Goal: Task Accomplishment & Management: Manage account settings

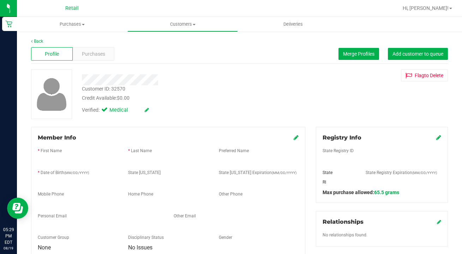
scroll to position [31, 0]
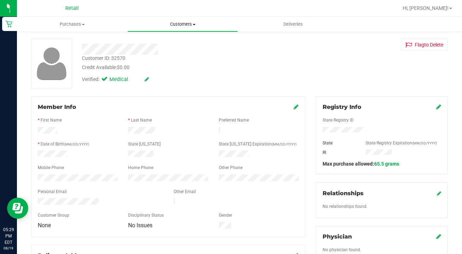
click at [185, 22] on span "Customers" at bounding box center [183, 24] width 110 height 6
click at [180, 40] on li "All customers" at bounding box center [182, 42] width 110 height 8
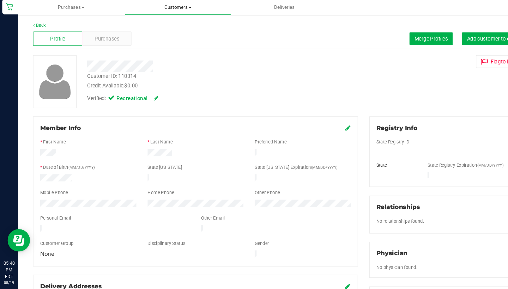
click at [161, 21] on span "Customers" at bounding box center [166, 24] width 99 height 6
click at [160, 40] on span "All customers" at bounding box center [142, 43] width 51 height 6
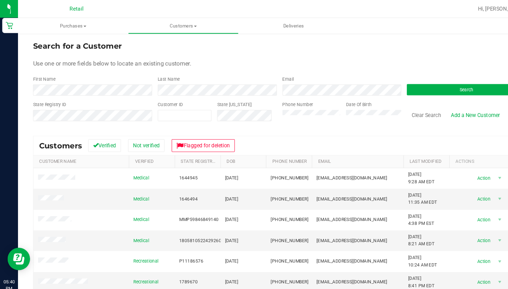
click at [126, 78] on div "First Name" at bounding box center [87, 80] width 112 height 19
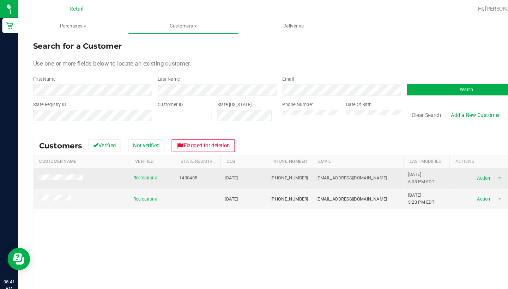
click at [62, 164] on td at bounding box center [76, 167] width 90 height 19
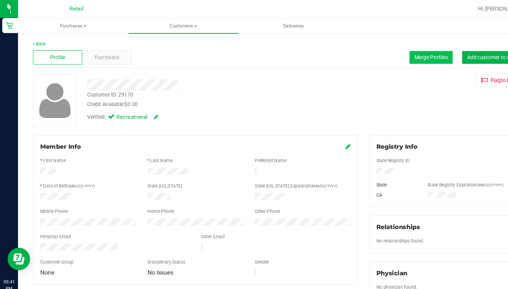
click at [399, 51] on button "Merge Profiles" at bounding box center [405, 54] width 41 height 12
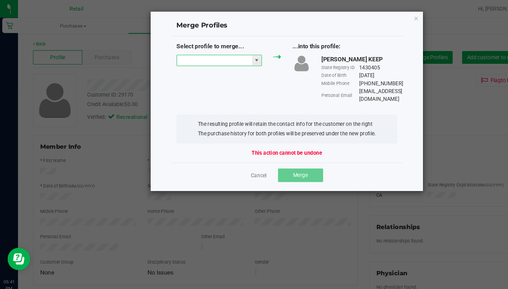
click at [216, 53] on input "NO DATA FOUND" at bounding box center [201, 57] width 71 height 10
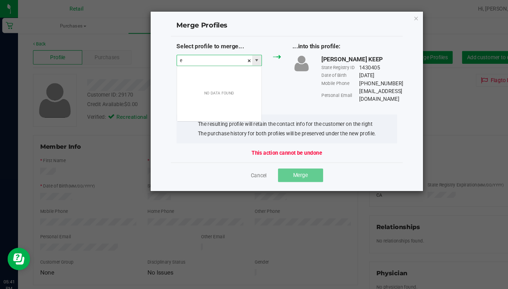
scroll to position [11, 80]
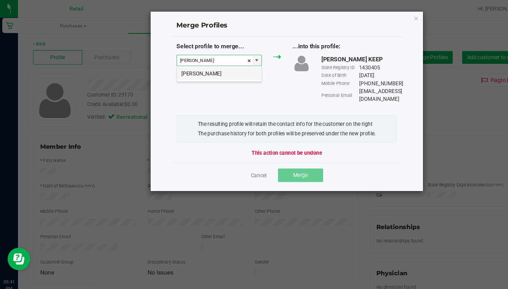
click at [217, 69] on li "Efrem Gonzalez" at bounding box center [205, 69] width 79 height 12
type input "Efrem Gonzalez"
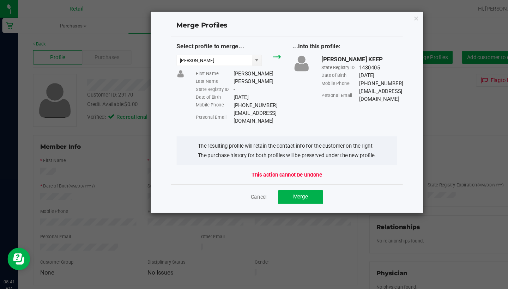
drag, startPoint x: 288, startPoint y: 105, endPoint x: 219, endPoint y: 105, distance: 68.4
click at [219, 105] on div "gonzalezfranke044@gmail.com" at bounding box center [241, 110] width 45 height 15
copy div "gonzalezfranke044@gmail.com"
click at [281, 182] on span "Merge" at bounding box center [282, 185] width 14 height 6
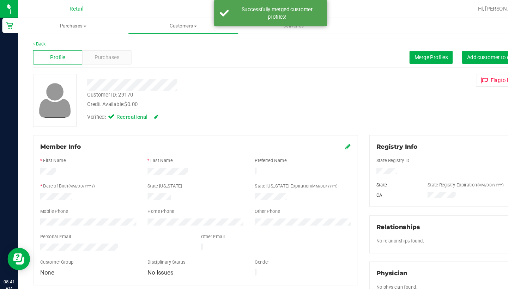
click at [326, 139] on icon at bounding box center [327, 138] width 5 height 6
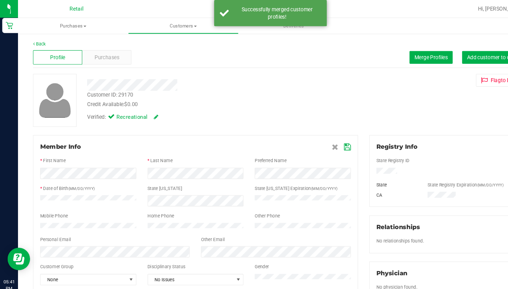
click at [328, 139] on icon at bounding box center [326, 138] width 6 height 6
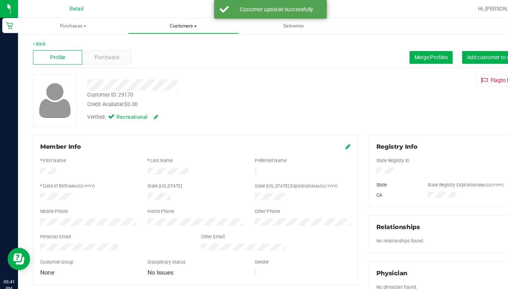
click at [171, 25] on span "Customers" at bounding box center [172, 24] width 103 height 6
click at [326, 138] on icon at bounding box center [327, 138] width 5 height 6
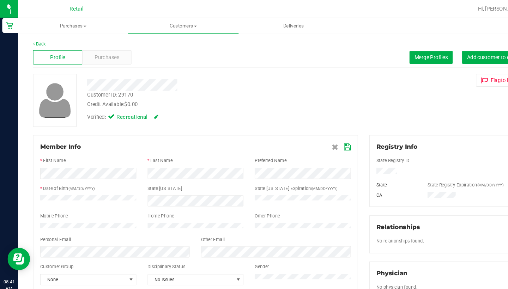
click at [326, 138] on icon at bounding box center [326, 138] width 6 height 6
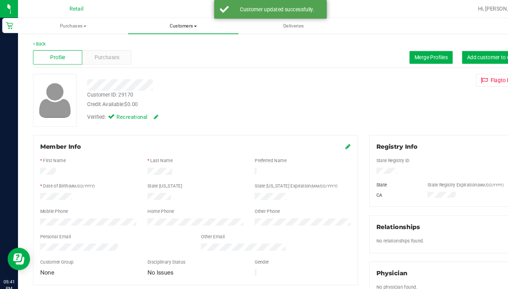
click at [167, 26] on span "Customers" at bounding box center [171, 24] width 103 height 6
click at [164, 44] on span "All customers" at bounding box center [145, 43] width 51 height 6
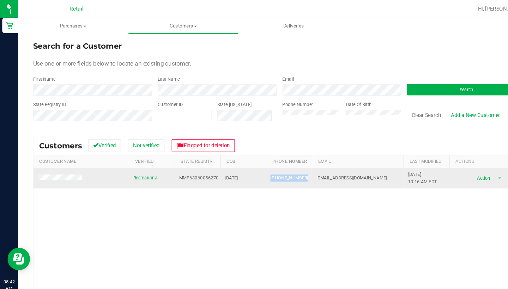
drag, startPoint x: 283, startPoint y: 166, endPoint x: 251, endPoint y: 165, distance: 32.1
click at [250, 165] on td "(401) 390-5757" at bounding box center [271, 167] width 43 height 19
copy span "(401) 390-5757"
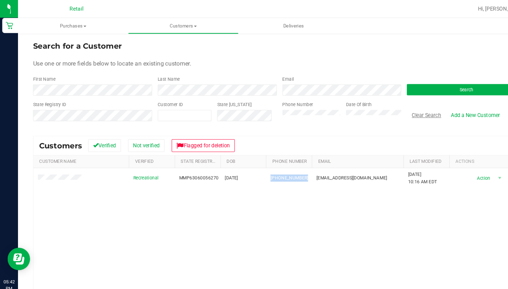
click at [401, 110] on button "Clear Search" at bounding box center [400, 108] width 37 height 12
click at [401, 108] on button "Clear Search" at bounding box center [400, 108] width 37 height 12
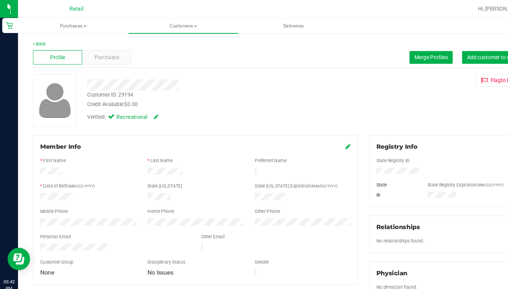
click at [328, 136] on icon at bounding box center [327, 138] width 5 height 6
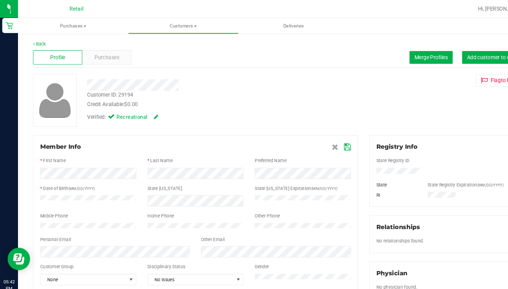
click at [326, 137] on icon at bounding box center [326, 138] width 6 height 6
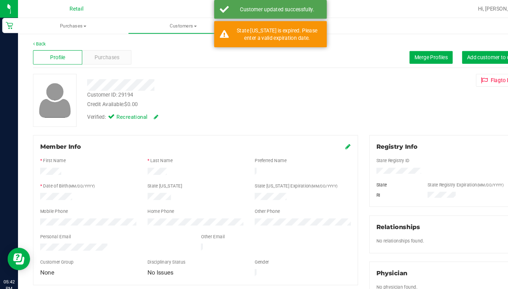
click at [173, 31] on link "Customers All customers Add a new customer All physicians" at bounding box center [171, 24] width 103 height 15
click at [173, 39] on li "All customers" at bounding box center [171, 42] width 103 height 8
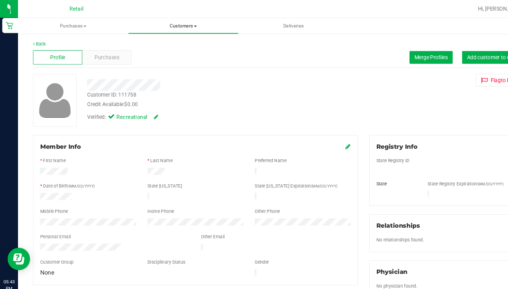
click at [172, 28] on uib-tab-heading "Customers All customers Add a new customer All physicians" at bounding box center [172, 24] width 103 height 14
click at [168, 46] on li "All customers" at bounding box center [171, 42] width 103 height 8
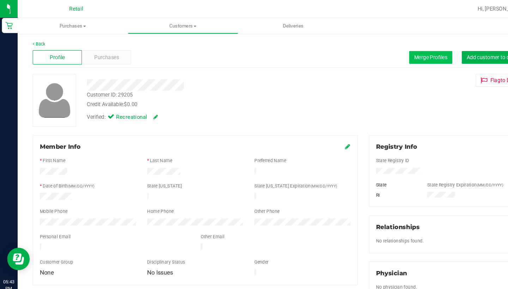
click at [391, 53] on span "Merge Profiles" at bounding box center [404, 54] width 31 height 6
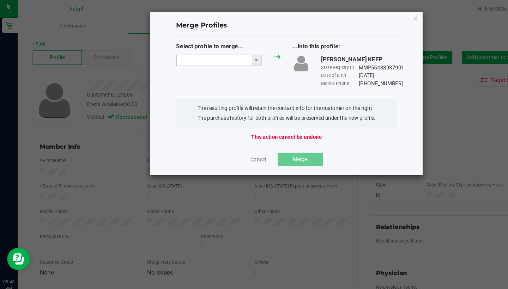
click at [206, 55] on input "NO DATA FOUND" at bounding box center [201, 57] width 71 height 10
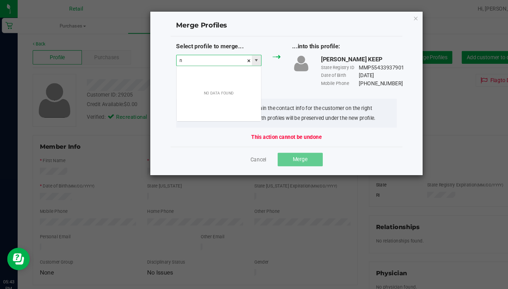
scroll to position [11, 80]
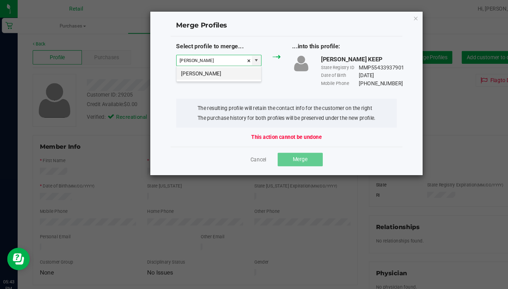
click at [217, 71] on li "Nathanael Hanna" at bounding box center [205, 69] width 79 height 12
type input "Nathanael Hanna"
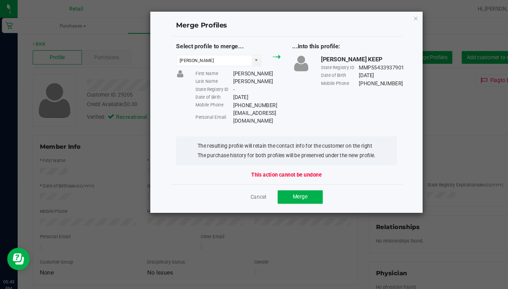
drag, startPoint x: 285, startPoint y: 106, endPoint x: 217, endPoint y: 104, distance: 68.1
click at [217, 104] on div "Personal Email Nathanaelbhanna@gmail.com" at bounding box center [224, 110] width 80 height 15
copy div "Nathanaelbhanna@gmail.com"
click at [280, 182] on span "Merge" at bounding box center [282, 185] width 14 height 6
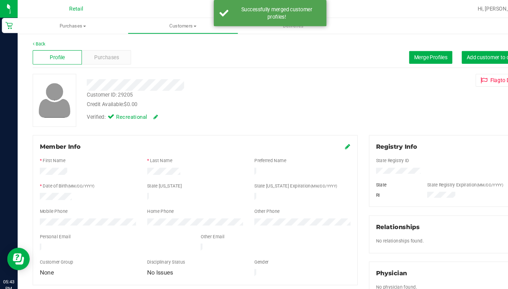
click at [325, 137] on icon at bounding box center [327, 138] width 5 height 6
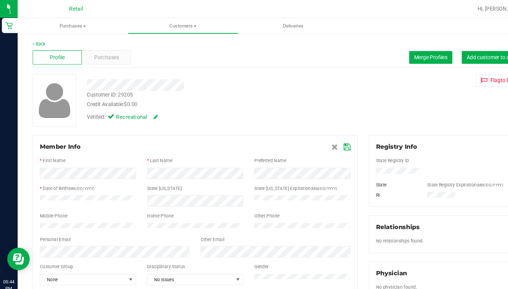
click at [325, 139] on icon at bounding box center [326, 138] width 6 height 6
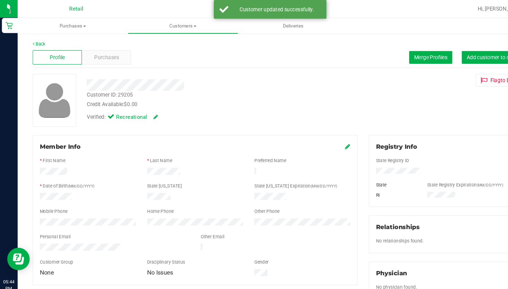
click at [327, 138] on icon at bounding box center [327, 138] width 5 height 6
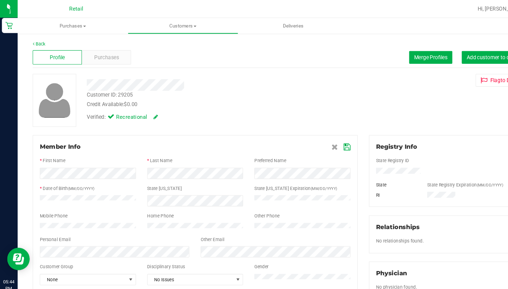
click at [324, 139] on icon at bounding box center [326, 138] width 6 height 6
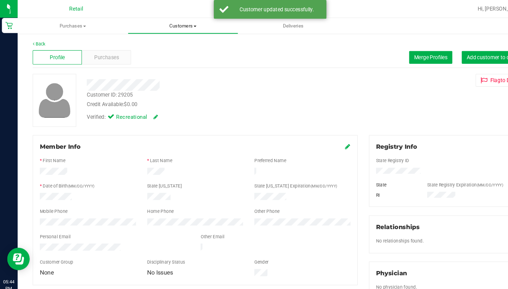
click at [165, 24] on span "Customers" at bounding box center [172, 24] width 103 height 6
click at [158, 42] on span "All customers" at bounding box center [145, 43] width 51 height 6
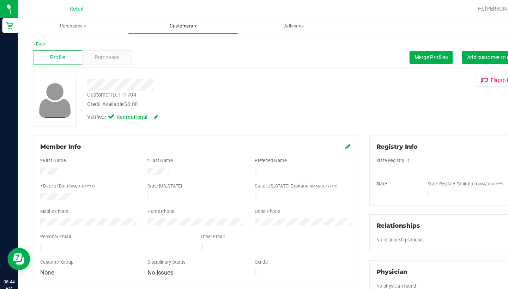
click at [174, 21] on span "Customers" at bounding box center [172, 24] width 103 height 6
click at [164, 41] on span "All customers" at bounding box center [145, 43] width 51 height 6
click at [400, 54] on span "Merge Profiles" at bounding box center [404, 54] width 31 height 6
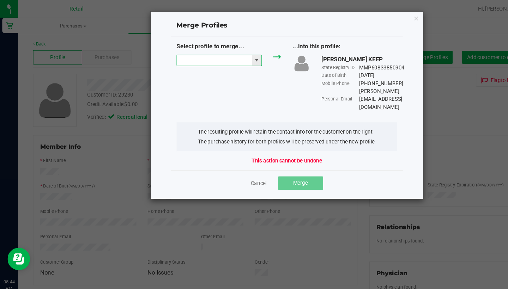
click at [191, 58] on input "NO DATA FOUND" at bounding box center [201, 57] width 71 height 10
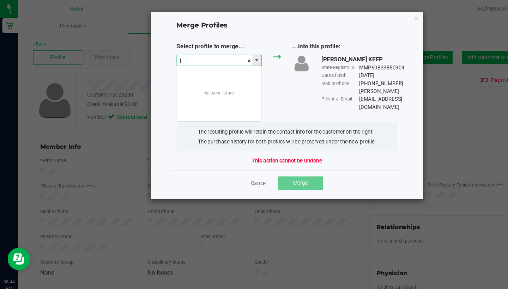
scroll to position [11, 80]
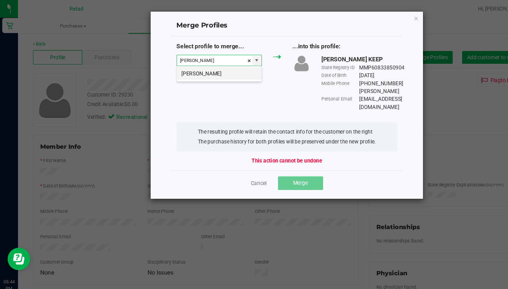
click at [192, 65] on li "Jeffrey Gardner" at bounding box center [205, 69] width 79 height 12
type input "Jeffrey Gardner"
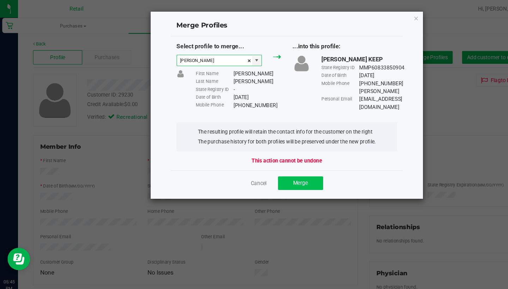
click at [278, 171] on span "Merge" at bounding box center [282, 172] width 14 height 6
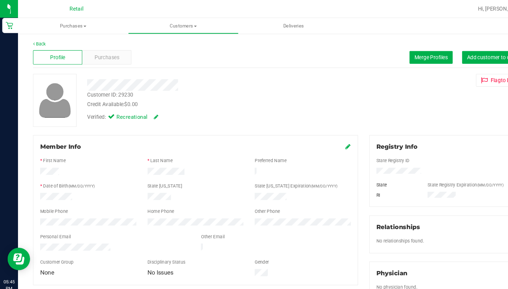
click at [327, 137] on icon at bounding box center [327, 138] width 5 height 6
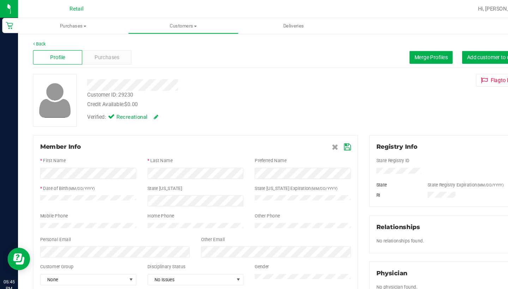
click at [325, 137] on icon at bounding box center [326, 138] width 6 height 6
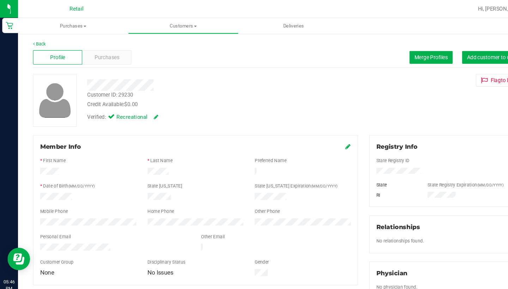
drag, startPoint x: 108, startPoint y: 229, endPoint x: 37, endPoint y: 227, distance: 70.3
click at [37, 229] on div at bounding box center [107, 233] width 151 height 8
click at [392, 1] on nav "Retail Hi, [PERSON_NAME]!" at bounding box center [262, 8] width 491 height 17
click at [167, 25] on span "Customers" at bounding box center [172, 24] width 103 height 6
click at [168, 38] on li "All customers" at bounding box center [171, 42] width 103 height 8
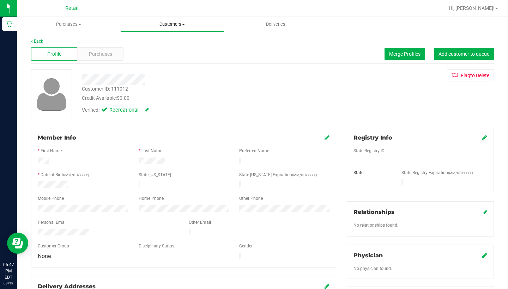
click at [166, 28] on uib-tab-heading "Customers All customers Add a new customer All physicians" at bounding box center [172, 24] width 103 height 14
click at [167, 41] on span "All customers" at bounding box center [145, 43] width 51 height 6
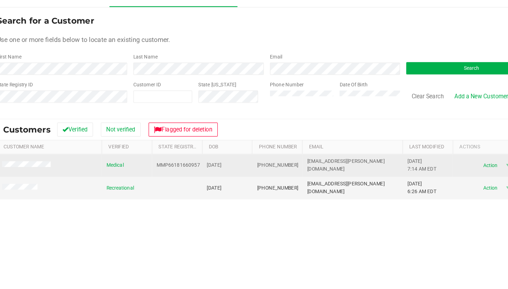
click at [36, 164] on span at bounding box center [58, 167] width 44 height 7
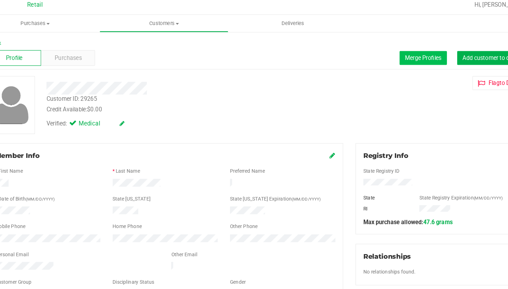
click at [389, 51] on span "Merge Profiles" at bounding box center [404, 54] width 31 height 6
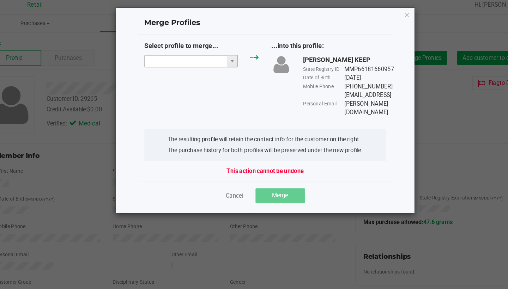
click at [166, 53] on input "NO DATA FOUND" at bounding box center [201, 57] width 71 height 10
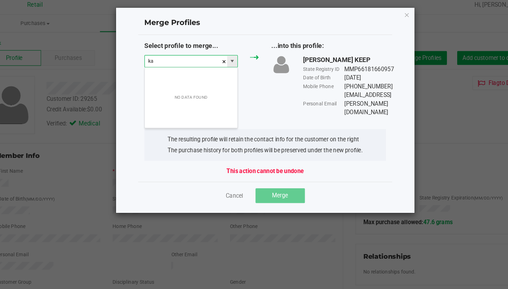
scroll to position [11, 80]
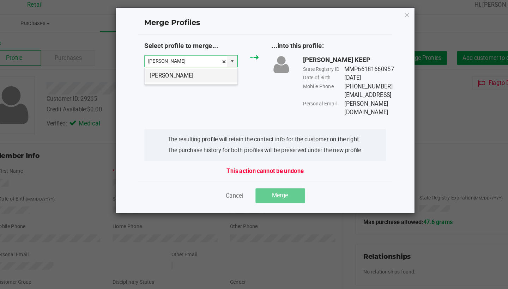
drag, startPoint x: 164, startPoint y: 53, endPoint x: 168, endPoint y: 66, distance: 13.3
click at [168, 66] on li "Kara Taglianetti" at bounding box center [205, 69] width 79 height 12
type input "Kara Taglianetti"
click at [167, 54] on input "NO DATA FOUND" at bounding box center [201, 57] width 71 height 10
click at [169, 63] on li "Kara Taglianetti" at bounding box center [205, 69] width 79 height 12
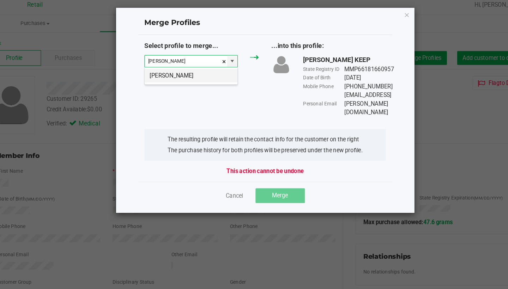
type input "Kara Taglianetti"
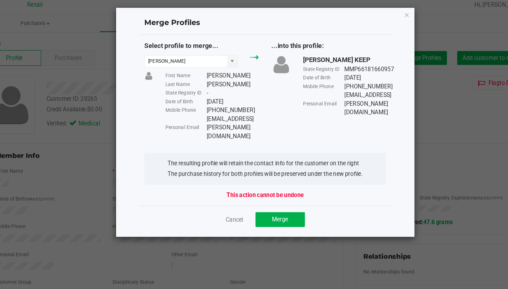
drag, startPoint x: 222, startPoint y: 102, endPoint x: 176, endPoint y: 100, distance: 45.9
click at [179, 100] on div "First Name Kara Last Name Taglianetti State Registry ID - Date of Birth 03/28/1…" at bounding box center [224, 95] width 91 height 59
copy div "ktaglianetti@cox.net"
click at [275, 189] on span "Merge" at bounding box center [282, 192] width 14 height 6
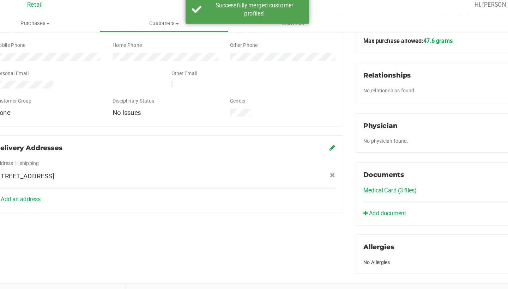
scroll to position [169, 0]
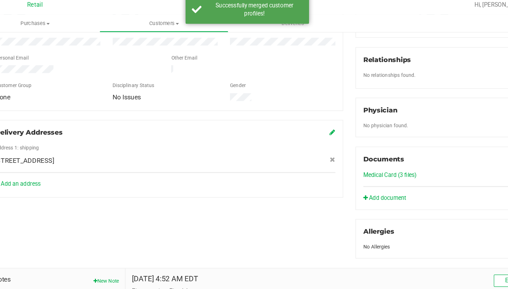
click at [354, 152] on link "Medical Card (3 files)" at bounding box center [377, 155] width 46 height 6
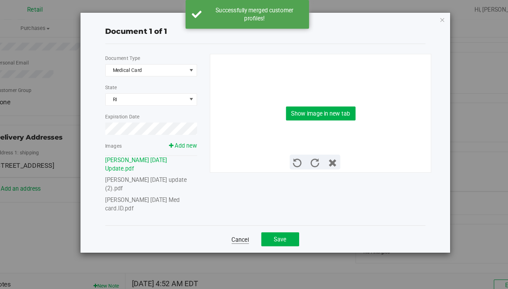
click at [241, 204] on link "Cancel" at bounding box center [248, 205] width 15 height 7
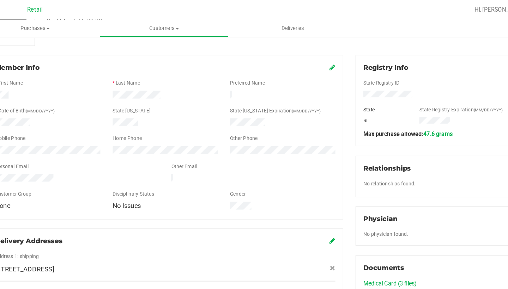
scroll to position [79, 0]
click at [325, 58] on icon at bounding box center [327, 58] width 5 height 6
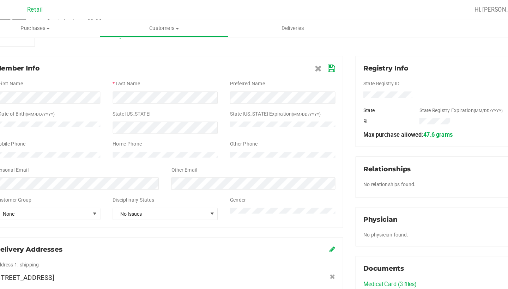
click at [323, 58] on icon at bounding box center [326, 59] width 6 height 6
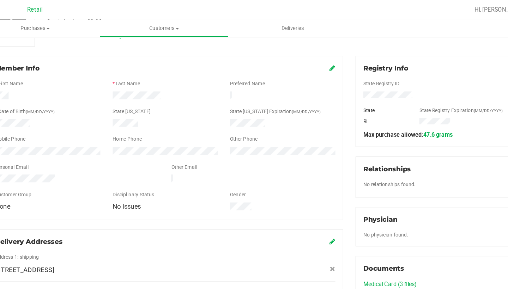
click at [325, 57] on icon at bounding box center [327, 58] width 5 height 6
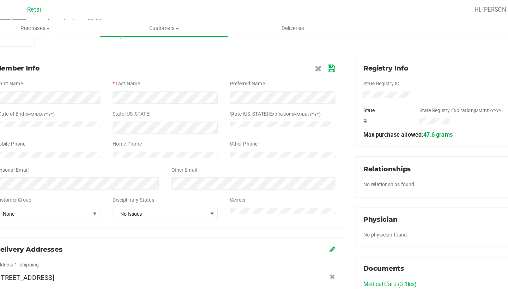
click at [323, 58] on icon at bounding box center [326, 59] width 6 height 6
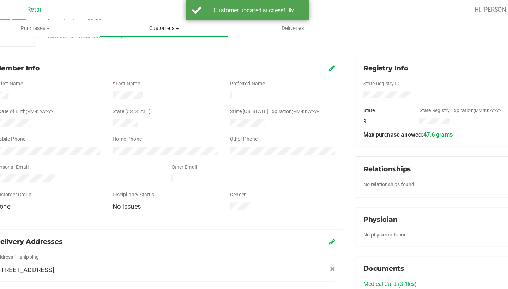
click at [135, 22] on span "Customers" at bounding box center [183, 24] width 110 height 6
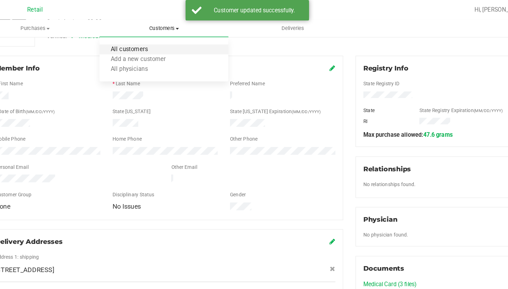
click at [135, 40] on span "All customers" at bounding box center [152, 43] width 51 height 6
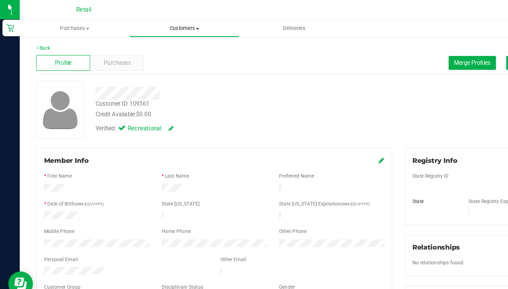
click at [157, 28] on uib-tab-heading "Customers All customers Add a new customer All physicians" at bounding box center [157, 24] width 93 height 14
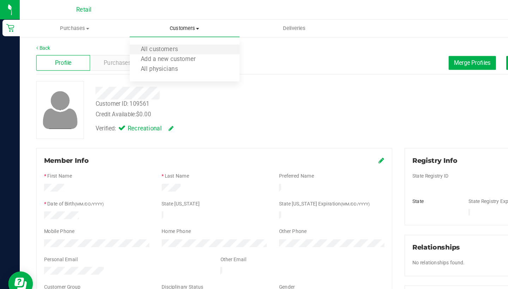
click at [151, 45] on li "All customers" at bounding box center [158, 42] width 94 height 8
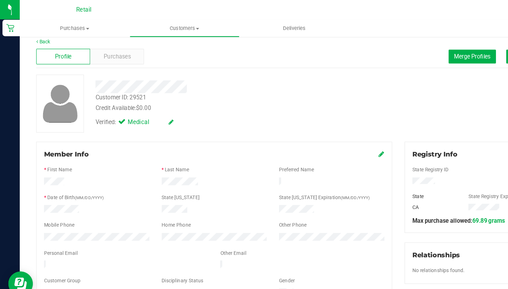
scroll to position [5, 0]
click at [400, 49] on span "Merge Profiles" at bounding box center [404, 49] width 31 height 6
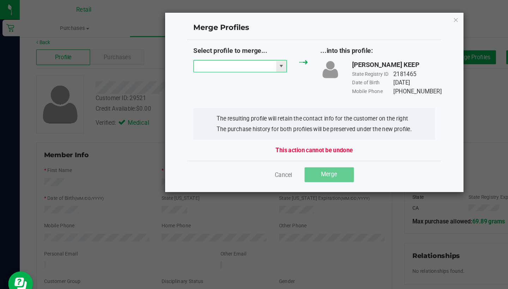
click at [212, 60] on input "NO DATA FOUND" at bounding box center [201, 57] width 71 height 10
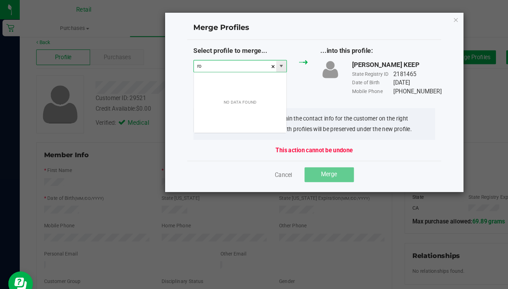
scroll to position [11, 80]
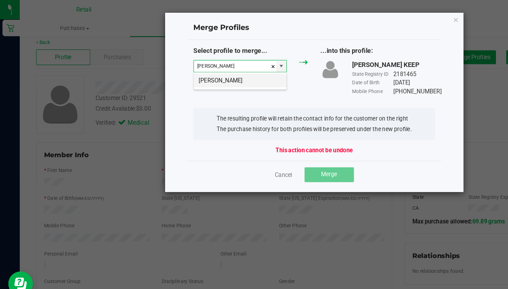
click at [220, 68] on li "Ronald Patras" at bounding box center [205, 69] width 79 height 12
type input "Ronald Patras"
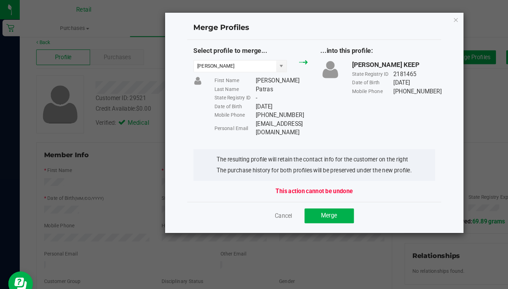
click at [265, 105] on div "First Name Ronald Last Name Patras State Registry ID - Date of Birth 01/29/1951…" at bounding box center [224, 92] width 91 height 52
drag, startPoint x: 264, startPoint y: 105, endPoint x: 220, endPoint y: 104, distance: 43.4
click at [220, 104] on div "Ron02895@aol.com" at bounding box center [241, 110] width 45 height 15
copy div "Ron02895@aol.com"
click at [286, 182] on span "Merge" at bounding box center [282, 185] width 14 height 6
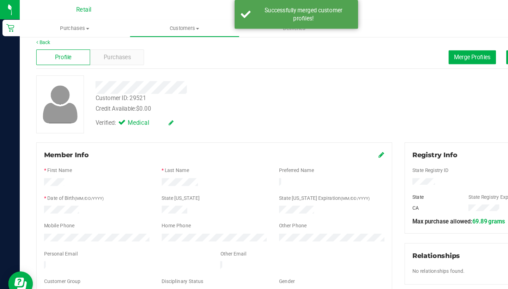
scroll to position [58, 0]
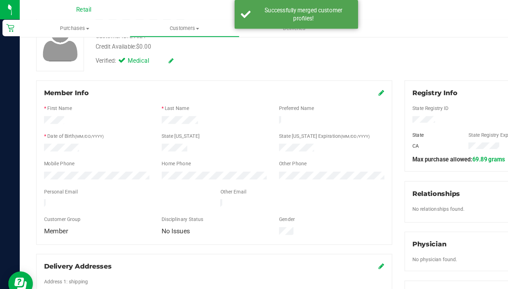
click at [326, 79] on icon at bounding box center [327, 80] width 5 height 6
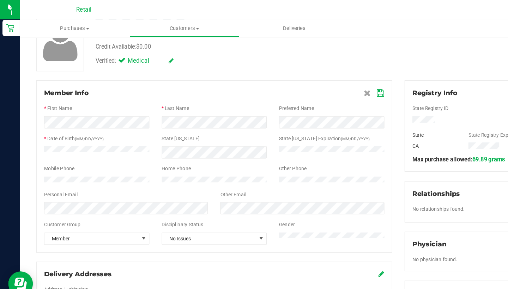
click at [325, 77] on icon at bounding box center [326, 80] width 6 height 6
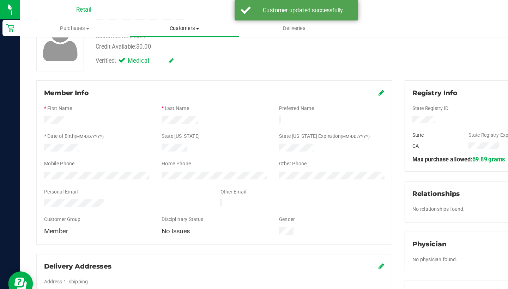
click at [156, 24] on span "Customers" at bounding box center [157, 24] width 93 height 6
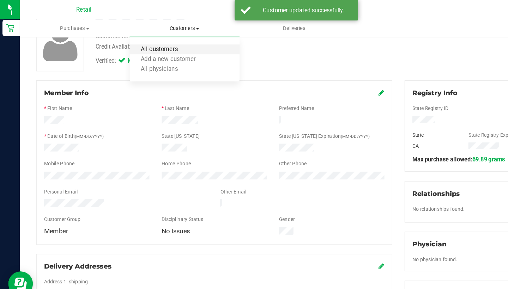
click at [158, 40] on span "All customers" at bounding box center [136, 43] width 51 height 6
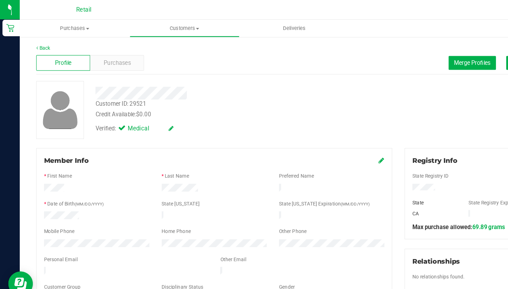
click at [326, 137] on icon at bounding box center [327, 138] width 5 height 6
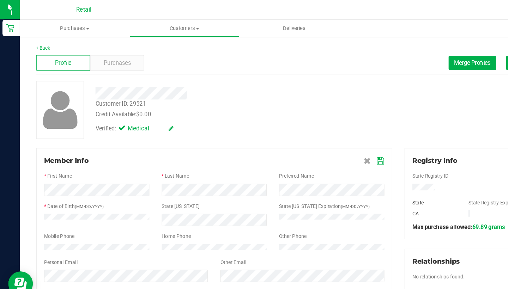
click at [326, 136] on icon at bounding box center [326, 138] width 6 height 6
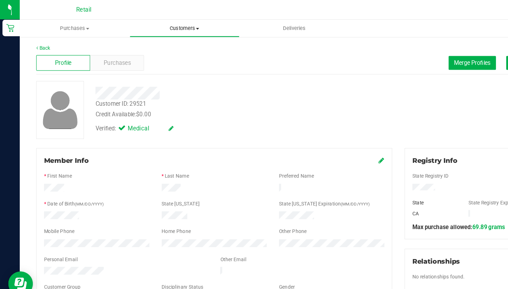
click at [161, 20] on uib-tab-heading "Customers All customers Add a new customer All physicians" at bounding box center [157, 24] width 93 height 14
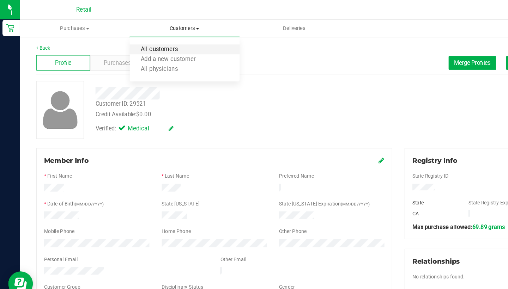
click at [155, 42] on span "All customers" at bounding box center [136, 43] width 51 height 6
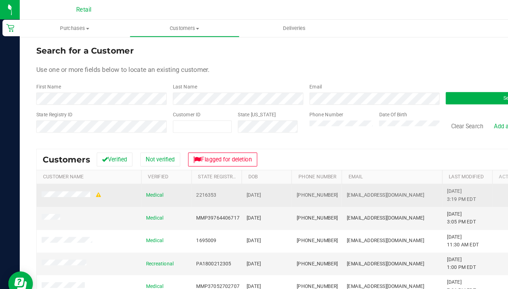
drag, startPoint x: 284, startPoint y: 167, endPoint x: 252, endPoint y: 165, distance: 32.1
click at [252, 166] on td "(401) 516-0435" at bounding box center [271, 167] width 43 height 19
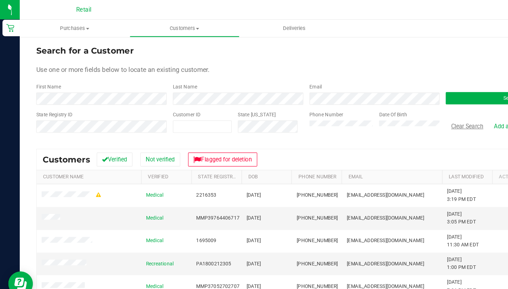
click at [409, 107] on button "Clear Search" at bounding box center [400, 108] width 37 height 12
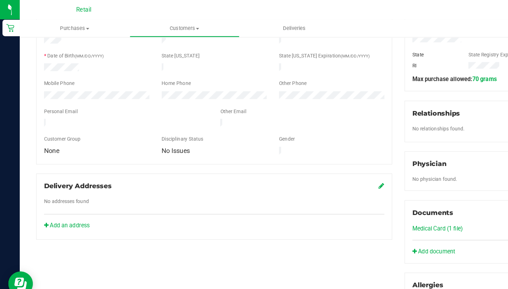
scroll to position [154, 0]
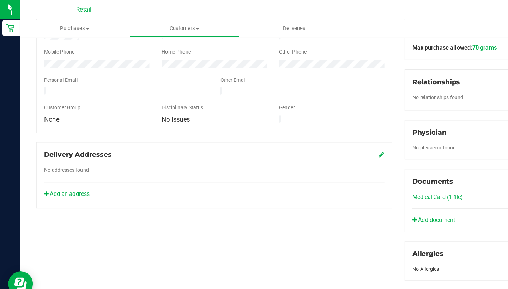
click at [379, 169] on link "Medical Card (1 file)" at bounding box center [375, 170] width 43 height 6
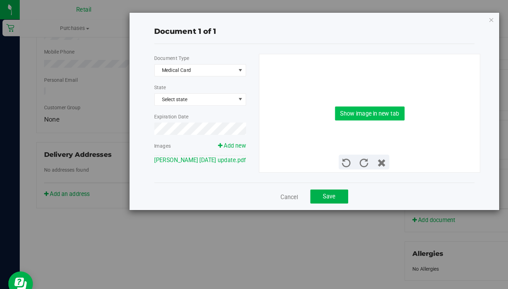
click at [305, 97] on button "Show image in new tab" at bounding box center [317, 97] width 60 height 12
click at [244, 172] on link "Cancel" at bounding box center [248, 168] width 15 height 7
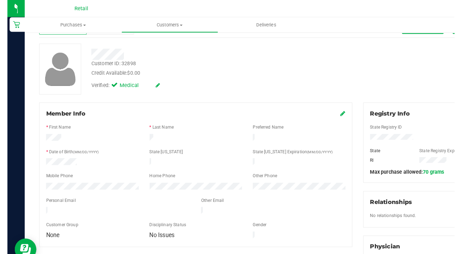
scroll to position [0, 0]
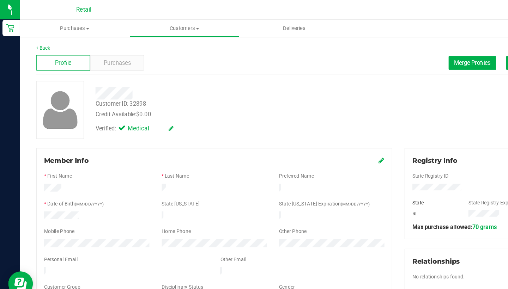
click at [327, 138] on icon at bounding box center [327, 138] width 5 height 6
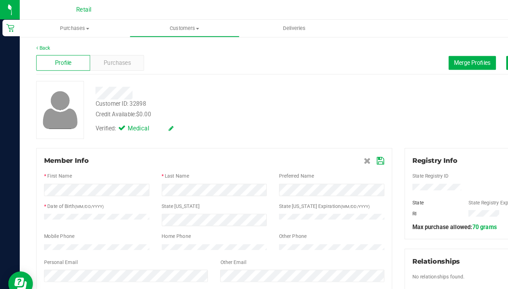
click at [327, 140] on icon at bounding box center [326, 138] width 6 height 6
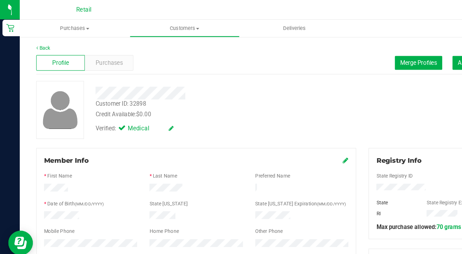
click at [294, 137] on icon at bounding box center [296, 138] width 5 height 6
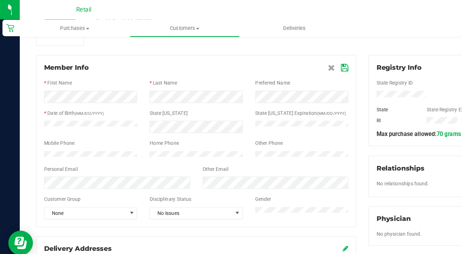
scroll to position [80, 0]
click at [296, 58] on icon at bounding box center [295, 58] width 6 height 6
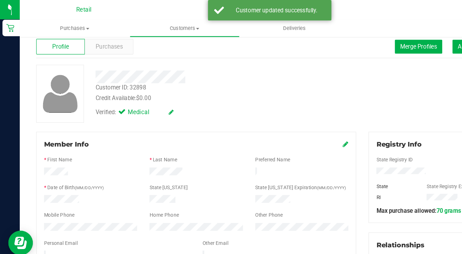
scroll to position [3, 0]
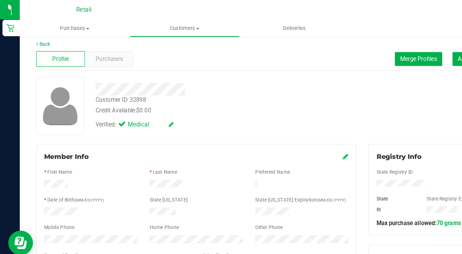
click at [147, 108] on icon at bounding box center [147, 106] width 4 height 5
click at [108, 108] on icon at bounding box center [106, 108] width 5 height 0
click at [0, 0] on input "Medical" at bounding box center [0, 0] width 0 height 0
click at [150, 104] on span at bounding box center [148, 106] width 18 height 7
click at [159, 107] on div "Verified: Medical" at bounding box center [184, 107] width 214 height 17
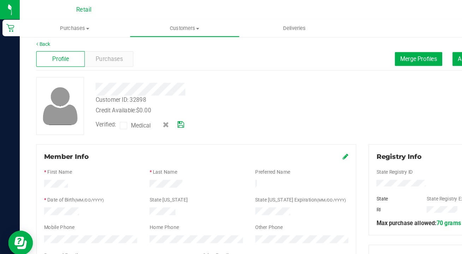
click at [156, 106] on icon at bounding box center [155, 107] width 6 height 5
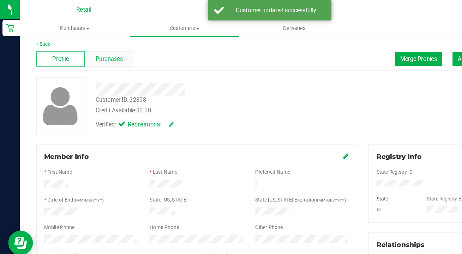
click at [92, 46] on div "Purchases" at bounding box center [94, 50] width 42 height 13
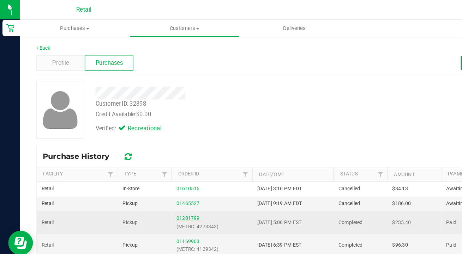
click at [161, 186] on link "01201799" at bounding box center [161, 187] width 20 height 5
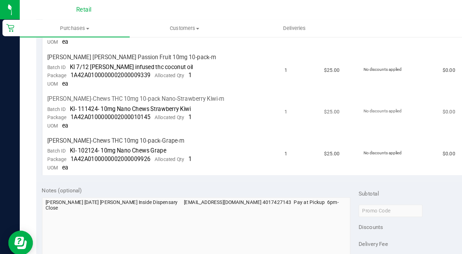
scroll to position [306, 0]
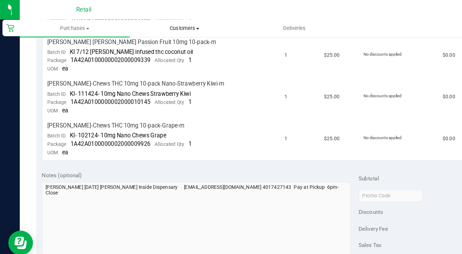
click at [158, 23] on span "Customers" at bounding box center [157, 24] width 93 height 6
click at [156, 40] on span "All customers" at bounding box center [136, 43] width 51 height 6
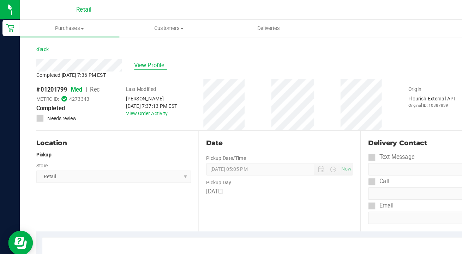
click at [131, 58] on span "View Profile" at bounding box center [129, 56] width 28 height 7
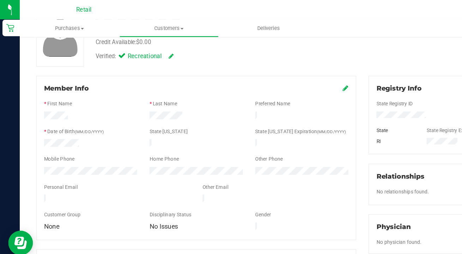
scroll to position [67, 0]
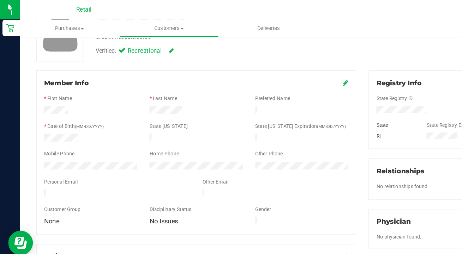
click at [296, 74] on icon at bounding box center [296, 71] width 5 height 6
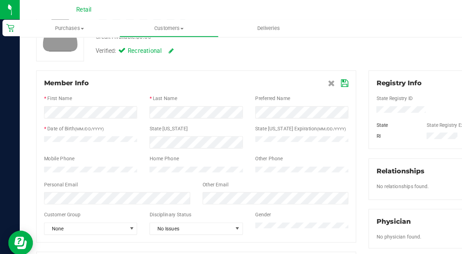
click at [291, 70] on span at bounding box center [290, 71] width 18 height 8
click at [294, 71] on icon at bounding box center [295, 72] width 6 height 6
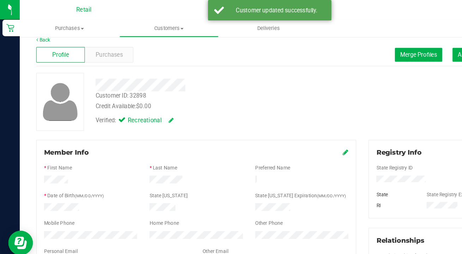
scroll to position [9, 0]
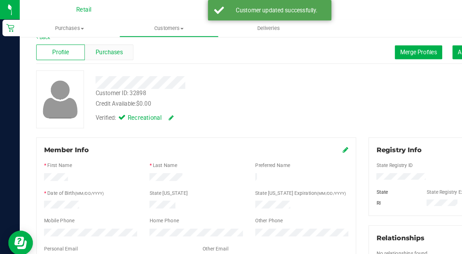
click at [85, 50] on div "Purchases" at bounding box center [94, 44] width 42 height 13
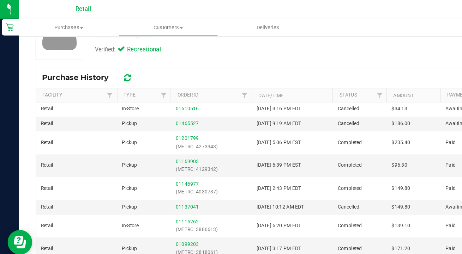
scroll to position [67, 0]
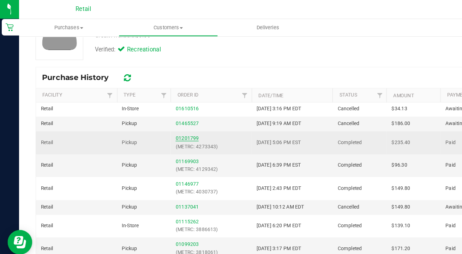
click at [159, 119] on link "01201799" at bounding box center [161, 119] width 20 height 5
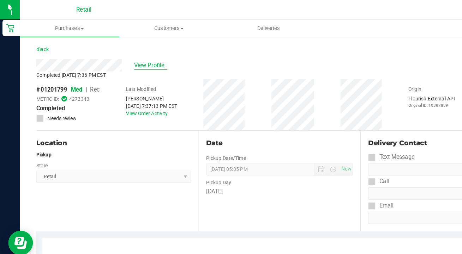
click at [126, 57] on span "View Profile" at bounding box center [129, 56] width 28 height 7
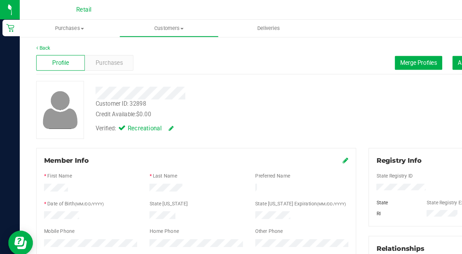
click at [295, 135] on icon at bounding box center [296, 138] width 5 height 6
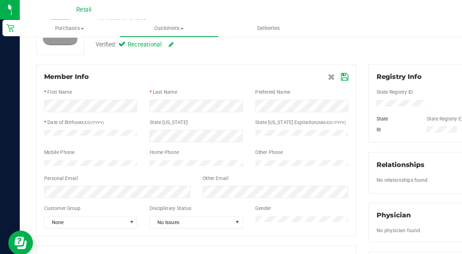
scroll to position [72, 0]
click at [296, 63] on icon at bounding box center [295, 66] width 6 height 6
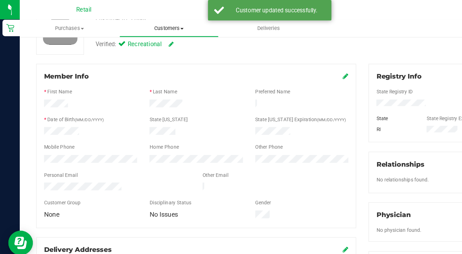
click at [147, 24] on span "Customers" at bounding box center [145, 24] width 85 height 6
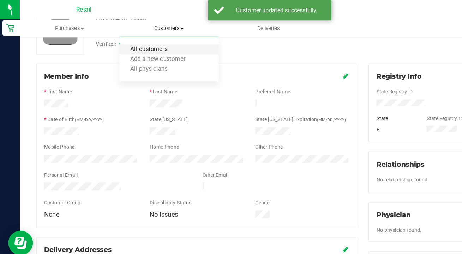
click at [147, 42] on span "All customers" at bounding box center [127, 43] width 51 height 6
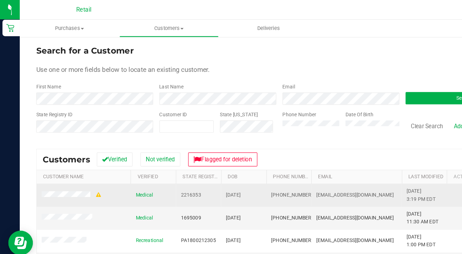
drag, startPoint x: 262, startPoint y: 166, endPoint x: 230, endPoint y: 165, distance: 32.5
click at [230, 165] on td "(401) 516-0435" at bounding box center [247, 167] width 39 height 19
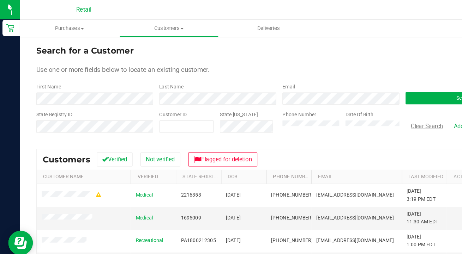
click at [366, 108] on button "Clear Search" at bounding box center [366, 108] width 37 height 12
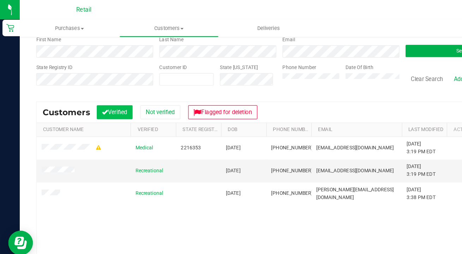
scroll to position [40, 0]
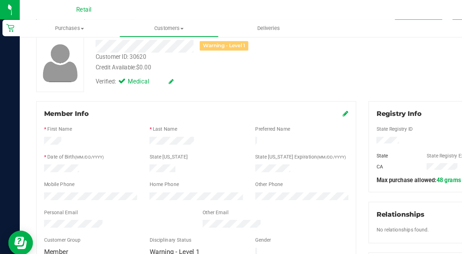
click at [295, 98] on icon at bounding box center [296, 98] width 5 height 6
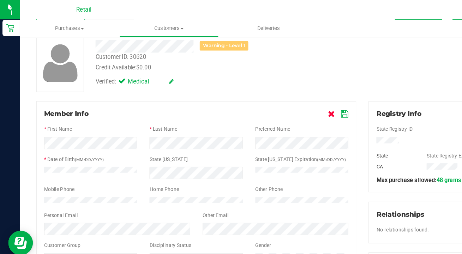
click at [286, 98] on icon at bounding box center [284, 98] width 6 height 6
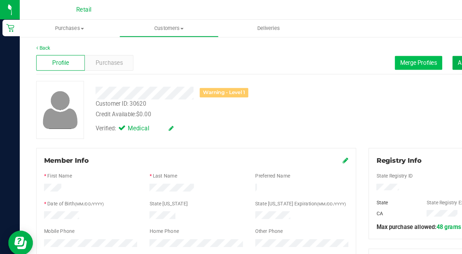
click at [358, 48] on button "Merge Profiles" at bounding box center [358, 54] width 41 height 12
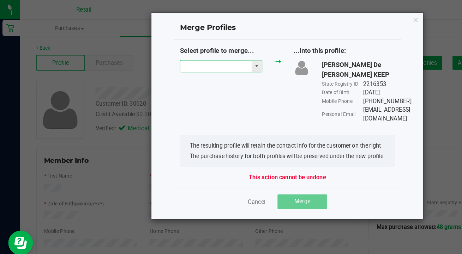
click at [186, 57] on input "NO DATA FOUND" at bounding box center [185, 57] width 61 height 10
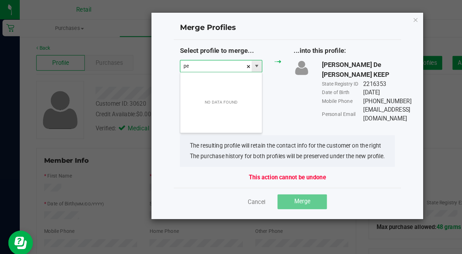
scroll to position [11, 71]
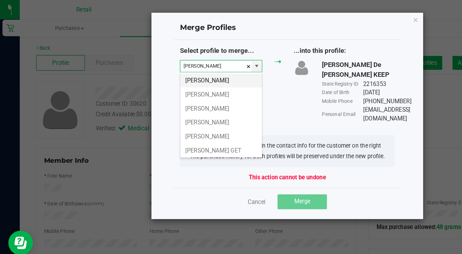
click at [195, 72] on li "Pedro D" at bounding box center [190, 69] width 70 height 12
type input "Pedro D"
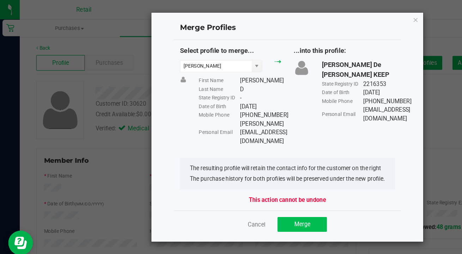
click at [258, 189] on span "Merge" at bounding box center [259, 192] width 14 height 6
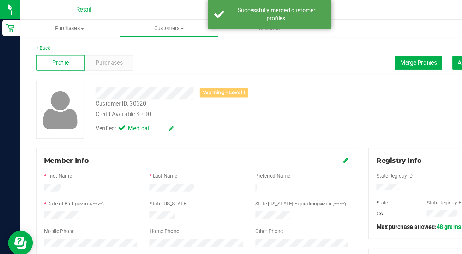
click at [356, 60] on div "Profile Purchases Merge Profiles Add customer to queue" at bounding box center [239, 53] width 417 height 19
click at [356, 53] on span "Merge Profiles" at bounding box center [358, 54] width 31 height 6
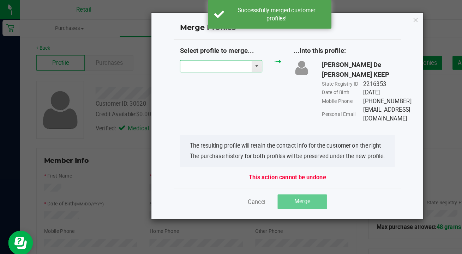
click at [182, 57] on input "NO DATA FOUND" at bounding box center [185, 57] width 61 height 10
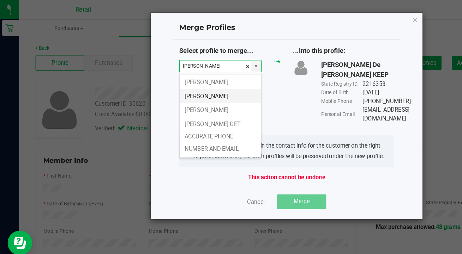
scroll to position [11, 0]
click at [191, 78] on li "Pedro Dejesus" at bounding box center [190, 83] width 70 height 12
type input "Pedro Dejesus"
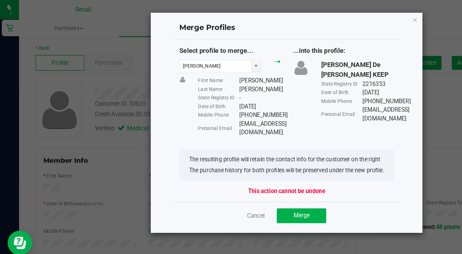
drag, startPoint x: 282, startPoint y: 106, endPoint x: 205, endPoint y: 107, distance: 76.6
click at [205, 107] on div "Personal Email Dejesus62pd3377272@Gmail.com" at bounding box center [205, 110] width 71 height 15
copy div "Dejesus62pd3377272@Gmail.com"
click at [260, 182] on span "Merge" at bounding box center [259, 185] width 14 height 6
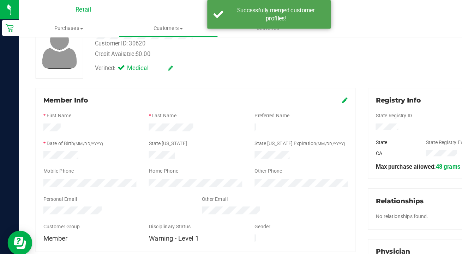
scroll to position [54, 0]
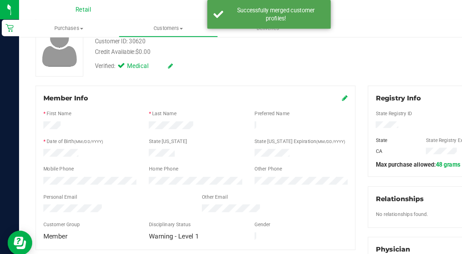
click at [295, 85] on icon at bounding box center [296, 84] width 5 height 6
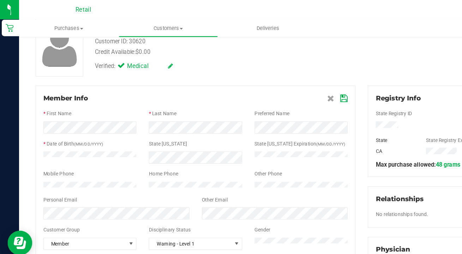
click at [293, 84] on icon at bounding box center [295, 85] width 6 height 6
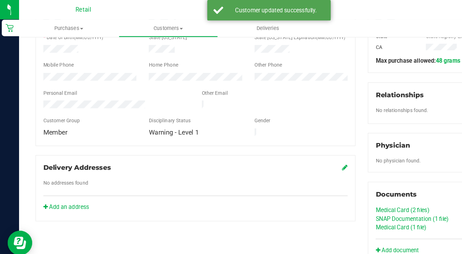
scroll to position [143, 0]
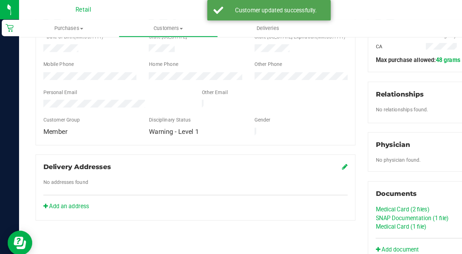
click at [345, 180] on link "Medical Card (2 files)" at bounding box center [345, 180] width 46 height 6
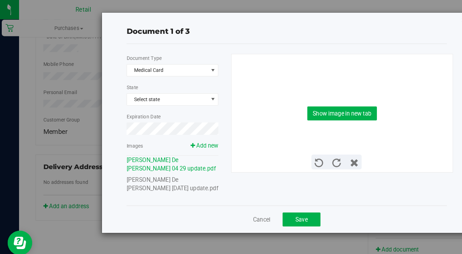
click at [160, 153] on link "Pedro De Jesus 04 29 1967 update.pdf" at bounding box center [148, 157] width 79 height 13
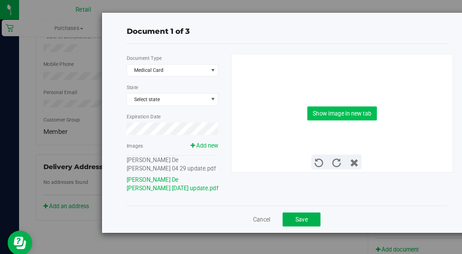
click at [296, 93] on button "Show image in new tab" at bounding box center [294, 97] width 60 height 12
click at [125, 145] on link "Pedro De Jesus Mateo 04 29 update.pdf" at bounding box center [147, 140] width 77 height 13
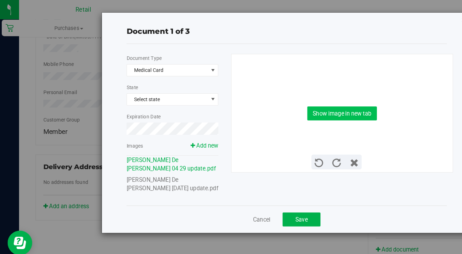
click at [289, 99] on button "Show image in new tab" at bounding box center [294, 97] width 60 height 12
click at [264, 191] on button "Save" at bounding box center [259, 188] width 32 height 12
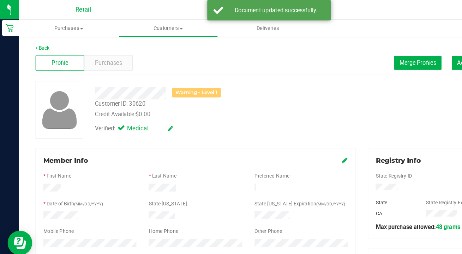
scroll to position [0, 0]
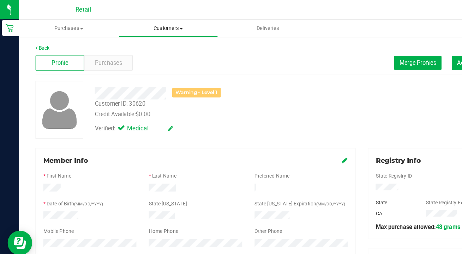
click at [146, 25] on span "Customers" at bounding box center [145, 24] width 85 height 6
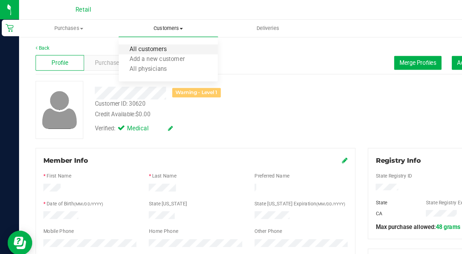
click at [144, 41] on span "All customers" at bounding box center [127, 43] width 51 height 6
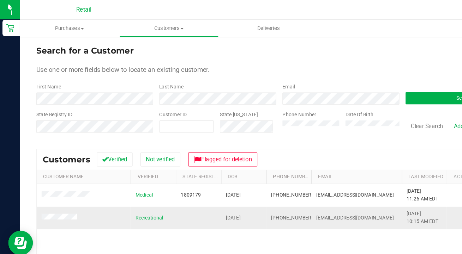
click at [59, 183] on td at bounding box center [71, 186] width 80 height 19
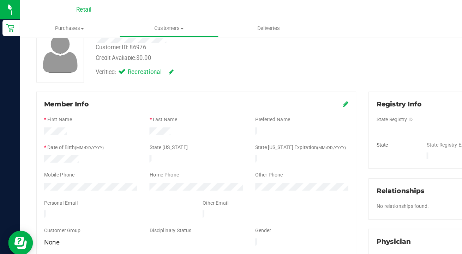
scroll to position [49, 0]
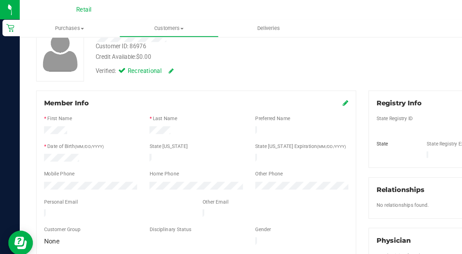
click at [35, 180] on div at bounding box center [100, 184] width 136 height 8
click at [138, 26] on span "Customers" at bounding box center [145, 24] width 85 height 6
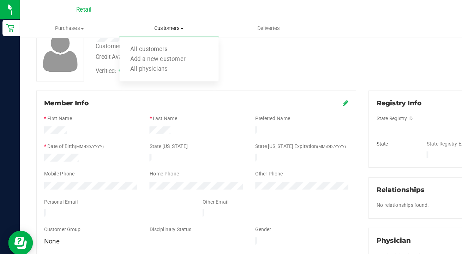
click at [138, 38] on ul "All customers Add a new customer All physicians" at bounding box center [144, 51] width 85 height 38
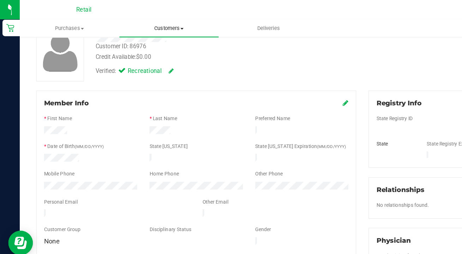
click at [144, 25] on span "Customers" at bounding box center [144, 24] width 85 height 6
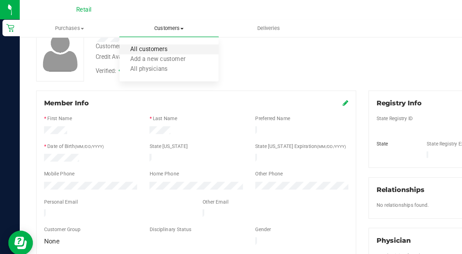
click at [143, 41] on span "All customers" at bounding box center [127, 43] width 51 height 6
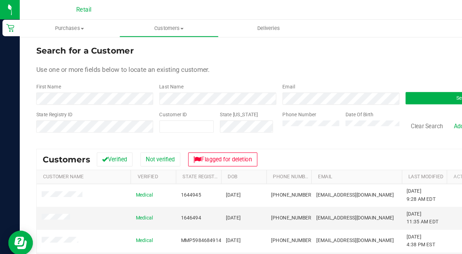
click at [103, 78] on div "First Name" at bounding box center [81, 80] width 100 height 19
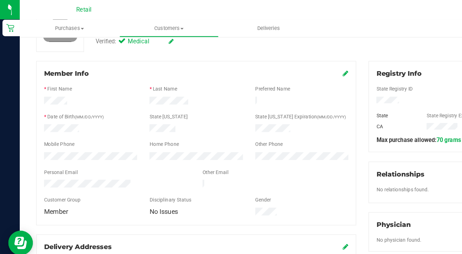
scroll to position [75, 0]
click at [297, 64] on icon at bounding box center [296, 63] width 5 height 6
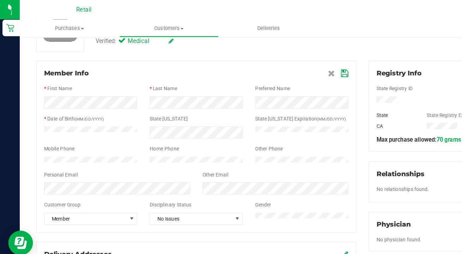
click at [295, 64] on icon at bounding box center [295, 63] width 6 height 6
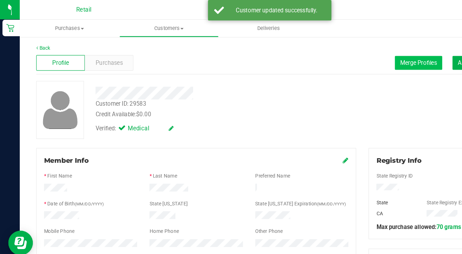
scroll to position [0, 0]
click at [359, 52] on span "Merge Profiles" at bounding box center [358, 54] width 31 height 6
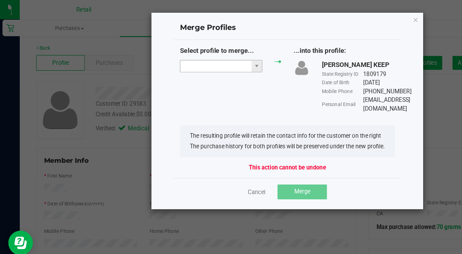
click at [189, 58] on input "NO DATA FOUND" at bounding box center [185, 57] width 61 height 10
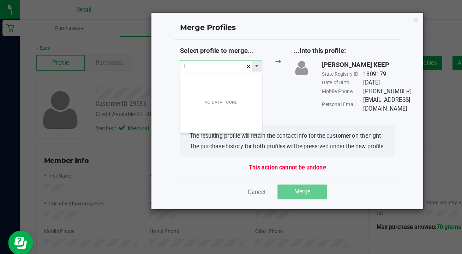
scroll to position [11, 71]
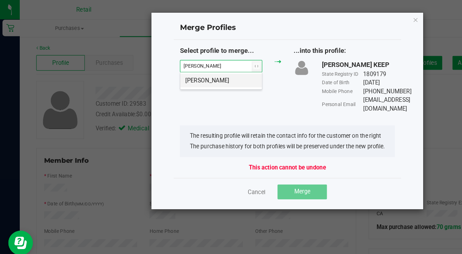
click at [199, 71] on li "Lanisha Hazard" at bounding box center [190, 69] width 70 height 12
type input "Lanisha Hazard"
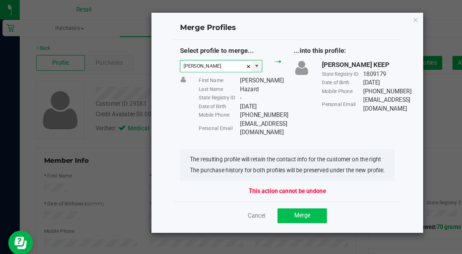
click at [255, 182] on span "Merge" at bounding box center [259, 185] width 14 height 6
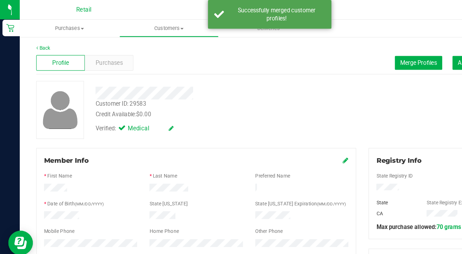
scroll to position [0, 0]
click at [295, 140] on icon at bounding box center [296, 138] width 5 height 6
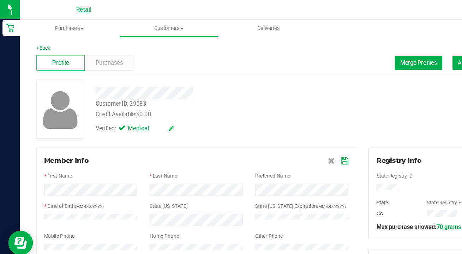
click at [295, 137] on icon at bounding box center [295, 138] width 6 height 6
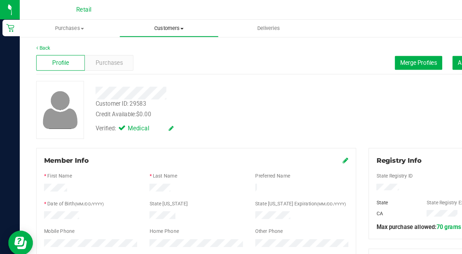
click at [138, 25] on span "Customers" at bounding box center [145, 24] width 85 height 6
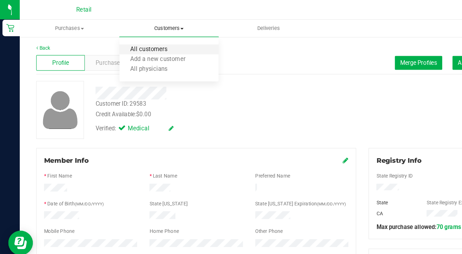
click at [138, 40] on span "All customers" at bounding box center [127, 43] width 51 height 6
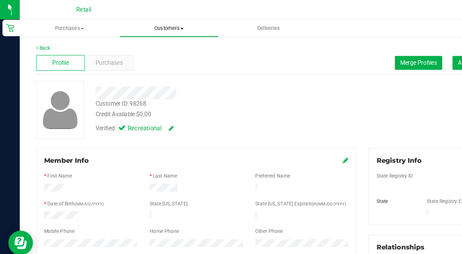
click at [133, 27] on span "Customers" at bounding box center [145, 24] width 85 height 6
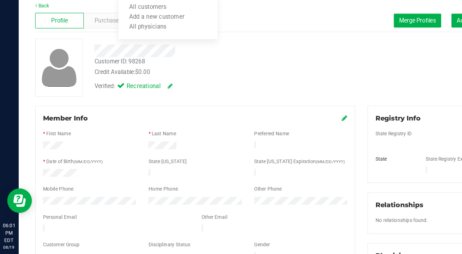
click at [114, 142] on div at bounding box center [168, 145] width 261 height 6
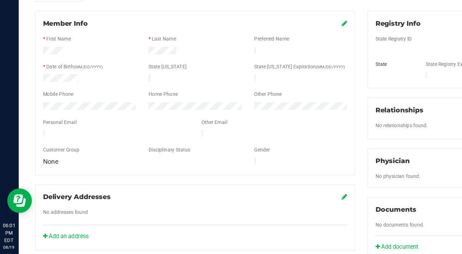
scroll to position [86, 0]
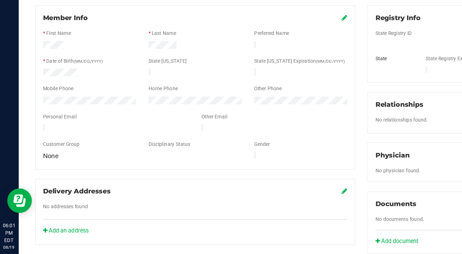
click at [34, 143] on div at bounding box center [100, 147] width 136 height 8
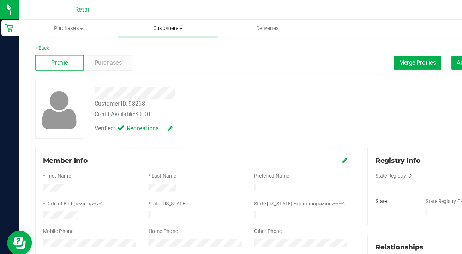
scroll to position [0, 0]
click at [140, 26] on span "Customers" at bounding box center [144, 24] width 85 height 6
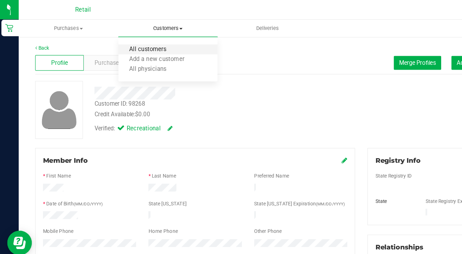
click at [140, 41] on span "All customers" at bounding box center [127, 43] width 51 height 6
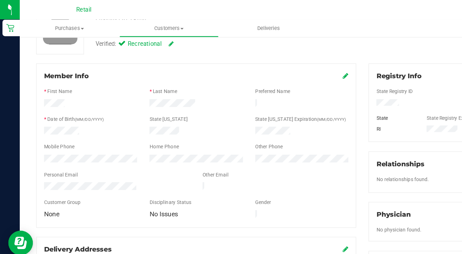
scroll to position [73, 0]
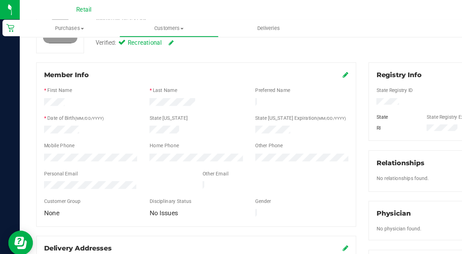
click at [296, 65] on icon at bounding box center [296, 64] width 5 height 6
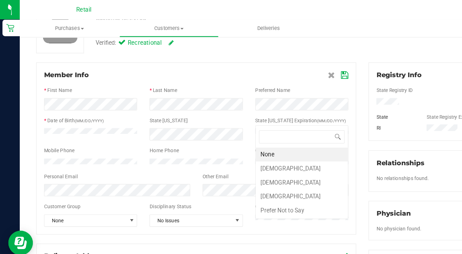
scroll to position [0, 0]
click at [249, 158] on li "Male" at bounding box center [258, 157] width 79 height 12
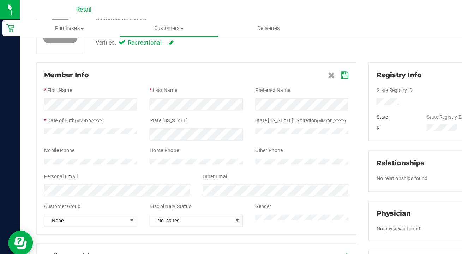
click at [294, 62] on icon at bounding box center [295, 65] width 6 height 6
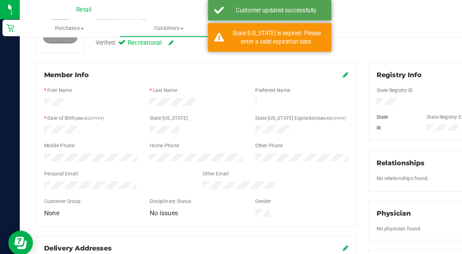
click at [295, 64] on icon at bounding box center [296, 64] width 5 height 6
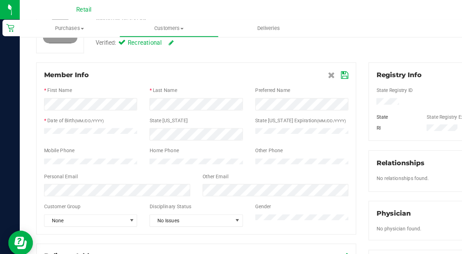
click at [294, 65] on icon at bounding box center [295, 65] width 6 height 6
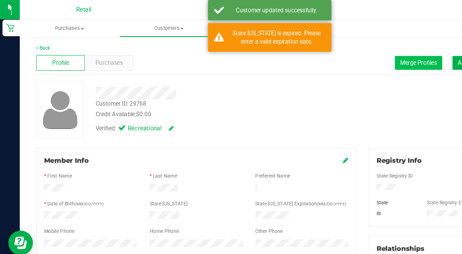
click at [347, 55] on span "Merge Profiles" at bounding box center [358, 54] width 31 height 6
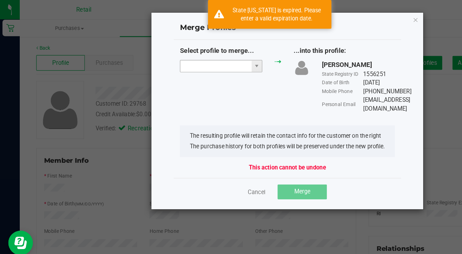
click at [201, 53] on input "NO DATA FOUND" at bounding box center [185, 57] width 61 height 10
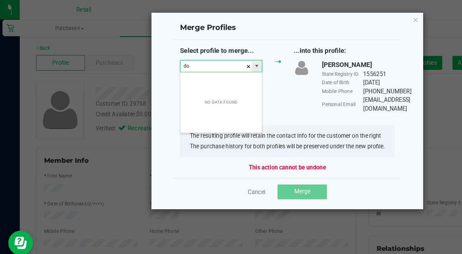
scroll to position [11, 71]
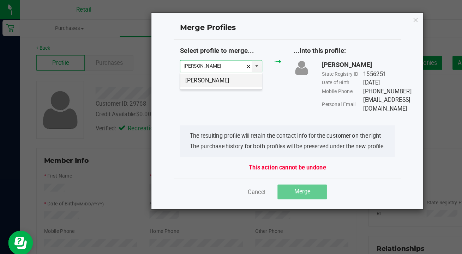
click at [205, 71] on li "Donald Mckinney" at bounding box center [190, 69] width 70 height 12
type input "Donald Mckinney"
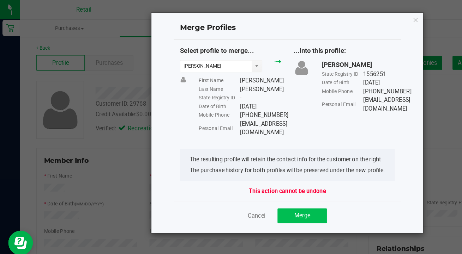
click at [264, 182] on span "Merge" at bounding box center [259, 185] width 14 height 6
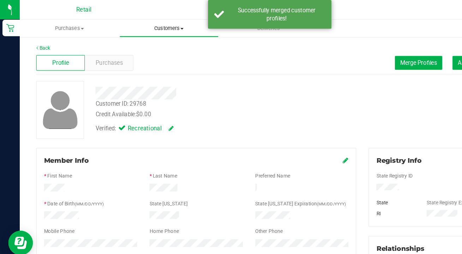
click at [135, 21] on uib-tab-heading "Customers All customers Add a new customer All physicians" at bounding box center [145, 24] width 85 height 14
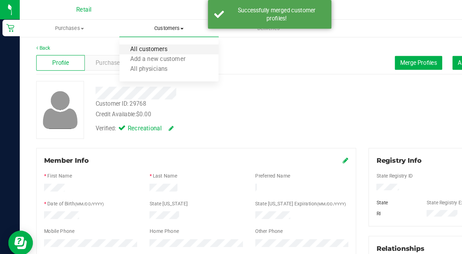
click at [137, 40] on span "All customers" at bounding box center [127, 43] width 51 height 6
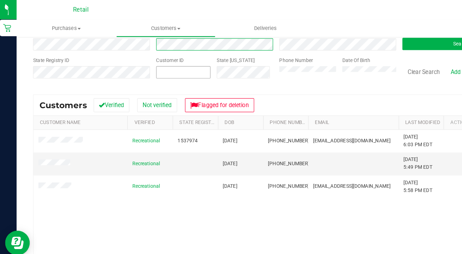
scroll to position [49, 0]
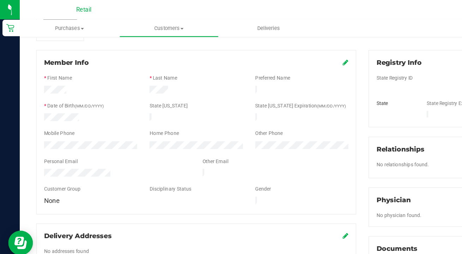
scroll to position [79, 0]
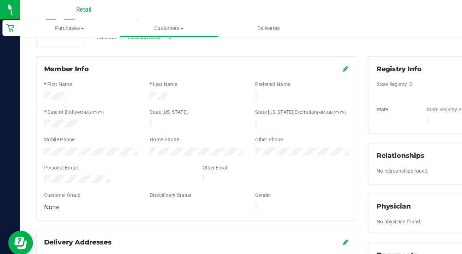
click at [297, 59] on icon at bounding box center [296, 59] width 5 height 6
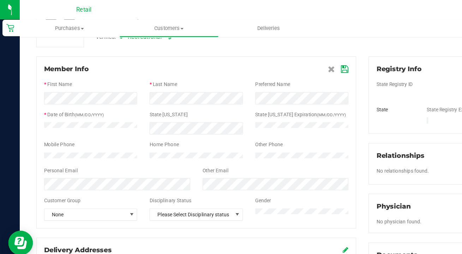
click at [294, 60] on icon at bounding box center [295, 60] width 6 height 6
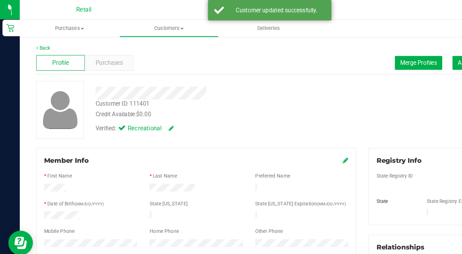
scroll to position [0, 0]
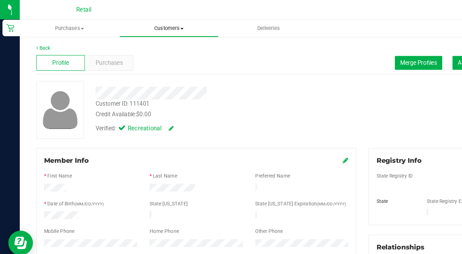
click at [141, 28] on uib-tab-heading "Customers All customers Add a new customer All physicians" at bounding box center [145, 24] width 85 height 14
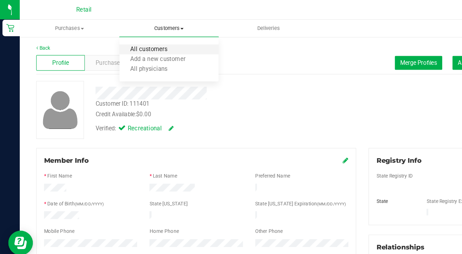
click at [139, 42] on span "All customers" at bounding box center [127, 43] width 51 height 6
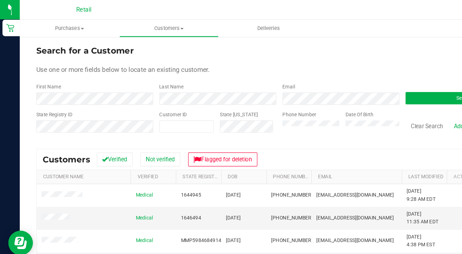
click at [105, 78] on div "First Name" at bounding box center [81, 80] width 100 height 19
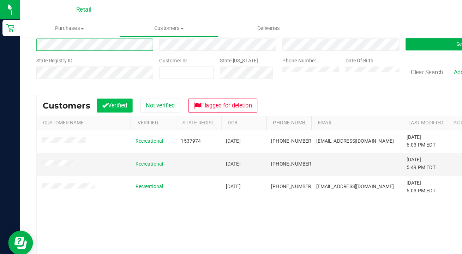
scroll to position [47, 0]
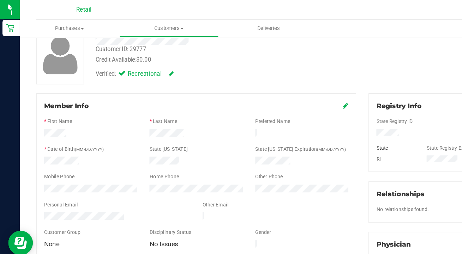
click at [297, 89] on icon at bounding box center [296, 91] width 5 height 6
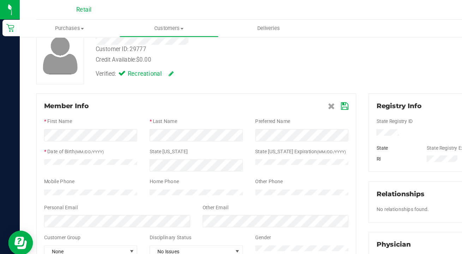
click at [294, 91] on icon at bounding box center [295, 92] width 6 height 6
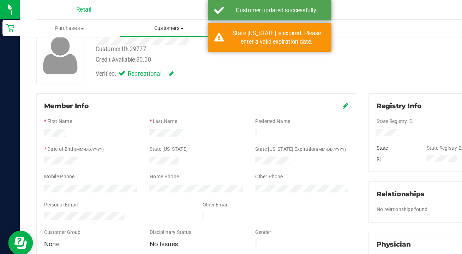
click at [135, 22] on span "Customers" at bounding box center [145, 24] width 85 height 6
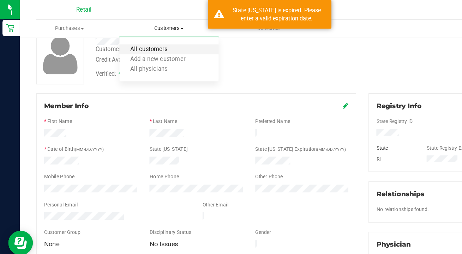
click at [135, 42] on span "All customers" at bounding box center [127, 43] width 51 height 6
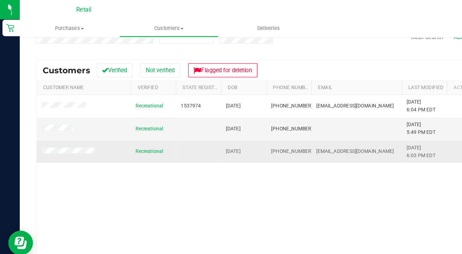
scroll to position [77, 0]
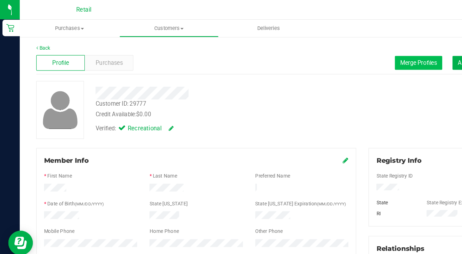
click at [357, 54] on span "Merge Profiles" at bounding box center [358, 54] width 31 height 6
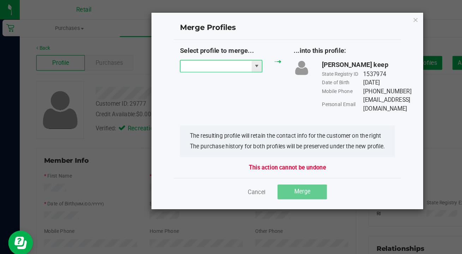
click at [169, 58] on input "NO DATA FOUND" at bounding box center [185, 57] width 61 height 10
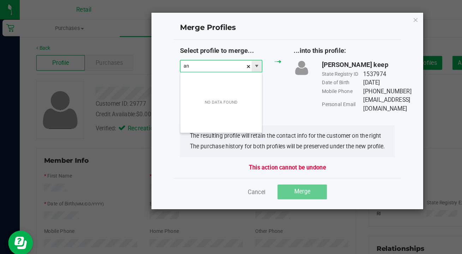
scroll to position [11, 71]
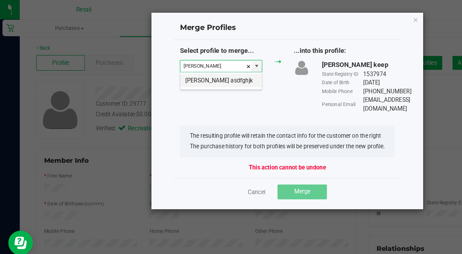
click at [175, 71] on li "Andrew Snead asdfghjk" at bounding box center [190, 69] width 70 height 12
type input "Andrew Snead asdfghjk"
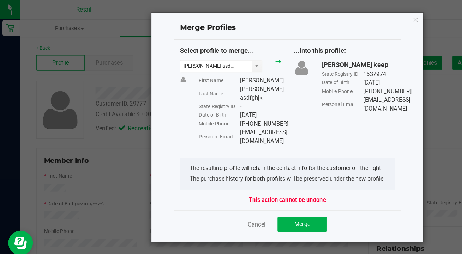
drag, startPoint x: 255, startPoint y: 106, endPoint x: 205, endPoint y: 103, distance: 49.5
click at [205, 110] on div "Personal Email Snead050@gmail.com" at bounding box center [205, 117] width 71 height 15
copy div "Personal Email Snead050@gmail.com"
click at [263, 186] on button "Merge" at bounding box center [259, 192] width 42 height 13
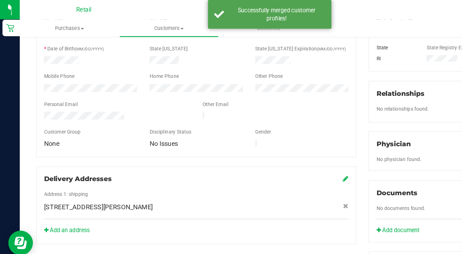
scroll to position [83, 0]
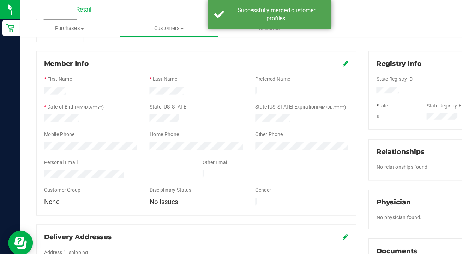
click at [295, 55] on icon at bounding box center [296, 55] width 5 height 6
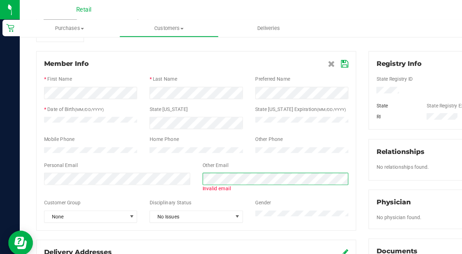
click at [155, 149] on form "Member Info * First Name * Last Name Preferred Name * Date of Birth (MM/DD/YYYY…" at bounding box center [168, 120] width 261 height 141
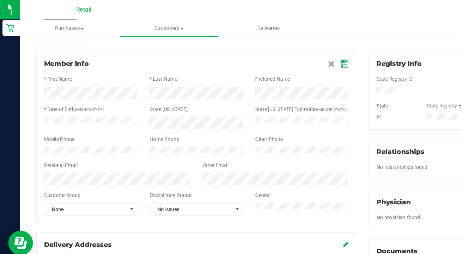
click at [296, 55] on icon at bounding box center [295, 55] width 6 height 6
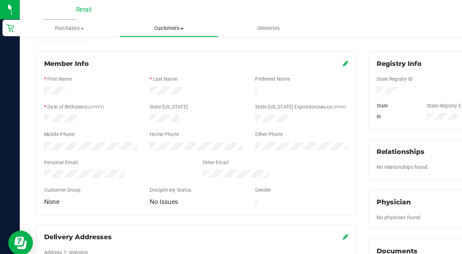
click at [142, 20] on uib-tab-heading "Customers All customers Add a new customer All physicians" at bounding box center [145, 24] width 85 height 14
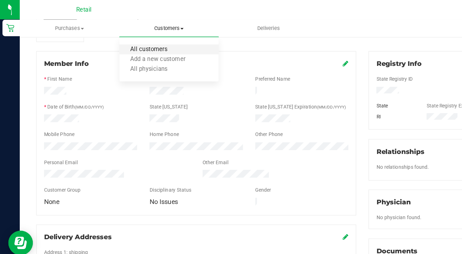
click at [139, 45] on span "All customers" at bounding box center [127, 43] width 51 height 6
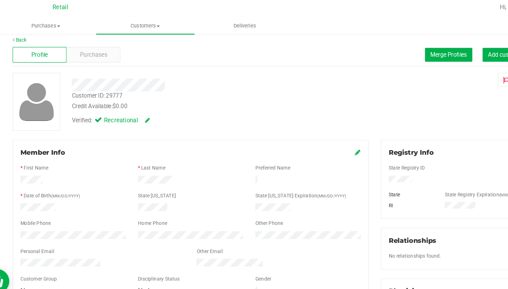
scroll to position [5, 0]
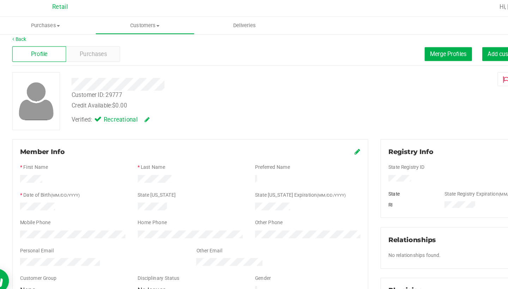
click at [325, 129] on icon at bounding box center [327, 132] width 5 height 6
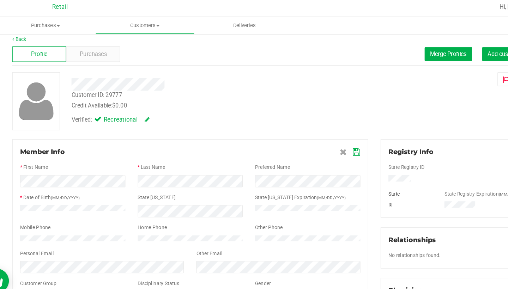
click at [323, 133] on icon at bounding box center [326, 133] width 6 height 6
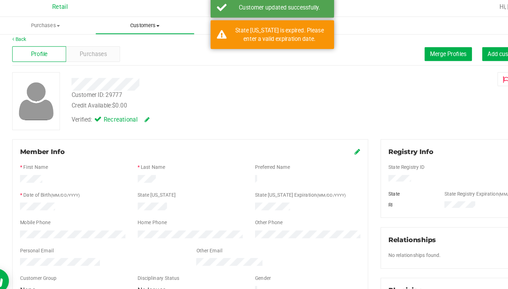
click at [134, 26] on uib-tab-heading "Customers All customers Add a new customer All physicians" at bounding box center [145, 24] width 85 height 14
click at [134, 40] on li "All customers" at bounding box center [144, 42] width 85 height 8
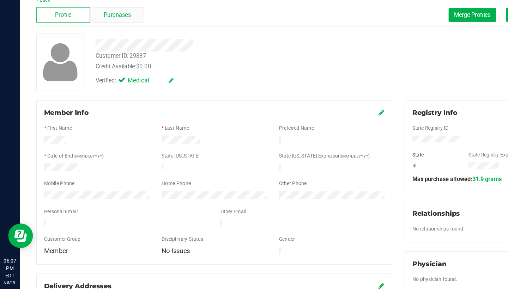
click at [108, 50] on span "Purchases" at bounding box center [100, 53] width 23 height 7
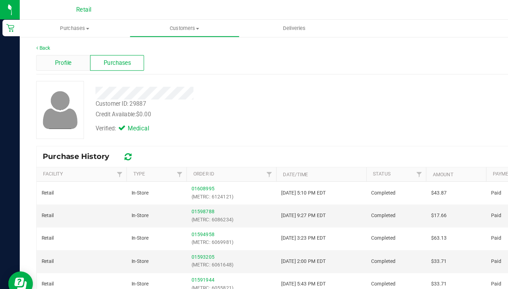
click at [60, 55] on span "Profile" at bounding box center [54, 53] width 14 height 7
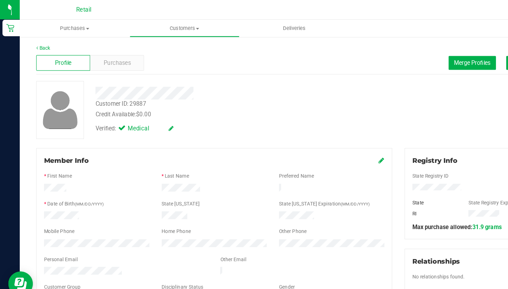
click at [327, 138] on icon at bounding box center [327, 138] width 5 height 6
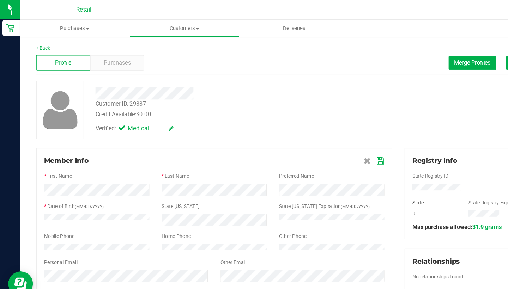
click at [326, 137] on icon at bounding box center [326, 138] width 6 height 6
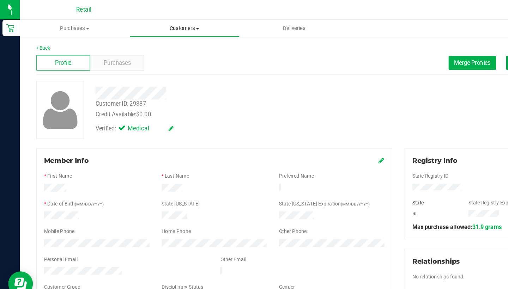
click at [162, 25] on span "Customers" at bounding box center [157, 24] width 93 height 6
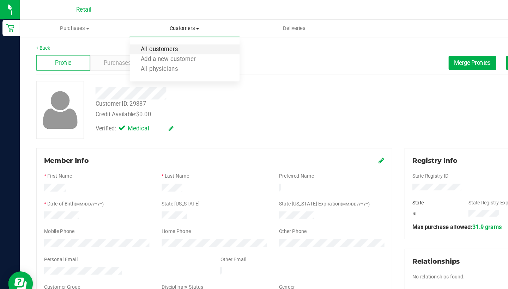
click at [159, 42] on span "All customers" at bounding box center [136, 43] width 51 height 6
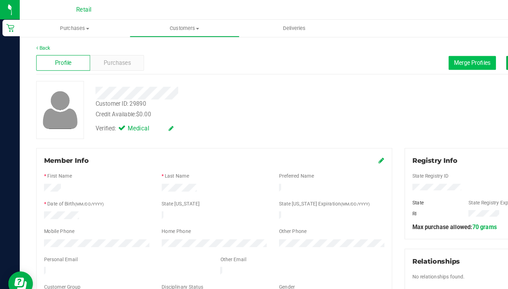
click at [393, 54] on span "Merge Profiles" at bounding box center [404, 54] width 31 height 6
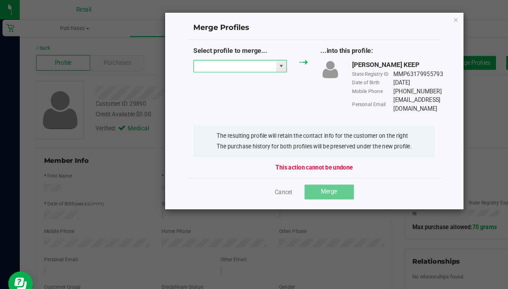
click at [202, 55] on input "NO DATA FOUND" at bounding box center [201, 57] width 71 height 10
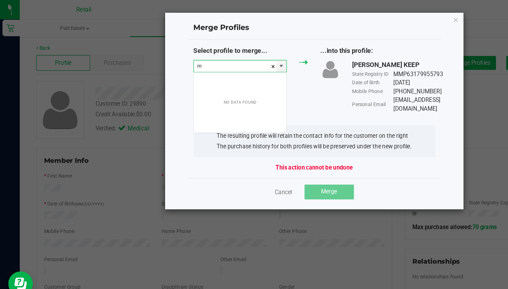
scroll to position [11, 80]
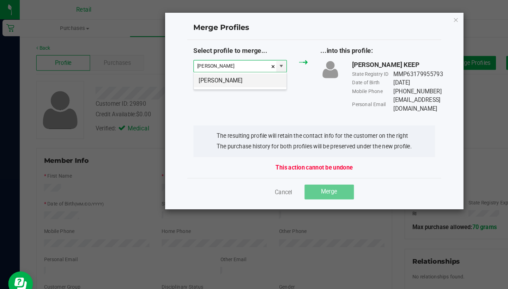
click at [206, 72] on li "Maria Tilson" at bounding box center [205, 69] width 79 height 12
type input "Maria Tilson"
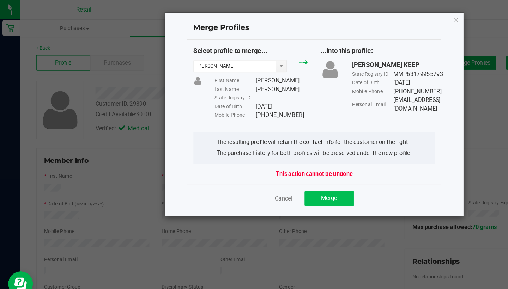
click at [280, 167] on span "Merge" at bounding box center [282, 170] width 14 height 6
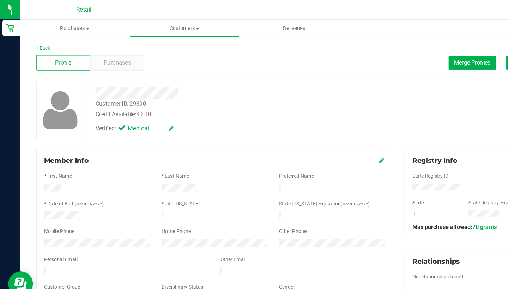
click at [327, 139] on icon at bounding box center [327, 138] width 5 height 6
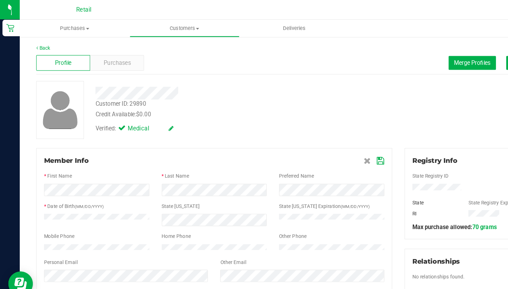
click at [323, 138] on icon at bounding box center [326, 138] width 6 height 6
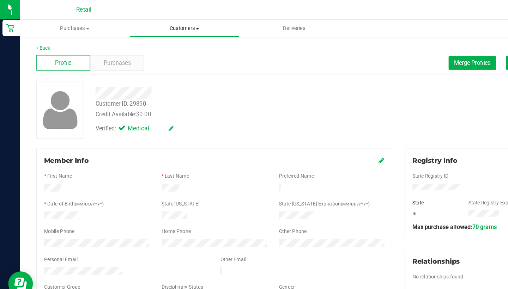
click at [158, 25] on span "Customers" at bounding box center [157, 24] width 93 height 6
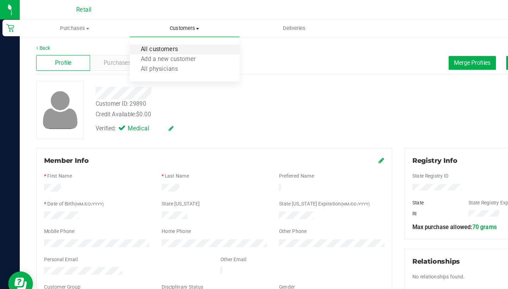
click at [159, 41] on span "All customers" at bounding box center [136, 43] width 51 height 6
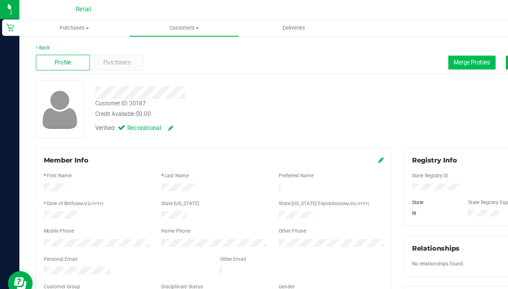
click at [405, 55] on span "Merge Profiles" at bounding box center [404, 54] width 31 height 6
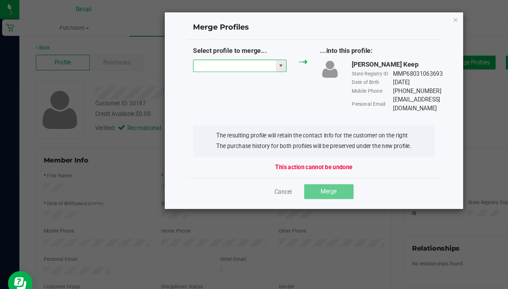
click at [207, 57] on input "NO DATA FOUND" at bounding box center [201, 57] width 71 height 10
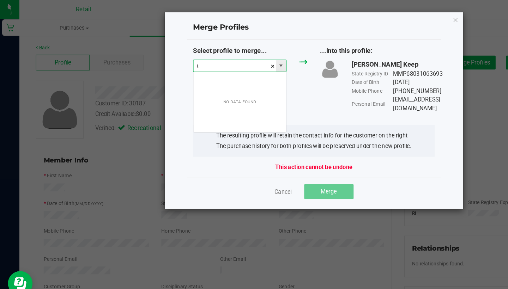
scroll to position [11, 80]
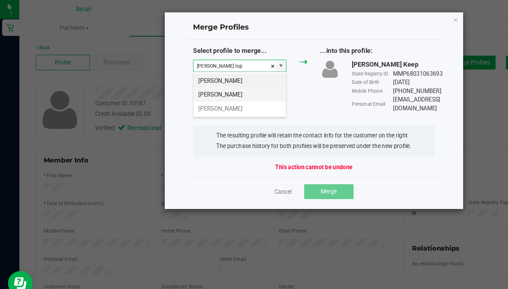
click at [206, 83] on li "Tamika Lopez" at bounding box center [205, 81] width 79 height 12
type input "Tamika Lopez"
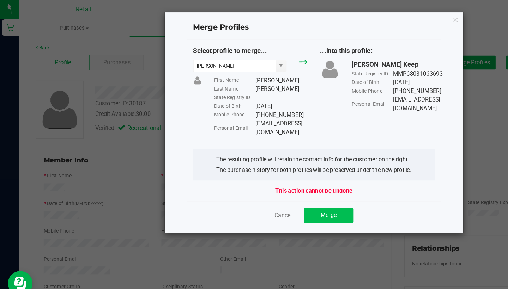
click at [283, 182] on span "Merge" at bounding box center [282, 185] width 14 height 6
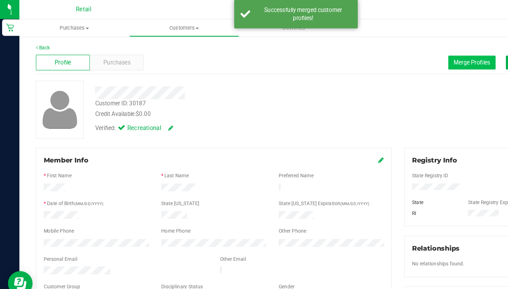
click at [405, 54] on span "Merge Profiles" at bounding box center [404, 54] width 31 height 6
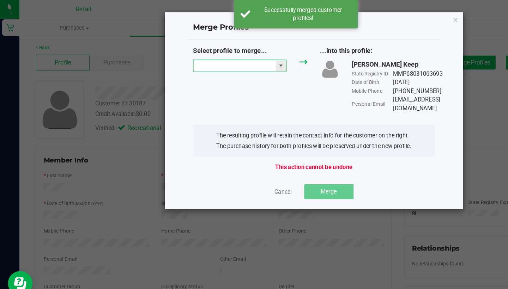
click at [216, 54] on input "NO DATA FOUND" at bounding box center [201, 57] width 71 height 10
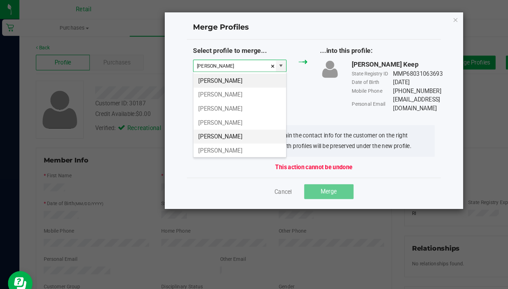
click at [210, 115] on li "Tamika Lopez" at bounding box center [205, 117] width 79 height 12
type input "Tamika Lopez"
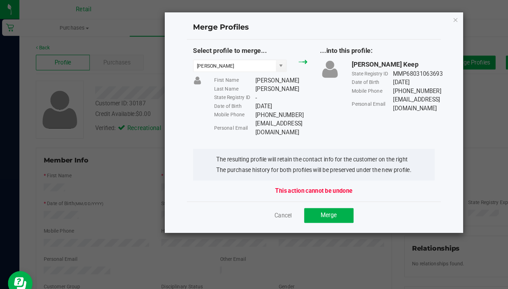
drag, startPoint x: 268, startPoint y: 105, endPoint x: 218, endPoint y: 106, distance: 49.4
click at [218, 106] on div "Personal Email tlopez_75@gmail.com" at bounding box center [224, 110] width 80 height 15
copy div "tlopez_75@gmail.com"
click at [283, 179] on button "Merge" at bounding box center [282, 185] width 42 height 13
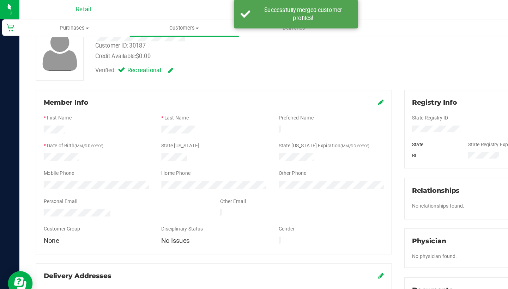
scroll to position [59, 0]
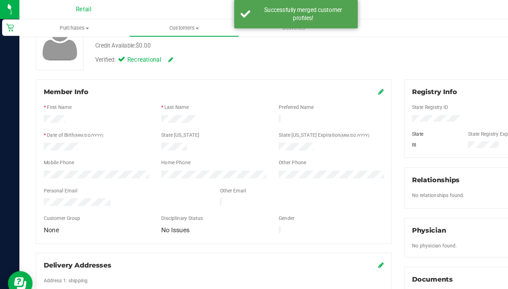
click at [326, 79] on icon at bounding box center [327, 79] width 5 height 6
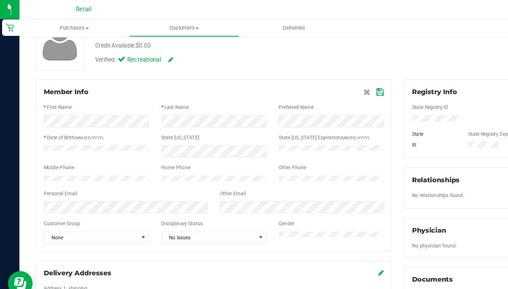
click at [329, 78] on icon at bounding box center [326, 80] width 6 height 6
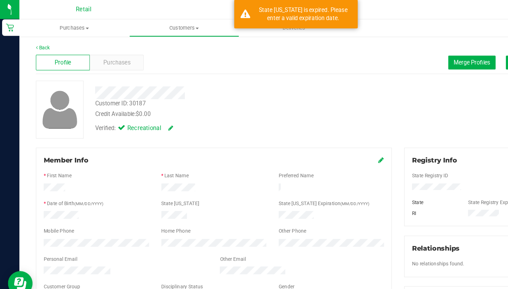
scroll to position [0, 0]
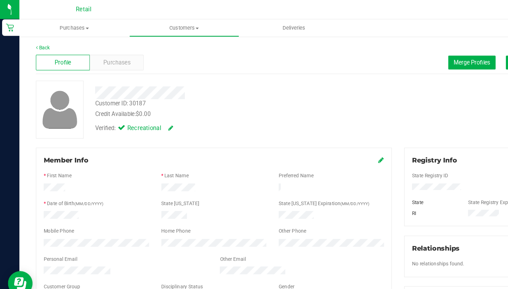
click at [327, 135] on icon at bounding box center [327, 138] width 5 height 6
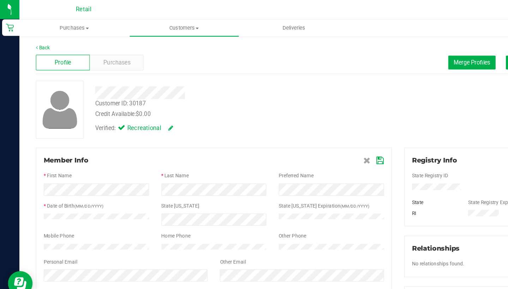
click at [326, 139] on icon at bounding box center [326, 138] width 6 height 6
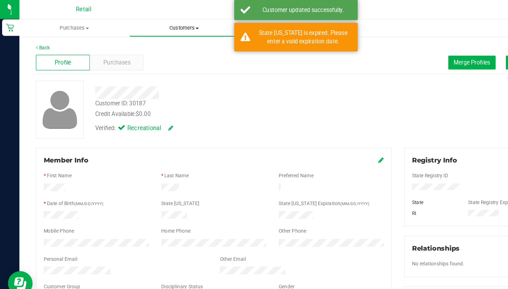
click at [159, 28] on uib-tab-heading "Customers All customers Add a new customer All physicians" at bounding box center [157, 24] width 93 height 14
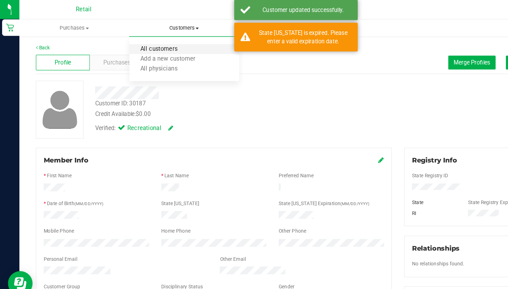
click at [159, 42] on span "All customers" at bounding box center [136, 43] width 51 height 6
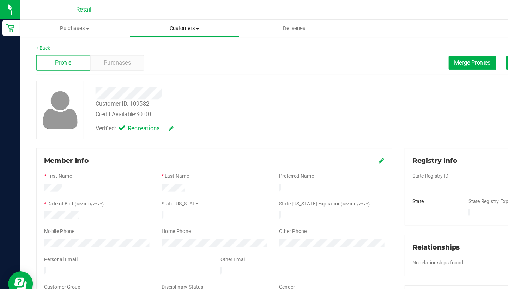
click at [149, 25] on span "Customers" at bounding box center [157, 24] width 93 height 6
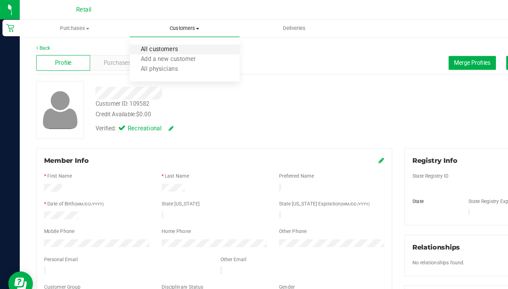
click at [147, 41] on span "All customers" at bounding box center [136, 43] width 51 height 6
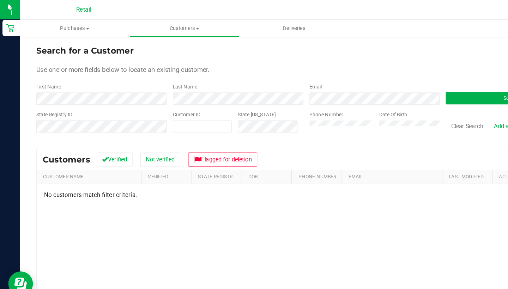
click at [76, 93] on form "Search for a Customer Use one or more fields below to locate an existing custom…" at bounding box center [262, 79] width 463 height 82
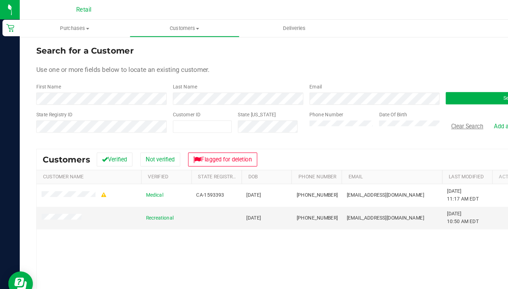
click at [391, 110] on button "Clear Search" at bounding box center [400, 108] width 37 height 12
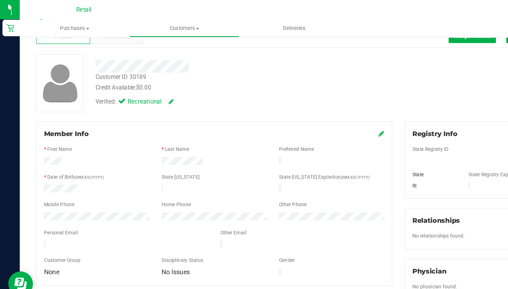
scroll to position [22, 0]
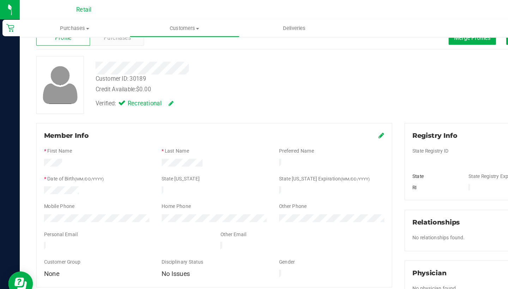
click at [325, 115] on icon at bounding box center [327, 116] width 5 height 6
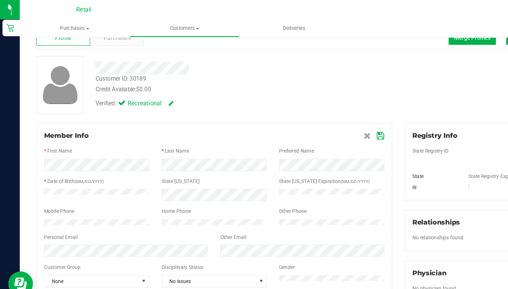
click at [326, 117] on icon at bounding box center [326, 117] width 6 height 6
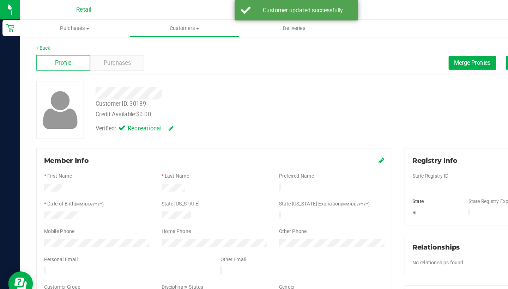
scroll to position [1, 0]
click at [397, 50] on span "Merge Profiles" at bounding box center [404, 53] width 31 height 6
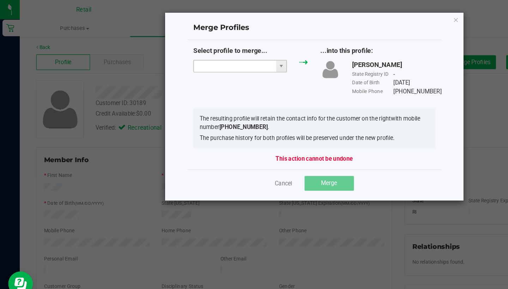
click at [213, 58] on input "NO DATA FOUND" at bounding box center [201, 57] width 71 height 10
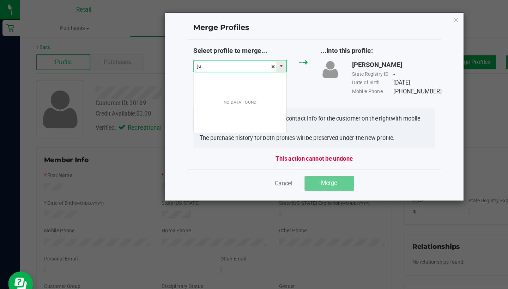
scroll to position [11, 80]
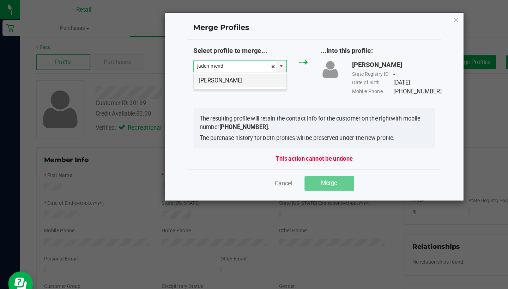
click at [216, 72] on li "Jaden Mendez" at bounding box center [205, 69] width 79 height 12
type input "Jaden Mendez"
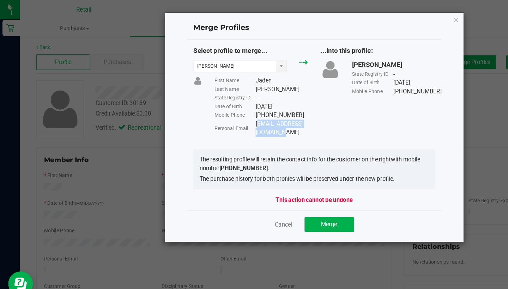
drag, startPoint x: 282, startPoint y: 105, endPoint x: 220, endPoint y: 103, distance: 61.4
click at [220, 103] on div "Mendezjaden53@gmail.com" at bounding box center [241, 110] width 45 height 15
copy div "Mendezjaden53@gmail.com"
click at [285, 189] on span "Merge" at bounding box center [282, 192] width 14 height 6
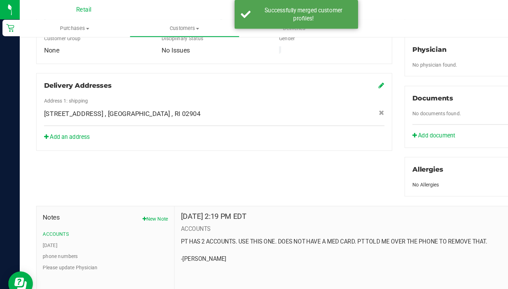
scroll to position [213, 0]
click at [71, 227] on button "Please update Physician" at bounding box center [60, 230] width 47 height 6
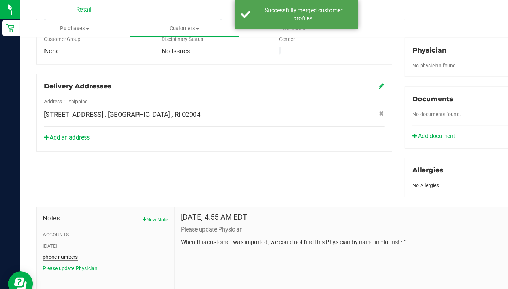
click at [63, 217] on button "phone numbers" at bounding box center [52, 220] width 30 height 6
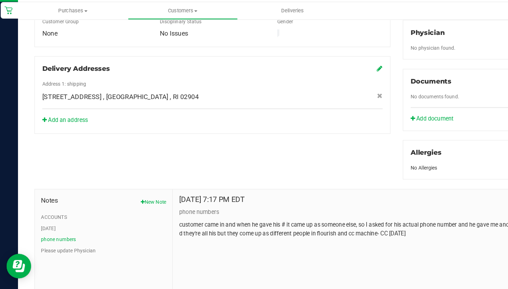
click at [35, 189] on div "Notes New Note ACCOUNTS 12/13/24 phone numbers Please update Physician" at bounding box center [90, 224] width 118 height 95
click at [42, 208] on button "12/13/24" at bounding box center [43, 211] width 12 height 6
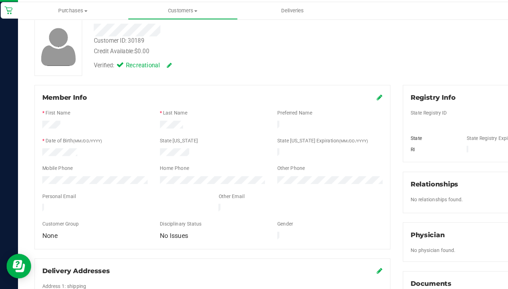
scroll to position [37, 0]
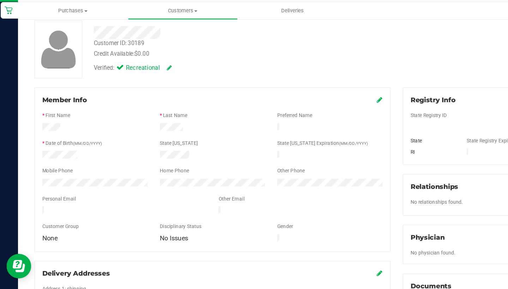
click at [322, 97] on div "Member Info" at bounding box center [184, 101] width 292 height 8
click at [325, 98] on icon at bounding box center [327, 101] width 5 height 6
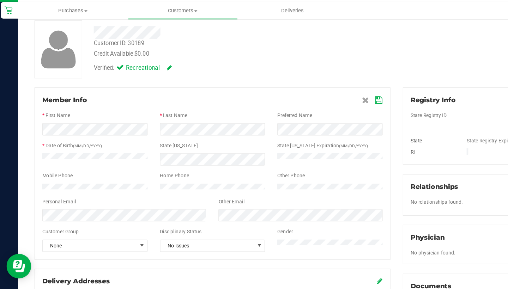
click at [326, 98] on icon at bounding box center [326, 101] width 6 height 6
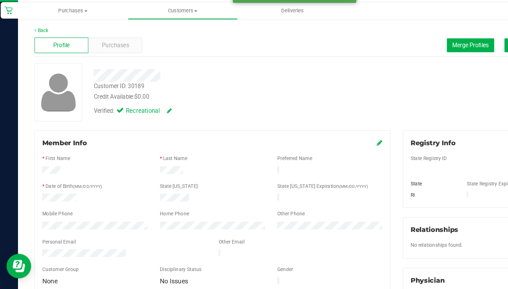
scroll to position [0, 0]
click at [154, 17] on uib-tab-heading "Customers All customers Add a new customer All physicians" at bounding box center [157, 24] width 93 height 14
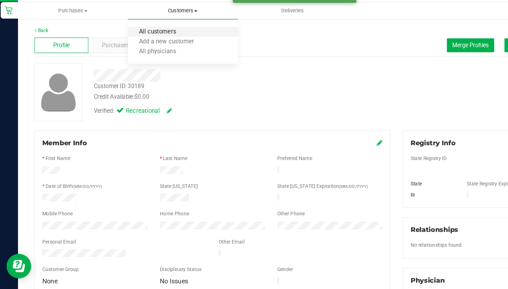
click at [156, 40] on span "All customers" at bounding box center [136, 43] width 51 height 6
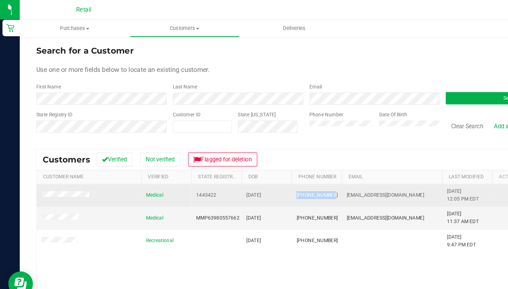
drag, startPoint x: 282, startPoint y: 167, endPoint x: 251, endPoint y: 165, distance: 30.4
click at [252, 166] on td "(401) 787-5073" at bounding box center [271, 167] width 43 height 19
click at [289, 167] on td "(401) 787-5073" at bounding box center [271, 167] width 43 height 19
drag, startPoint x: 284, startPoint y: 167, endPoint x: 254, endPoint y: 163, distance: 30.7
click at [254, 163] on td "(401) 787-5073" at bounding box center [271, 167] width 43 height 19
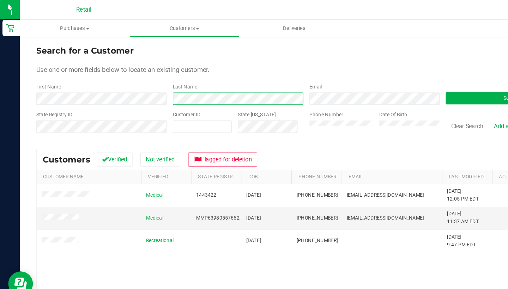
click at [115, 78] on div "First Name Last Name Email Search" at bounding box center [262, 80] width 463 height 19
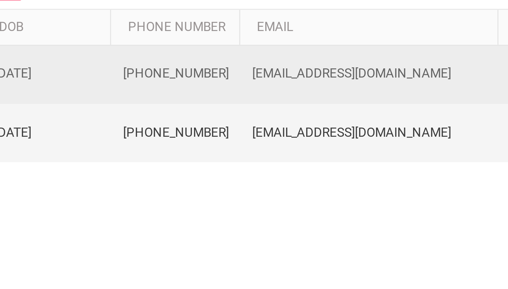
scroll to position [56, 0]
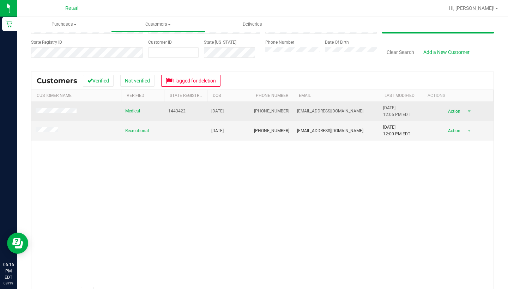
click at [69, 108] on span at bounding box center [57, 111] width 43 height 7
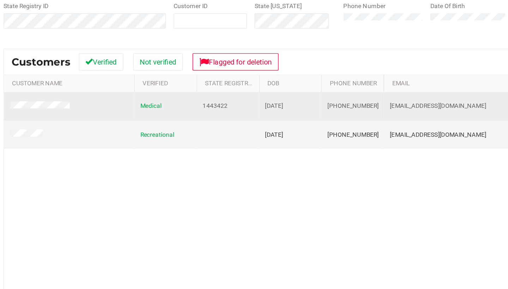
scroll to position [58, 0]
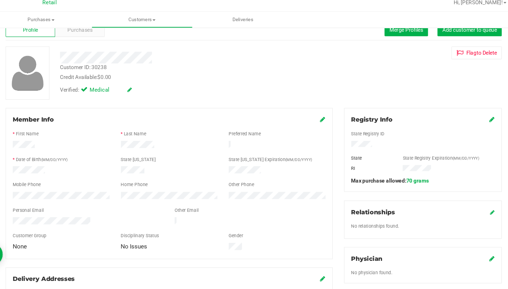
scroll to position [17, 0]
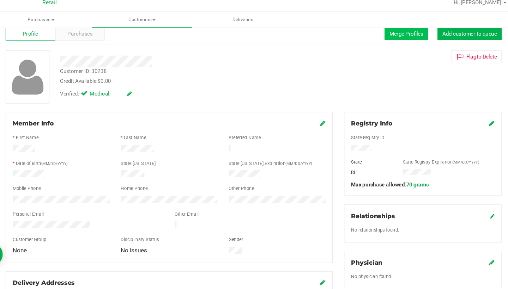
click at [385, 36] on button "Merge Profiles" at bounding box center [405, 37] width 41 height 12
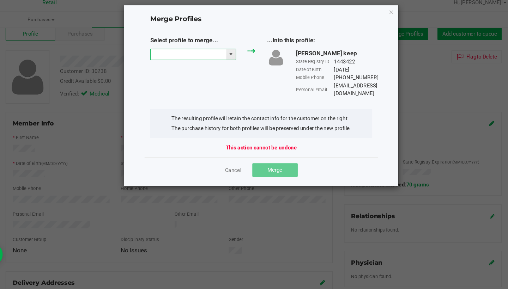
click at [191, 53] on input "NO DATA FOUND" at bounding box center [201, 57] width 71 height 10
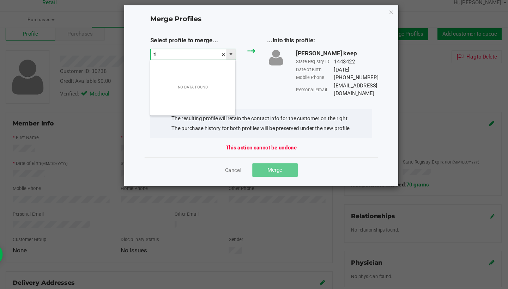
scroll to position [11, 80]
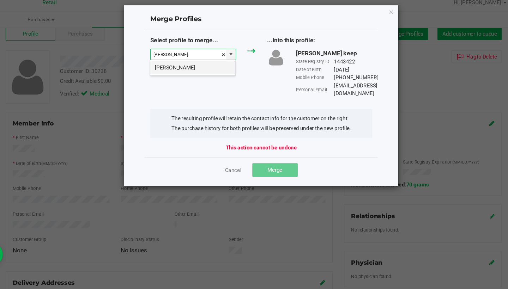
click at [197, 68] on li "Tim Parrillo" at bounding box center [205, 69] width 79 height 12
type input "Tim Parrillo"
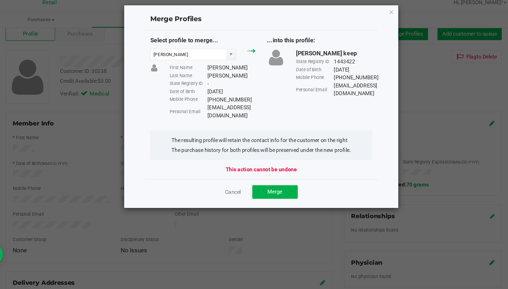
drag, startPoint x: 260, startPoint y: 99, endPoint x: 189, endPoint y: 90, distance: 70.8
click at [189, 90] on div "First Name Tim Last Name Parrillo State Registry ID - Date of Birth 07/21/2000 …" at bounding box center [224, 92] width 91 height 52
copy div "(401) 787-5073 Personal Email Timothyparrillo17@gmail.com"
click at [262, 179] on button "Merge" at bounding box center [282, 185] width 42 height 13
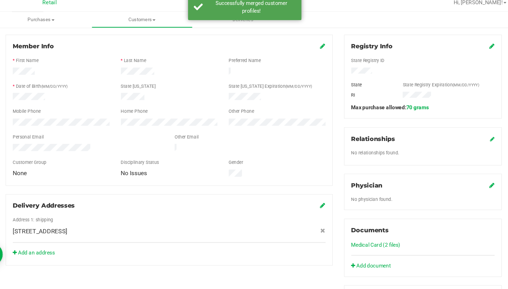
scroll to position [89, 0]
click at [325, 45] on link at bounding box center [327, 48] width 5 height 7
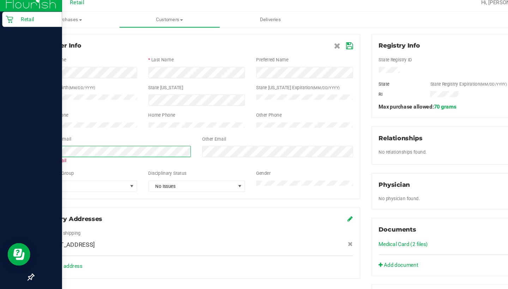
click at [0, 133] on div "Retail 06:17 PM EDT 08/19/2025 08/19 Retail Hi, Sarah! Purchases Summary of pur…" at bounding box center [254, 144] width 508 height 289
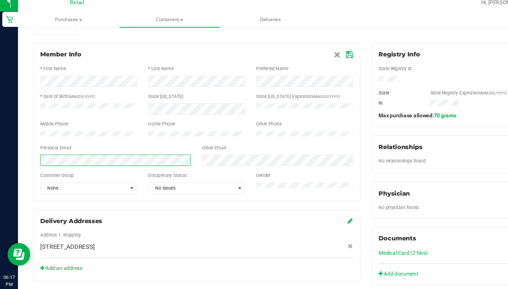
scroll to position [77, 0]
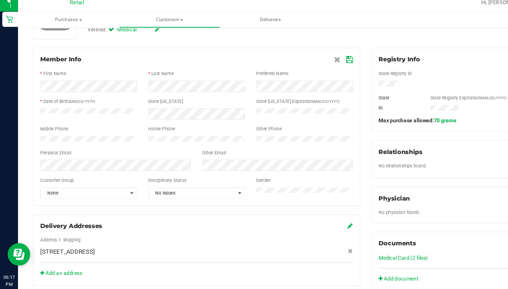
click at [324, 59] on icon at bounding box center [326, 62] width 6 height 6
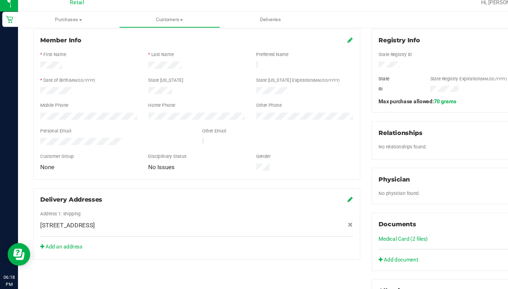
scroll to position [95, 0]
click at [323, 39] on div "Member Info" at bounding box center [184, 43] width 292 height 8
click at [326, 40] on icon at bounding box center [327, 43] width 5 height 6
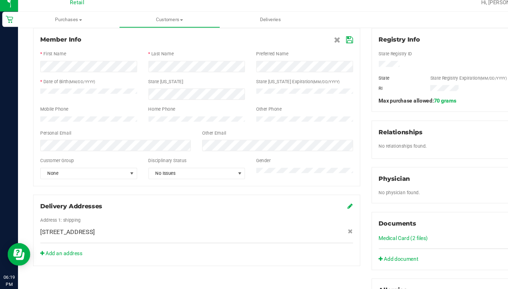
click at [328, 41] on icon at bounding box center [326, 44] width 6 height 6
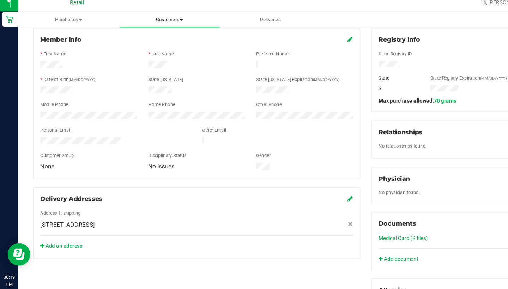
click at [164, 21] on span "Customers" at bounding box center [157, 24] width 93 height 6
click at [170, 38] on li "All customers" at bounding box center [158, 42] width 94 height 8
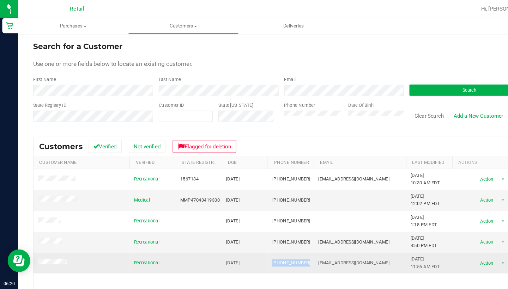
drag, startPoint x: 283, startPoint y: 245, endPoint x: 252, endPoint y: 244, distance: 31.4
click at [252, 244] on td "(401) 699-9351" at bounding box center [271, 245] width 43 height 19
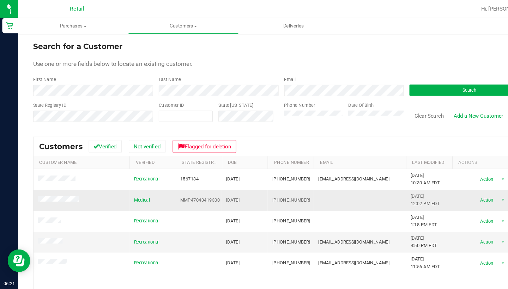
click at [61, 183] on span at bounding box center [56, 186] width 40 height 7
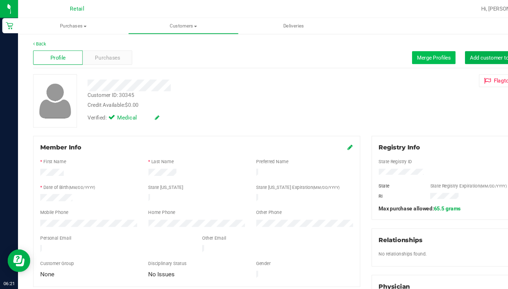
click at [400, 55] on span "Merge Profiles" at bounding box center [404, 54] width 31 height 6
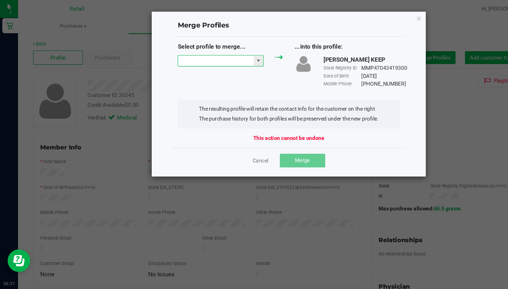
click at [188, 60] on input "NO DATA FOUND" at bounding box center [201, 57] width 71 height 10
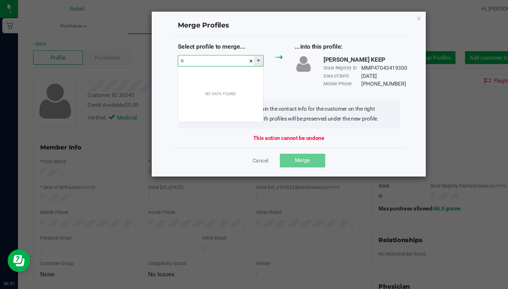
scroll to position [11, 80]
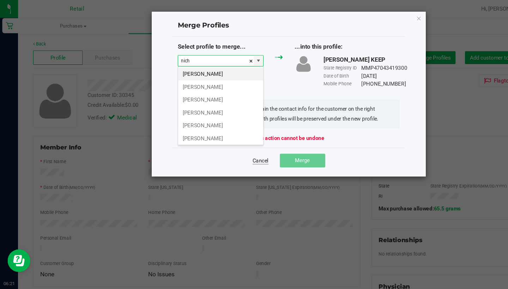
type input "nich"
click at [249, 152] on link "Cancel" at bounding box center [243, 149] width 15 height 7
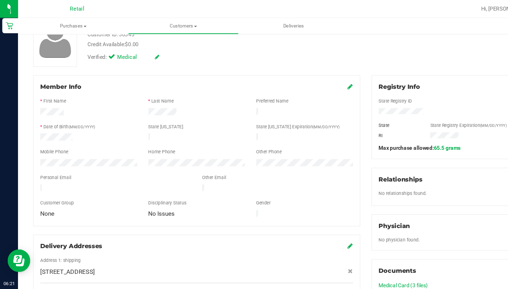
scroll to position [58, 0]
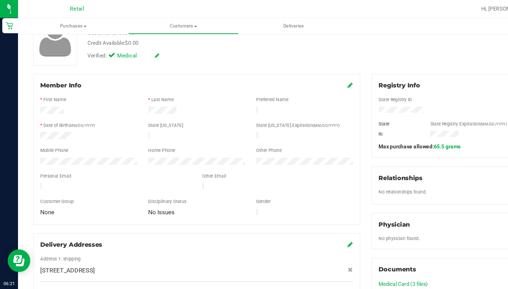
click at [326, 78] on icon at bounding box center [327, 80] width 5 height 6
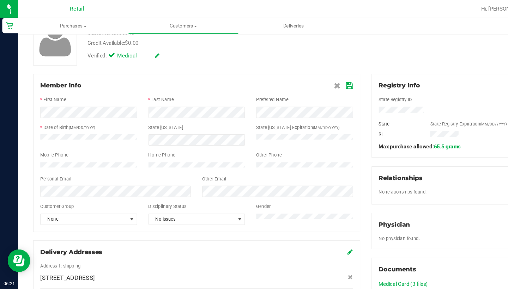
click at [326, 80] on icon at bounding box center [326, 80] width 6 height 6
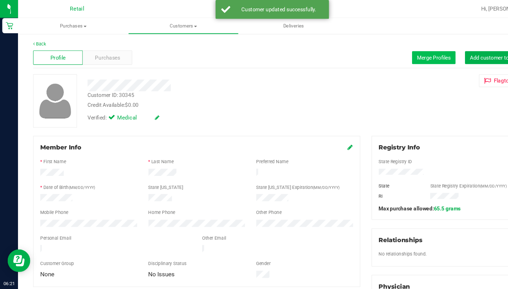
scroll to position [0, 0]
click at [406, 49] on button "Merge Profiles" at bounding box center [405, 54] width 41 height 12
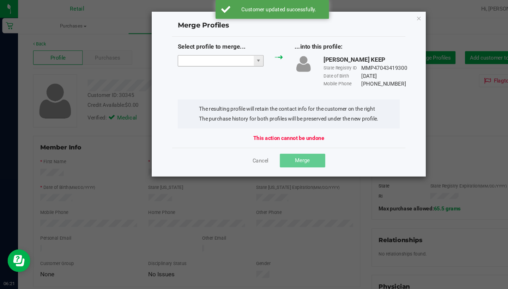
click at [210, 54] on input "NO DATA FOUND" at bounding box center [201, 57] width 71 height 10
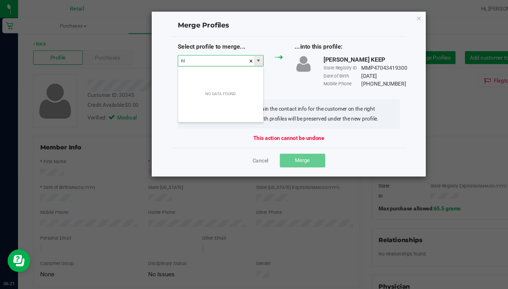
scroll to position [11, 80]
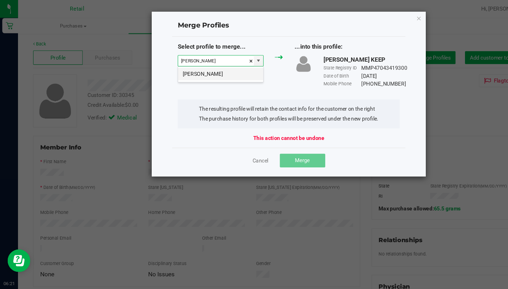
click at [189, 68] on li "Nicholas King" at bounding box center [205, 69] width 79 height 12
type input "Nicholas King"
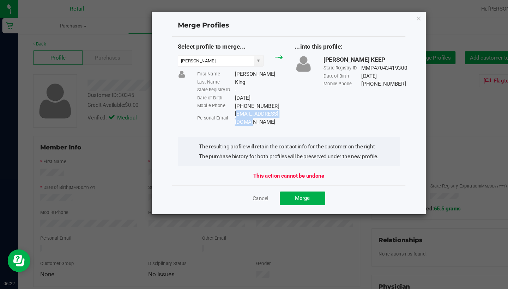
drag, startPoint x: 272, startPoint y: 108, endPoint x: 219, endPoint y: 106, distance: 52.6
click at [220, 107] on div "Nking821@hotmail.com" at bounding box center [241, 110] width 45 height 15
click at [285, 182] on span "Merge" at bounding box center [282, 185] width 14 height 6
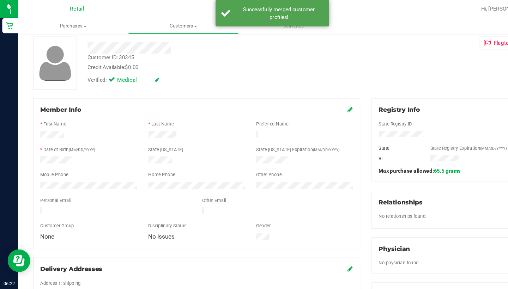
scroll to position [38, 0]
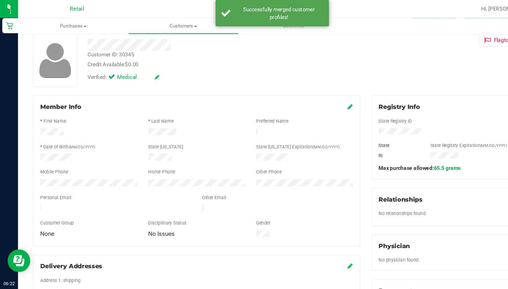
click at [326, 101] on icon at bounding box center [327, 100] width 5 height 6
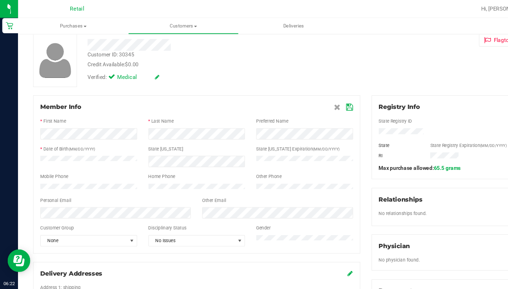
click at [324, 99] on icon at bounding box center [326, 100] width 6 height 6
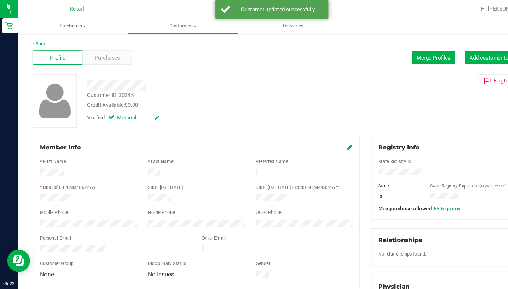
scroll to position [0, 0]
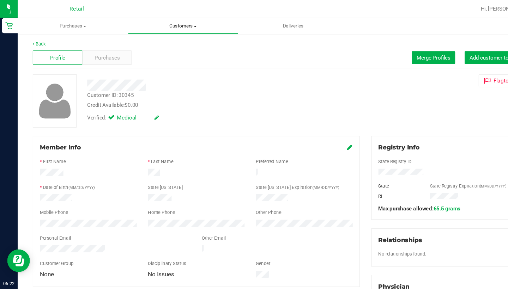
click at [181, 23] on span "Customers" at bounding box center [171, 24] width 102 height 6
click at [153, 40] on span "All customers" at bounding box center [145, 43] width 51 height 6
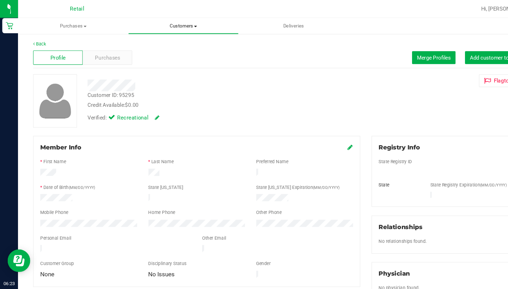
click at [176, 19] on uib-tab-heading "Customers All customers Add a new customer All physicians" at bounding box center [171, 24] width 102 height 14
click at [161, 41] on span "All customers" at bounding box center [145, 43] width 51 height 6
click at [393, 52] on span "Merge Profiles" at bounding box center [404, 54] width 31 height 6
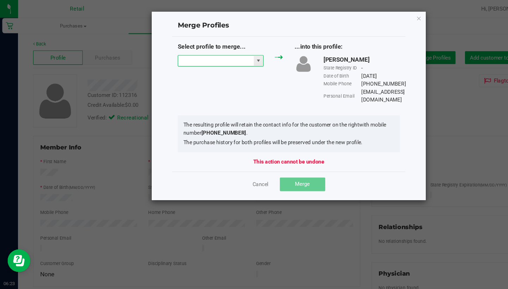
click at [200, 55] on input "NO DATA FOUND" at bounding box center [201, 57] width 71 height 10
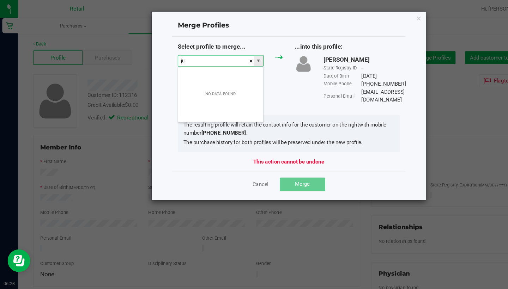
scroll to position [11, 80]
type input "j"
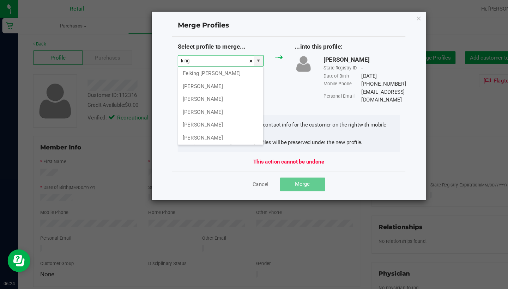
scroll to position [340, 0]
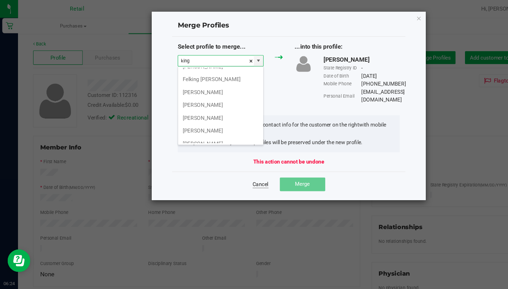
type input "king"
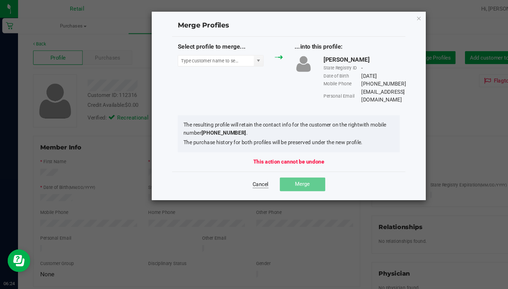
click at [243, 169] on link "Cancel" at bounding box center [243, 172] width 15 height 7
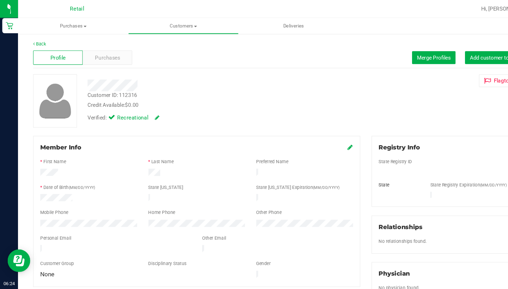
click at [38, 201] on form "Member Info * First Name * Last Name Preferred Name * Date of Birth (MM/DD/YYYY…" at bounding box center [184, 198] width 292 height 128
click at [175, 28] on uib-tab-heading "Customers All customers Add a new customer All physicians" at bounding box center [171, 24] width 102 height 14
click at [175, 40] on li "All customers" at bounding box center [171, 42] width 103 height 8
click at [394, 53] on span "Merge Profiles" at bounding box center [404, 54] width 31 height 6
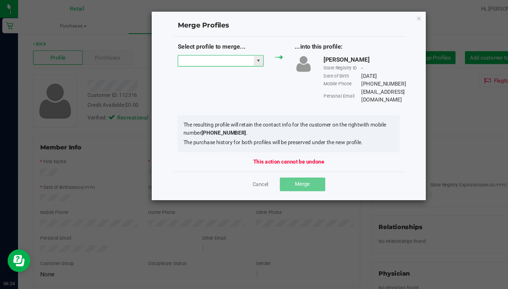
click at [198, 54] on input "NO DATA FOUND" at bounding box center [201, 57] width 71 height 10
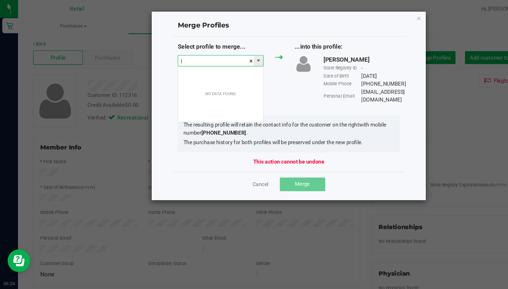
scroll to position [11, 80]
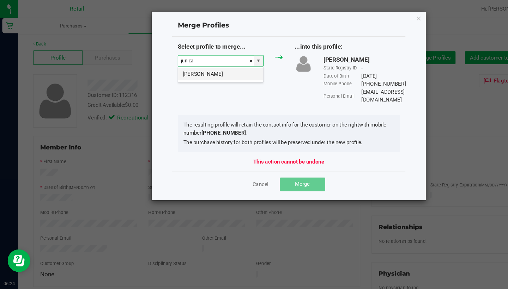
click at [207, 73] on li "junica king" at bounding box center [205, 69] width 79 height 12
type input "junica king"
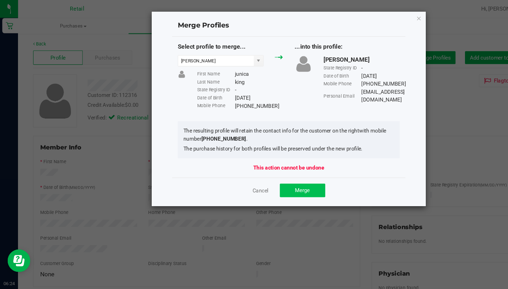
click at [283, 175] on span "Merge" at bounding box center [282, 178] width 14 height 6
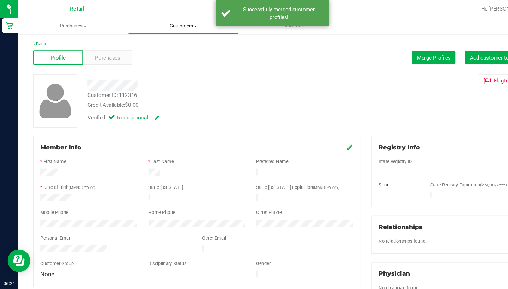
click at [170, 23] on span "Customers" at bounding box center [171, 24] width 102 height 6
click at [170, 46] on li "All customers" at bounding box center [171, 42] width 103 height 8
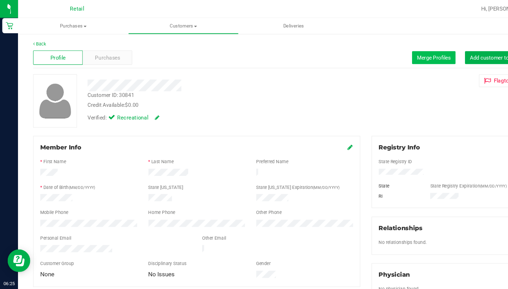
click at [397, 53] on span "Merge Profiles" at bounding box center [404, 54] width 31 height 6
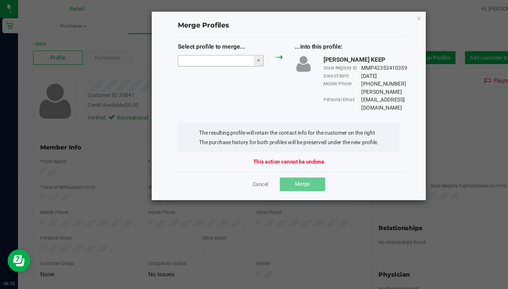
click at [222, 56] on input "NO DATA FOUND" at bounding box center [201, 57] width 71 height 10
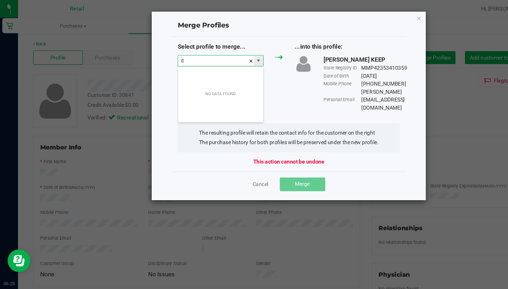
scroll to position [11, 80]
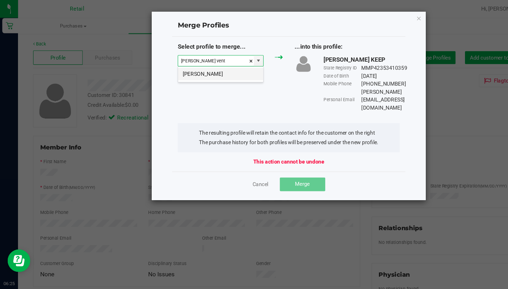
click at [227, 70] on li "Donna Ventilato" at bounding box center [205, 69] width 79 height 12
type input "Donna Ventilato"
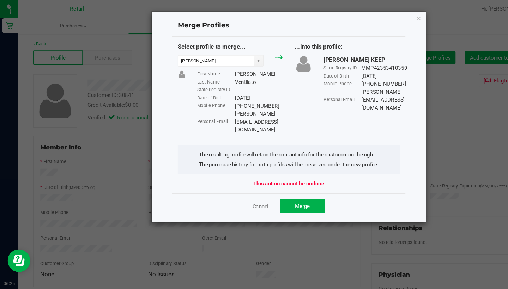
drag, startPoint x: 282, startPoint y: 105, endPoint x: 216, endPoint y: 101, distance: 66.1
click at [217, 102] on div "First Name Donna Last Name Ventilato State Registry ID - Date of Birth 12/10/19…" at bounding box center [224, 95] width 91 height 59
click at [270, 114] on div "Select profile to merge... Donna Ventilato First Name Donna Last Name Ventilato…" at bounding box center [270, 107] width 218 height 146
drag, startPoint x: 282, startPoint y: 106, endPoint x: 217, endPoint y: 102, distance: 65.4
click at [217, 103] on div "Personal Email Donna.ventilato@icloud.com" at bounding box center [224, 114] width 80 height 22
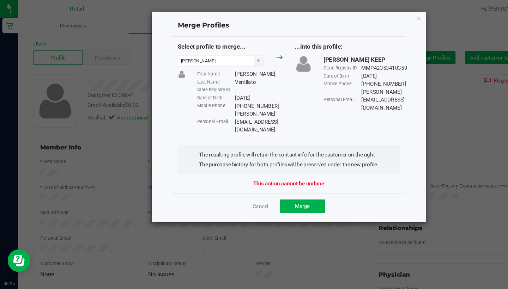
click at [260, 141] on li "The resulting profile will retain the contact info for the customer on the right" at bounding box center [269, 144] width 167 height 7
click at [220, 103] on div "Donna.ventilato@icloud.com" at bounding box center [241, 114] width 45 height 22
click at [283, 107] on div "Select profile to merge... Donna Ventilato First Name Donna Last Name Ventilato…" at bounding box center [270, 82] width 218 height 85
drag, startPoint x: 282, startPoint y: 105, endPoint x: 219, endPoint y: 101, distance: 63.3
click at [219, 101] on div "First Name Donna Last Name Ventilato State Registry ID - Date of Birth 12/10/19…" at bounding box center [224, 95] width 91 height 59
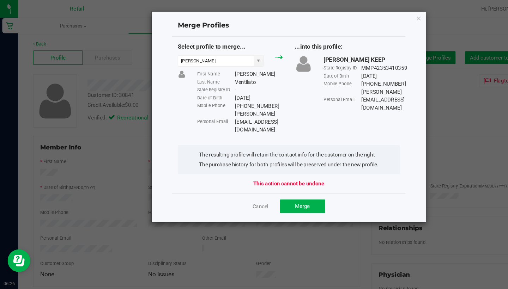
click at [219, 101] on div "Mobile Phone" at bounding box center [201, 99] width 35 height 6
drag, startPoint x: 220, startPoint y: 104, endPoint x: 280, endPoint y: 104, distance: 60.7
click at [264, 104] on div "Donna.ventilato@icloud.com" at bounding box center [241, 114] width 45 height 22
click at [287, 189] on span "Merge" at bounding box center [282, 192] width 14 height 6
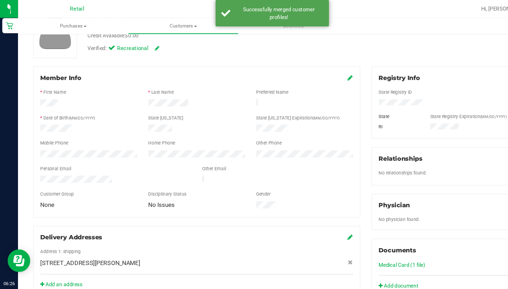
scroll to position [65, 0]
click at [327, 74] on icon at bounding box center [327, 73] width 5 height 6
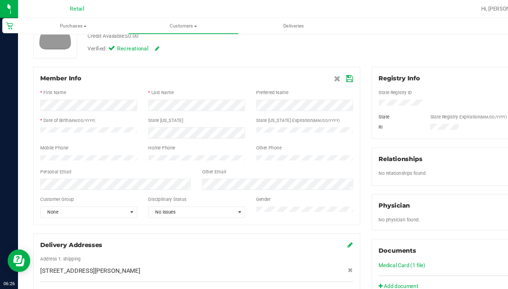
click at [259, 138] on label "Other Phone" at bounding box center [251, 138] width 24 height 6
click at [324, 75] on icon at bounding box center [326, 74] width 6 height 6
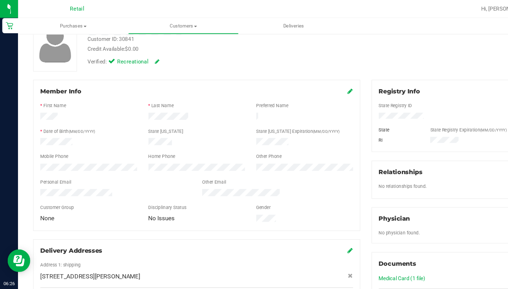
scroll to position [54, 0]
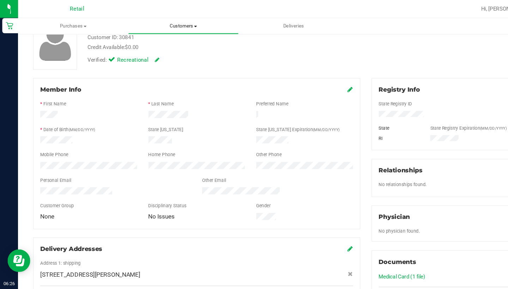
click at [177, 20] on uib-tab-heading "Customers All customers Add a new customer All physicians" at bounding box center [171, 24] width 102 height 14
click at [173, 38] on li "All customers" at bounding box center [171, 42] width 103 height 8
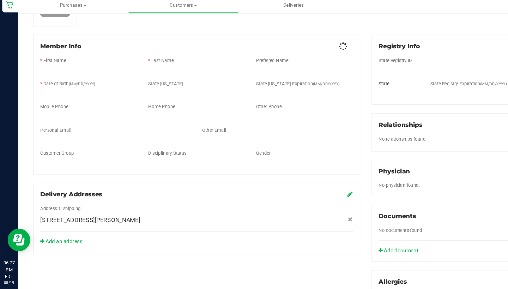
scroll to position [51, 0]
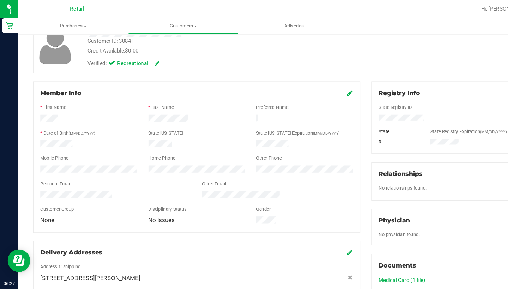
click at [328, 88] on icon at bounding box center [327, 87] width 5 height 6
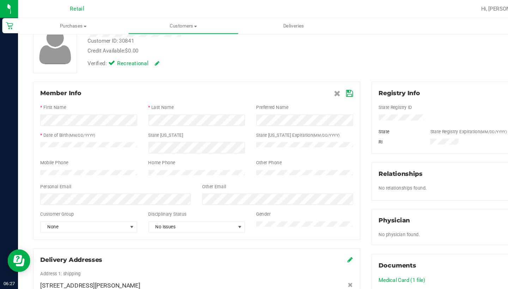
click at [324, 86] on icon at bounding box center [326, 88] width 6 height 6
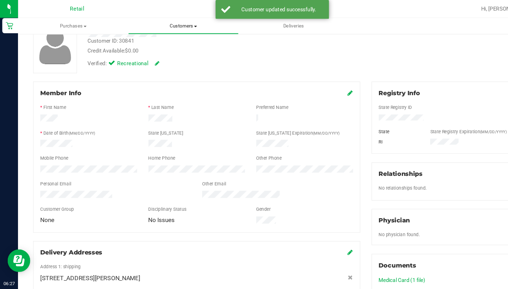
click at [172, 28] on uib-tab-heading "Customers All customers Add a new customer All physicians" at bounding box center [171, 24] width 102 height 14
click at [171, 40] on li "All customers" at bounding box center [171, 42] width 103 height 8
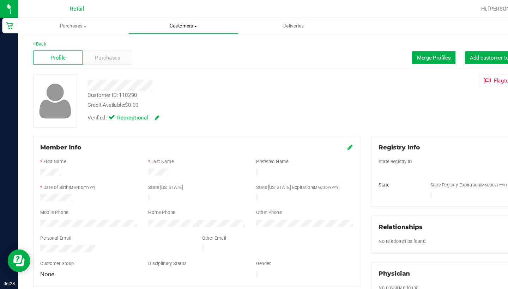
click at [161, 19] on uib-tab-heading "Customers All customers Add a new customer All physicians" at bounding box center [171, 24] width 102 height 14
click at [162, 39] on li "All customers" at bounding box center [171, 42] width 103 height 8
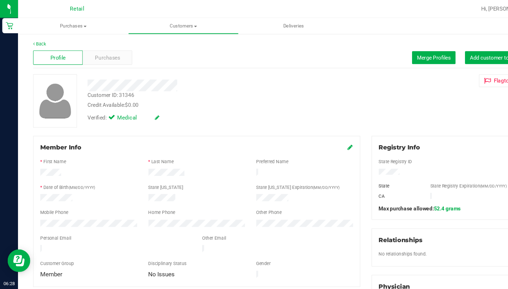
click at [302, 158] on div at bounding box center [284, 162] width 101 height 8
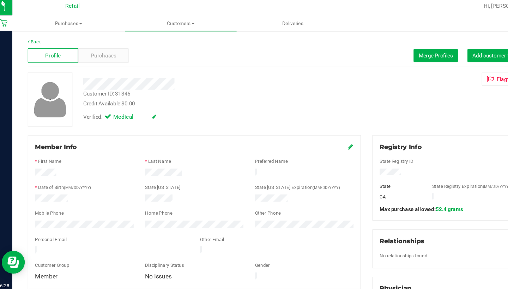
click at [350, 119] on div "Back Profile Purchases Merge Profiles Add customer to queue Customer ID: 31346 …" at bounding box center [262, 275] width 463 height 475
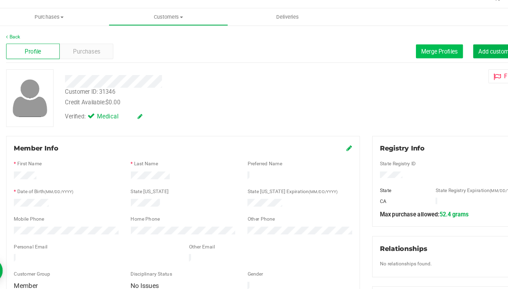
click at [385, 48] on button "Merge Profiles" at bounding box center [405, 54] width 41 height 12
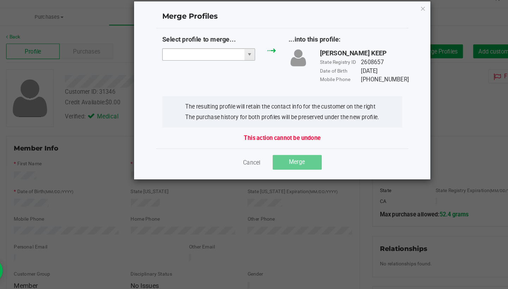
click at [188, 52] on input "NO DATA FOUND" at bounding box center [201, 57] width 71 height 10
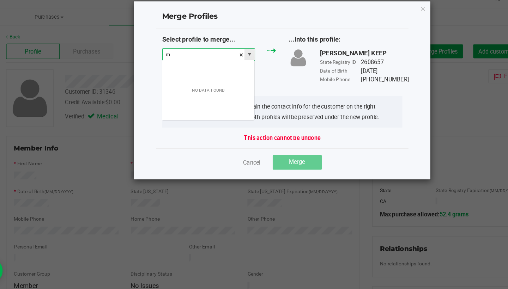
scroll to position [11, 80]
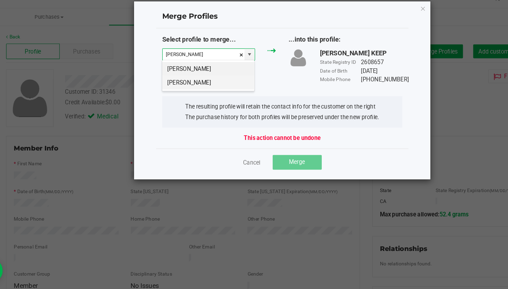
click at [191, 75] on li "Melissa Simons" at bounding box center [205, 81] width 79 height 12
type input "Melissa Simons"
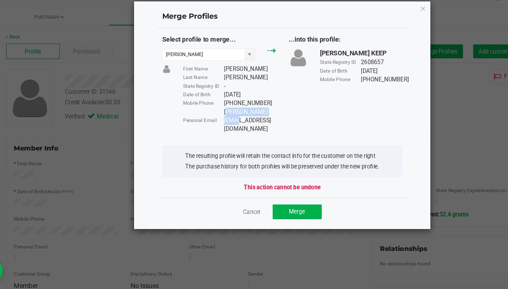
drag, startPoint x: 237, startPoint y: 97, endPoint x: 193, endPoint y: 98, distance: 44.1
click at [219, 103] on div "Melissa@gmail.com" at bounding box center [241, 114] width 45 height 22
click at [270, 186] on button "Merge" at bounding box center [282, 192] width 42 height 13
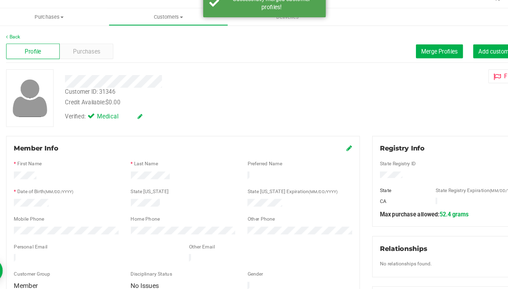
click at [325, 135] on icon at bounding box center [327, 138] width 5 height 6
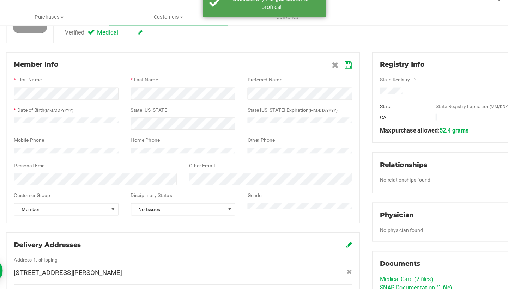
scroll to position [73, 0]
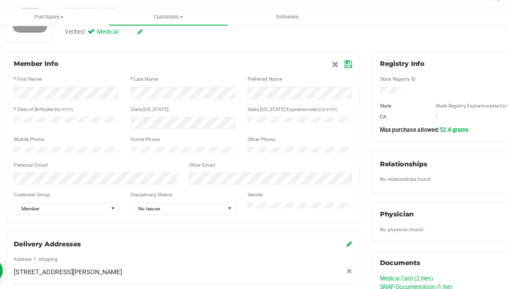
click at [323, 62] on icon at bounding box center [326, 65] width 6 height 6
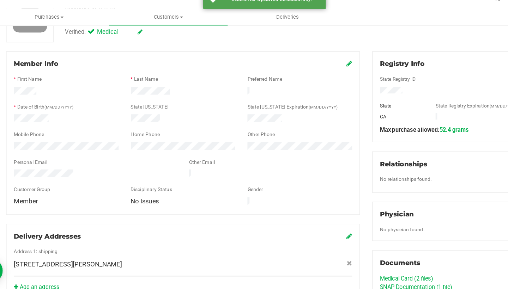
click at [325, 62] on icon at bounding box center [327, 65] width 5 height 6
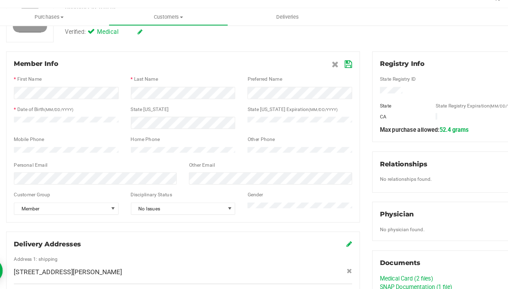
click at [323, 62] on icon at bounding box center [326, 65] width 6 height 6
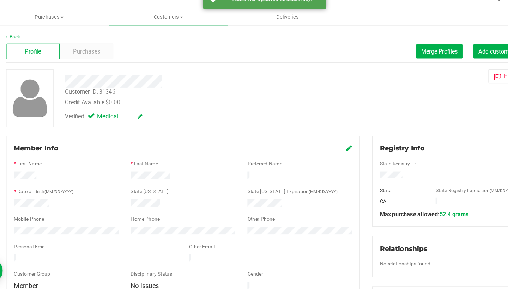
scroll to position [0, 0]
click at [325, 135] on icon at bounding box center [327, 138] width 5 height 6
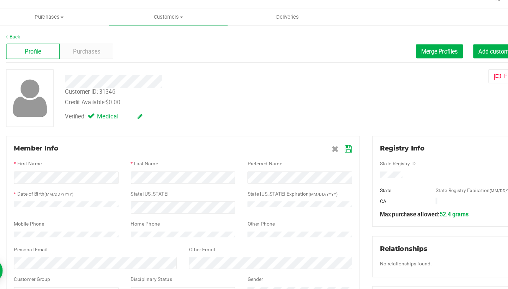
click at [323, 135] on icon at bounding box center [326, 138] width 6 height 6
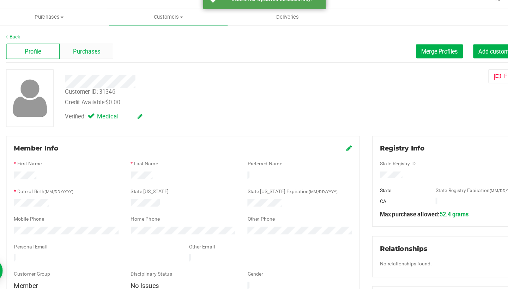
click at [86, 49] on div "Purchases" at bounding box center [100, 53] width 46 height 13
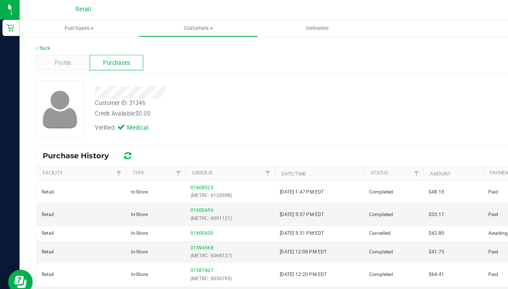
click at [118, 146] on th "Type" at bounding box center [134, 150] width 52 height 12
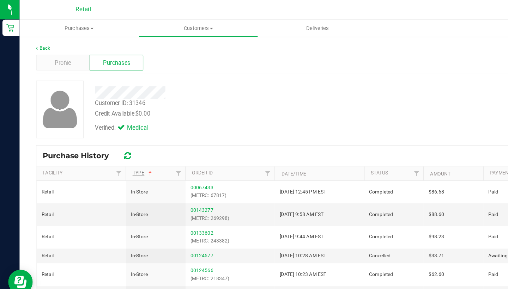
click at [118, 149] on link "Type" at bounding box center [123, 149] width 18 height 5
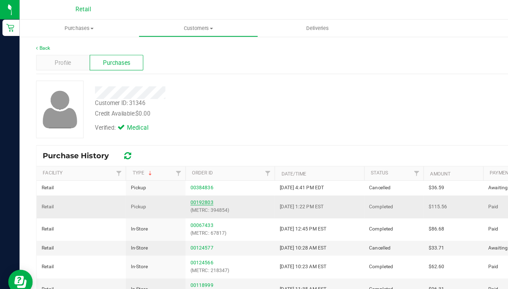
click at [167, 176] on link "00192803" at bounding box center [174, 174] width 20 height 5
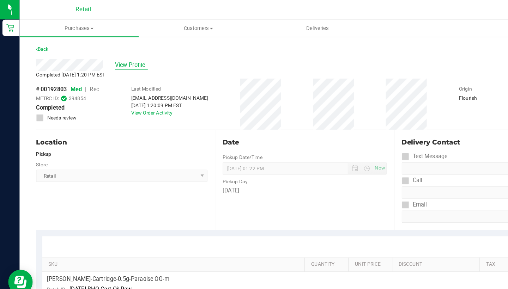
click at [115, 57] on span "View Profile" at bounding box center [113, 56] width 28 height 7
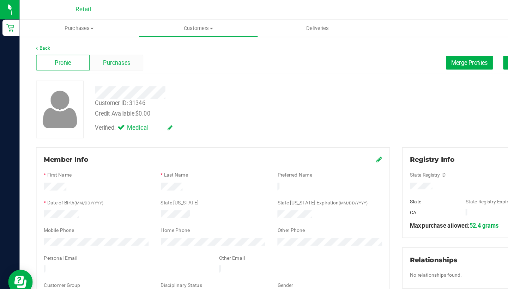
click at [104, 52] on span "Purchases" at bounding box center [100, 53] width 23 height 7
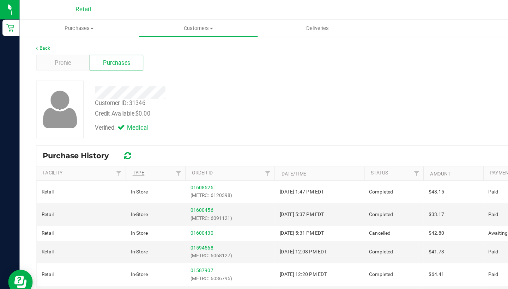
click at [119, 149] on link "Type" at bounding box center [119, 149] width 10 height 5
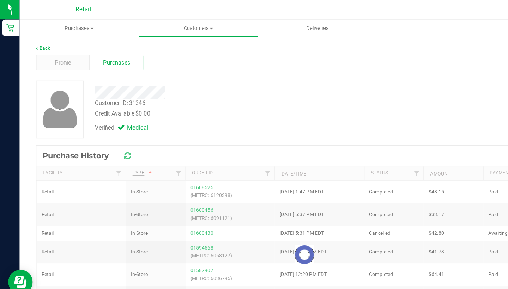
click at [119, 149] on div at bounding box center [262, 220] width 462 height 188
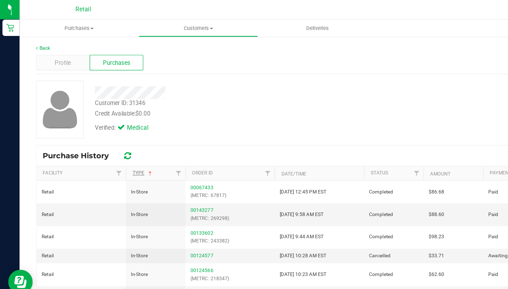
click at [118, 148] on link "Type" at bounding box center [123, 149] width 18 height 5
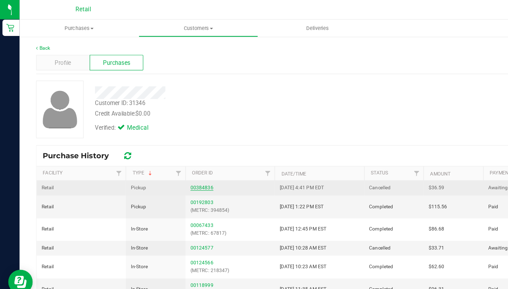
click at [177, 163] on link "00384836" at bounding box center [174, 161] width 20 height 5
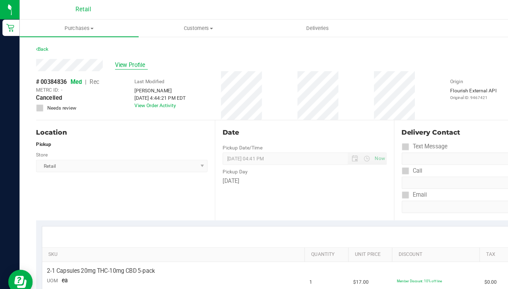
click at [117, 54] on span "View Profile" at bounding box center [113, 56] width 28 height 7
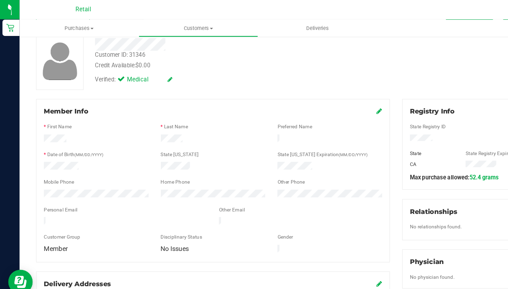
scroll to position [43, 0]
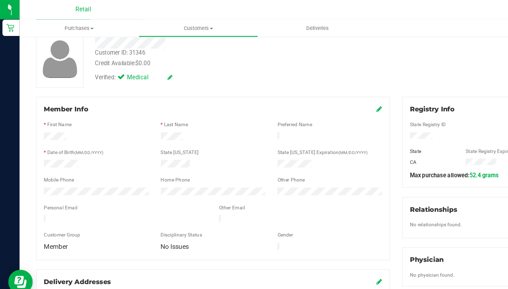
click at [326, 96] on icon at bounding box center [327, 94] width 5 height 6
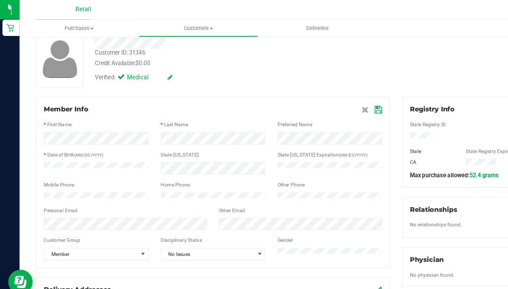
click at [71, 187] on div "Personal Email" at bounding box center [107, 183] width 151 height 8
click at [325, 93] on icon at bounding box center [326, 95] width 6 height 6
click at [313, 102] on div at bounding box center [184, 102] width 292 height 6
click at [312, 92] on icon at bounding box center [315, 95] width 6 height 6
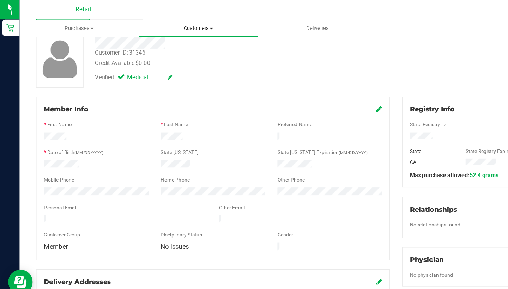
click at [165, 29] on uib-tab-heading "Customers All customers Add a new customer All physicians" at bounding box center [171, 24] width 102 height 14
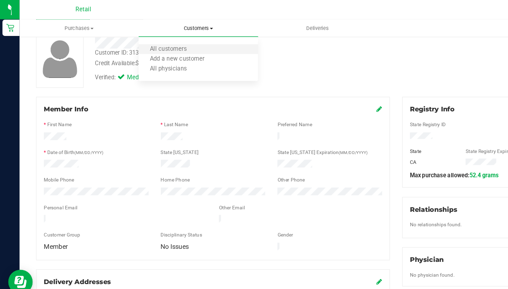
click at [167, 46] on li "All customers" at bounding box center [171, 42] width 103 height 8
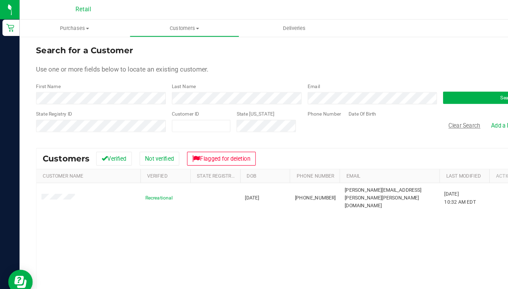
click at [393, 107] on button "Clear Search" at bounding box center [400, 108] width 37 height 12
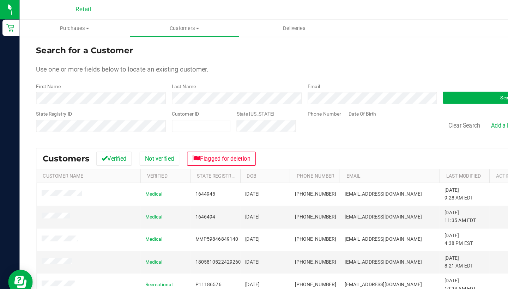
click at [131, 75] on div "First Name" at bounding box center [87, 80] width 112 height 19
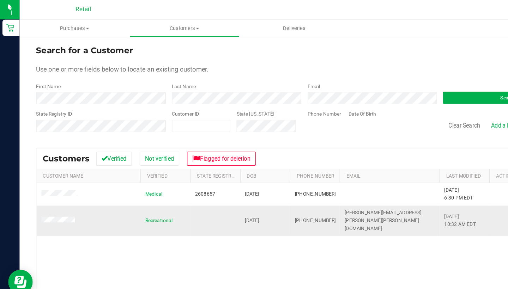
click at [56, 183] on td at bounding box center [76, 190] width 90 height 26
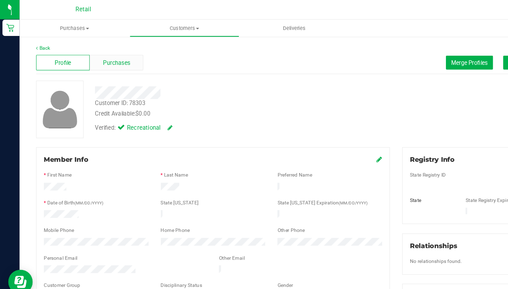
click at [110, 53] on span "Purchases" at bounding box center [100, 53] width 23 height 7
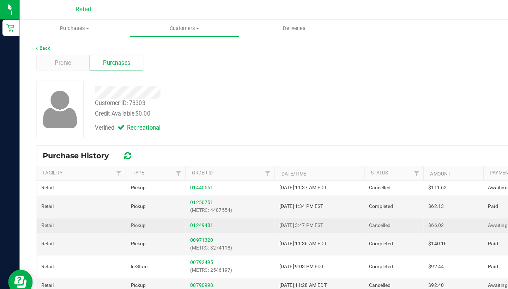
click at [169, 192] on link "01249481" at bounding box center [174, 194] width 20 height 5
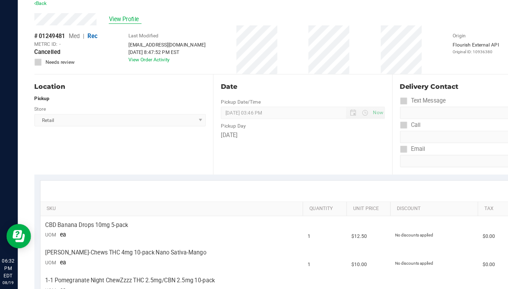
click at [115, 53] on span "View Profile" at bounding box center [109, 56] width 28 height 7
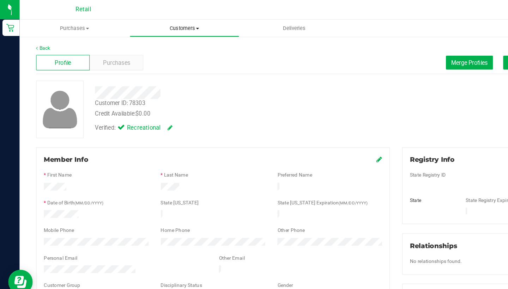
click at [150, 28] on uib-tab-heading "Customers All customers Add a new customer All physicians" at bounding box center [159, 24] width 94 height 14
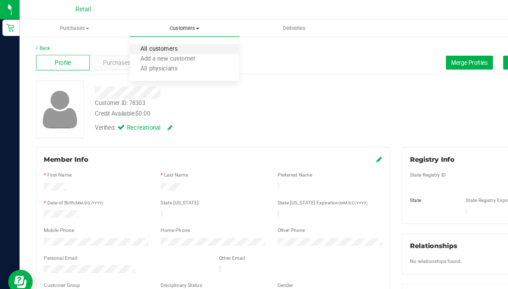
click at [153, 40] on span "All customers" at bounding box center [137, 43] width 51 height 6
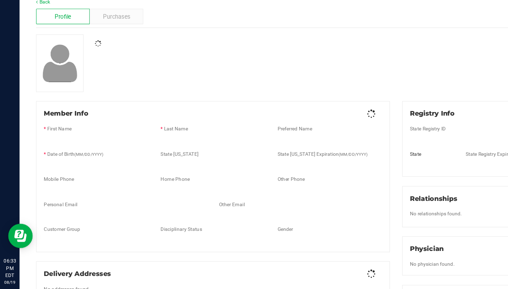
scroll to position [1, 0]
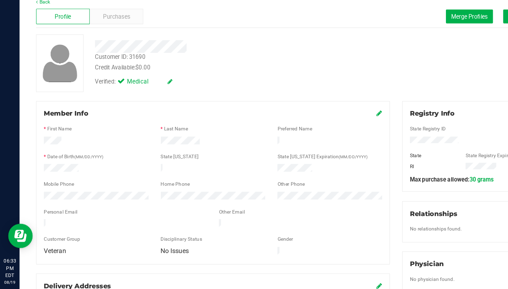
click at [327, 180] on div at bounding box center [184, 181] width 292 height 2
click at [327, 138] on form "Member Info * First Name * Last Name Preferred Name * Date of Birth (MM/DD/YYYY…" at bounding box center [184, 198] width 292 height 128
click at [401, 70] on div "Customer ID: 31690 Credit Available: $0.00 Verified: Medical Flag to Delete" at bounding box center [262, 95] width 473 height 50
click at [395, 70] on div "Customer ID: 31690 Credit Available: $0.00 Verified: Medical Flag to Delete" at bounding box center [262, 95] width 473 height 50
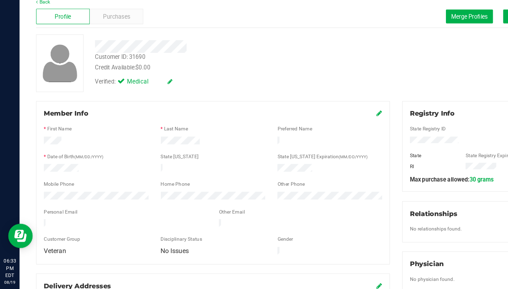
click at [395, 70] on div "Customer ID: 31690 Credit Available: $0.00 Verified: Medical Flag to Delete" at bounding box center [262, 95] width 473 height 50
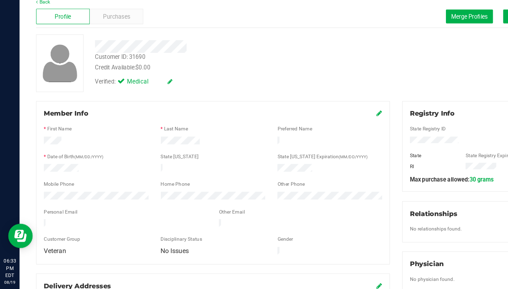
click at [351, 127] on div "Registry Info State Registry ID State State Registry Expiration (MM/DD/YYYY) RI…" at bounding box center [420, 166] width 147 height 78
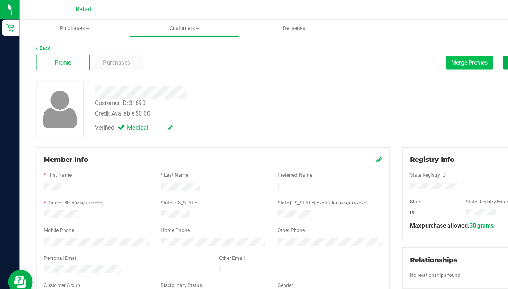
click at [398, 55] on span "Merge Profiles" at bounding box center [404, 54] width 31 height 6
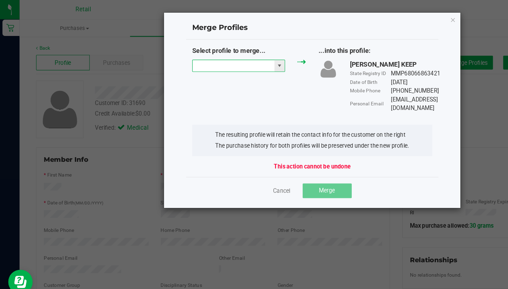
click at [193, 56] on input "NO DATA FOUND" at bounding box center [201, 57] width 71 height 10
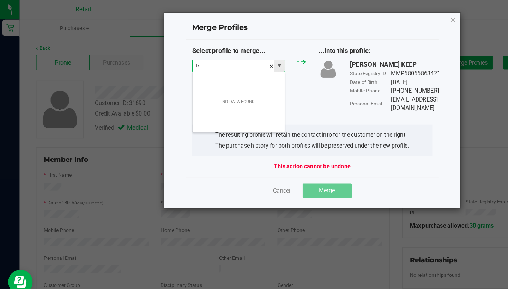
scroll to position [11, 80]
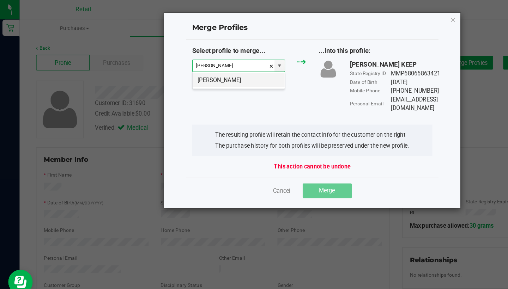
click at [197, 71] on li "Travis Gentzel" at bounding box center [205, 69] width 79 height 12
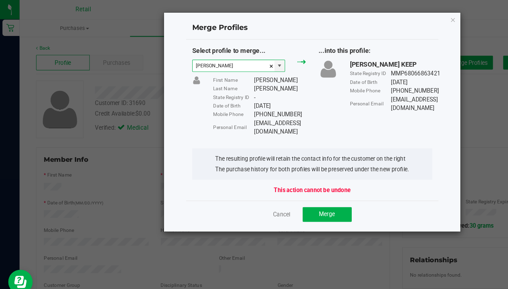
type input "Travis Gentzel"
drag, startPoint x: 285, startPoint y: 105, endPoint x: 219, endPoint y: 105, distance: 66.3
click at [219, 105] on div "Personal Email Gentzeltravis3485@gmail.com" at bounding box center [224, 110] width 80 height 15
copy div "Gentzeltravis3485@gmail.com"
click at [285, 181] on button "Merge" at bounding box center [282, 185] width 42 height 13
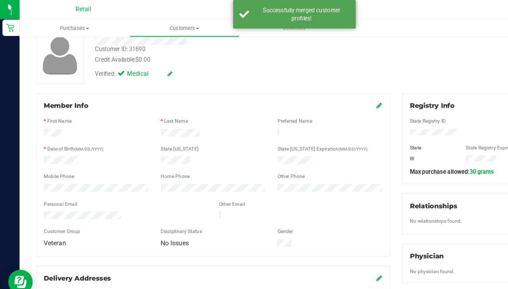
scroll to position [46, 0]
click at [327, 92] on icon at bounding box center [327, 92] width 5 height 6
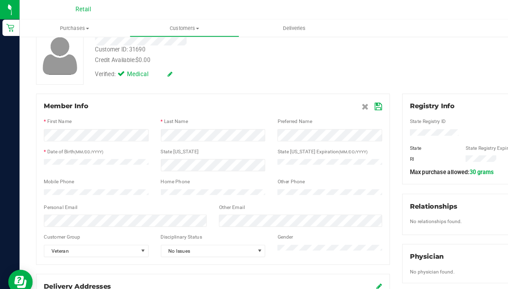
click at [326, 91] on icon at bounding box center [326, 92] width 6 height 6
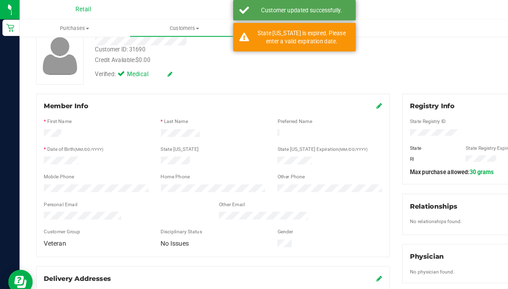
click at [325, 92] on icon at bounding box center [327, 92] width 5 height 6
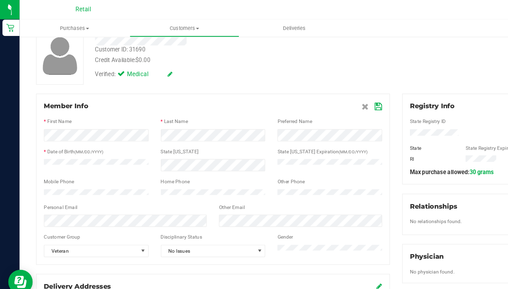
click at [327, 93] on icon at bounding box center [326, 92] width 6 height 6
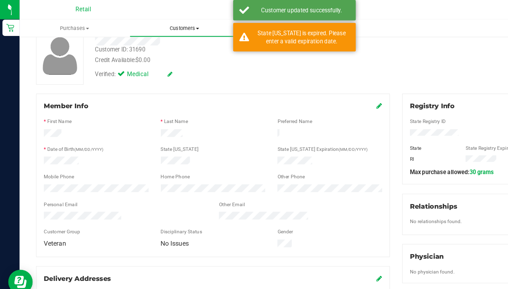
click at [149, 29] on uib-tab-heading "Customers All customers Add a new customer All physicians" at bounding box center [159, 24] width 94 height 14
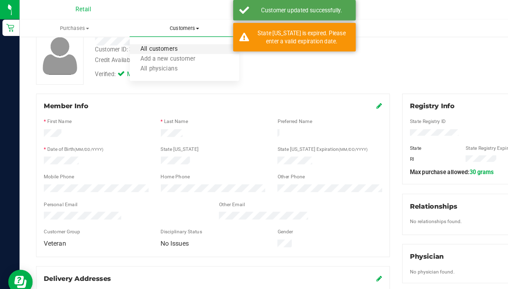
click at [149, 43] on span "All customers" at bounding box center [137, 43] width 51 height 6
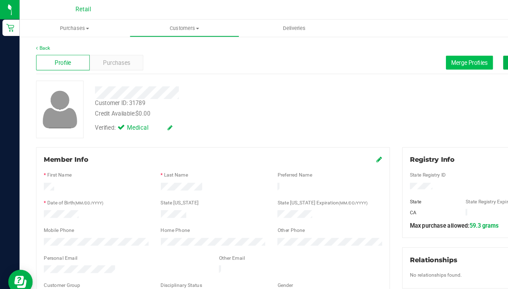
click at [404, 52] on span "Merge Profiles" at bounding box center [404, 54] width 31 height 6
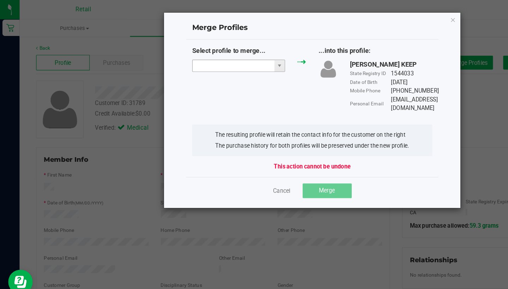
click at [188, 59] on input "NO DATA FOUND" at bounding box center [201, 57] width 71 height 10
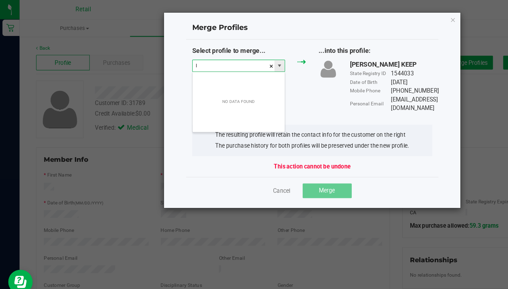
scroll to position [11, 80]
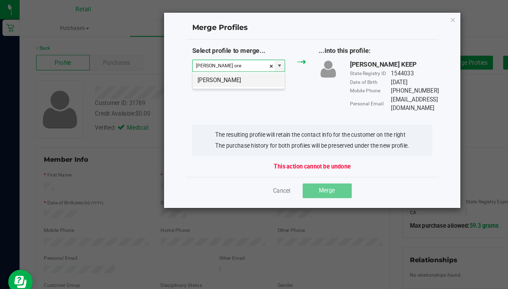
click at [193, 75] on li "Luz Orellana" at bounding box center [205, 69] width 79 height 12
type input "Luz Orellana"
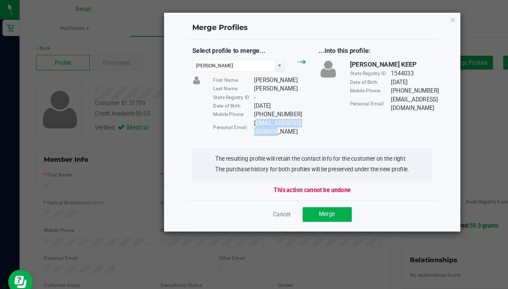
drag, startPoint x: 272, startPoint y: 105, endPoint x: 219, endPoint y: 104, distance: 52.6
click at [219, 104] on div "lorellana54@yahoo.com" at bounding box center [241, 110] width 45 height 15
copy div "lorellana54@yahoo.com"
click at [293, 179] on button "Merge" at bounding box center [282, 185] width 42 height 13
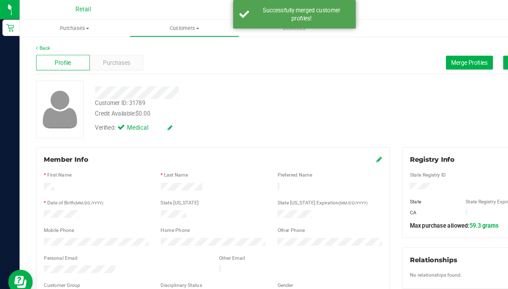
click at [325, 138] on icon at bounding box center [327, 138] width 5 height 6
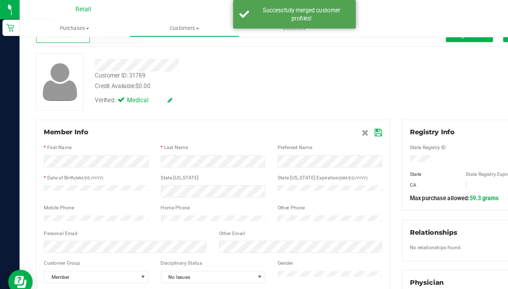
scroll to position [24, 0]
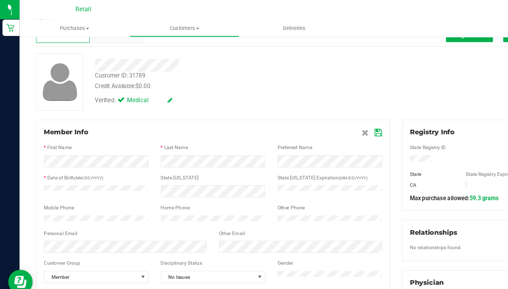
click at [327, 114] on icon at bounding box center [326, 115] width 6 height 6
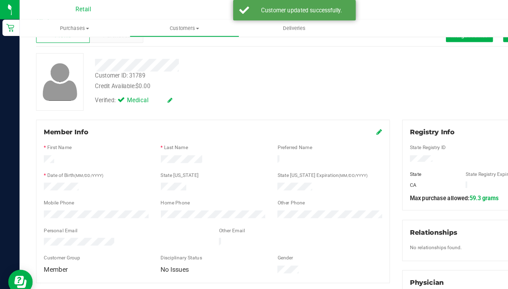
click at [326, 115] on icon at bounding box center [327, 114] width 5 height 6
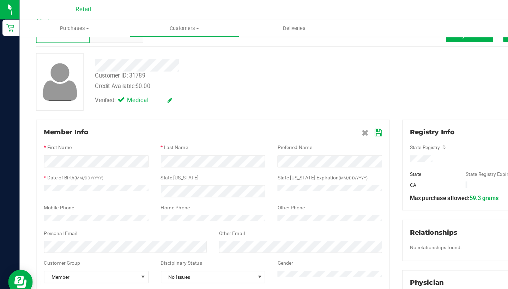
click at [325, 115] on icon at bounding box center [326, 115] width 6 height 6
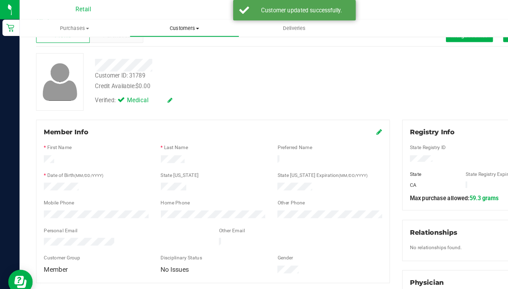
click at [159, 26] on span "Customers" at bounding box center [159, 24] width 94 height 6
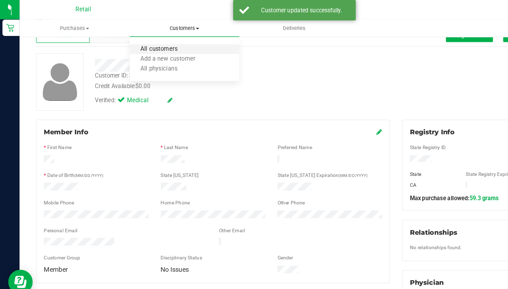
click at [160, 41] on span "All customers" at bounding box center [137, 43] width 51 height 6
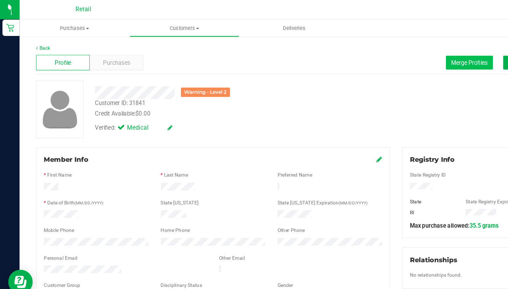
click at [390, 57] on button "Merge Profiles" at bounding box center [405, 54] width 41 height 12
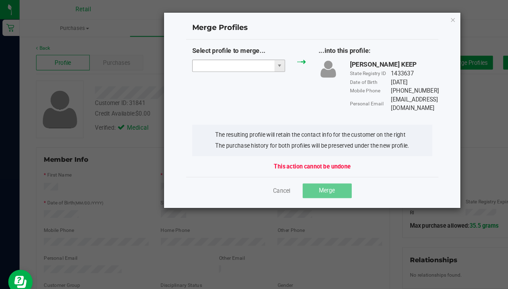
click at [204, 56] on input "NO DATA FOUND" at bounding box center [201, 57] width 71 height 10
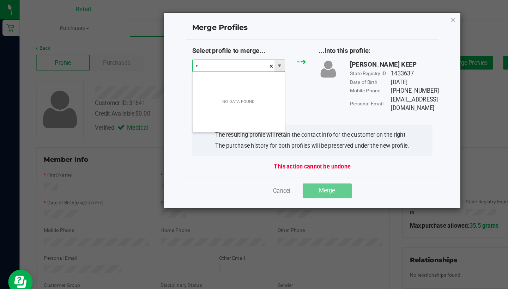
scroll to position [11, 80]
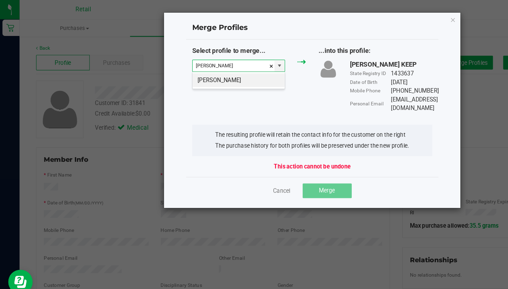
click at [211, 75] on div "Erica Reyes" at bounding box center [206, 69] width 80 height 15
click at [211, 72] on li "Erica Reyes" at bounding box center [205, 69] width 79 height 12
type input "Erica Reyes"
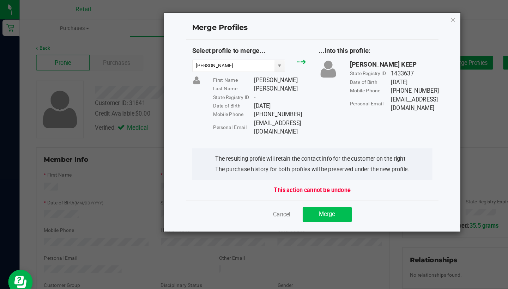
click at [281, 182] on span "Merge" at bounding box center [282, 185] width 14 height 6
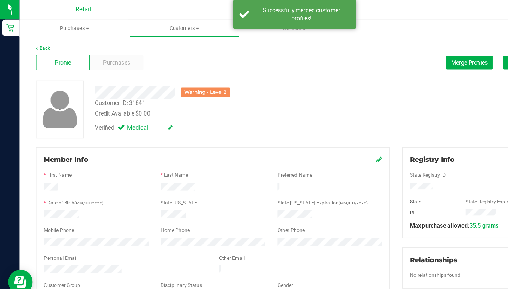
click at [326, 137] on icon at bounding box center [327, 138] width 5 height 6
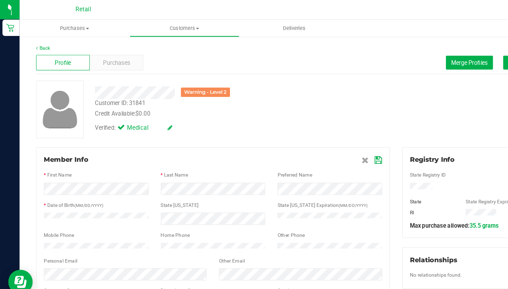
click at [326, 137] on icon at bounding box center [326, 138] width 6 height 6
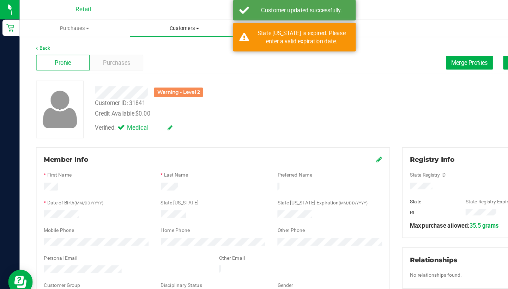
click at [164, 23] on span "Customers" at bounding box center [159, 24] width 94 height 6
click at [162, 40] on li "All customers" at bounding box center [159, 42] width 95 height 8
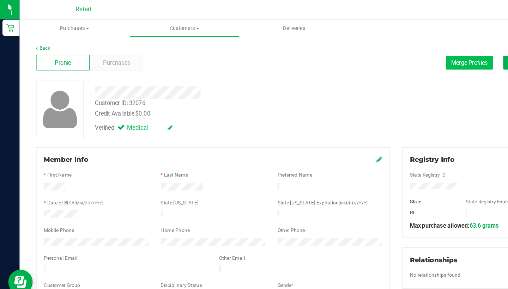
click at [395, 53] on span "Merge Profiles" at bounding box center [404, 54] width 31 height 6
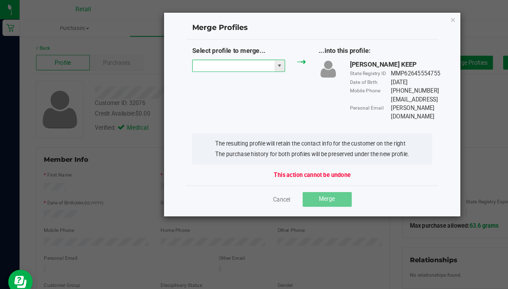
click at [202, 60] on input "NO DATA FOUND" at bounding box center [201, 57] width 71 height 10
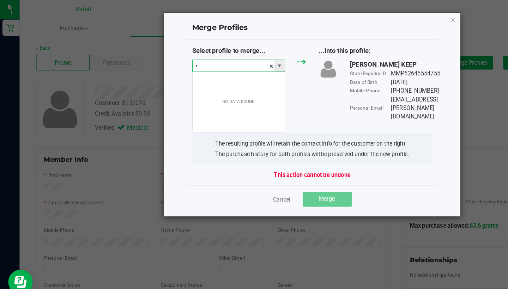
scroll to position [11, 80]
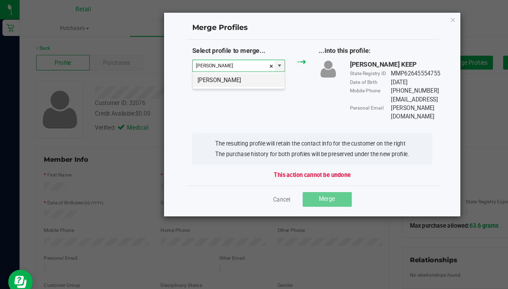
click at [203, 71] on li "Richard Mcintyre" at bounding box center [205, 69] width 79 height 12
type input "Richard Mcintyre"
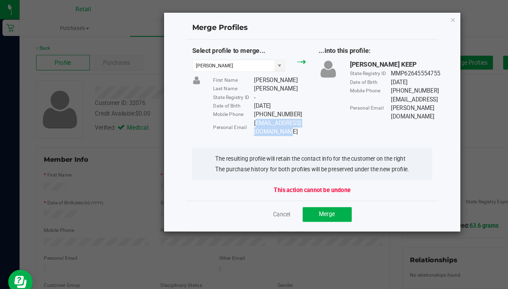
drag, startPoint x: 282, startPoint y: 105, endPoint x: 219, endPoint y: 104, distance: 62.4
click at [219, 104] on div "ryk.mcintyre921@gmail.com" at bounding box center [241, 110] width 45 height 15
copy div "ryk.mcintyre921@gmail.com"
click at [282, 182] on span "Merge" at bounding box center [282, 185] width 14 height 6
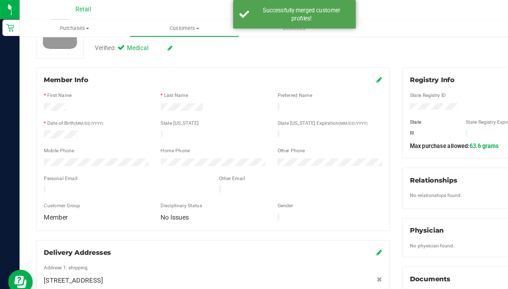
scroll to position [69, 0]
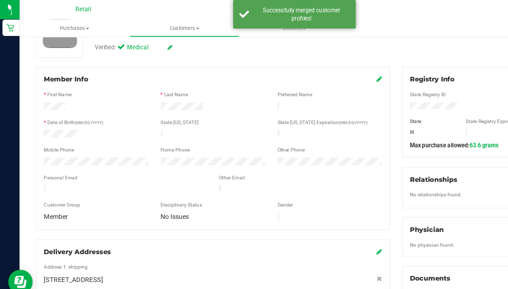
click at [325, 68] on icon at bounding box center [327, 69] width 5 height 6
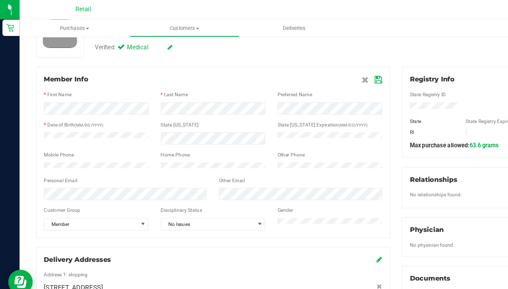
click at [324, 70] on icon at bounding box center [326, 69] width 6 height 6
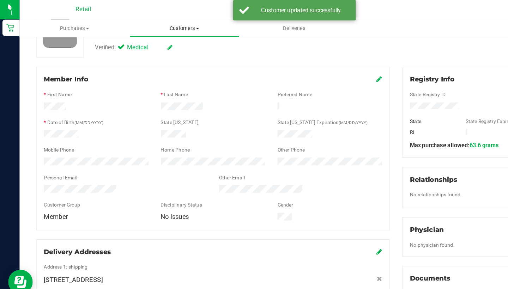
click at [158, 25] on span "Customers" at bounding box center [159, 24] width 94 height 6
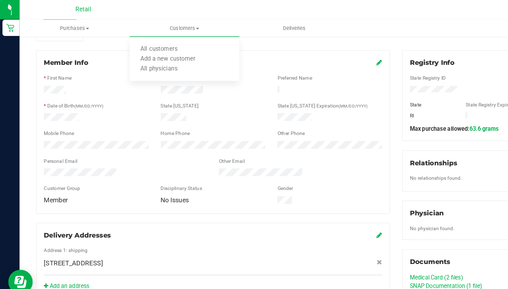
scroll to position [81, 0]
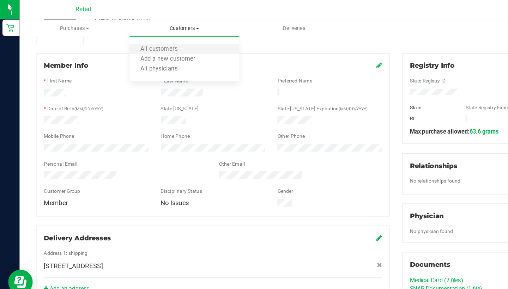
click at [171, 41] on li "All customers" at bounding box center [159, 42] width 95 height 8
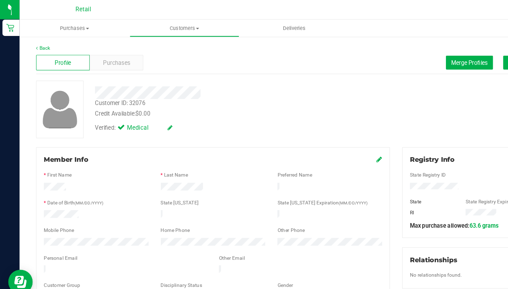
click at [326, 139] on icon at bounding box center [327, 138] width 5 height 6
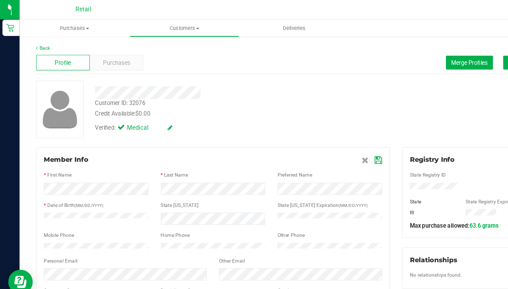
click at [325, 137] on icon at bounding box center [326, 138] width 6 height 6
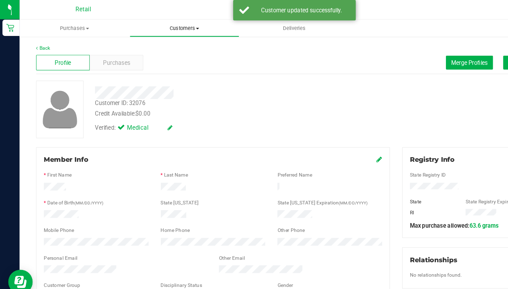
click at [148, 26] on span "Customers" at bounding box center [159, 24] width 94 height 6
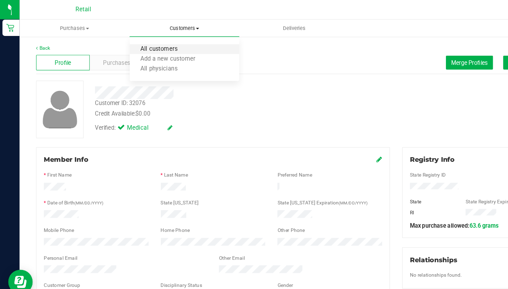
click at [146, 42] on span "All customers" at bounding box center [137, 43] width 51 height 6
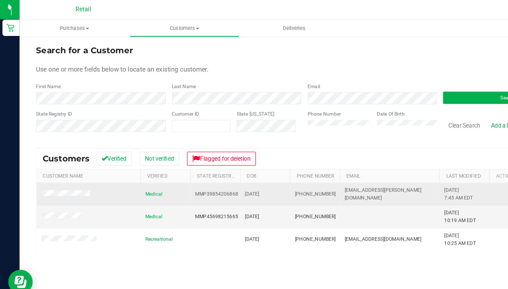
click at [66, 162] on td at bounding box center [76, 167] width 90 height 19
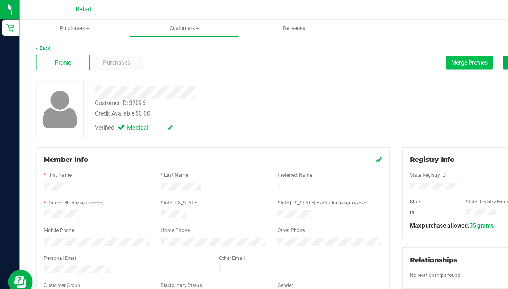
click at [394, 54] on span "Merge Profiles" at bounding box center [404, 54] width 31 height 6
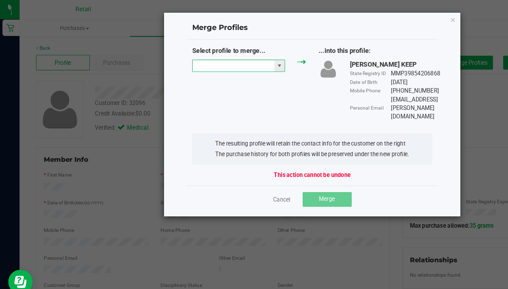
click at [199, 56] on input "NO DATA FOUND" at bounding box center [201, 57] width 71 height 10
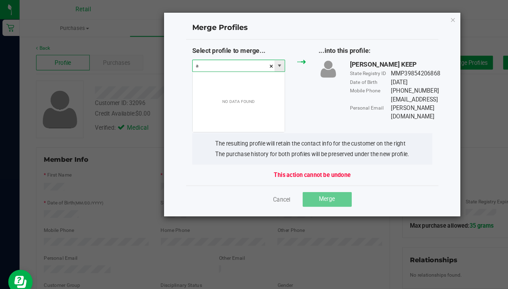
scroll to position [11, 80]
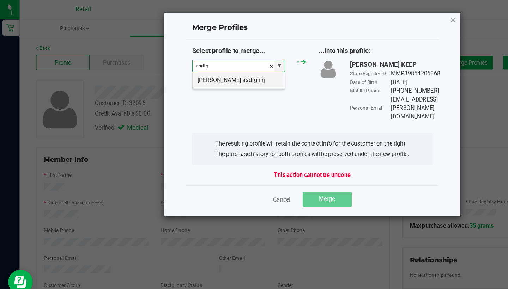
click at [198, 68] on li "Patrick Cafferty asdfghnj" at bounding box center [205, 69] width 79 height 12
type input "Patrick Cafferty asdfghnj"
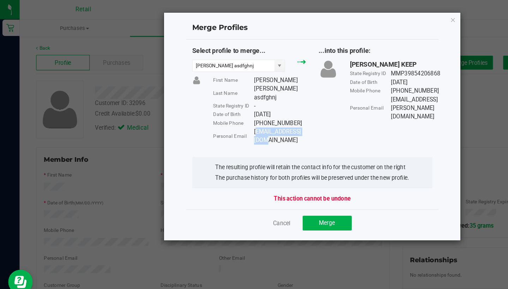
drag, startPoint x: 267, startPoint y: 105, endPoint x: 220, endPoint y: 102, distance: 47.7
click at [220, 102] on div "First Name Patrick Last Name Cafferty asdfghnj State Registry ID - Date of Birt…" at bounding box center [224, 95] width 91 height 59
copy div "Personal Email scobie74@yahoo.com"
click at [280, 189] on span "Merge" at bounding box center [282, 192] width 14 height 6
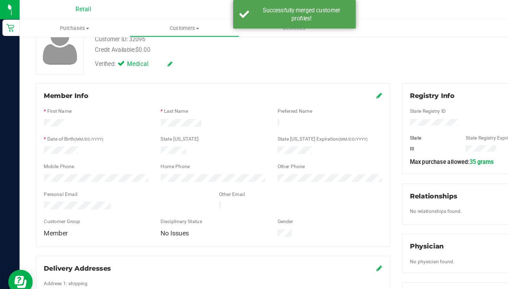
scroll to position [62, 0]
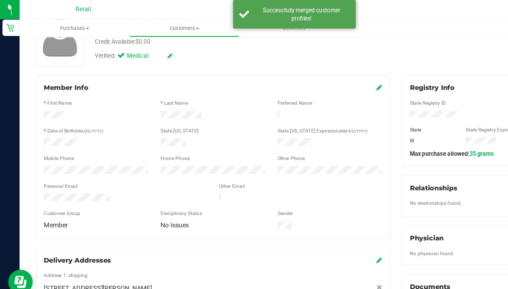
click at [326, 74] on icon at bounding box center [327, 76] width 5 height 6
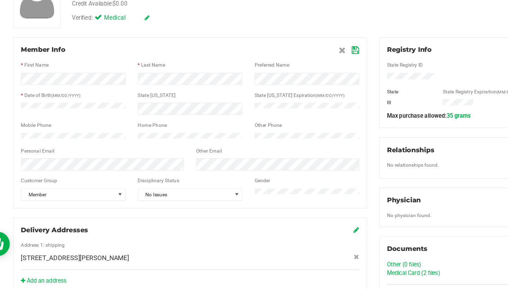
click at [323, 73] on icon at bounding box center [326, 76] width 6 height 6
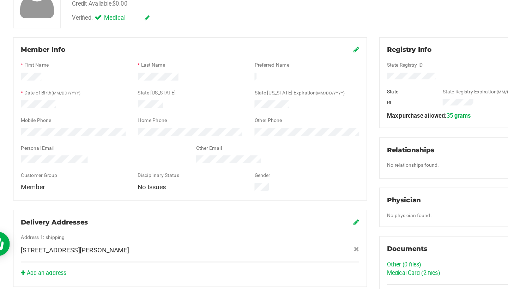
click at [325, 73] on icon at bounding box center [327, 76] width 5 height 6
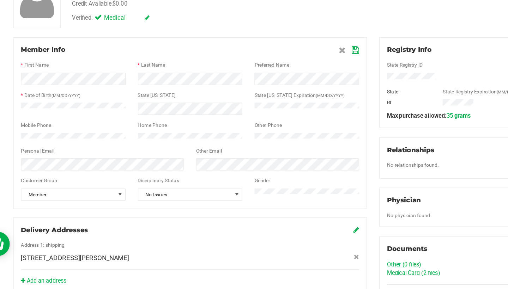
click at [323, 73] on icon at bounding box center [326, 76] width 6 height 6
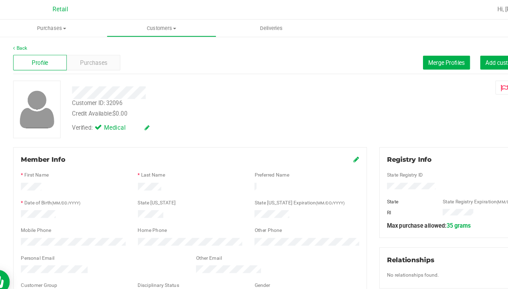
scroll to position [0, 0]
click at [137, 25] on span "Customers" at bounding box center [159, 24] width 94 height 6
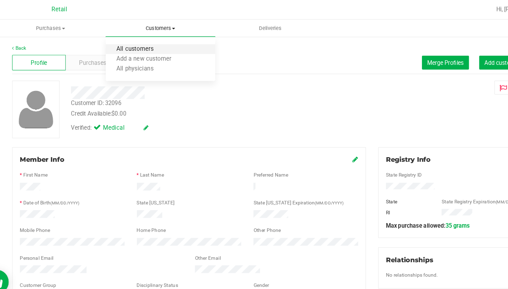
click at [132, 40] on span "All customers" at bounding box center [137, 43] width 51 height 6
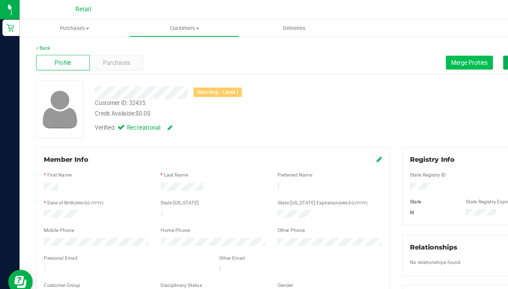
click at [394, 58] on button "Merge Profiles" at bounding box center [405, 54] width 41 height 12
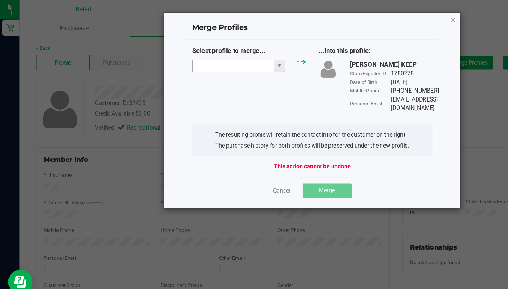
click at [220, 55] on input "NO DATA FOUND" at bounding box center [201, 57] width 71 height 10
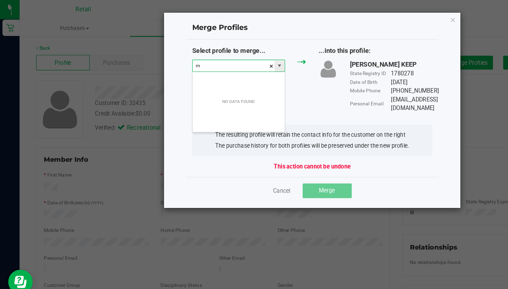
scroll to position [11, 80]
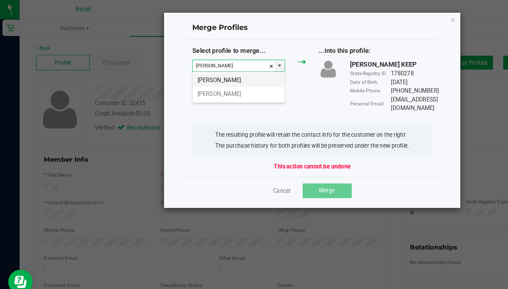
click at [219, 64] on li "Mike Tartaglia" at bounding box center [205, 69] width 79 height 12
type input "Mike Tartaglia"
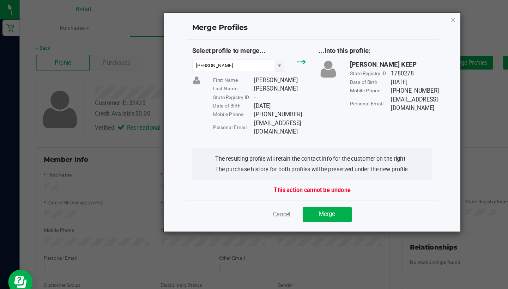
drag, startPoint x: 277, startPoint y: 104, endPoint x: 232, endPoint y: 103, distance: 44.5
click at [232, 103] on div "Select profile to merge... Mike Tartaglia First Name Mike Last Name Tartaglia S…" at bounding box center [270, 79] width 218 height 78
click at [219, 103] on div "Miketag2312@yahoo.com" at bounding box center [241, 110] width 45 height 15
drag, startPoint x: 219, startPoint y: 105, endPoint x: 275, endPoint y: 107, distance: 55.8
click at [264, 107] on div "Miketag2312@yahoo.com" at bounding box center [241, 110] width 45 height 15
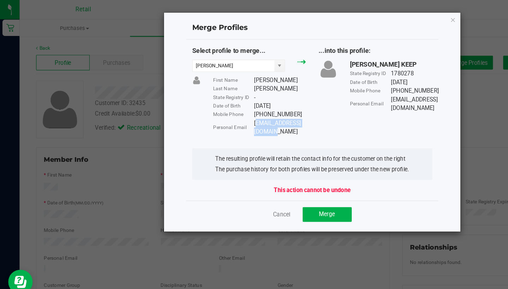
copy div "Miketag2312@yahoo.com"
click at [277, 182] on span "Merge" at bounding box center [282, 185] width 14 height 6
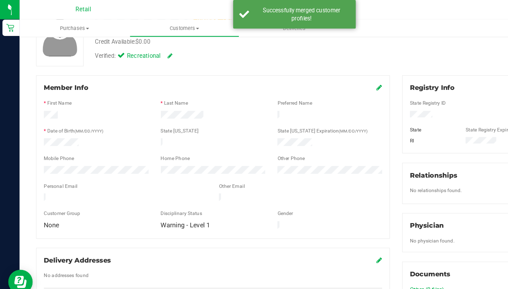
scroll to position [64, 0]
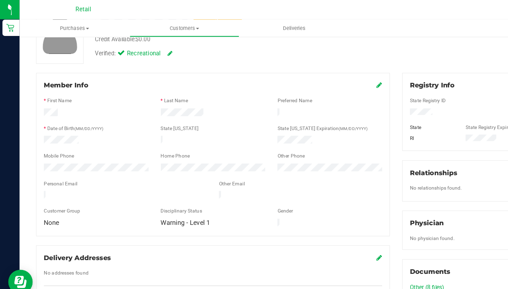
click at [327, 77] on link at bounding box center [327, 73] width 5 height 7
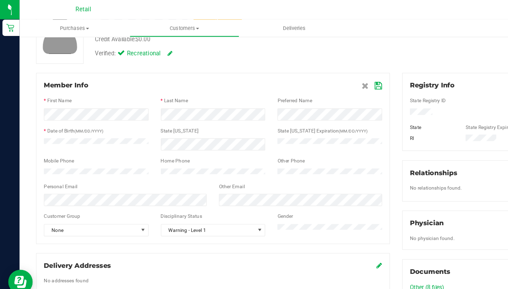
click at [240, 168] on div at bounding box center [184, 167] width 292 height 2
click at [327, 73] on icon at bounding box center [326, 74] width 6 height 6
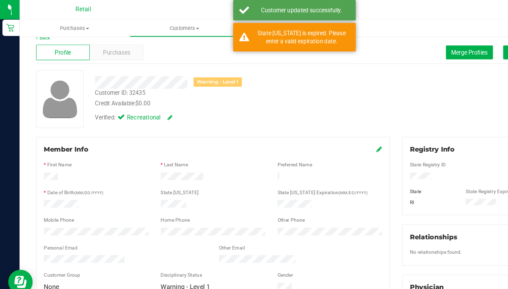
scroll to position [0, 0]
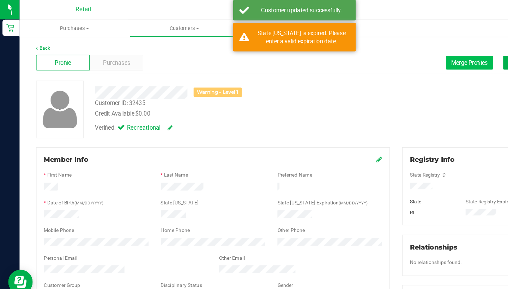
click at [412, 55] on span "Merge Profiles" at bounding box center [404, 54] width 31 height 6
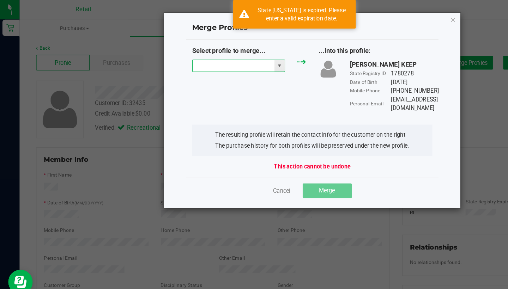
click at [207, 55] on input "NO DATA FOUND" at bounding box center [201, 57] width 71 height 10
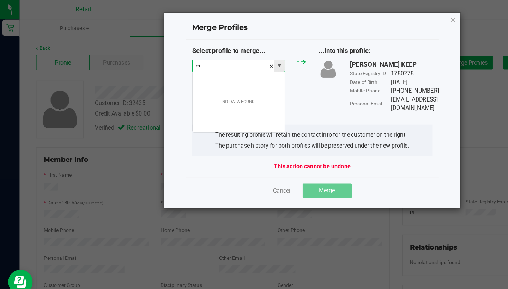
scroll to position [11, 80]
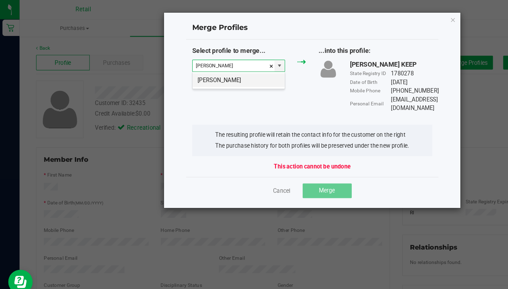
click at [210, 73] on li "Mike Tartaglia" at bounding box center [205, 69] width 79 height 12
type input "Mike Tartaglia"
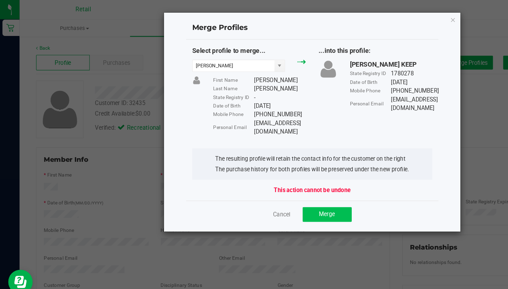
click at [281, 182] on span "Merge" at bounding box center [282, 185] width 14 height 6
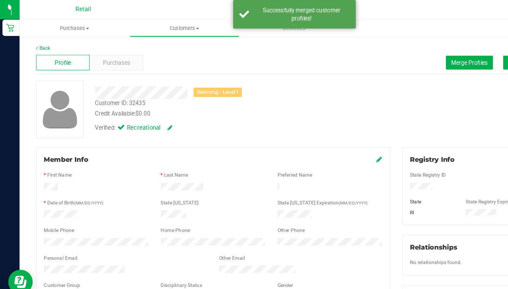
click at [329, 139] on icon at bounding box center [327, 138] width 5 height 6
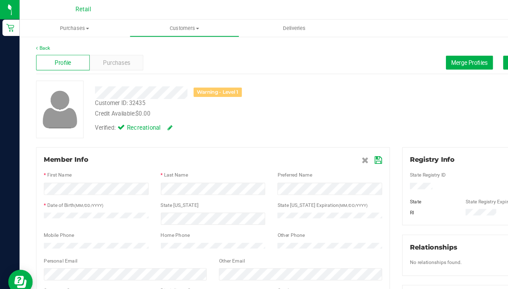
click at [330, 140] on div "Member Info * First Name * Last Name Preferred Name * Date of Birth (MM/DD/YYYY…" at bounding box center [183, 200] width 305 height 147
click at [327, 139] on icon at bounding box center [326, 138] width 6 height 6
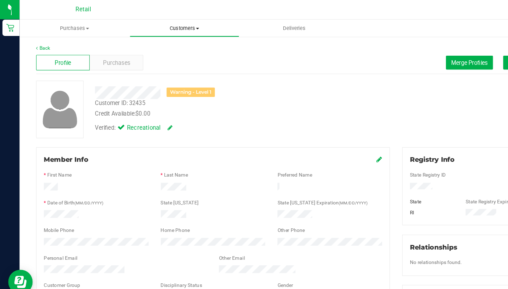
click at [161, 26] on span "Customers" at bounding box center [159, 24] width 94 height 6
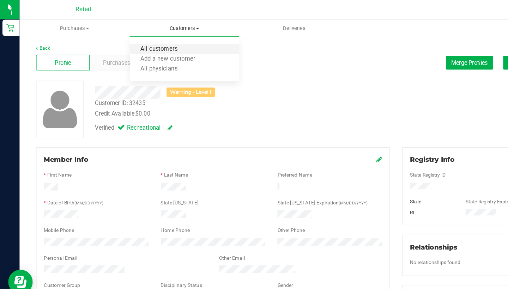
click at [157, 41] on span "All customers" at bounding box center [137, 43] width 51 height 6
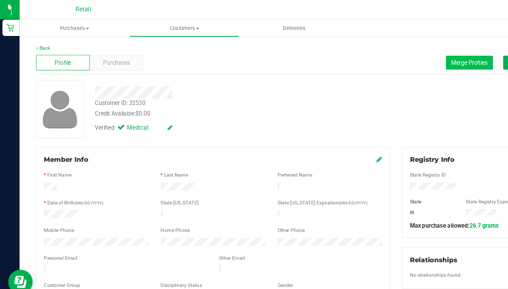
click at [400, 58] on button "Merge Profiles" at bounding box center [405, 54] width 41 height 12
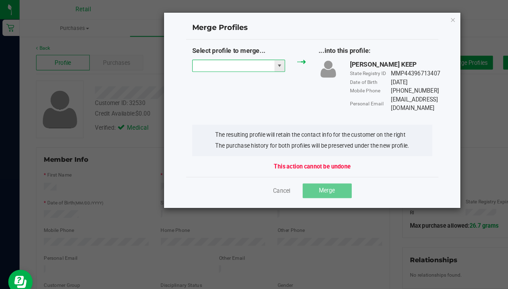
click at [207, 52] on input "NO DATA FOUND" at bounding box center [201, 57] width 71 height 10
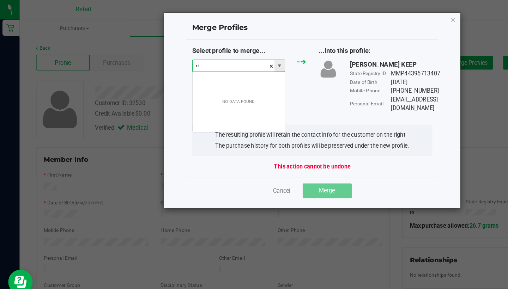
scroll to position [11, 80]
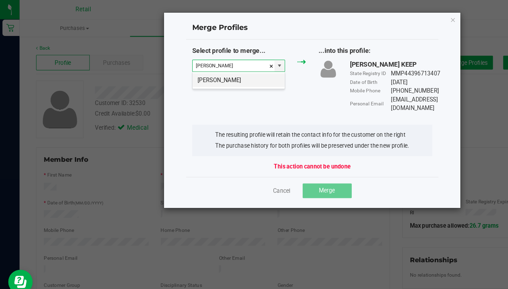
click at [199, 74] on li "Rich Ethier" at bounding box center [205, 69] width 79 height 12
type input "Rich Ethier"
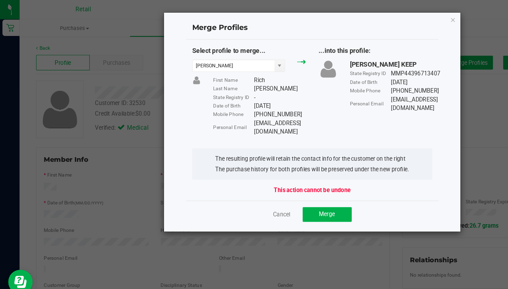
drag, startPoint x: 275, startPoint y: 107, endPoint x: 214, endPoint y: 107, distance: 61.0
click at [214, 107] on div "Personal Email Richardethier@gmail.com" at bounding box center [224, 110] width 80 height 15
copy div "Richardethier@gmail.com"
click at [295, 179] on button "Merge" at bounding box center [282, 185] width 42 height 13
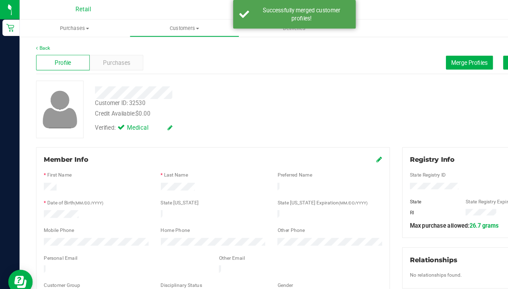
click at [328, 138] on icon at bounding box center [327, 138] width 5 height 6
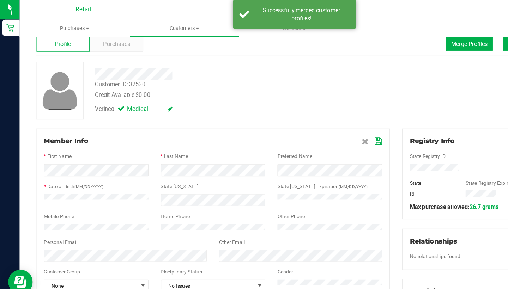
scroll to position [17, 0]
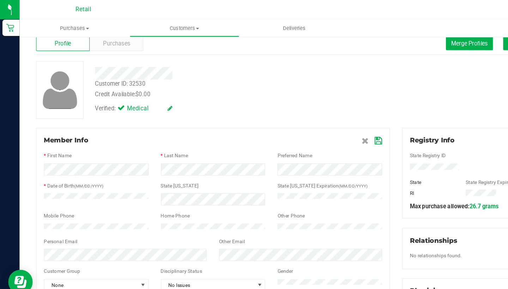
click at [326, 122] on icon at bounding box center [326, 122] width 6 height 6
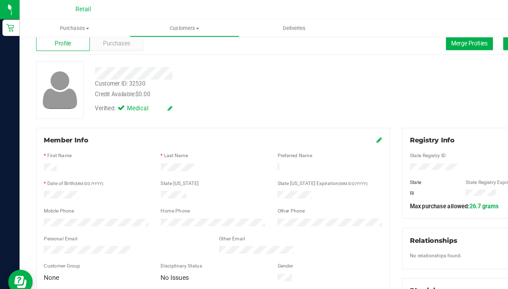
click at [326, 122] on icon at bounding box center [327, 121] width 5 height 6
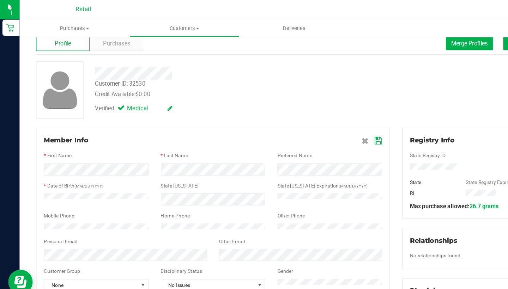
click at [326, 122] on icon at bounding box center [326, 122] width 6 height 6
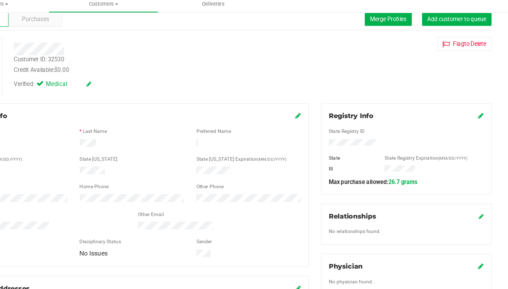
scroll to position [0, 0]
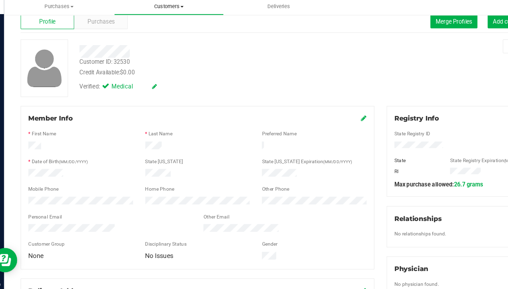
click at [154, 21] on span "Customers" at bounding box center [159, 24] width 94 height 6
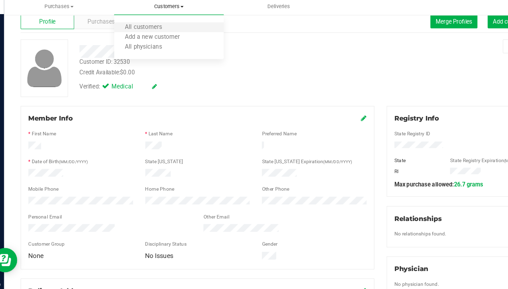
click at [151, 38] on li "All customers" at bounding box center [159, 42] width 95 height 8
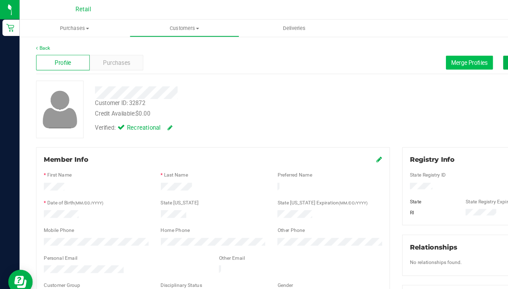
click at [403, 55] on span "Merge Profiles" at bounding box center [404, 54] width 31 height 6
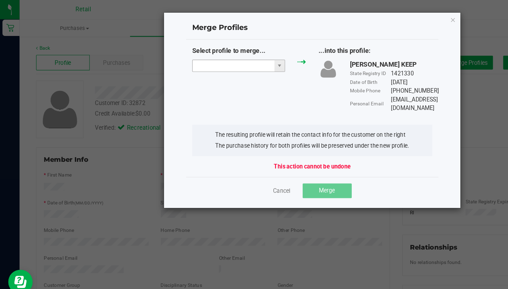
click at [207, 52] on input "NO DATA FOUND" at bounding box center [201, 57] width 71 height 10
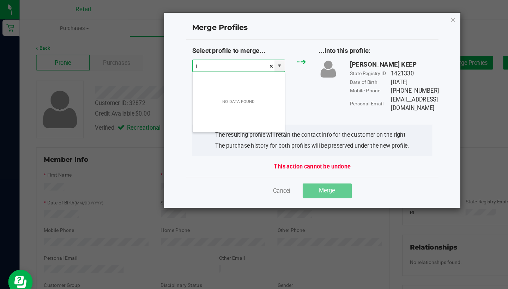
scroll to position [11, 80]
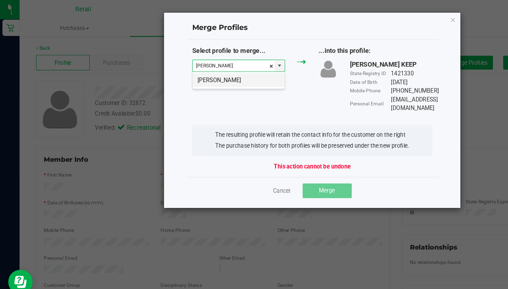
click at [217, 72] on li "Jordan Bliss" at bounding box center [205, 69] width 79 height 12
type input "Jordan Bliss"
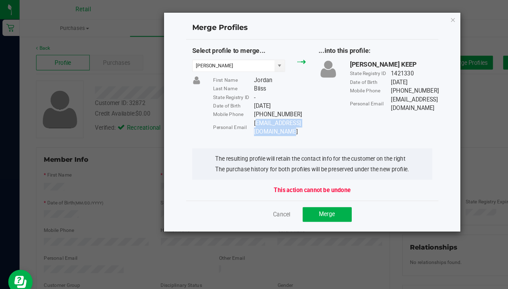
drag, startPoint x: 284, startPoint y: 106, endPoint x: 219, endPoint y: 107, distance: 65.3
click at [219, 107] on div "Jordanbliss800@outlook.com" at bounding box center [241, 110] width 45 height 15
copy div "Jordanbliss800@outlook.com"
click at [278, 182] on span "Merge" at bounding box center [282, 185] width 14 height 6
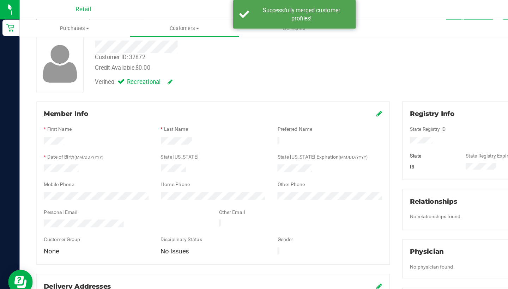
scroll to position [41, 0]
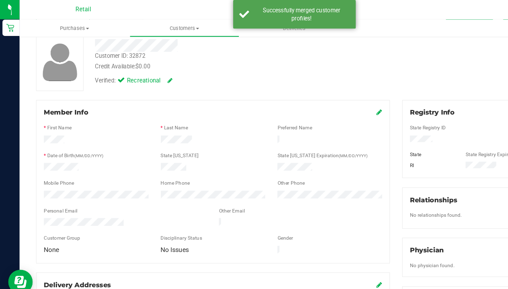
click at [325, 95] on icon at bounding box center [327, 97] width 5 height 6
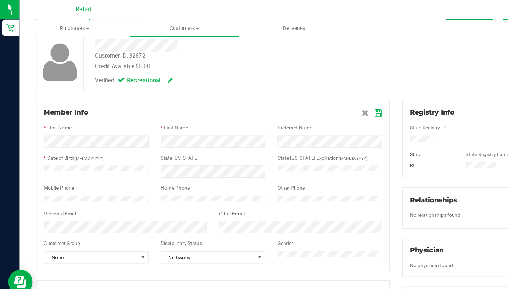
click at [327, 97] on icon at bounding box center [326, 98] width 6 height 6
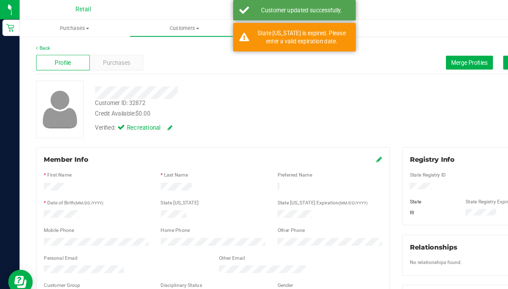
scroll to position [0, 0]
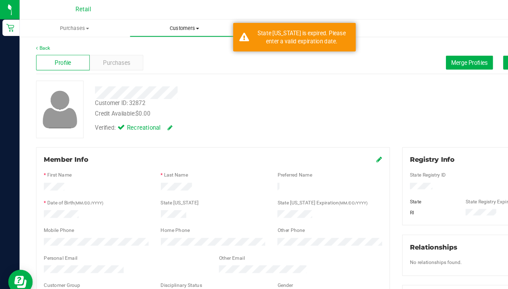
click at [155, 24] on span "Customers" at bounding box center [159, 24] width 94 height 6
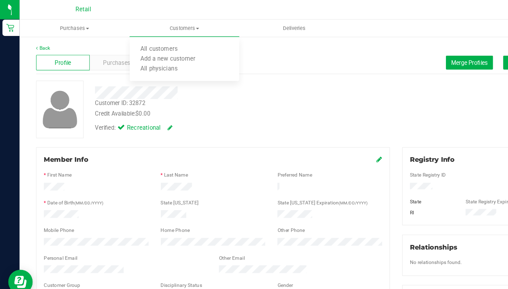
click at [326, 139] on icon at bounding box center [327, 138] width 5 height 6
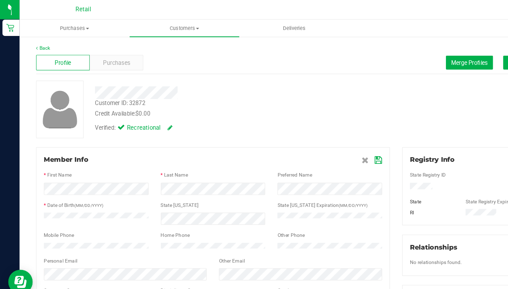
click at [325, 140] on icon at bounding box center [326, 138] width 6 height 6
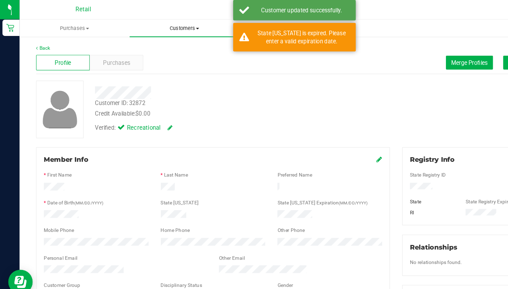
click at [154, 26] on span "Customers" at bounding box center [159, 24] width 95 height 6
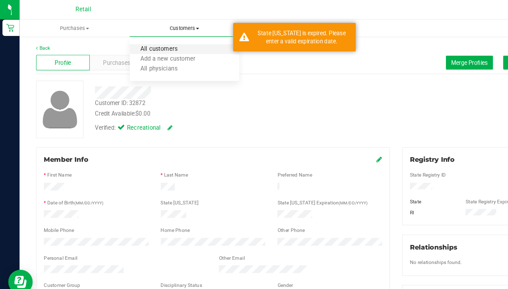
click at [153, 43] on span "All customers" at bounding box center [137, 43] width 51 height 6
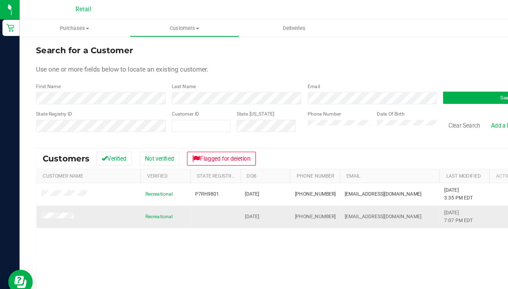
drag, startPoint x: 284, startPoint y: 186, endPoint x: 253, endPoint y: 184, distance: 30.8
click at [253, 184] on td "(401) 654-1439" at bounding box center [271, 186] width 43 height 19
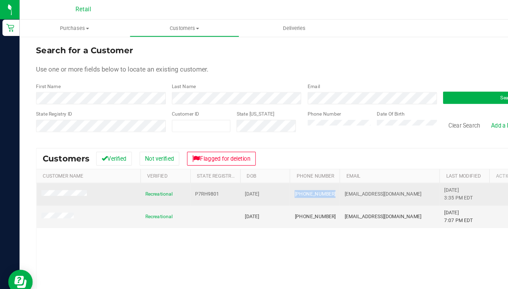
drag, startPoint x: 283, startPoint y: 166, endPoint x: 254, endPoint y: 167, distance: 28.2
click at [254, 167] on span "(352) 386-6914" at bounding box center [271, 167] width 35 height 7
copy span "(352) 386-6914"
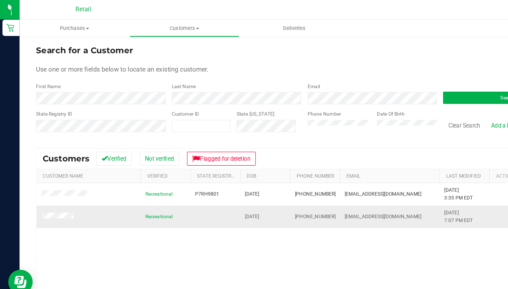
drag, startPoint x: 283, startPoint y: 185, endPoint x: 254, endPoint y: 183, distance: 29.7
click at [254, 184] on td "(401) 654-1439" at bounding box center [271, 186] width 43 height 19
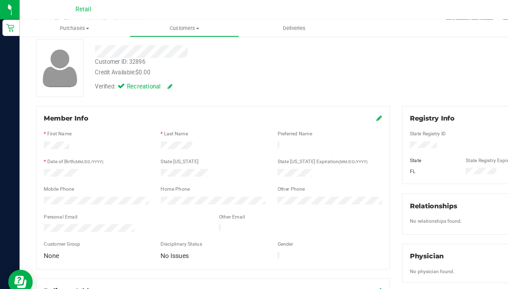
scroll to position [35, 0]
click at [326, 103] on icon at bounding box center [327, 103] width 5 height 6
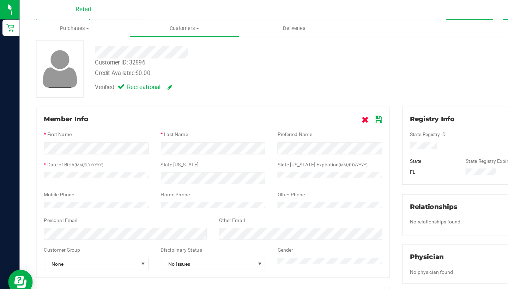
click at [314, 103] on icon at bounding box center [315, 104] width 6 height 6
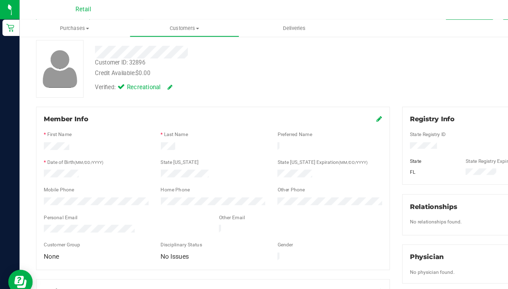
click at [328, 102] on icon at bounding box center [327, 103] width 5 height 6
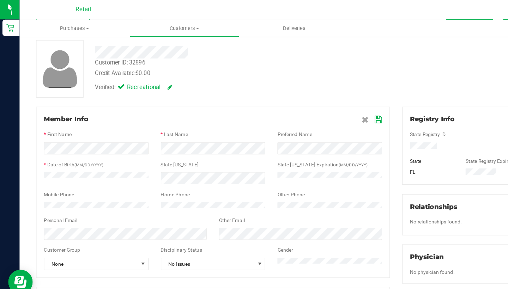
scroll to position [68, 0]
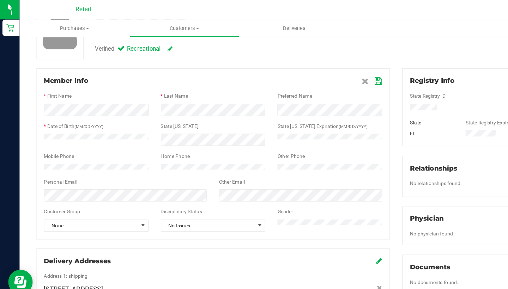
click at [323, 74] on span at bounding box center [321, 70] width 18 height 8
click at [325, 71] on icon at bounding box center [326, 70] width 6 height 6
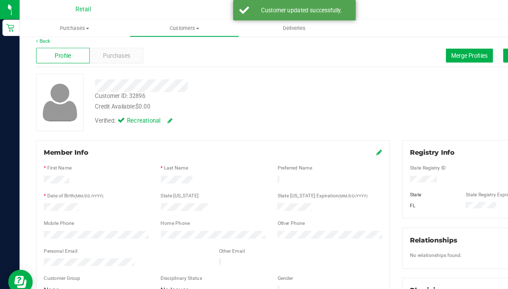
scroll to position [2, 0]
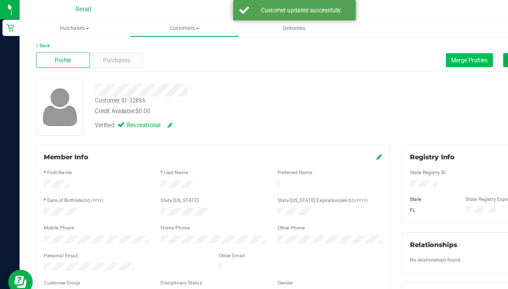
click at [397, 51] on span "Merge Profiles" at bounding box center [404, 52] width 31 height 6
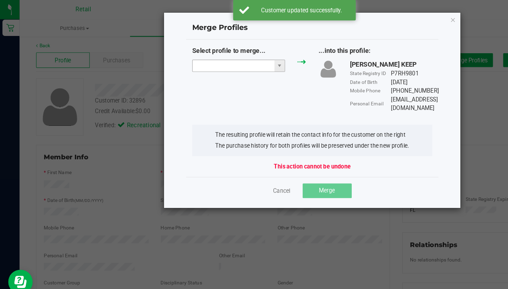
click at [208, 55] on input "NO DATA FOUND" at bounding box center [201, 57] width 71 height 10
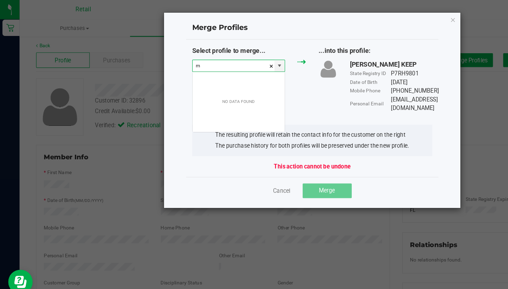
scroll to position [11, 80]
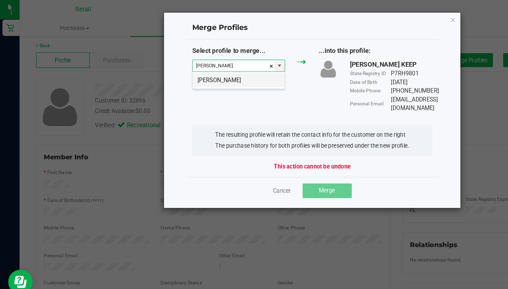
click at [208, 71] on li "Matthew Sepe" at bounding box center [205, 69] width 79 height 12
type input "Matthew Sepe"
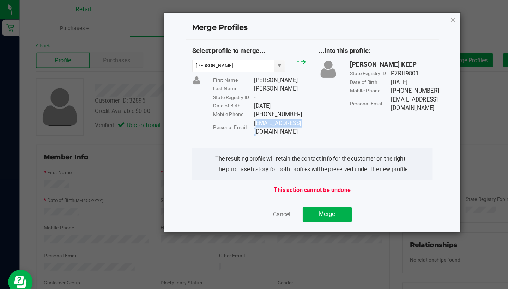
drag, startPoint x: 262, startPoint y: 105, endPoint x: 220, endPoint y: 106, distance: 42.0
click at [220, 106] on div "Msepe@yahoo.com" at bounding box center [241, 110] width 45 height 15
copy div "Msepe@yahoo.com"
click at [284, 182] on span "Merge" at bounding box center [282, 185] width 14 height 6
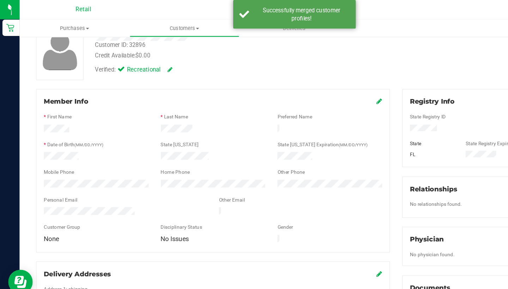
scroll to position [50, 0]
click at [325, 89] on icon at bounding box center [327, 88] width 5 height 6
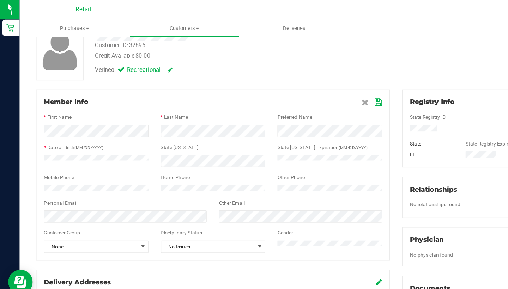
click at [324, 90] on icon at bounding box center [326, 89] width 6 height 6
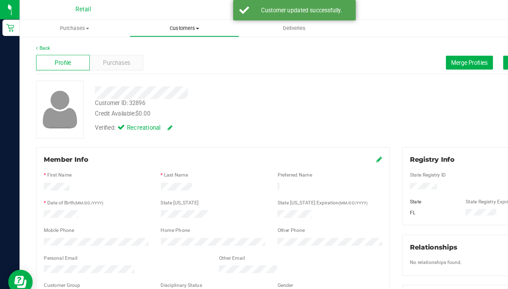
scroll to position [0, 0]
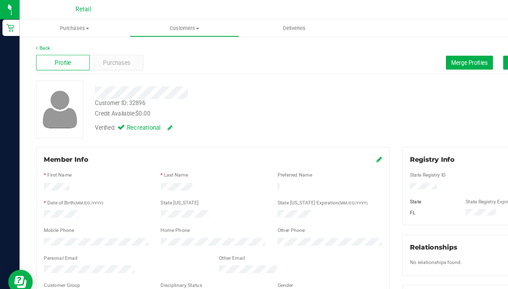
click at [328, 138] on icon at bounding box center [327, 138] width 5 height 6
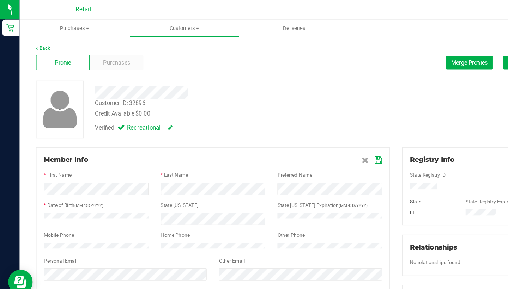
click at [326, 138] on icon at bounding box center [326, 138] width 6 height 6
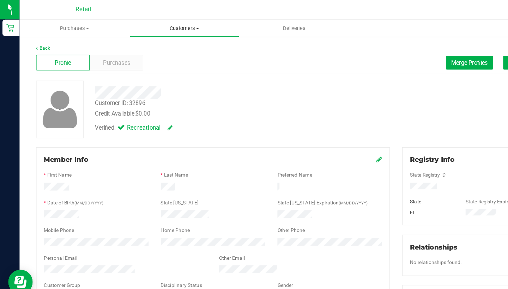
click at [162, 26] on span "Customers" at bounding box center [159, 24] width 94 height 6
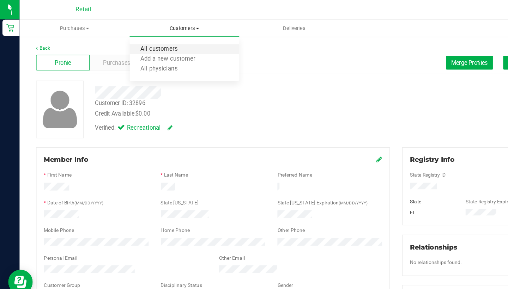
click at [157, 44] on span "All customers" at bounding box center [137, 43] width 51 height 6
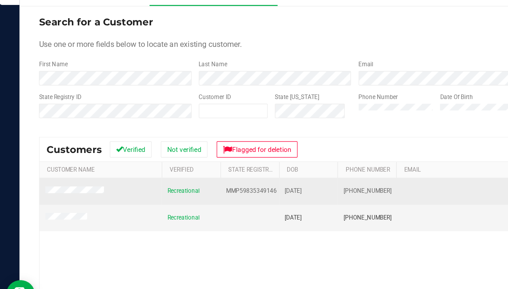
drag, startPoint x: 283, startPoint y: 138, endPoint x: 249, endPoint y: 136, distance: 33.9
click at [250, 158] on td "(401) 301-4219" at bounding box center [271, 167] width 43 height 19
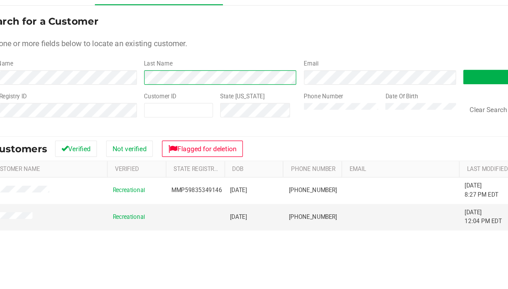
click at [80, 71] on div "First Name Last Name Email Search" at bounding box center [262, 80] width 463 height 19
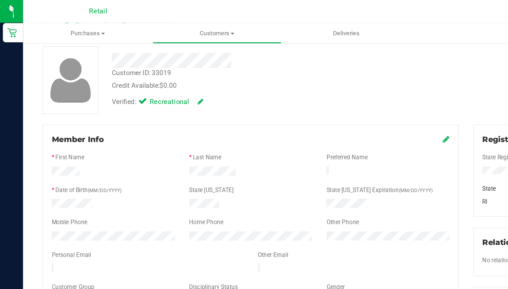
scroll to position [38, 0]
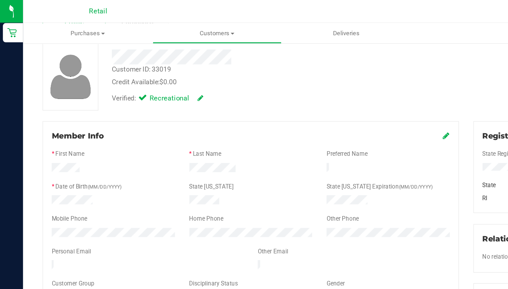
click at [325, 99] on icon at bounding box center [327, 100] width 5 height 6
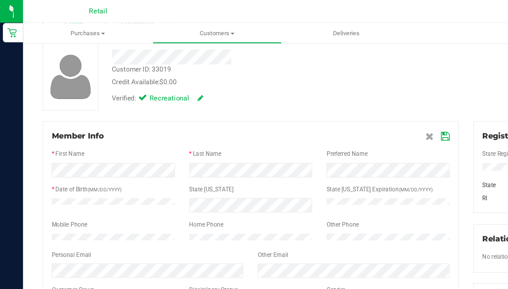
click at [326, 100] on icon at bounding box center [326, 100] width 6 height 6
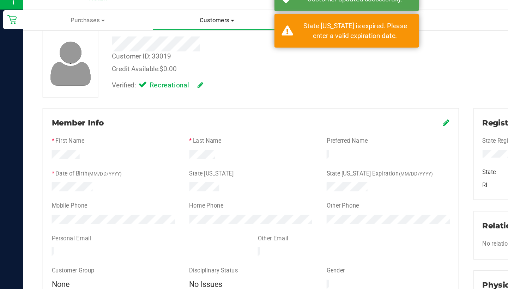
click at [155, 21] on span "Customers" at bounding box center [159, 24] width 94 height 6
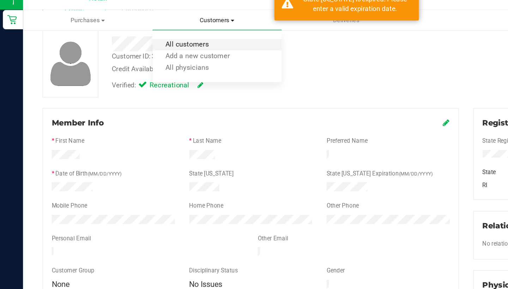
click at [155, 40] on span "All customers" at bounding box center [137, 43] width 51 height 6
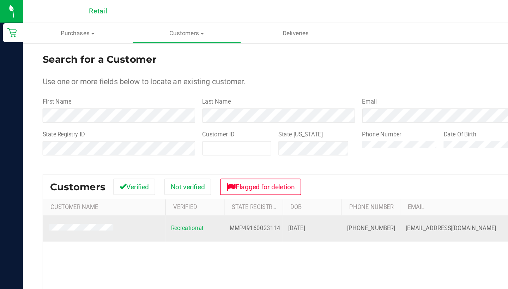
drag, startPoint x: 285, startPoint y: 165, endPoint x: 251, endPoint y: 168, distance: 34.3
click at [250, 168] on td "(401) 497-3737" at bounding box center [271, 167] width 43 height 19
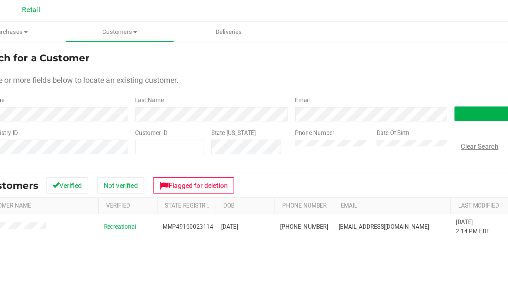
click at [382, 105] on button "Clear Search" at bounding box center [400, 108] width 37 height 12
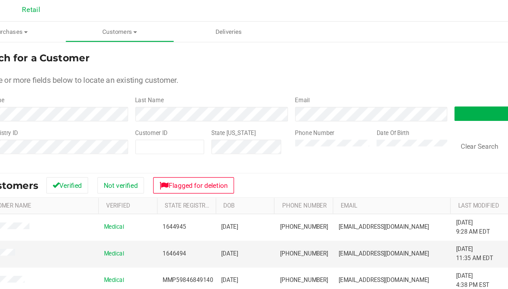
click at [265, 113] on div "Phone Number" at bounding box center [292, 107] width 55 height 25
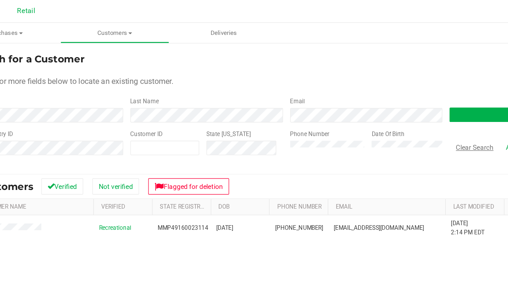
click at [382, 107] on button "Clear Search" at bounding box center [400, 108] width 37 height 12
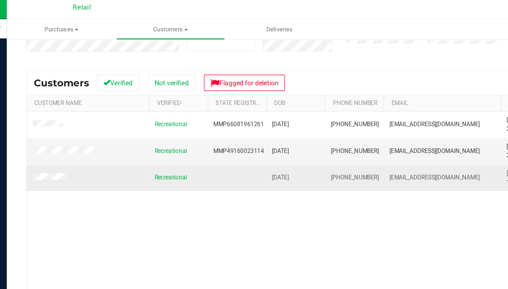
scroll to position [74, 0]
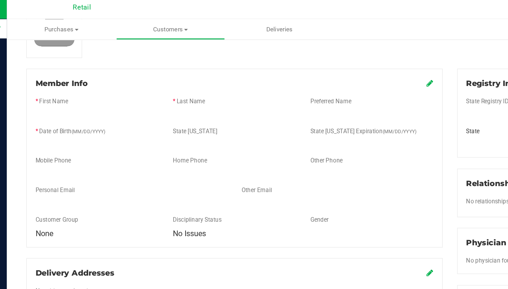
scroll to position [51, 0]
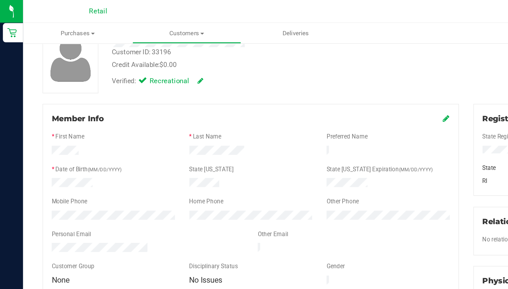
click at [327, 87] on icon at bounding box center [327, 87] width 5 height 6
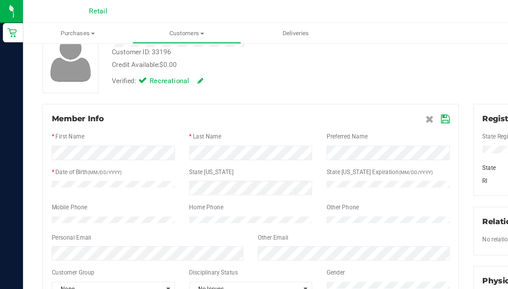
click at [327, 87] on icon at bounding box center [326, 88] width 6 height 6
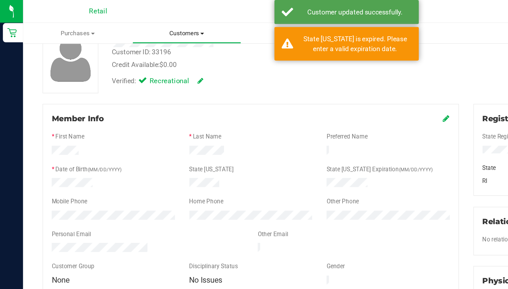
click at [137, 23] on span "Customers" at bounding box center [136, 24] width 79 height 6
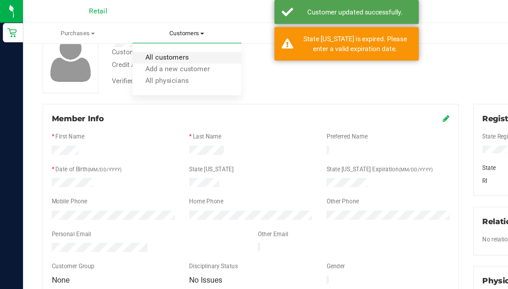
click at [135, 40] on span "All customers" at bounding box center [122, 43] width 51 height 6
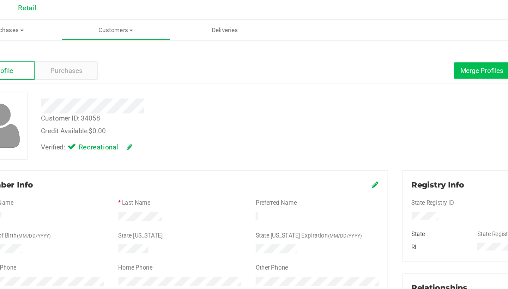
drag, startPoint x: 250, startPoint y: 96, endPoint x: 349, endPoint y: 52, distance: 108.2
click at [389, 52] on span "Merge Profiles" at bounding box center [404, 54] width 31 height 6
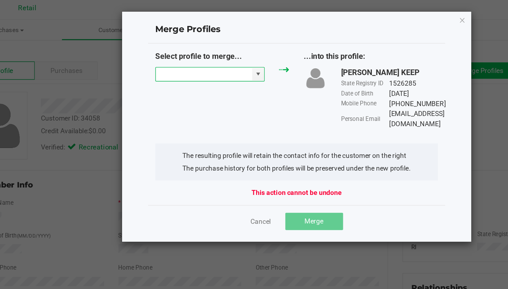
click at [166, 53] on input "NO DATA FOUND" at bounding box center [201, 57] width 71 height 10
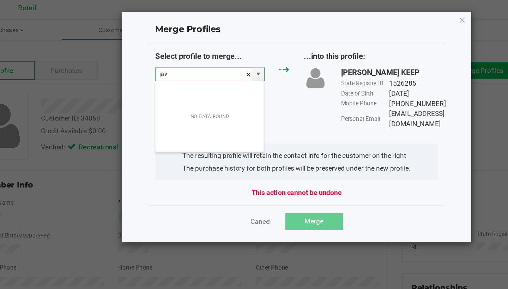
scroll to position [11, 80]
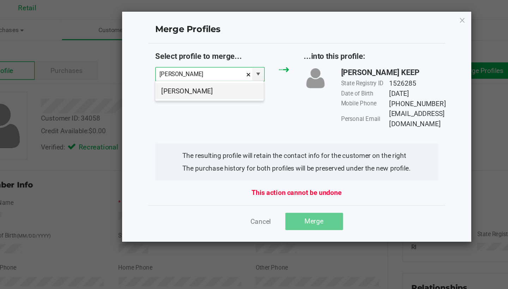
drag, startPoint x: 349, startPoint y: 52, endPoint x: 162, endPoint y: 68, distance: 188.1
click at [166, 68] on li "Javier Molina" at bounding box center [205, 69] width 79 height 12
type input "Javier Molina"
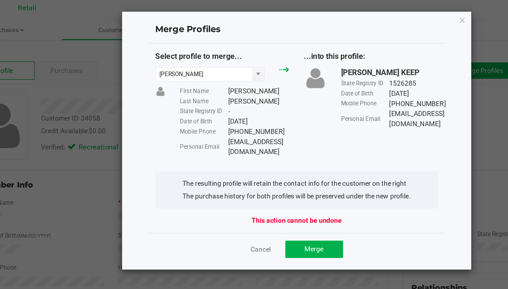
drag, startPoint x: 162, startPoint y: 68, endPoint x: 166, endPoint y: 101, distance: 33.1
click at [184, 103] on div "Personal Email Iphoneuped@gmail.com" at bounding box center [224, 110] width 80 height 15
copy div "Iphoneuped@gmail.com"
click at [261, 179] on button "Merge" at bounding box center [282, 185] width 42 height 13
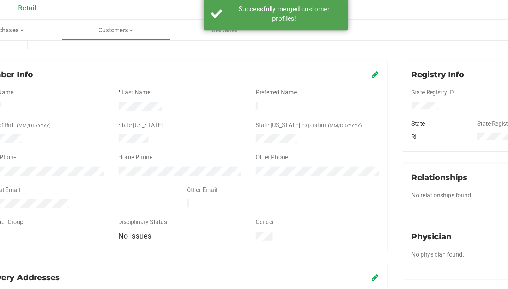
scroll to position [82, 0]
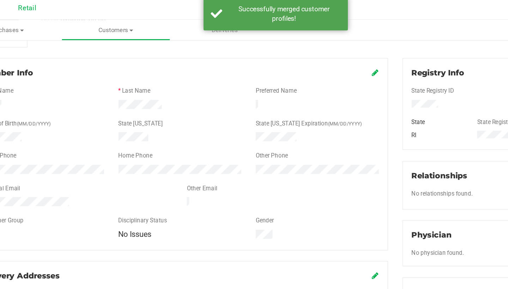
drag, startPoint x: 239, startPoint y: 179, endPoint x: 275, endPoint y: 54, distance: 129.5
click at [325, 54] on icon at bounding box center [327, 56] width 5 height 6
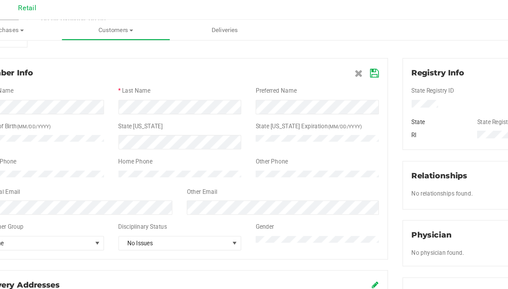
click at [323, 55] on icon at bounding box center [326, 56] width 6 height 6
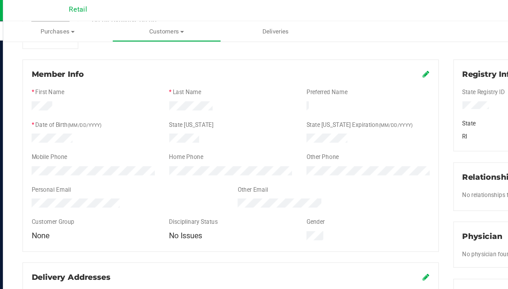
drag, startPoint x: 63, startPoint y: 41, endPoint x: 312, endPoint y: 54, distance: 249.4
click at [325, 54] on icon at bounding box center [327, 56] width 5 height 6
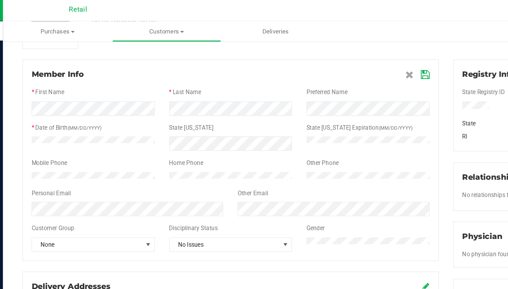
click at [323, 57] on icon at bounding box center [326, 56] width 6 height 6
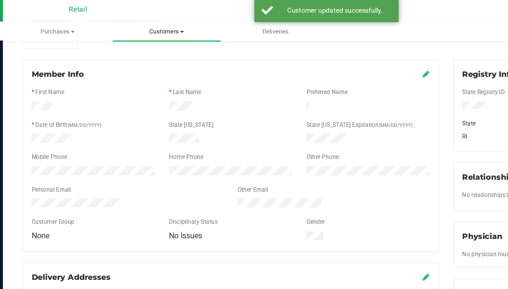
drag, startPoint x: 311, startPoint y: 57, endPoint x: 123, endPoint y: 26, distance: 190.1
click at [123, 26] on uib-tab-heading "Customers All customers Add a new customer All physicians" at bounding box center [136, 24] width 79 height 14
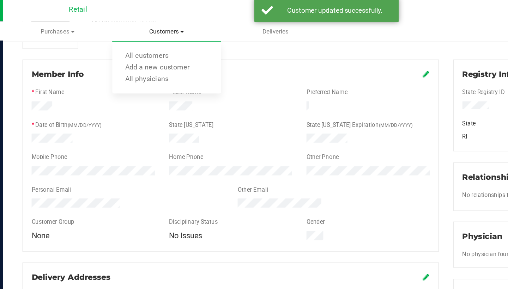
click at [125, 40] on span "All customers" at bounding box center [122, 43] width 51 height 6
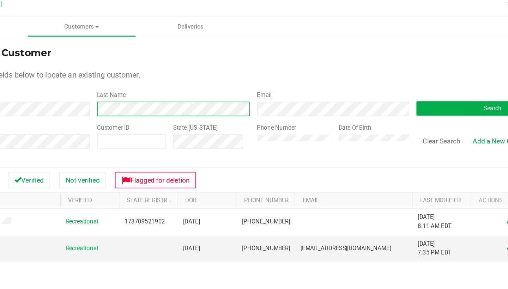
scroll to position [1, 0]
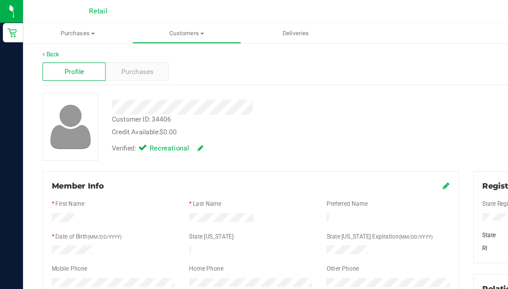
click at [146, 21] on uib-tab-heading "Customers All customers Add a new customer All physicians" at bounding box center [136, 24] width 79 height 14
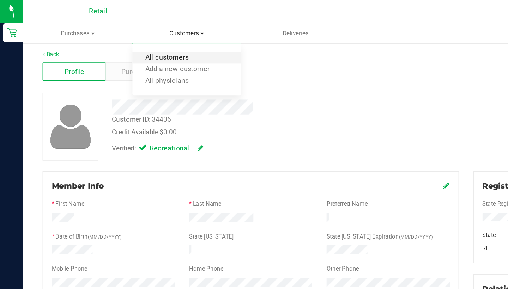
drag, startPoint x: 75, startPoint y: 162, endPoint x: 139, endPoint y: 42, distance: 135.6
click at [139, 42] on span "All customers" at bounding box center [122, 43] width 51 height 6
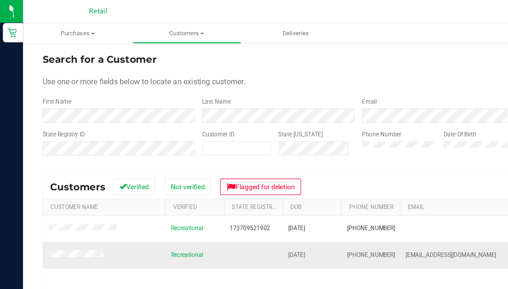
drag, startPoint x: 139, startPoint y: 42, endPoint x: 253, endPoint y: 185, distance: 182.0
click at [253, 185] on td "(401) 548-3653" at bounding box center [271, 186] width 43 height 19
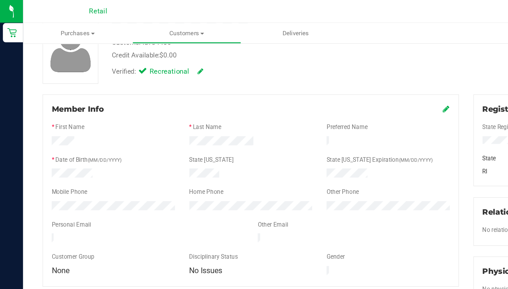
scroll to position [58, 0]
click at [328, 80] on icon at bounding box center [327, 80] width 5 height 6
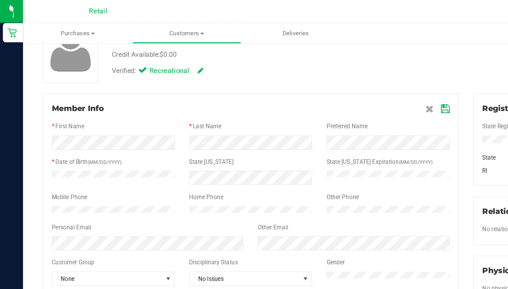
click at [325, 80] on icon at bounding box center [326, 80] width 6 height 6
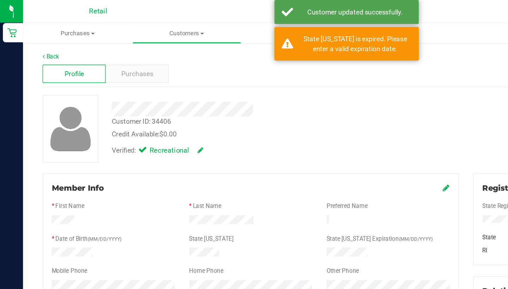
scroll to position [0, 0]
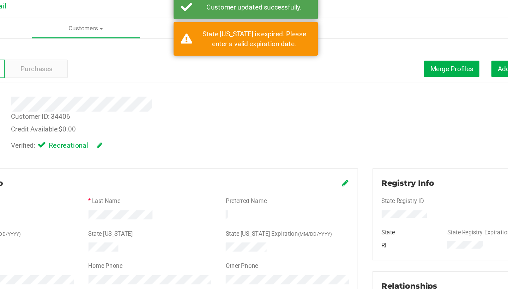
click at [389, 51] on span "Merge Profiles" at bounding box center [404, 54] width 31 height 6
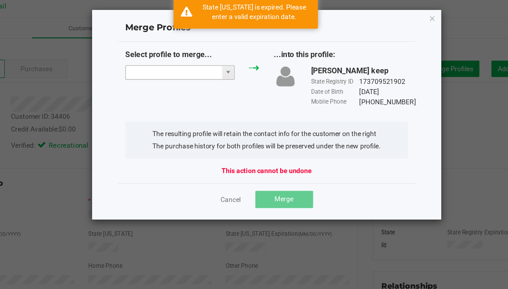
drag, startPoint x: 325, startPoint y: 80, endPoint x: 125, endPoint y: 53, distance: 201.8
click at [166, 53] on input "NO DATA FOUND" at bounding box center [201, 57] width 71 height 10
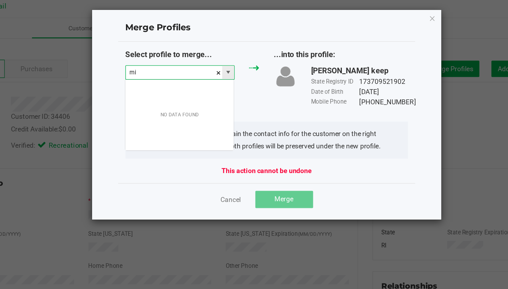
scroll to position [11, 80]
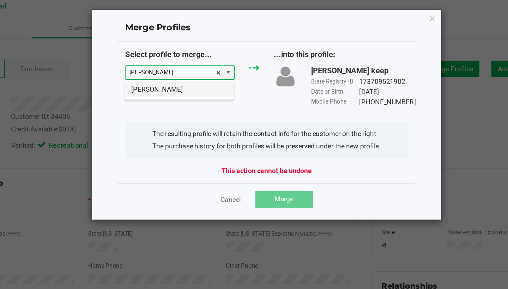
drag, startPoint x: 125, startPoint y: 53, endPoint x: 129, endPoint y: 64, distance: 11.7
click at [166, 64] on li "Michel Charbonneau" at bounding box center [205, 69] width 79 height 12
type input "Michel Charbonneau"
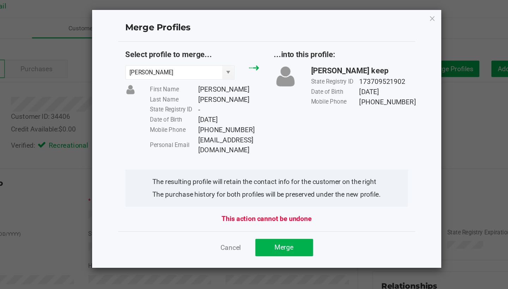
drag, startPoint x: 129, startPoint y: 64, endPoint x: 147, endPoint y: 102, distance: 42.1
click at [161, 102] on div "Select profile to merge... Michel Charbonneau First Name Michel Last Name Charb…" at bounding box center [270, 79] width 218 height 78
click at [219, 103] on div "Mikelvmariah@gmail.com" at bounding box center [241, 110] width 45 height 15
drag, startPoint x: 146, startPoint y: 101, endPoint x: 200, endPoint y: 103, distance: 54.7
click at [219, 103] on div "Mikelvmariah@gmail.com" at bounding box center [241, 110] width 45 height 15
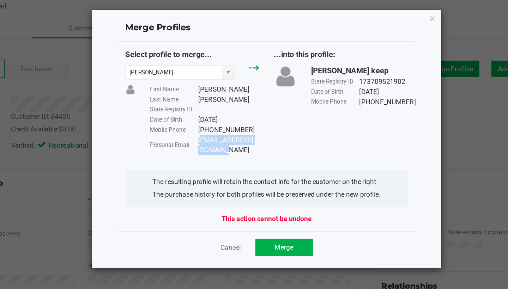
click at [275, 182] on span "Merge" at bounding box center [282, 185] width 14 height 6
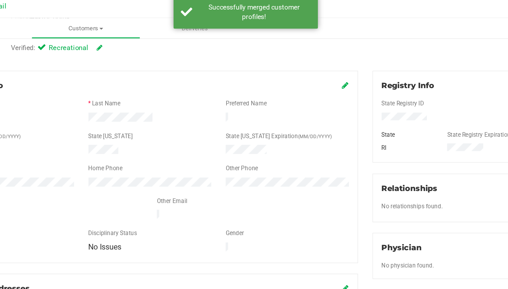
scroll to position [72, 0]
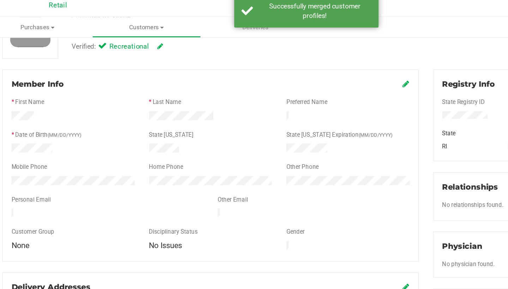
drag, startPoint x: 215, startPoint y: 176, endPoint x: 296, endPoint y: 63, distance: 139.4
click at [325, 63] on icon at bounding box center [327, 66] width 5 height 6
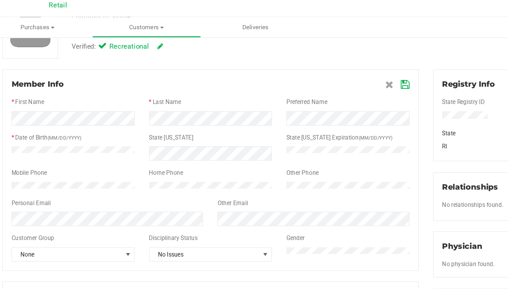
click at [323, 65] on icon at bounding box center [326, 67] width 6 height 6
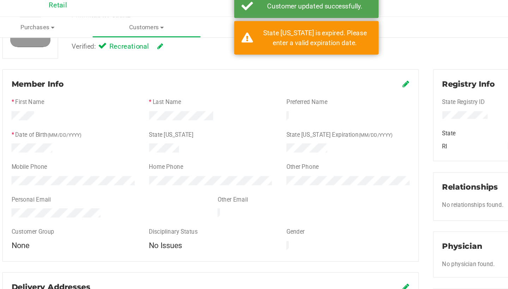
click at [325, 63] on icon at bounding box center [327, 66] width 5 height 6
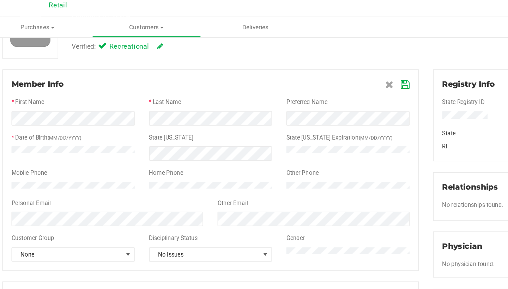
click at [323, 64] on icon at bounding box center [326, 67] width 6 height 6
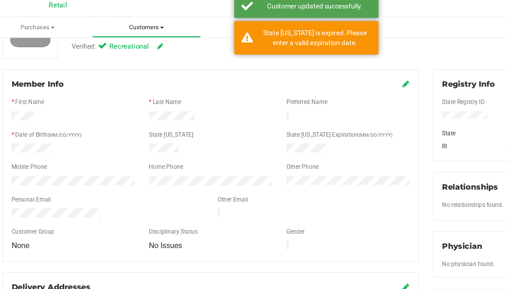
drag, startPoint x: 296, startPoint y: 61, endPoint x: 108, endPoint y: 21, distance: 192.6
click at [108, 21] on span "Customers" at bounding box center [136, 24] width 79 height 6
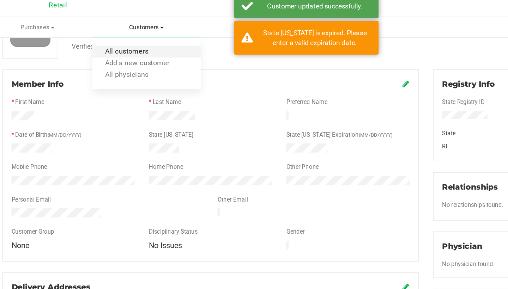
drag, startPoint x: 108, startPoint y: 21, endPoint x: 104, endPoint y: 35, distance: 14.6
click at [104, 40] on span "All customers" at bounding box center [122, 43] width 51 height 6
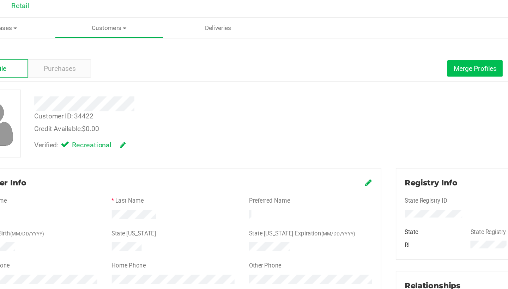
drag, startPoint x: 36, startPoint y: 164, endPoint x: 355, endPoint y: 51, distance: 338.8
click at [389, 51] on span "Merge Profiles" at bounding box center [404, 54] width 31 height 6
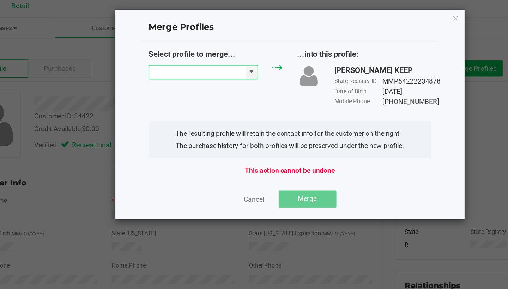
click at [166, 57] on input "NO DATA FOUND" at bounding box center [201, 57] width 71 height 10
type input "n"
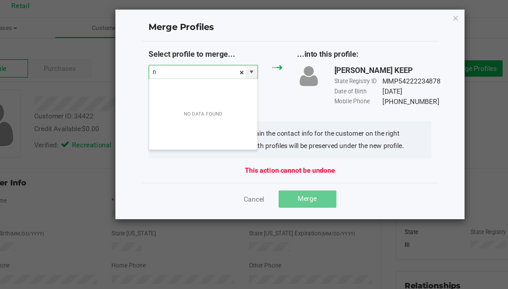
scroll to position [11, 80]
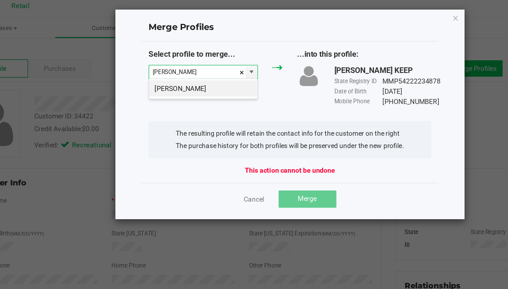
click at [166, 70] on li "Mark Micielli" at bounding box center [205, 69] width 79 height 12
type input "Mark Micielli"
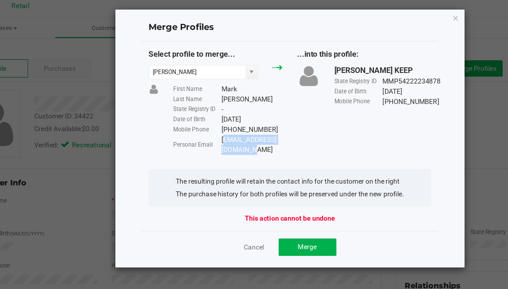
drag, startPoint x: 355, startPoint y: 51, endPoint x: 163, endPoint y: 103, distance: 199.1
click at [219, 103] on div "Onthemarkpros@gmail.com" at bounding box center [241, 110] width 45 height 15
drag, startPoint x: 163, startPoint y: 103, endPoint x: 222, endPoint y: 174, distance: 92.5
click at [275, 182] on span "Merge" at bounding box center [282, 185] width 14 height 6
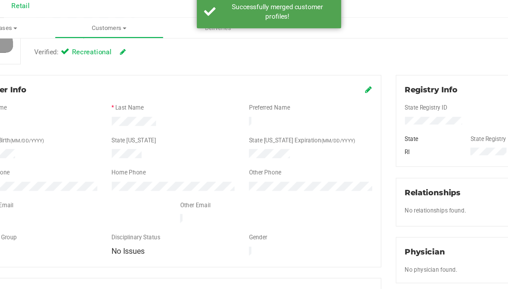
scroll to position [68, 0]
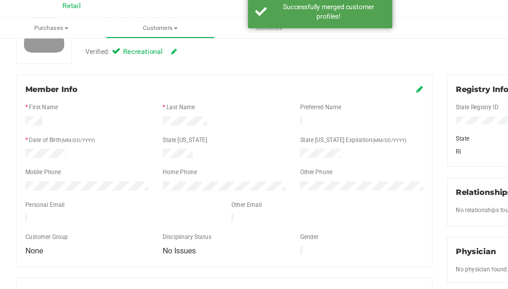
click at [325, 66] on icon at bounding box center [327, 69] width 5 height 6
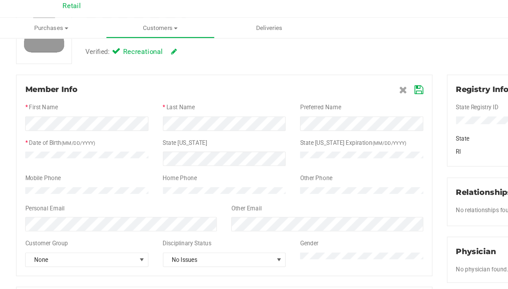
drag, startPoint x: 193, startPoint y: 145, endPoint x: 306, endPoint y: 67, distance: 137.6
click at [323, 67] on icon at bounding box center [326, 70] width 6 height 6
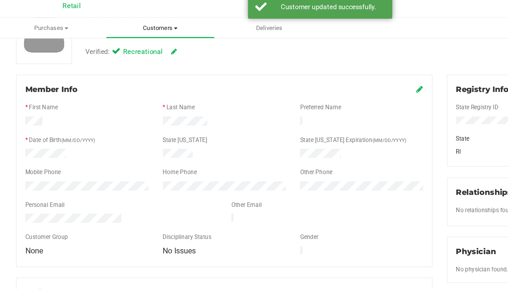
drag, startPoint x: 306, startPoint y: 67, endPoint x: 111, endPoint y: 24, distance: 199.5
click at [111, 24] on uib-tab-heading "Customers All customers Add a new customer All physicians" at bounding box center [136, 24] width 79 height 14
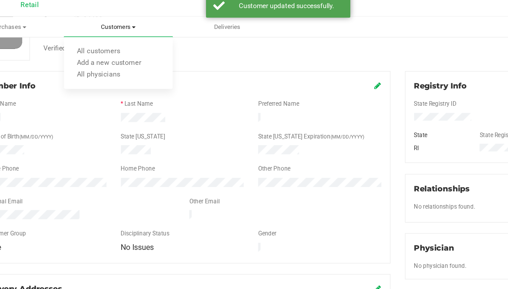
scroll to position [72, 0]
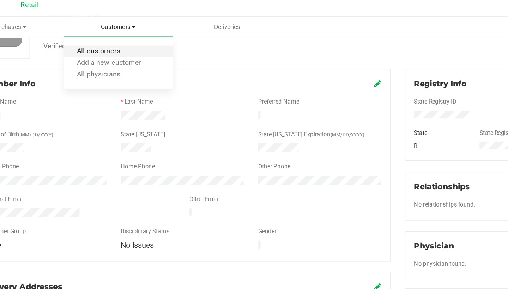
drag, startPoint x: 208, startPoint y: 55, endPoint x: 81, endPoint y: 35, distance: 128.4
click at [97, 40] on span "All customers" at bounding box center [122, 43] width 51 height 6
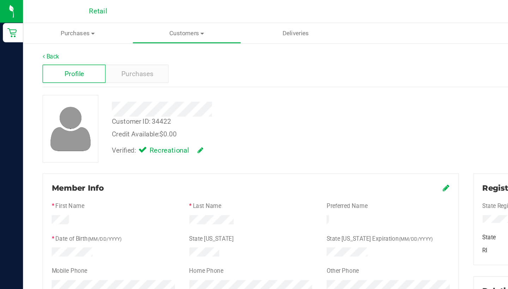
drag, startPoint x: 81, startPoint y: 35, endPoint x: 327, endPoint y: 138, distance: 266.7
click at [327, 138] on icon at bounding box center [327, 138] width 5 height 6
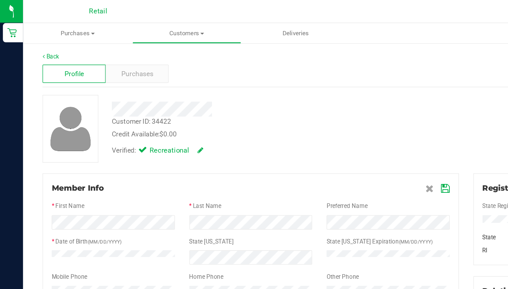
drag, startPoint x: 327, startPoint y: 138, endPoint x: 186, endPoint y: 153, distance: 141.6
click at [186, 153] on div "* Last Name" at bounding box center [183, 152] width 101 height 8
drag, startPoint x: 186, startPoint y: 153, endPoint x: 324, endPoint y: 138, distance: 138.9
click at [324, 138] on icon at bounding box center [326, 138] width 6 height 6
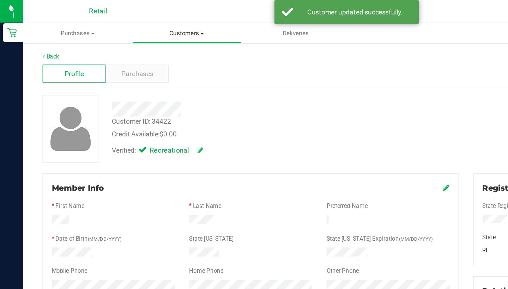
drag, startPoint x: 324, startPoint y: 138, endPoint x: 128, endPoint y: 18, distance: 229.3
click at [128, 18] on uib-tab-heading "Customers All customers Add a new customer All physicians" at bounding box center [136, 24] width 79 height 14
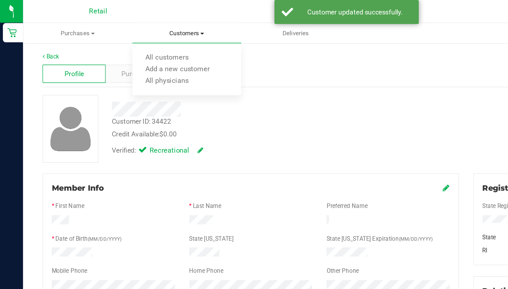
click at [128, 42] on span "All customers" at bounding box center [122, 43] width 51 height 6
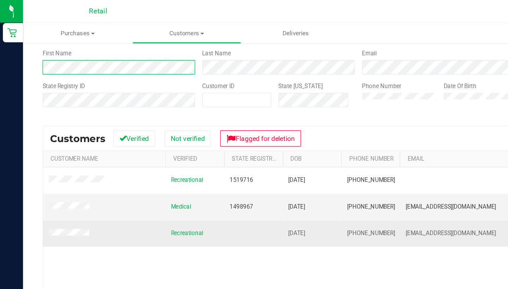
scroll to position [35, 0]
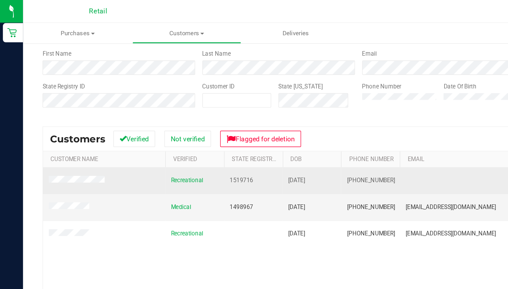
drag, startPoint x: 183, startPoint y: 167, endPoint x: 168, endPoint y: 130, distance: 40.4
click at [168, 130] on td "1519716" at bounding box center [185, 132] width 43 height 19
drag, startPoint x: 168, startPoint y: 130, endPoint x: 238, endPoint y: 128, distance: 69.9
click at [238, 128] on td "10/23/1991" at bounding box center [228, 132] width 43 height 19
drag, startPoint x: 238, startPoint y: 128, endPoint x: 251, endPoint y: 127, distance: 13.1
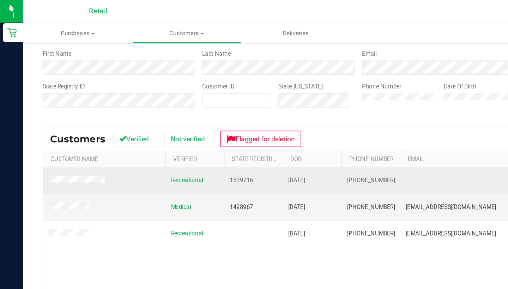
click at [251, 127] on td "(401) 952-4824" at bounding box center [271, 132] width 43 height 19
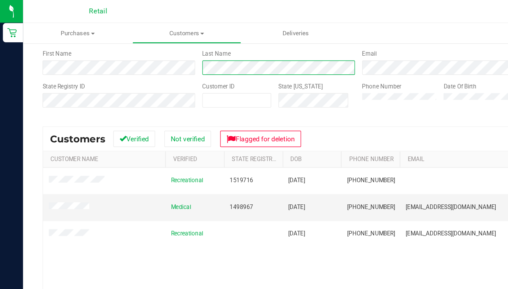
click at [139, 45] on div "First Name Last Name Email Search" at bounding box center [262, 45] width 463 height 19
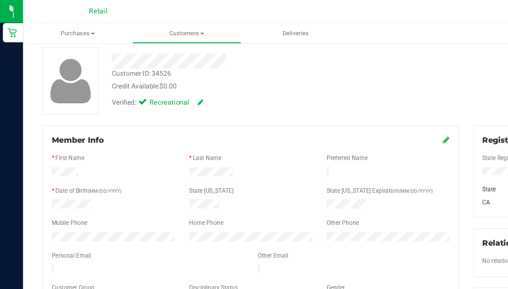
drag, startPoint x: 144, startPoint y: 49, endPoint x: 328, endPoint y: 103, distance: 192.2
click at [328, 103] on icon at bounding box center [327, 103] width 5 height 6
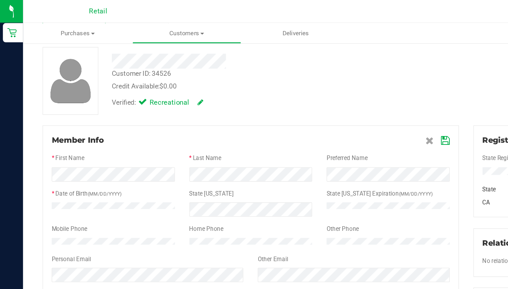
click at [329, 104] on icon at bounding box center [326, 104] width 6 height 6
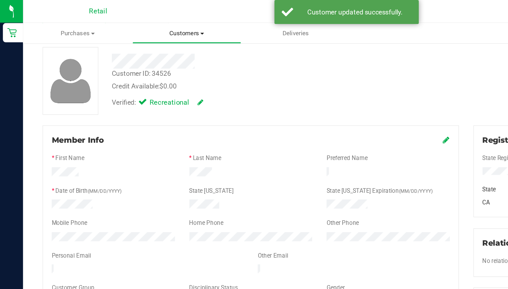
drag, startPoint x: 329, startPoint y: 104, endPoint x: 135, endPoint y: 27, distance: 208.7
click at [135, 27] on span "Customers" at bounding box center [136, 24] width 79 height 6
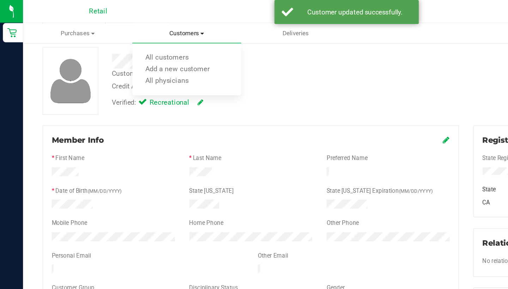
click at [135, 41] on span "All customers" at bounding box center [122, 43] width 51 height 6
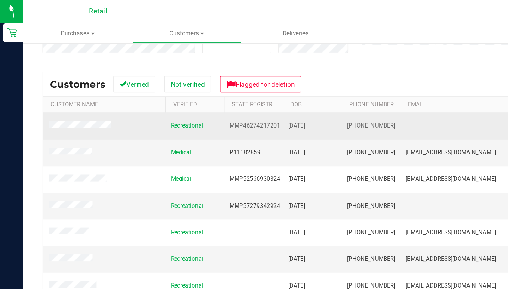
scroll to position [75, 0]
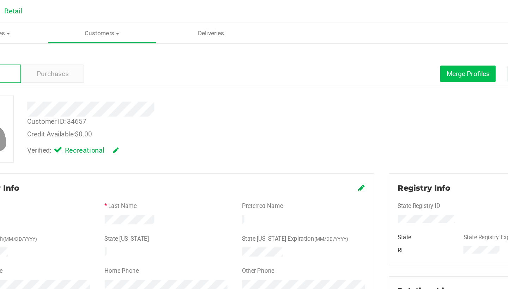
drag, startPoint x: 230, startPoint y: 38, endPoint x: 330, endPoint y: 50, distance: 100.6
click at [385, 50] on button "Merge Profiles" at bounding box center [405, 54] width 41 height 12
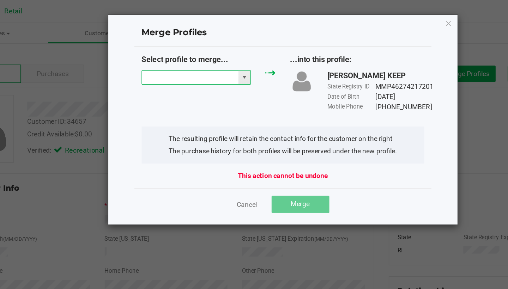
drag, startPoint x: 330, startPoint y: 50, endPoint x: 115, endPoint y: 59, distance: 215.7
click at [166, 59] on input "NO DATA FOUND" at bounding box center [201, 57] width 71 height 10
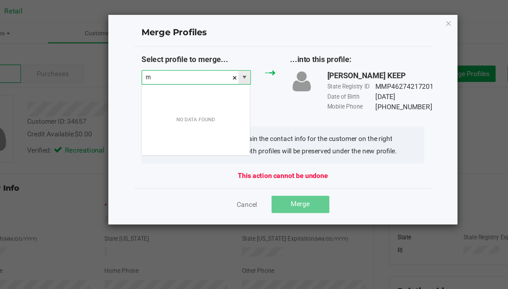
scroll to position [11, 80]
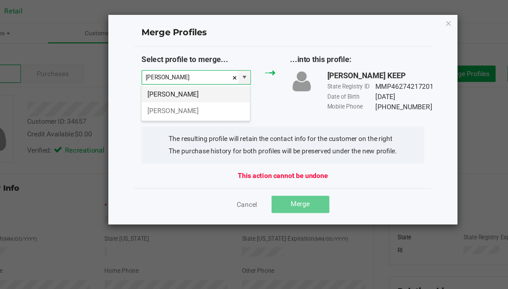
drag, startPoint x: 115, startPoint y: 59, endPoint x: 121, endPoint y: 72, distance: 14.7
click at [166, 72] on li "Maureen Hanoum" at bounding box center [205, 69] width 79 height 12
type input "Maureen Hanoum"
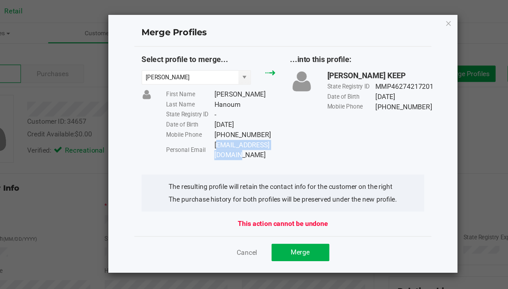
drag, startPoint x: 121, startPoint y: 72, endPoint x: 159, endPoint y: 107, distance: 51.7
click at [219, 107] on div "Moehanoum@outlook.com" at bounding box center [241, 110] width 45 height 15
click at [275, 182] on span "Merge" at bounding box center [282, 185] width 14 height 6
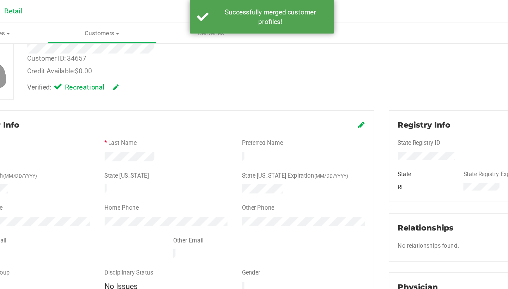
scroll to position [47, 0]
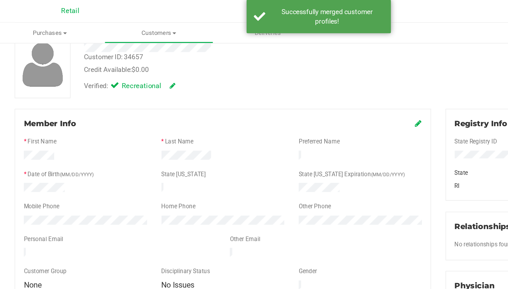
click at [325, 92] on icon at bounding box center [327, 91] width 5 height 6
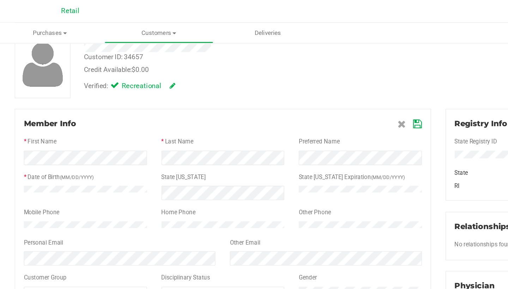
click at [323, 89] on icon at bounding box center [326, 92] width 6 height 6
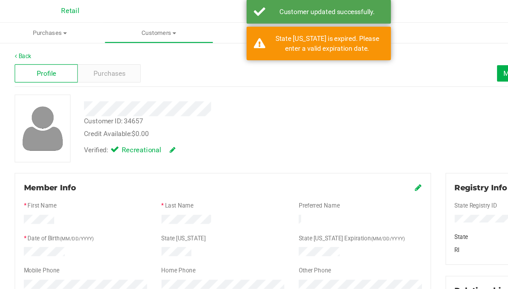
scroll to position [0, 0]
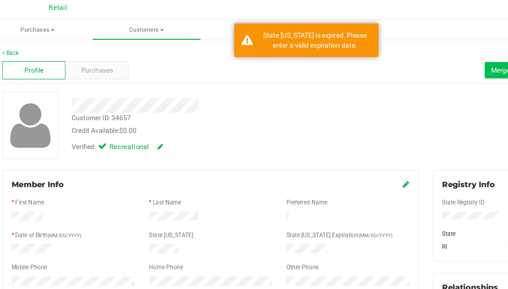
click at [385, 49] on button "Merge Profiles" at bounding box center [405, 54] width 41 height 12
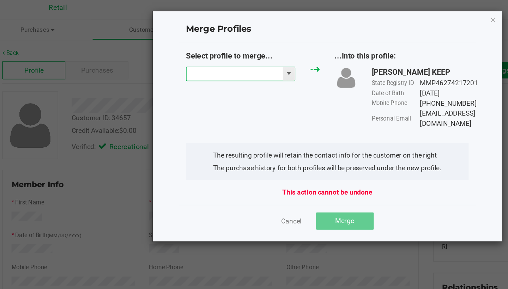
drag, startPoint x: 354, startPoint y: 49, endPoint x: 177, endPoint y: 54, distance: 177.5
click at [177, 54] on input "NO DATA FOUND" at bounding box center [201, 57] width 71 height 10
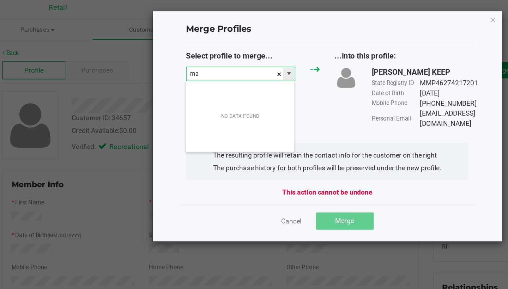
scroll to position [11, 80]
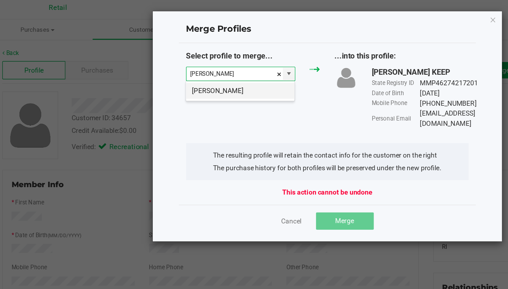
drag, startPoint x: 177, startPoint y: 54, endPoint x: 183, endPoint y: 65, distance: 12.8
click at [183, 65] on li "Maureen Hanoum" at bounding box center [205, 69] width 79 height 12
type input "Maureen Hanoum"
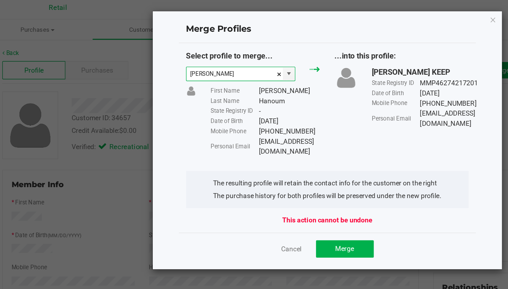
click at [261, 179] on button "Merge" at bounding box center [282, 185] width 42 height 13
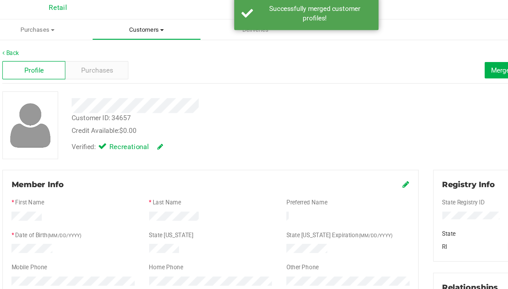
drag, startPoint x: 183, startPoint y: 65, endPoint x: 98, endPoint y: 22, distance: 95.0
click at [98, 22] on span "Customers" at bounding box center [136, 24] width 79 height 6
click at [98, 40] on span "All customers" at bounding box center [122, 43] width 51 height 6
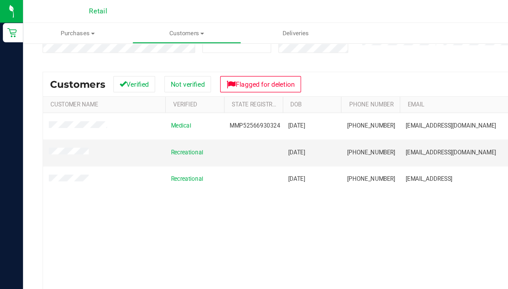
scroll to position [75, 0]
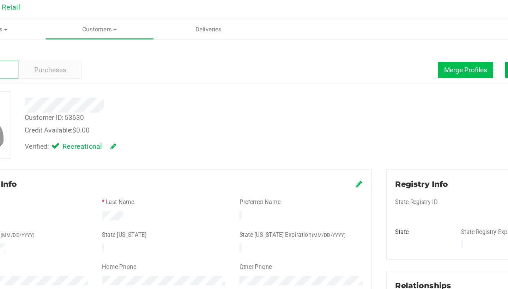
drag, startPoint x: 56, startPoint y: 148, endPoint x: 343, endPoint y: 54, distance: 301.5
click at [385, 54] on button "Merge Profiles" at bounding box center [405, 54] width 41 height 12
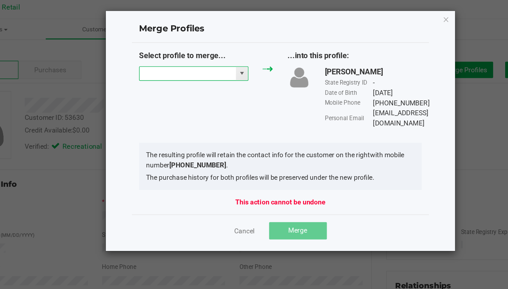
drag, startPoint x: 343, startPoint y: 54, endPoint x: 143, endPoint y: 58, distance: 200.4
click at [166, 58] on input "NO DATA FOUND" at bounding box center [201, 57] width 71 height 10
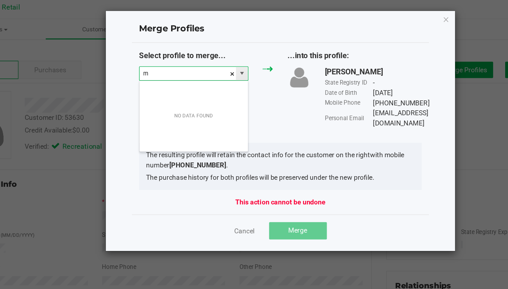
scroll to position [11, 80]
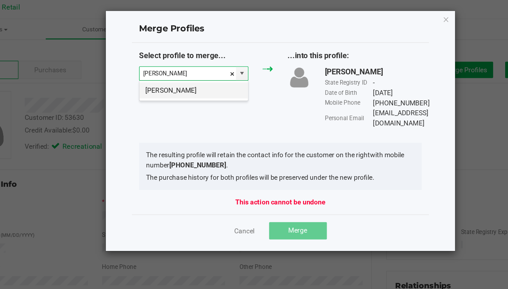
drag, startPoint x: 143, startPoint y: 58, endPoint x: 143, endPoint y: 67, distance: 8.8
click at [166, 67] on li "Maurice Chase" at bounding box center [205, 69] width 79 height 12
type input "Maurice Chase"
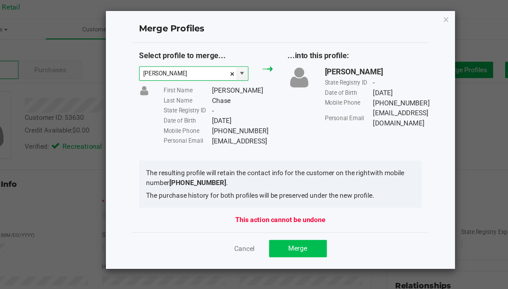
drag, startPoint x: 143, startPoint y: 67, endPoint x: 217, endPoint y: 181, distance: 136.0
click at [275, 182] on span "Merge" at bounding box center [282, 185] width 14 height 6
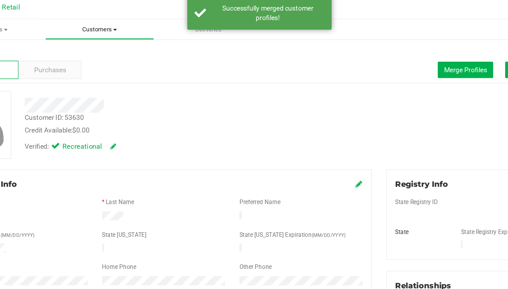
drag, startPoint x: 217, startPoint y: 181, endPoint x: 72, endPoint y: 24, distance: 213.5
click at [97, 24] on span "Customers" at bounding box center [136, 24] width 79 height 6
click at [97, 41] on span "All customers" at bounding box center [122, 43] width 51 height 6
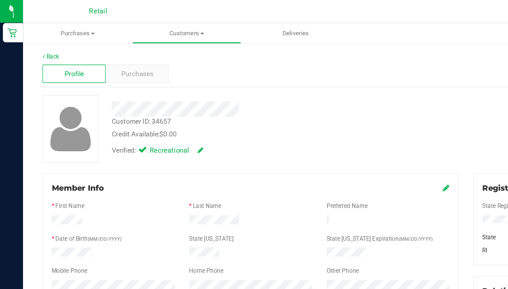
drag, startPoint x: 73, startPoint y: 41, endPoint x: 326, endPoint y: 138, distance: 270.0
click at [326, 138] on icon at bounding box center [327, 138] width 5 height 6
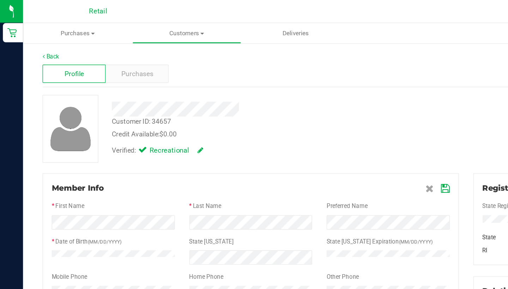
click at [328, 140] on icon at bounding box center [326, 138] width 6 height 6
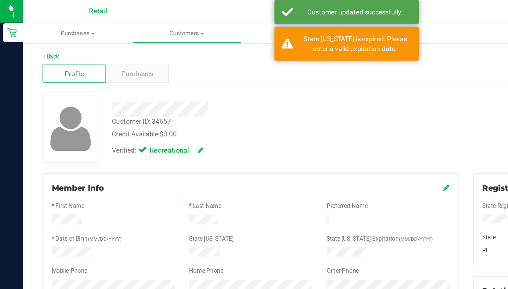
click at [139, 20] on uib-tab-heading "Customers All customers Add a new customer All physicians" at bounding box center [136, 24] width 79 height 14
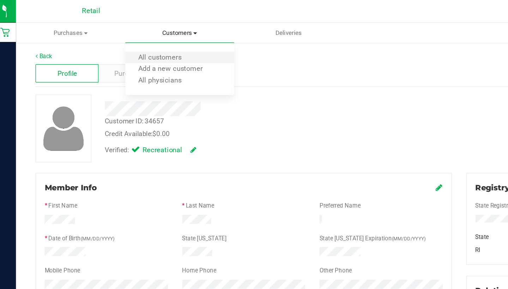
drag, startPoint x: 225, startPoint y: 82, endPoint x: 149, endPoint y: 42, distance: 85.5
click at [149, 42] on li "All customers" at bounding box center [137, 42] width 80 height 8
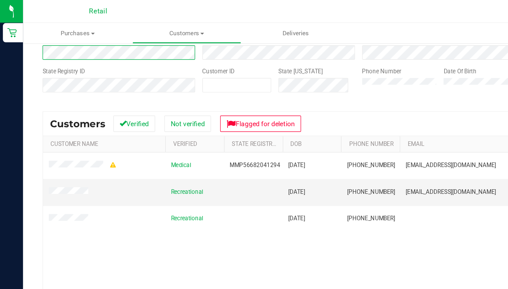
scroll to position [47, 0]
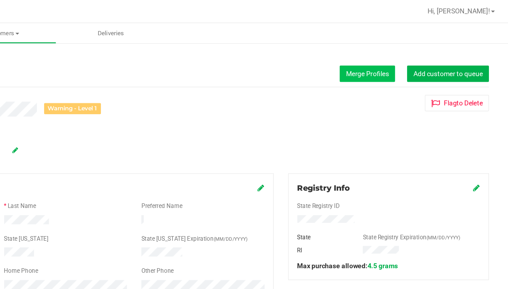
drag, startPoint x: 357, startPoint y: 67, endPoint x: 273, endPoint y: 53, distance: 84.9
click at [389, 53] on span "Merge Profiles" at bounding box center [404, 54] width 31 height 6
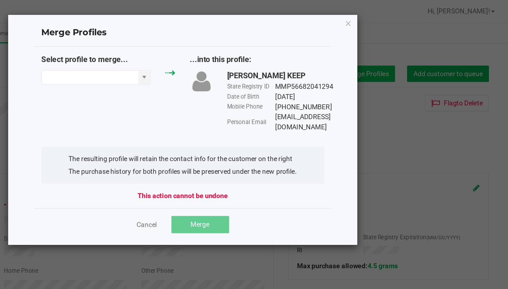
click at [166, 54] on input "NO DATA FOUND" at bounding box center [201, 57] width 71 height 10
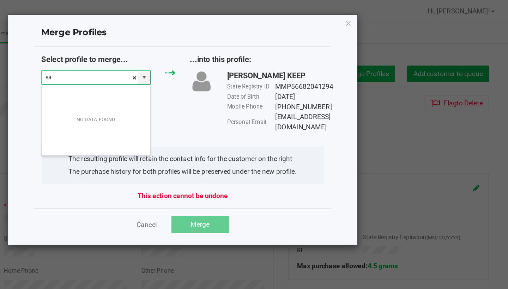
scroll to position [11, 80]
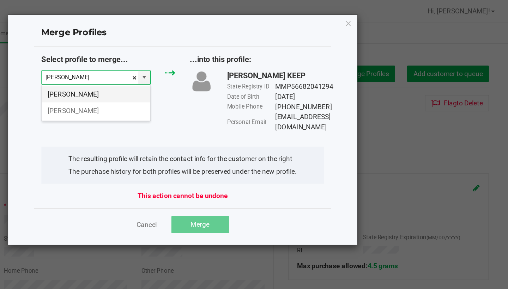
drag, startPoint x: 273, startPoint y: 53, endPoint x: 73, endPoint y: 68, distance: 201.3
click at [166, 68] on li "Sandra Hazard" at bounding box center [205, 69] width 79 height 12
type input "Sandra Hazard"
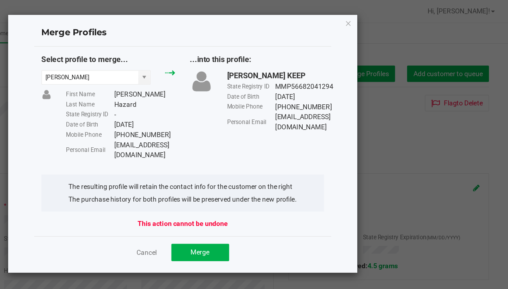
drag, startPoint x: 73, startPoint y: 68, endPoint x: 83, endPoint y: 107, distance: 40.5
click at [184, 107] on div "Personal Email Sadrahazard6@gmail.com" at bounding box center [224, 110] width 80 height 15
drag, startPoint x: 83, startPoint y: 107, endPoint x: 149, endPoint y: 181, distance: 98.7
click at [261, 181] on button "Merge" at bounding box center [282, 185] width 42 height 13
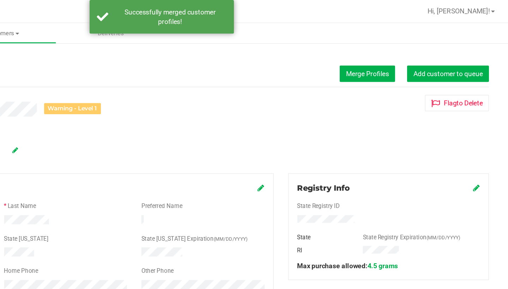
click at [385, 58] on button "Merge Profiles" at bounding box center [405, 54] width 41 height 12
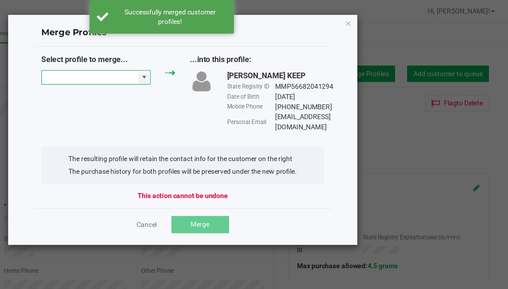
click at [166, 58] on input "NO DATA FOUND" at bounding box center [201, 57] width 71 height 10
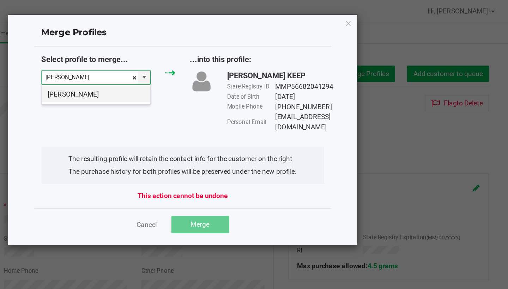
drag, startPoint x: 149, startPoint y: 181, endPoint x: 80, endPoint y: 68, distance: 132.0
click at [166, 68] on li "Sandra Hazard" at bounding box center [205, 69] width 79 height 12
type input "Sandra Hazard"
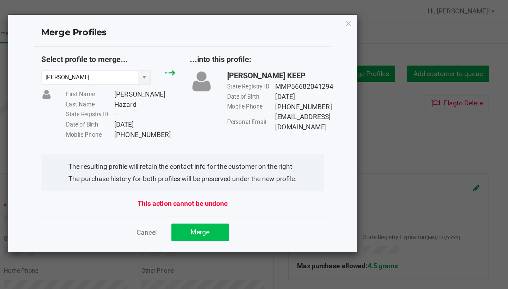
drag, startPoint x: 80, startPoint y: 68, endPoint x: 149, endPoint y: 173, distance: 125.4
click at [261, 173] on button "Merge" at bounding box center [282, 170] width 42 height 13
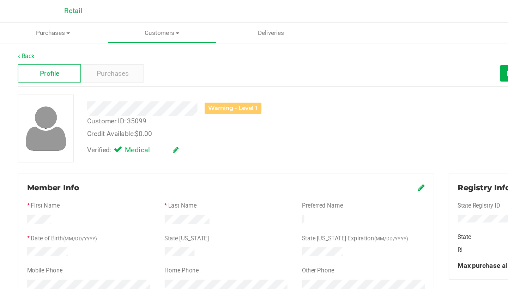
scroll to position [0, 0]
drag, startPoint x: 149, startPoint y: 171, endPoint x: 87, endPoint y: 55, distance: 132.1
click at [89, 55] on span "Purchases" at bounding box center [100, 53] width 23 height 7
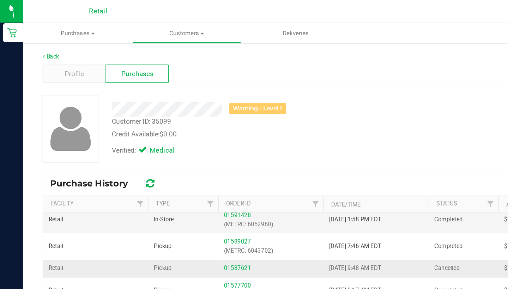
scroll to position [89, 0]
click at [171, 174] on link "01589027" at bounding box center [174, 176] width 20 height 5
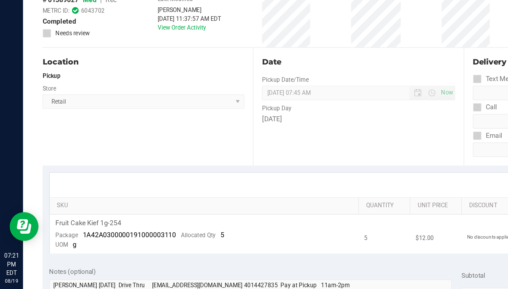
click at [33, 112] on div "Location Pickup Store Retail Select Store Retail" at bounding box center [108, 155] width 154 height 86
click at [33, 119] on div "Location" at bounding box center [105, 123] width 148 height 8
click at [143, 68] on div "Last Modified Albert Bull Aug 7, 2025 11:37:57 AM EDT View Order Activity" at bounding box center [138, 90] width 47 height 44
drag, startPoint x: 171, startPoint y: 174, endPoint x: 138, endPoint y: 27, distance: 151.0
click at [138, 68] on div "Last Modified Albert Bull Aug 7, 2025 11:37:57 AM EDT View Order Activity" at bounding box center [138, 90] width 47 height 44
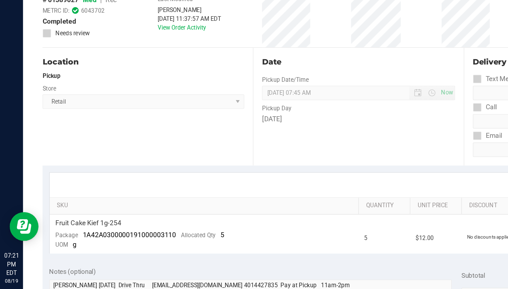
drag, startPoint x: 138, startPoint y: 27, endPoint x: 132, endPoint y: 56, distance: 29.5
click at [132, 130] on div "Pickup" at bounding box center [105, 133] width 148 height 6
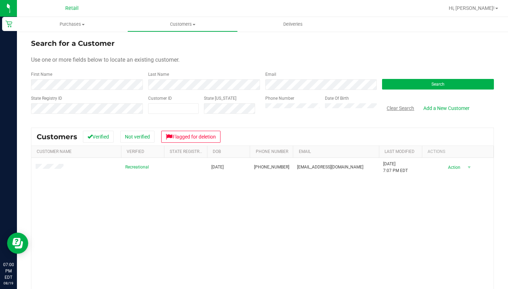
click at [393, 110] on button "Clear Search" at bounding box center [400, 108] width 37 height 12
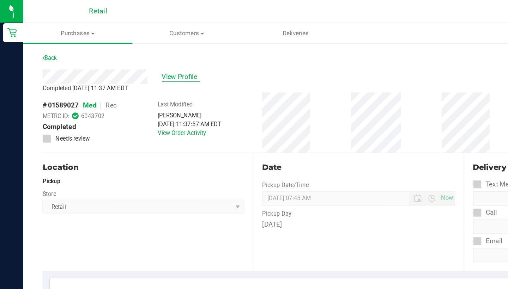
drag, startPoint x: 0, startPoint y: 0, endPoint x: 128, endPoint y: 56, distance: 139.5
click at [128, 56] on span "View Profile" at bounding box center [133, 56] width 28 height 7
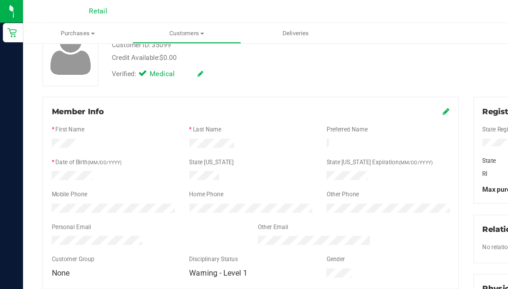
scroll to position [62, 0]
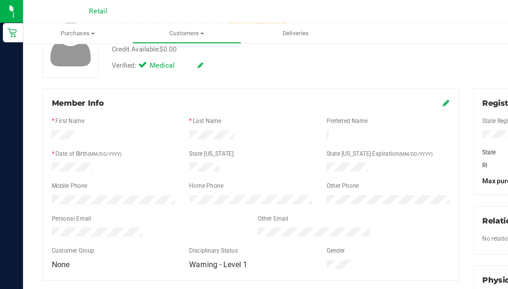
drag, startPoint x: 195, startPoint y: 125, endPoint x: 326, endPoint y: 76, distance: 140.1
click at [326, 76] on icon at bounding box center [327, 76] width 5 height 6
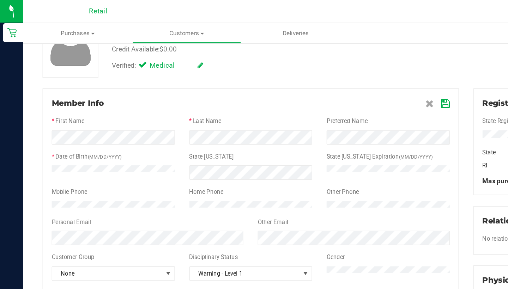
click at [323, 76] on icon at bounding box center [326, 76] width 6 height 6
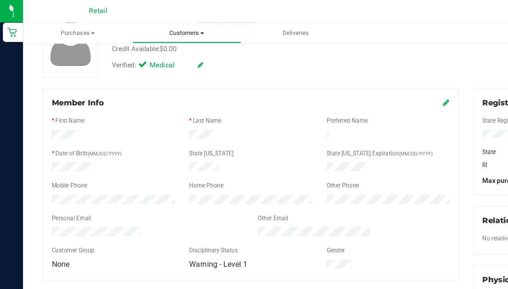
drag, startPoint x: 129, startPoint y: 80, endPoint x: 137, endPoint y: 28, distance: 52.7
click at [137, 28] on uib-tab-heading "Customers All customers Add a new customer All physicians" at bounding box center [136, 24] width 79 height 14
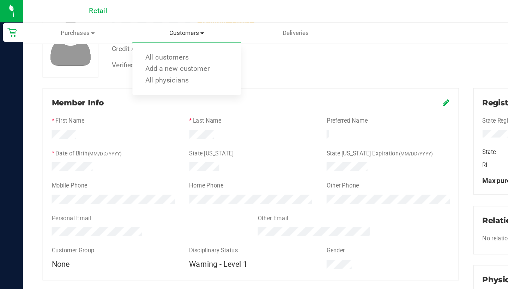
click at [137, 41] on span "All customers" at bounding box center [122, 43] width 51 height 6
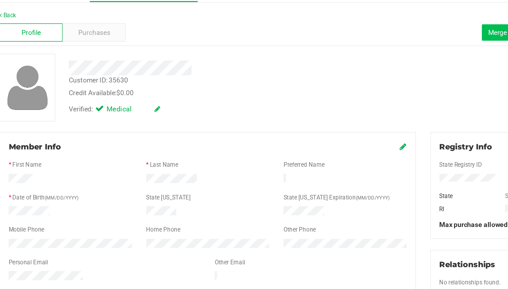
drag, startPoint x: 60, startPoint y: 166, endPoint x: 359, endPoint y: 26, distance: 329.9
click at [389, 51] on span "Merge Profiles" at bounding box center [404, 54] width 31 height 6
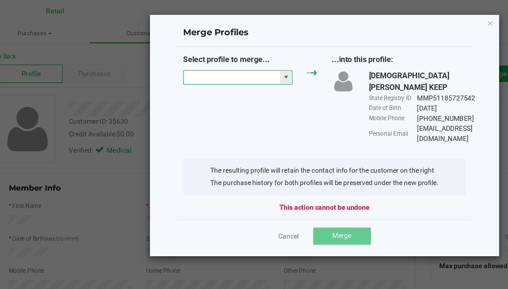
drag, startPoint x: 359, startPoint y: 26, endPoint x: 145, endPoint y: 55, distance: 215.3
click at [166, 55] on input "NO DATA FOUND" at bounding box center [201, 57] width 71 height 10
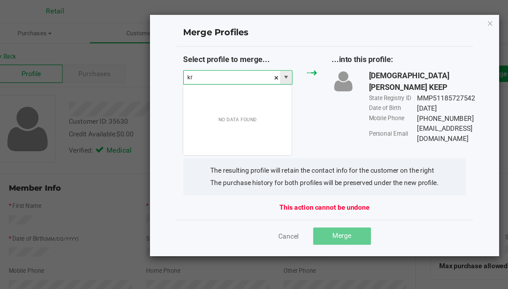
scroll to position [11, 80]
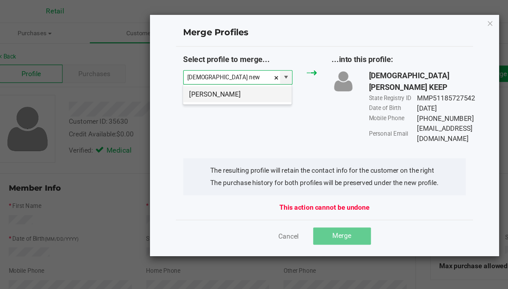
drag, startPoint x: 145, startPoint y: 55, endPoint x: 156, endPoint y: 71, distance: 19.6
click at [166, 71] on li "Kristen Newberg" at bounding box center [205, 69] width 79 height 12
type input "Kristen Newberg"
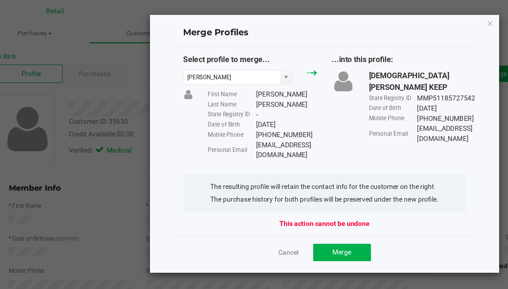
drag, startPoint x: 156, startPoint y: 71, endPoint x: 185, endPoint y: 104, distance: 43.5
click at [185, 104] on div "Personal Email Kritten35@gmail.com" at bounding box center [224, 110] width 80 height 15
copy div "Kritten35@gmail.com"
drag, startPoint x: 185, startPoint y: 104, endPoint x: 259, endPoint y: 174, distance: 102.6
click at [261, 179] on button "Merge" at bounding box center [282, 185] width 42 height 13
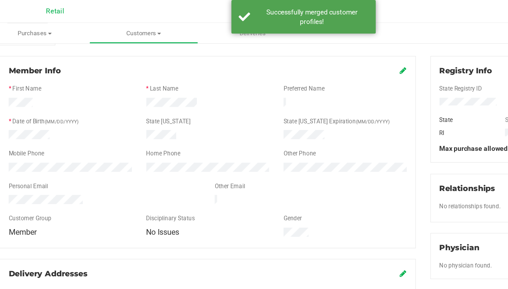
scroll to position [87, 0]
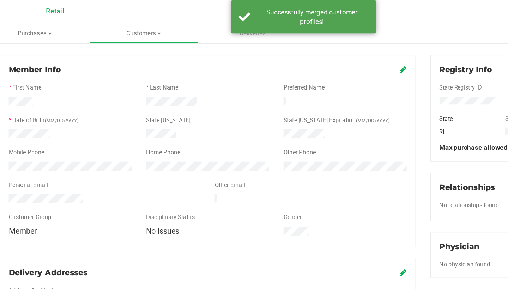
drag, startPoint x: 259, startPoint y: 174, endPoint x: 294, endPoint y: 50, distance: 128.6
click at [325, 50] on icon at bounding box center [327, 51] width 5 height 6
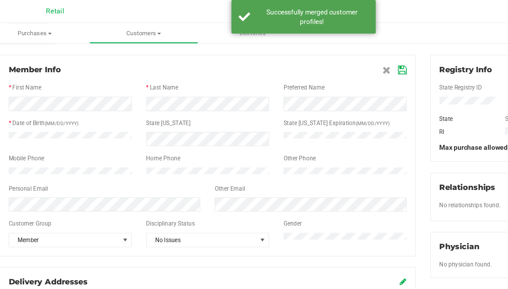
click at [323, 52] on icon at bounding box center [326, 52] width 6 height 6
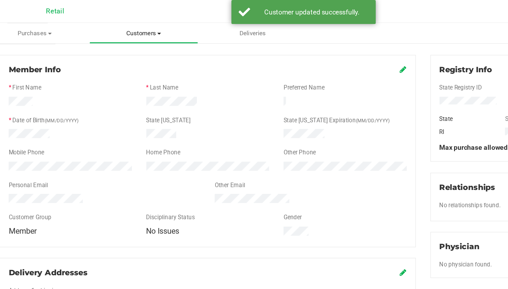
drag, startPoint x: 296, startPoint y: 52, endPoint x: 99, endPoint y: 27, distance: 198.5
click at [99, 27] on span "Customers" at bounding box center [136, 24] width 79 height 6
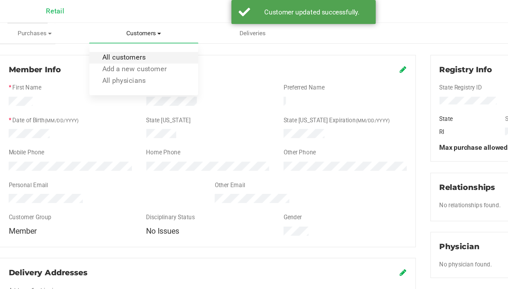
drag, startPoint x: 99, startPoint y: 27, endPoint x: 99, endPoint y: 40, distance: 12.7
click at [99, 40] on span "All customers" at bounding box center [122, 43] width 51 height 6
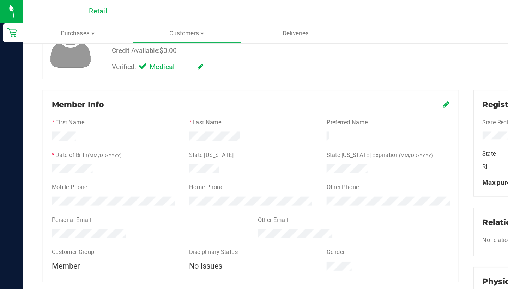
scroll to position [62, 0]
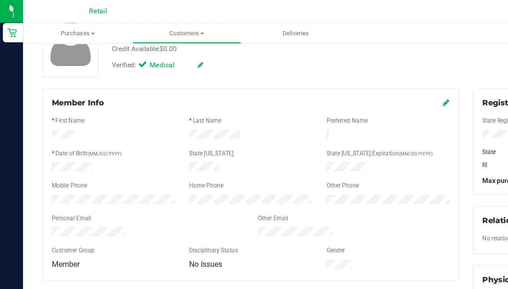
drag, startPoint x: 161, startPoint y: 177, endPoint x: 326, endPoint y: 74, distance: 195.1
click at [326, 74] on icon at bounding box center [327, 75] width 5 height 6
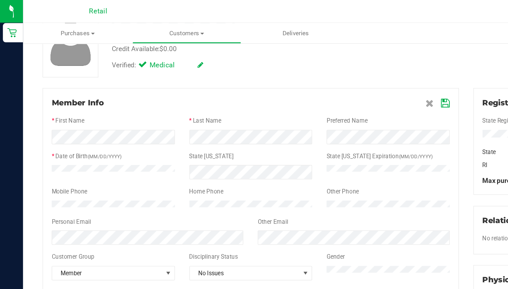
click at [326, 77] on icon at bounding box center [326, 76] width 6 height 6
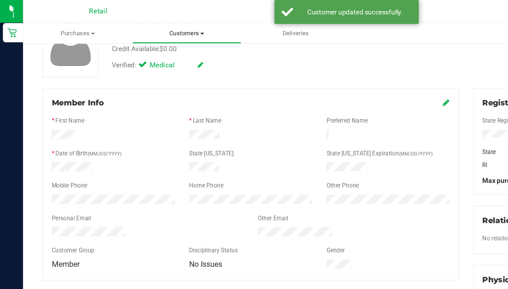
drag, startPoint x: 326, startPoint y: 77, endPoint x: 133, endPoint y: 20, distance: 201.3
click at [133, 20] on uib-tab-heading "Customers All customers Add a new customer All physicians" at bounding box center [136, 24] width 79 height 14
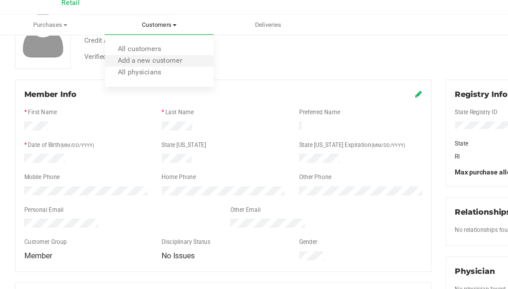
click at [144, 38] on li "All customers" at bounding box center [137, 42] width 80 height 8
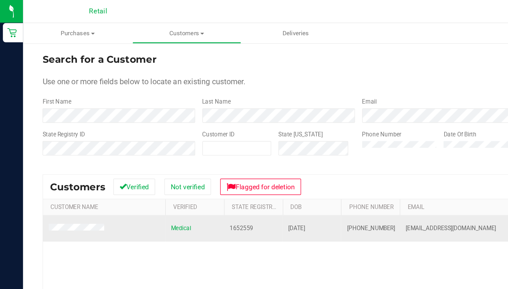
drag, startPoint x: 155, startPoint y: 48, endPoint x: 253, endPoint y: 165, distance: 153.8
click at [253, 165] on td "[PHONE_NUMBER]" at bounding box center [271, 167] width 43 height 19
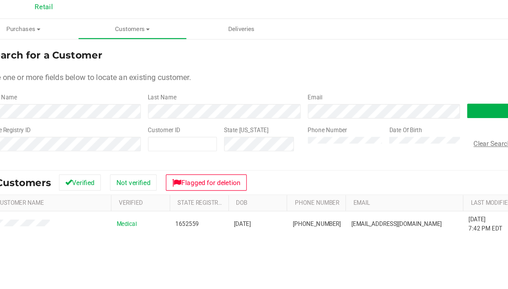
drag, startPoint x: 337, startPoint y: 200, endPoint x: 352, endPoint y: 107, distance: 94.4
click at [382, 107] on button "Clear Search" at bounding box center [400, 108] width 37 height 12
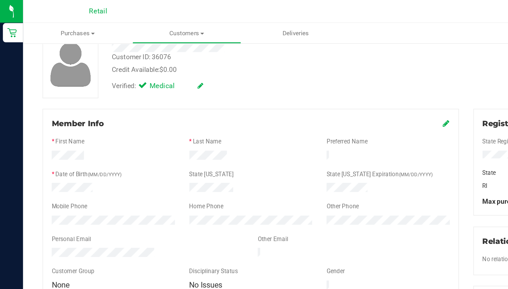
scroll to position [48, 0]
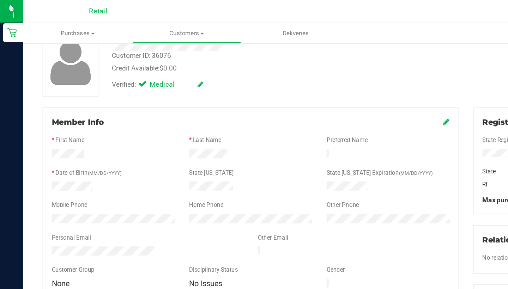
drag, startPoint x: 149, startPoint y: 173, endPoint x: 327, endPoint y: 90, distance: 196.2
click at [327, 90] on icon at bounding box center [327, 89] width 5 height 6
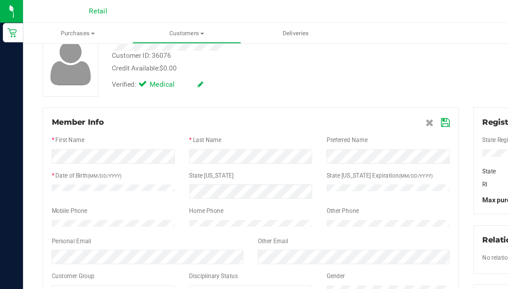
click at [327, 92] on icon at bounding box center [326, 90] width 6 height 6
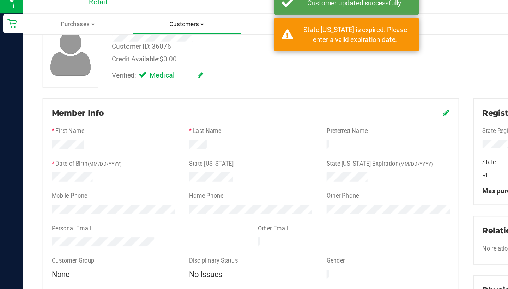
drag, startPoint x: 327, startPoint y: 92, endPoint x: 141, endPoint y: 17, distance: 200.4
click at [141, 21] on span "Customers" at bounding box center [136, 24] width 79 height 6
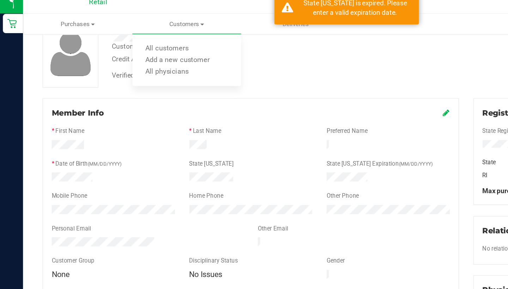
drag, startPoint x: 141, startPoint y: 17, endPoint x: 233, endPoint y: 53, distance: 98.5
click at [233, 54] on div "Verified: Medical" at bounding box center [195, 62] width 237 height 16
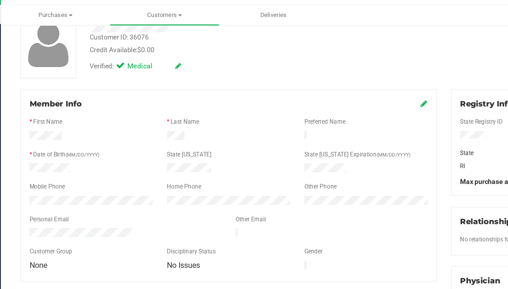
drag, startPoint x: 232, startPoint y: 53, endPoint x: 127, endPoint y: 46, distance: 105.3
click at [127, 58] on div "Verified: Medical" at bounding box center [115, 62] width 67 height 8
click at [145, 59] on icon at bounding box center [147, 61] width 4 height 5
click at [103, 60] on span at bounding box center [106, 63] width 6 height 6
click at [0, 0] on input "Medical" at bounding box center [0, 0] width 0 height 0
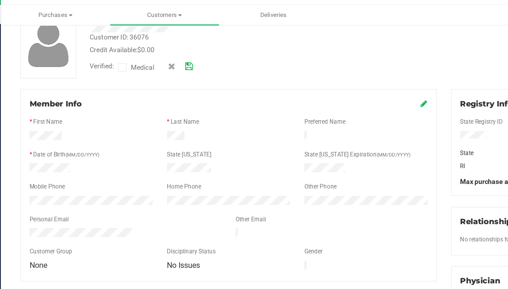
click at [152, 60] on icon at bounding box center [155, 62] width 6 height 5
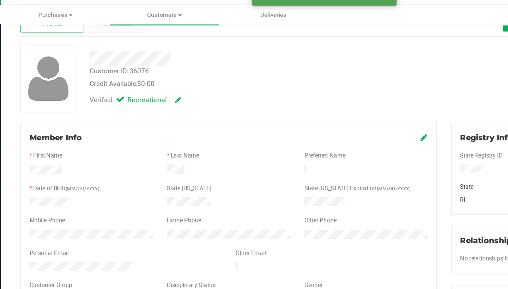
scroll to position [10, 0]
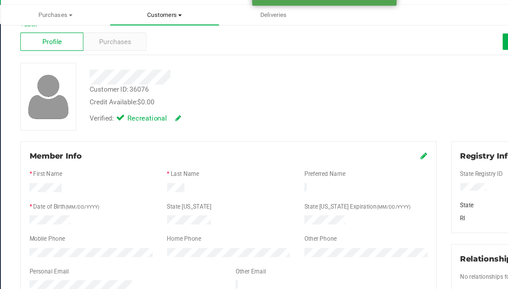
drag, startPoint x: 141, startPoint y: 49, endPoint x: 111, endPoint y: 12, distance: 46.9
click at [111, 21] on span "Customers" at bounding box center [137, 24] width 80 height 6
click at [111, 40] on span "All customers" at bounding box center [122, 43] width 51 height 6
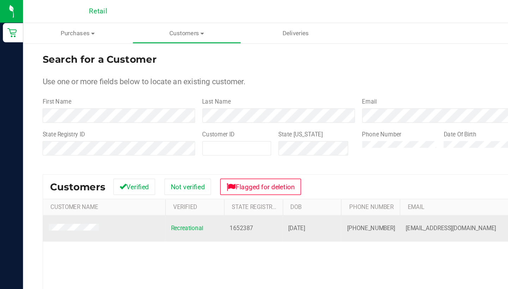
drag, startPoint x: 111, startPoint y: 12, endPoint x: 253, endPoint y: 164, distance: 208.2
click at [253, 164] on td "[PHONE_NUMBER]" at bounding box center [271, 167] width 43 height 19
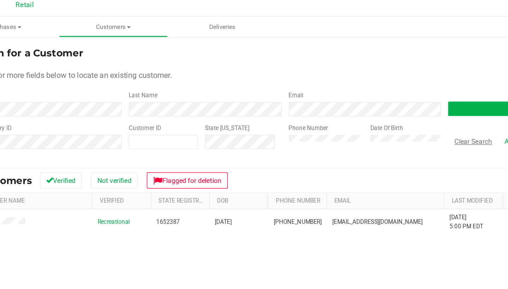
drag, startPoint x: 372, startPoint y: 120, endPoint x: 340, endPoint y: 102, distance: 36.0
click at [382, 102] on button "Clear Search" at bounding box center [400, 108] width 37 height 12
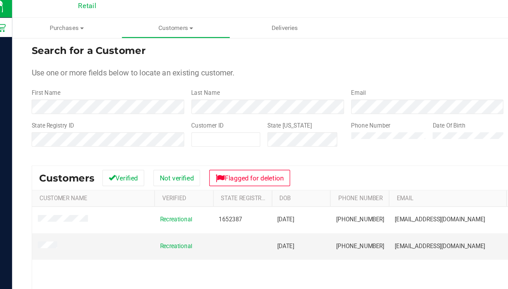
scroll to position [3, 0]
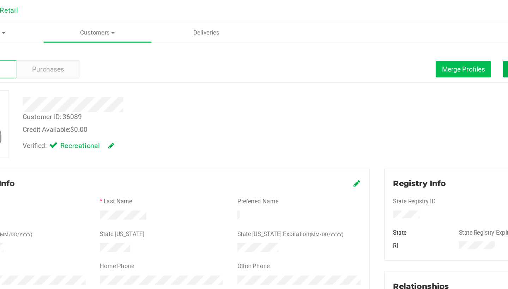
drag, startPoint x: 265, startPoint y: 110, endPoint x: 346, endPoint y: 48, distance: 102.9
click at [389, 48] on span "Merge Profiles" at bounding box center [404, 51] width 31 height 6
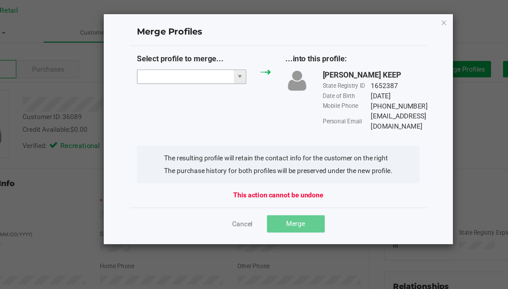
drag, startPoint x: 346, startPoint y: 48, endPoint x: 151, endPoint y: 54, distance: 195.6
click at [166, 54] on input "NO DATA FOUND" at bounding box center [201, 57] width 71 height 10
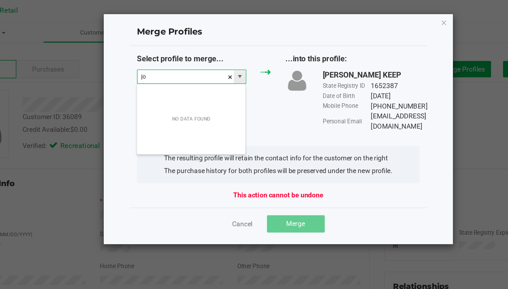
scroll to position [11, 80]
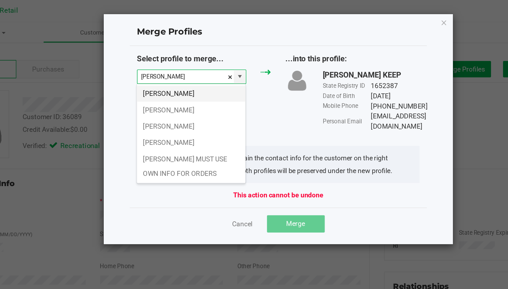
drag, startPoint x: 151, startPoint y: 54, endPoint x: 159, endPoint y: 71, distance: 18.5
click at [166, 71] on li "Jose A" at bounding box center [205, 69] width 79 height 12
type input "Jose A"
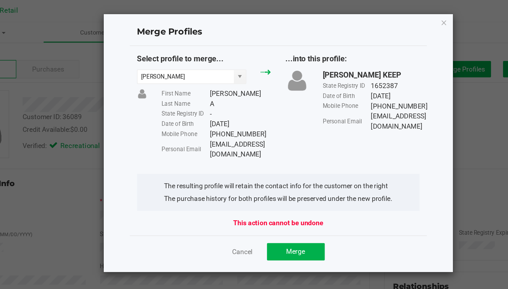
drag, startPoint x: 159, startPoint y: 71, endPoint x: 154, endPoint y: 102, distance: 31.6
click at [219, 103] on div "Oknowbyebyethen.81@gmail.com" at bounding box center [241, 110] width 45 height 15
copy div "Oknowbyebyethen.81@gmail.com"
drag, startPoint x: 154, startPoint y: 102, endPoint x: 227, endPoint y: 178, distance: 105.8
click at [261, 179] on button "Merge" at bounding box center [282, 185] width 42 height 13
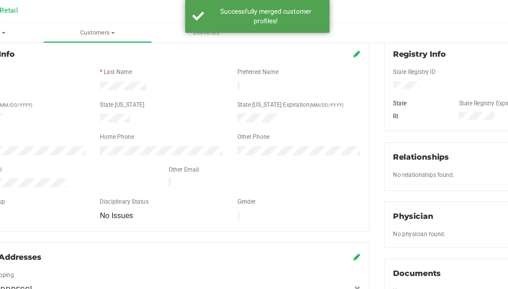
scroll to position [99, 0]
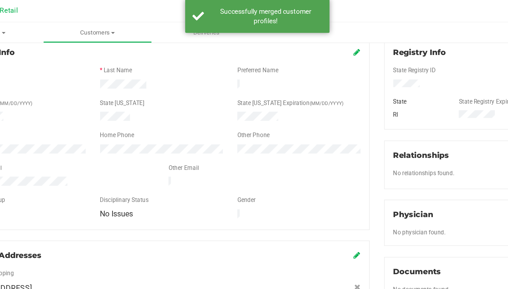
drag, startPoint x: 227, startPoint y: 178, endPoint x: 260, endPoint y: 40, distance: 142.1
click at [325, 40] on icon at bounding box center [327, 39] width 5 height 6
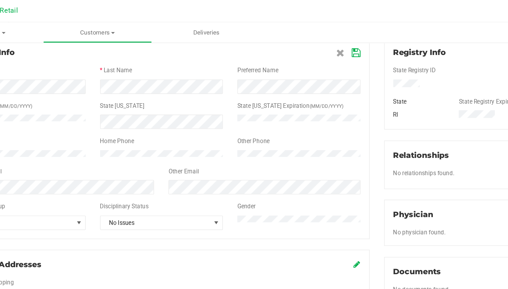
click at [323, 37] on icon at bounding box center [326, 40] width 6 height 6
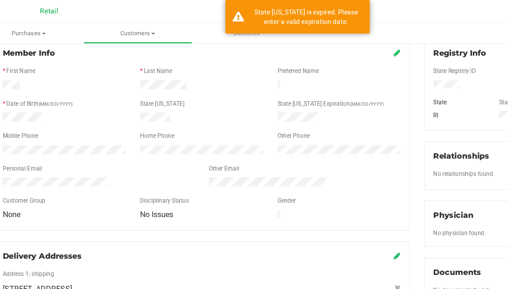
click at [325, 38] on icon at bounding box center [327, 39] width 5 height 6
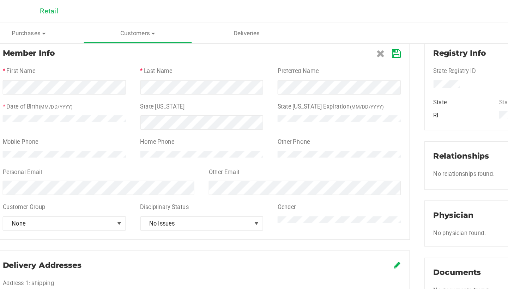
drag, startPoint x: 98, startPoint y: 36, endPoint x: 289, endPoint y: 39, distance: 190.9
click at [323, 39] on icon at bounding box center [326, 40] width 6 height 6
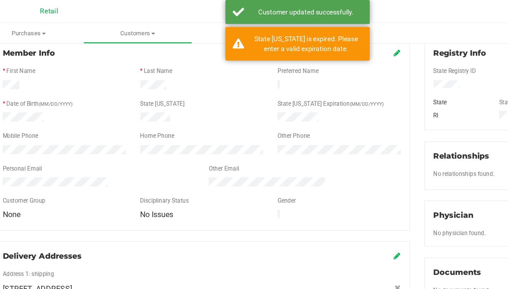
click at [99, 23] on span "Customers" at bounding box center [136, 24] width 79 height 6
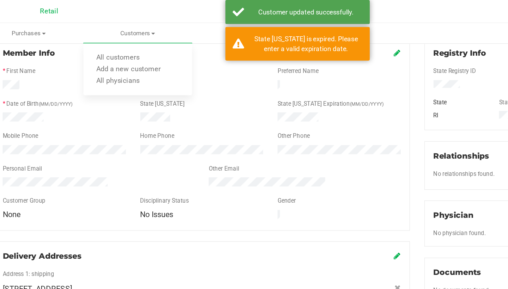
click at [97, 42] on span "All customers" at bounding box center [122, 43] width 51 height 6
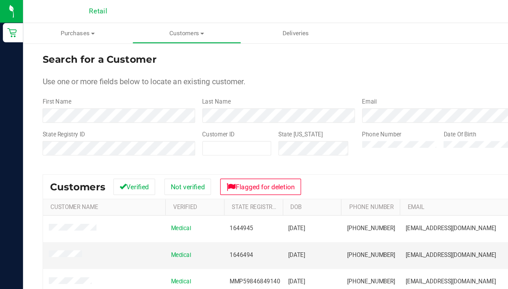
drag, startPoint x: 98, startPoint y: 42, endPoint x: 109, endPoint y: 77, distance: 37.2
click at [109, 77] on div "First Name" at bounding box center [87, 80] width 112 height 19
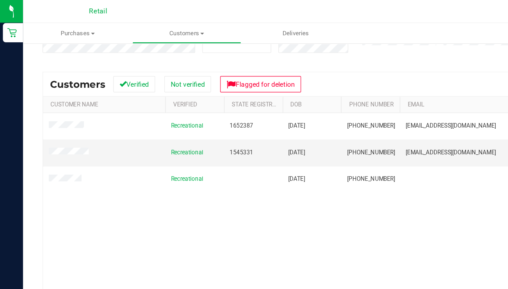
scroll to position [75, 0]
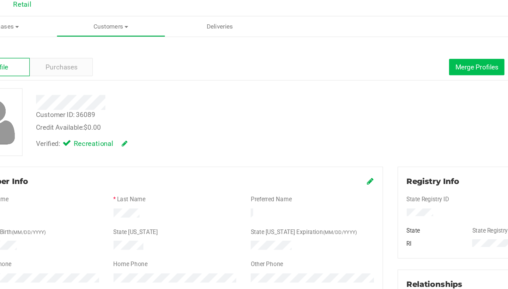
drag, startPoint x: 326, startPoint y: 73, endPoint x: 345, endPoint y: 47, distance: 32.0
click at [389, 51] on span "Merge Profiles" at bounding box center [404, 54] width 31 height 6
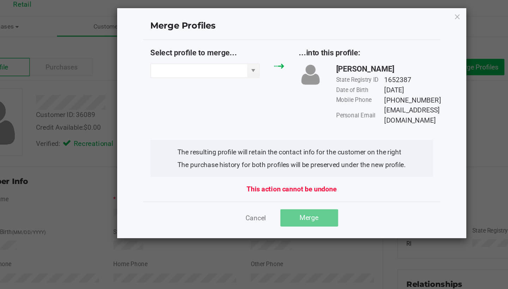
click at [168, 52] on input "NO DATA FOUND" at bounding box center [201, 57] width 71 height 10
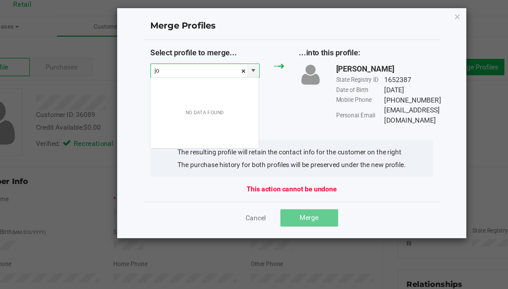
scroll to position [11, 80]
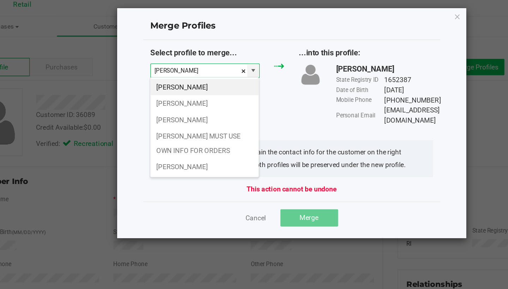
click at [172, 63] on li "Jose A" at bounding box center [205, 69] width 79 height 12
type input "Jose A"
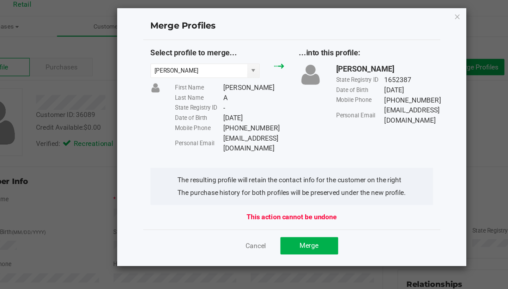
drag, startPoint x: 345, startPoint y: 47, endPoint x: 180, endPoint y: 91, distance: 170.5
click at [180, 91] on div "First Name Jose Last Name A State Registry ID - Date of Birth 09/21/1995 Mobile…" at bounding box center [224, 92] width 91 height 52
drag, startPoint x: 180, startPoint y: 91, endPoint x: 198, endPoint y: 114, distance: 29.4
click at [198, 114] on div "Select profile to merge... Jose A First Name Jose Last Name A State Registry ID…" at bounding box center [270, 103] width 218 height 139
drag, startPoint x: 198, startPoint y: 114, endPoint x: 163, endPoint y: 93, distance: 41.3
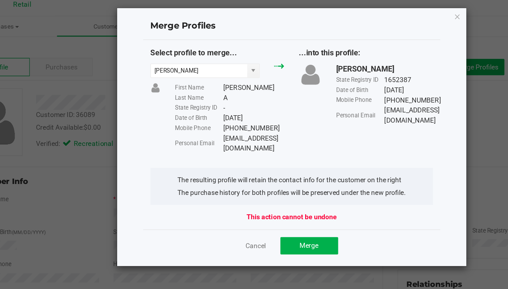
click at [184, 95] on div "Mobile Phone (401) 569-9004" at bounding box center [224, 98] width 80 height 7
copy div "(401) 569-9004"
click at [236, 182] on link "Cancel" at bounding box center [243, 185] width 15 height 7
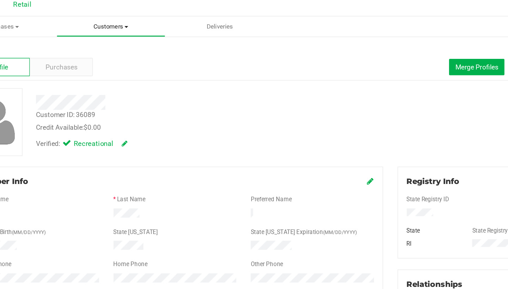
drag, startPoint x: 163, startPoint y: 93, endPoint x: 78, endPoint y: 21, distance: 110.9
click at [97, 21] on span "Customers" at bounding box center [136, 24] width 79 height 6
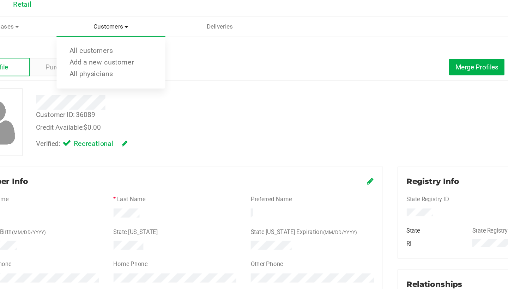
click at [97, 40] on span "All customers" at bounding box center [122, 43] width 51 height 6
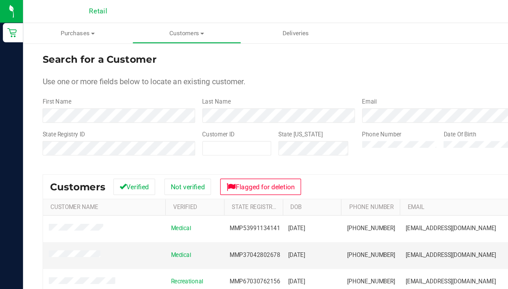
drag, startPoint x: 78, startPoint y: 21, endPoint x: 53, endPoint y: 91, distance: 74.1
click at [53, 91] on form "Search for a Customer Use one or more fields below to locate an existing custom…" at bounding box center [262, 79] width 463 height 82
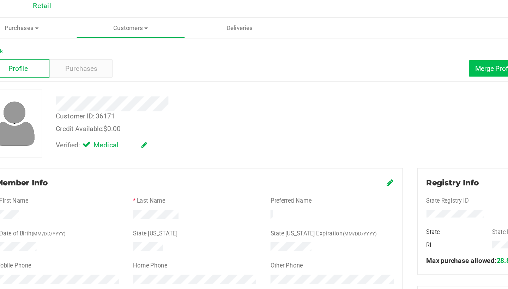
drag, startPoint x: 337, startPoint y: 58, endPoint x: 361, endPoint y: 47, distance: 26.0
click at [389, 51] on span "Merge Profiles" at bounding box center [404, 54] width 31 height 6
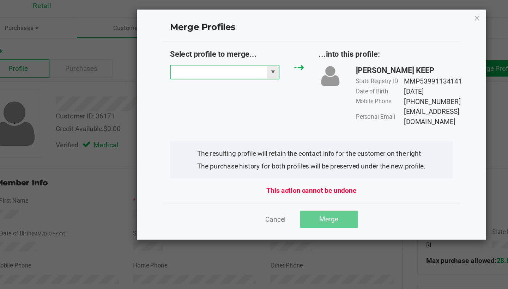
drag, startPoint x: 361, startPoint y: 47, endPoint x: 149, endPoint y: 55, distance: 211.8
click at [166, 55] on input "NO DATA FOUND" at bounding box center [201, 57] width 71 height 10
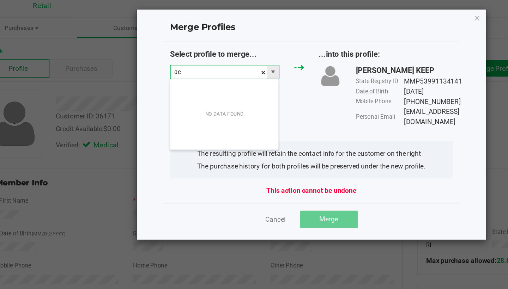
scroll to position [11, 80]
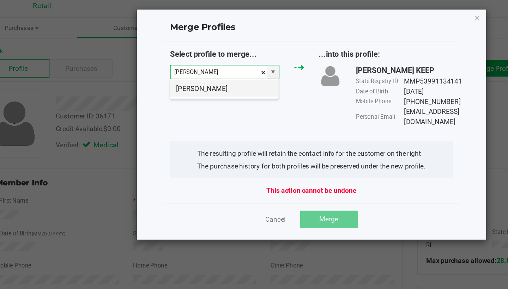
drag, startPoint x: 149, startPoint y: 55, endPoint x: 162, endPoint y: 70, distance: 19.6
click at [166, 70] on li "Denise Breckel" at bounding box center [205, 69] width 79 height 12
type input "Denise Breckel"
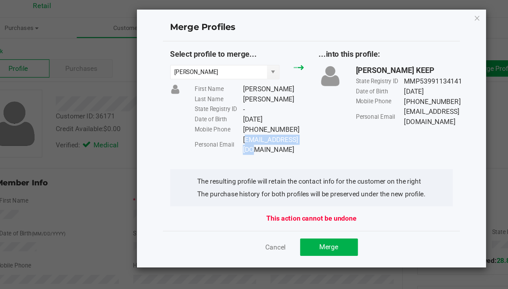
drag, startPoint x: 162, startPoint y: 70, endPoint x: 178, endPoint y: 101, distance: 35.2
click at [219, 103] on div "tdbreckel@aol.com" at bounding box center [241, 110] width 45 height 15
copy div "tdbreckel@aol.com"
click at [275, 182] on span "Merge" at bounding box center [282, 185] width 14 height 6
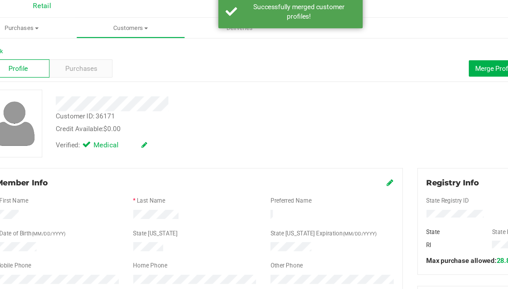
drag, startPoint x: 178, startPoint y: 101, endPoint x: 285, endPoint y: 134, distance: 112.2
click at [325, 135] on icon at bounding box center [327, 138] width 5 height 6
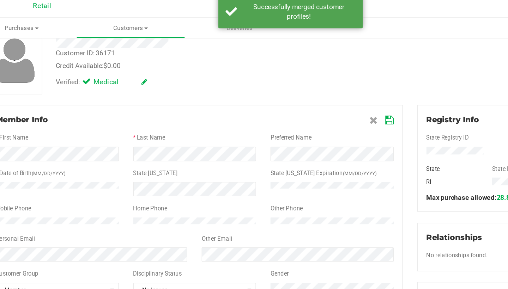
scroll to position [47, 0]
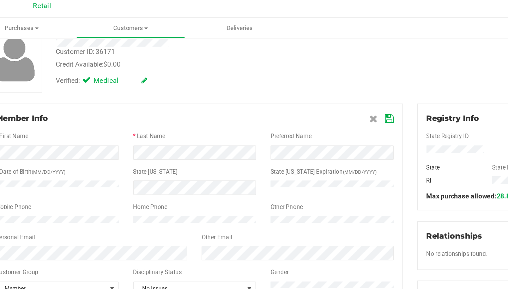
drag, startPoint x: 114, startPoint y: 195, endPoint x: 286, endPoint y: 90, distance: 201.8
click at [323, 90] on icon at bounding box center [326, 91] width 6 height 6
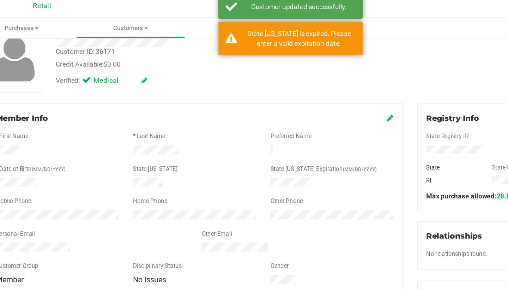
drag, startPoint x: 286, startPoint y: 90, endPoint x: 286, endPoint y: 86, distance: 4.2
click at [325, 87] on icon at bounding box center [327, 90] width 5 height 6
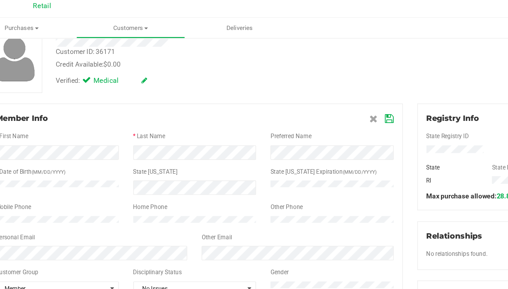
click at [323, 89] on icon at bounding box center [326, 91] width 6 height 6
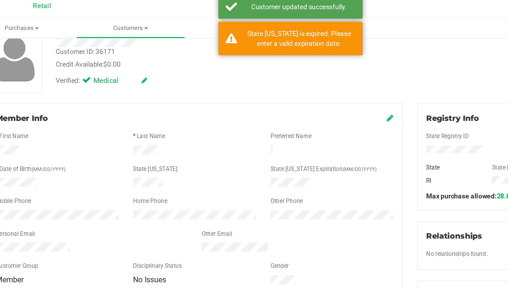
click at [104, 21] on span "Customers" at bounding box center [136, 24] width 79 height 6
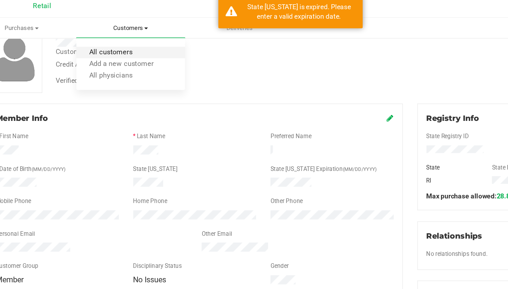
drag, startPoint x: 286, startPoint y: 89, endPoint x: 90, endPoint y: 36, distance: 202.9
click at [97, 40] on span "All customers" at bounding box center [122, 43] width 51 height 6
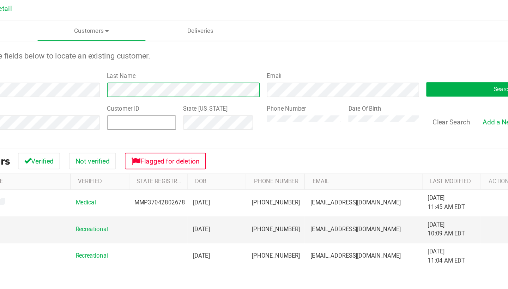
scroll to position [17, 0]
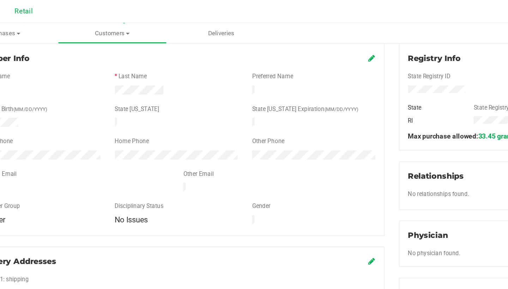
drag, startPoint x: 325, startPoint y: 121, endPoint x: 268, endPoint y: 41, distance: 97.9
click at [268, 41] on div "Member Info" at bounding box center [184, 43] width 292 height 8
click at [325, 43] on icon at bounding box center [327, 43] width 5 height 6
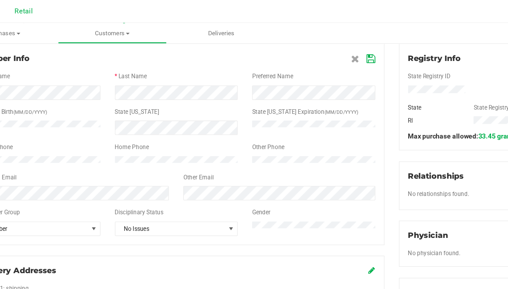
click at [139, 173] on span "No Issues" at bounding box center [179, 168] width 81 height 10
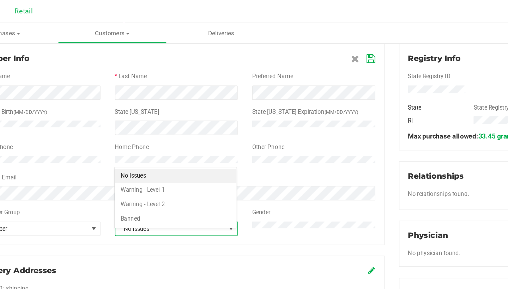
click at [139, 150] on li "Warning - Level 2" at bounding box center [184, 150] width 90 height 11
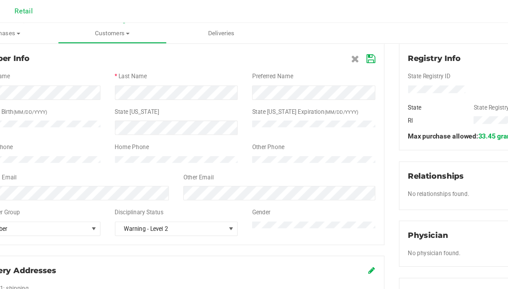
click at [323, 43] on icon at bounding box center [326, 44] width 6 height 6
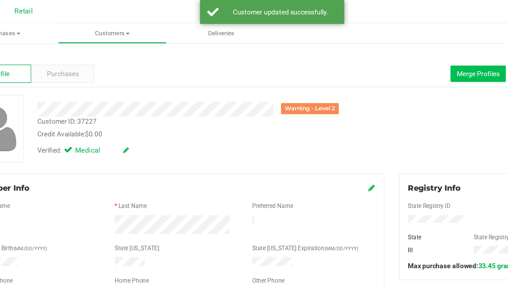
drag, startPoint x: 278, startPoint y: 61, endPoint x: 342, endPoint y: 53, distance: 64.4
click at [389, 53] on span "Merge Profiles" at bounding box center [404, 54] width 31 height 6
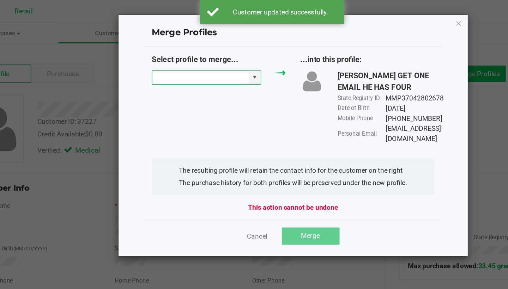
click at [166, 59] on input "NO DATA FOUND" at bounding box center [201, 57] width 71 height 10
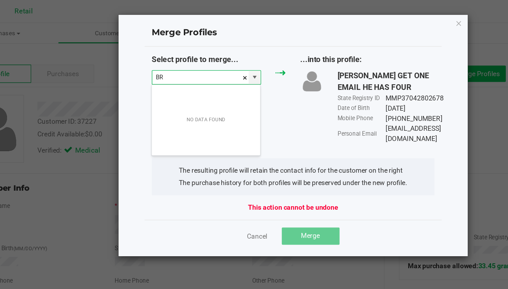
scroll to position [11, 80]
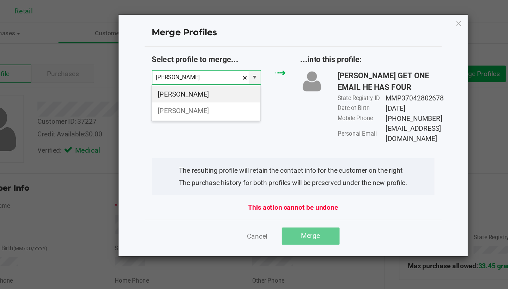
click at [166, 71] on li "Brad Cochran" at bounding box center [205, 69] width 79 height 12
type input "Brad Cochran"
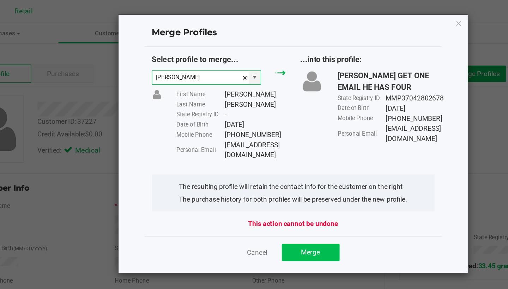
drag, startPoint x: 342, startPoint y: 53, endPoint x: 226, endPoint y: 177, distance: 169.5
click at [275, 182] on span "Merge" at bounding box center [282, 185] width 14 height 6
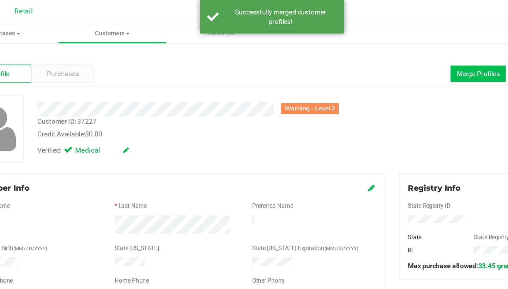
drag, startPoint x: 226, startPoint y: 177, endPoint x: 337, endPoint y: 55, distance: 165.1
click at [389, 55] on span "Merge Profiles" at bounding box center [404, 54] width 31 height 6
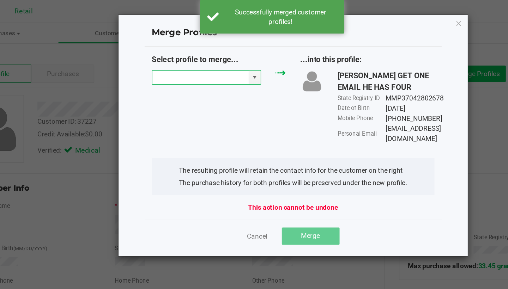
click at [166, 58] on input "NO DATA FOUND" at bounding box center [201, 57] width 71 height 10
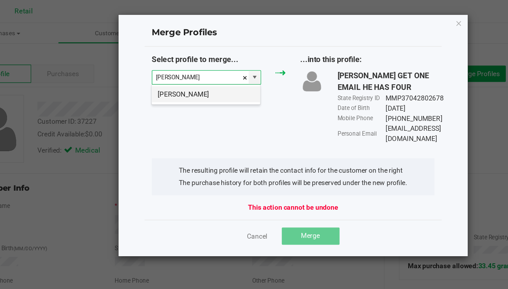
drag, startPoint x: 337, startPoint y: 55, endPoint x: 144, endPoint y: 71, distance: 193.6
click at [166, 71] on li "Brad Cochran" at bounding box center [205, 69] width 79 height 12
type input "Brad Cochran"
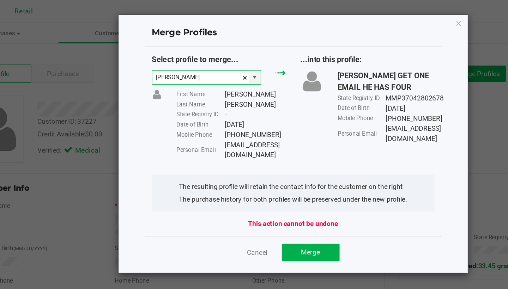
click at [275, 182] on span "Merge" at bounding box center [282, 185] width 14 height 6
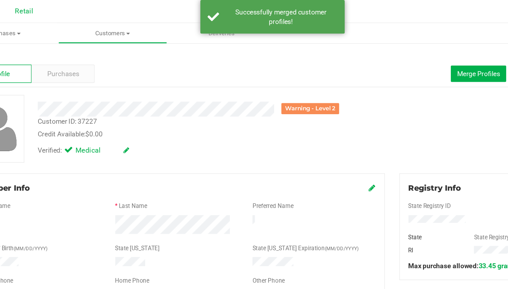
scroll to position [0, 0]
drag, startPoint x: 161, startPoint y: 115, endPoint x: 89, endPoint y: 22, distance: 117.0
click at [97, 22] on span "Customers" at bounding box center [136, 24] width 79 height 6
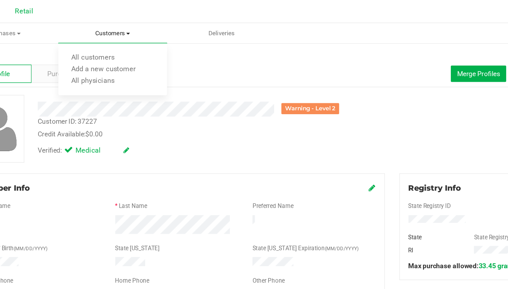
click at [97, 42] on span "All customers" at bounding box center [122, 43] width 51 height 6
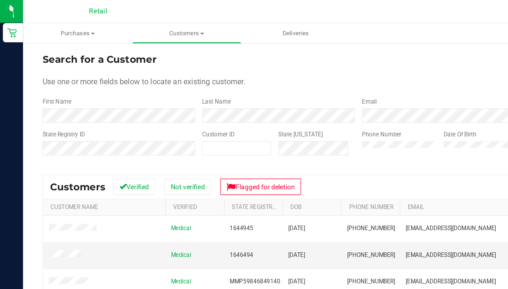
drag, startPoint x: 79, startPoint y: 42, endPoint x: 185, endPoint y: 77, distance: 111.2
click at [185, 77] on div "Last Name" at bounding box center [201, 80] width 117 height 19
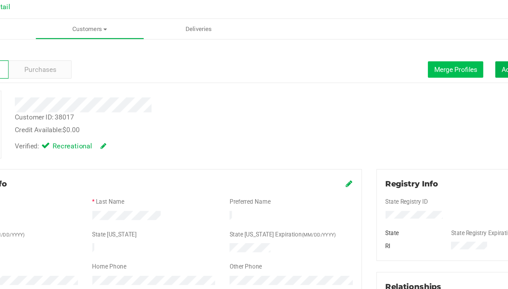
drag, startPoint x: 273, startPoint y: 102, endPoint x: 331, endPoint y: 51, distance: 77.5
click at [389, 51] on span "Merge Profiles" at bounding box center [404, 54] width 31 height 6
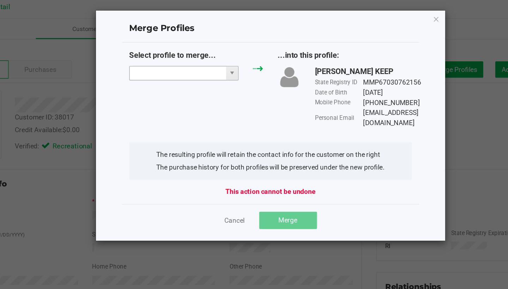
drag, startPoint x: 331, startPoint y: 51, endPoint x: 145, endPoint y: 52, distance: 185.9
click at [166, 52] on input "NO DATA FOUND" at bounding box center [201, 57] width 71 height 10
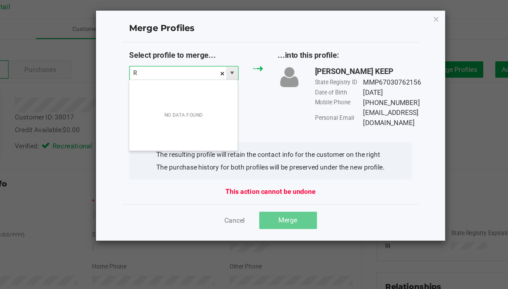
scroll to position [11, 80]
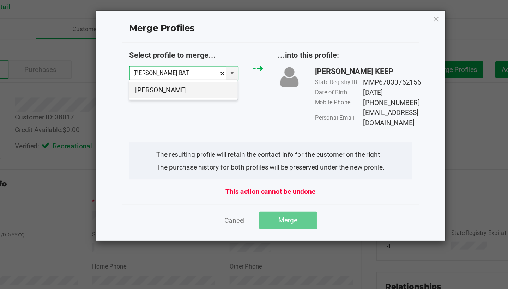
drag, startPoint x: 145, startPoint y: 52, endPoint x: 144, endPoint y: 68, distance: 15.6
click at [166, 68] on li "Reily Batista" at bounding box center [205, 69] width 79 height 12
type input "Reily Batista"
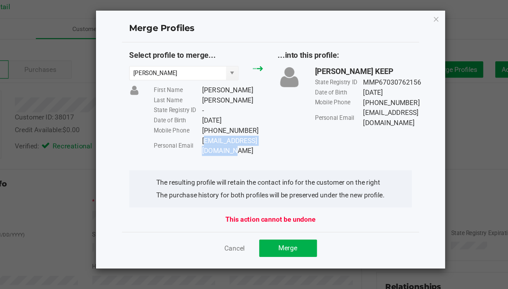
drag, startPoint x: 144, startPoint y: 68, endPoint x: 148, endPoint y: 102, distance: 34.1
click at [219, 103] on div "Reilyrbatista@gmail.com" at bounding box center [241, 110] width 45 height 15
copy div "Reilyrbatista@gmail.com"
click at [275, 182] on span "Merge" at bounding box center [282, 185] width 14 height 6
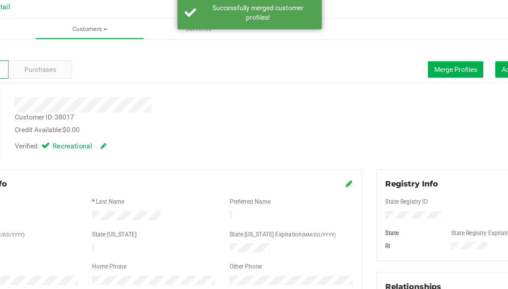
scroll to position [51, 0]
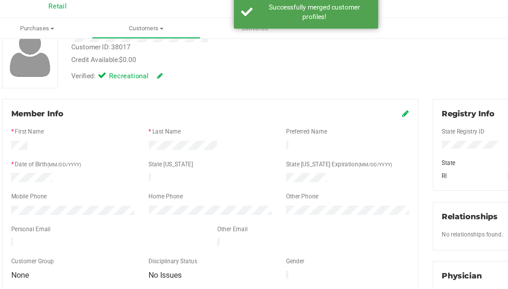
drag, startPoint x: 213, startPoint y: 176, endPoint x: 297, endPoint y: 82, distance: 125.4
click at [325, 84] on icon at bounding box center [327, 87] width 5 height 6
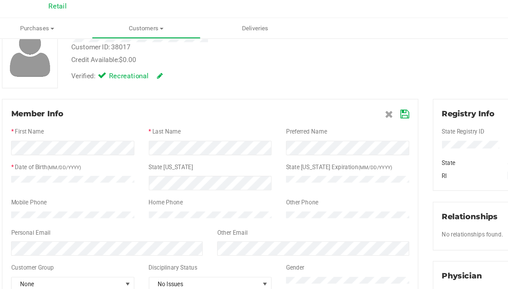
click at [323, 85] on icon at bounding box center [326, 88] width 6 height 6
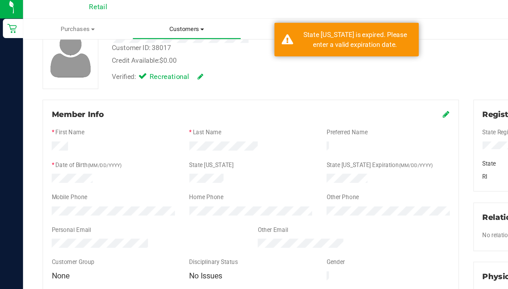
drag, startPoint x: 218, startPoint y: 72, endPoint x: 138, endPoint y: 22, distance: 94.0
click at [138, 22] on span "Customers" at bounding box center [136, 24] width 79 height 6
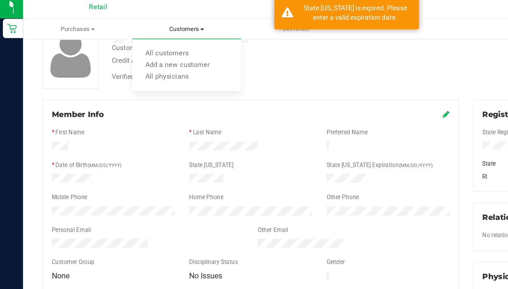
click at [139, 40] on span "All customers" at bounding box center [122, 43] width 51 height 6
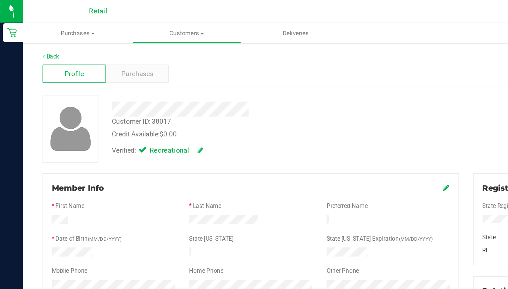
drag, startPoint x: 139, startPoint y: 37, endPoint x: 329, endPoint y: 138, distance: 215.3
click at [329, 138] on icon at bounding box center [327, 138] width 5 height 6
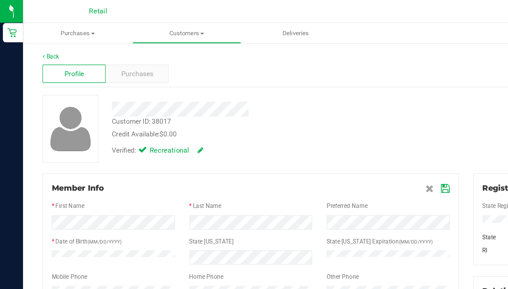
click at [326, 137] on icon at bounding box center [326, 138] width 6 height 6
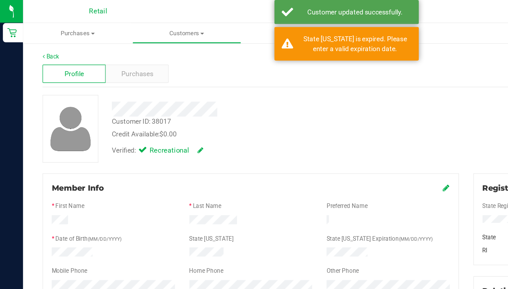
click at [143, 24] on span "Customers" at bounding box center [136, 24] width 79 height 6
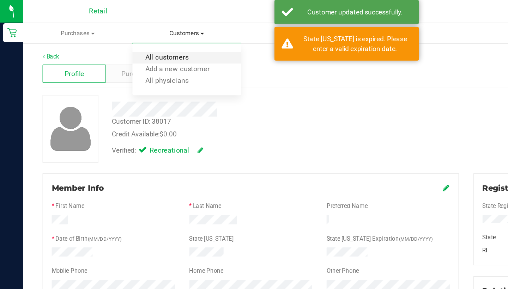
drag, startPoint x: 329, startPoint y: 138, endPoint x: 140, endPoint y: 42, distance: 212.1
click at [140, 42] on span "All customers" at bounding box center [122, 43] width 51 height 6
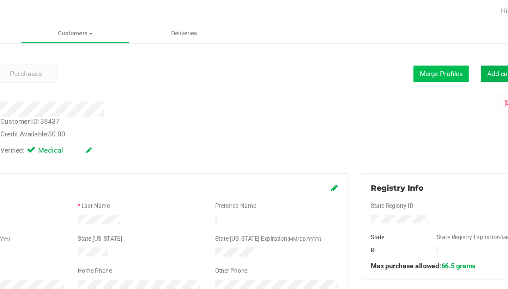
drag, startPoint x: 96, startPoint y: 150, endPoint x: 320, endPoint y: 50, distance: 245.1
click at [385, 50] on button "Merge Profiles" at bounding box center [405, 54] width 41 height 12
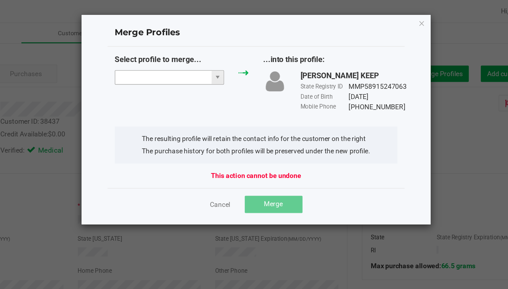
drag, startPoint x: 320, startPoint y: 50, endPoint x: 120, endPoint y: 55, distance: 200.5
click at [166, 55] on input "NO DATA FOUND" at bounding box center [201, 57] width 71 height 10
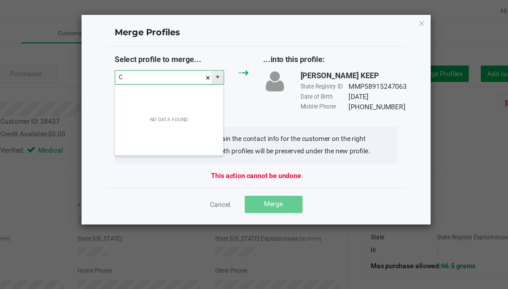
scroll to position [11, 80]
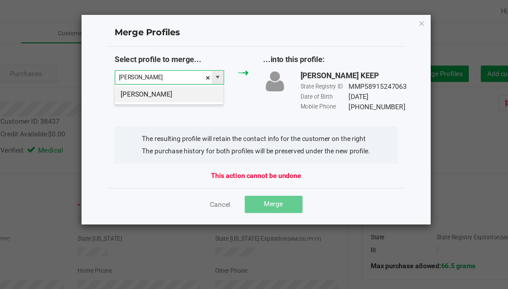
click at [166, 71] on li "Calvin Turner" at bounding box center [205, 69] width 79 height 12
type input "Calvin Turner"
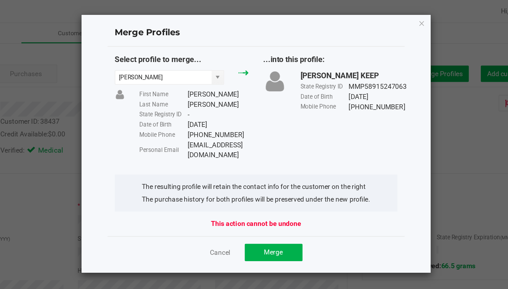
drag, startPoint x: 120, startPoint y: 55, endPoint x: 137, endPoint y: 103, distance: 50.8
click at [184, 103] on div "Personal Email calvinturner3rd@gmail.com" at bounding box center [224, 110] width 80 height 15
copy div "calvinturner3rd@gmail.com"
click at [261, 179] on button "Merge" at bounding box center [282, 185] width 42 height 13
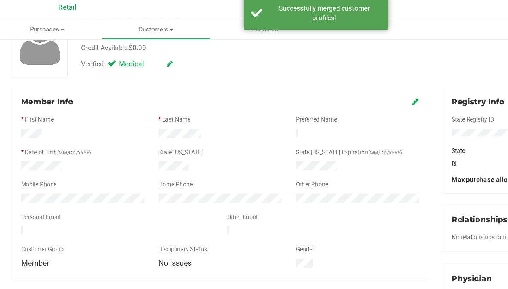
scroll to position [73, 0]
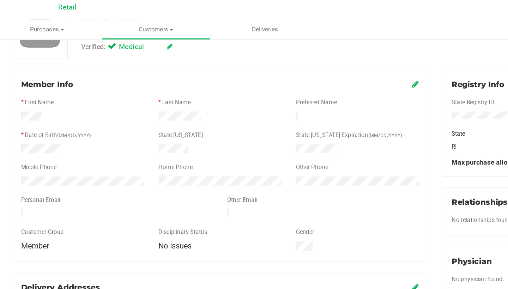
drag, startPoint x: 155, startPoint y: 159, endPoint x: 304, endPoint y: 61, distance: 179.2
click at [325, 62] on icon at bounding box center [327, 65] width 5 height 6
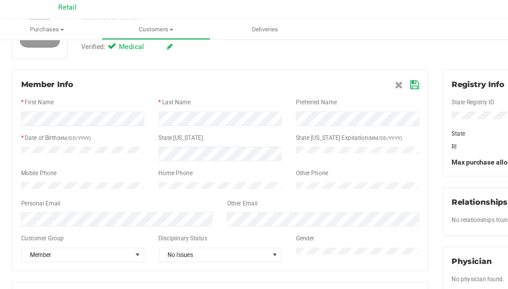
click at [323, 62] on icon at bounding box center [326, 65] width 6 height 6
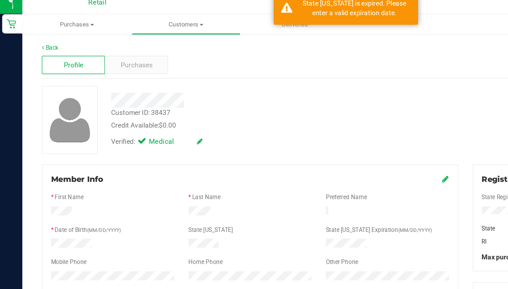
scroll to position [0, 0]
click at [135, 21] on span "Customers" at bounding box center [136, 24] width 79 height 6
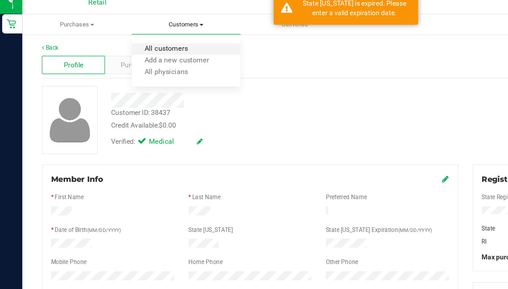
drag, startPoint x: 205, startPoint y: 74, endPoint x: 135, endPoint y: 36, distance: 79.9
click at [135, 40] on span "All customers" at bounding box center [122, 43] width 51 height 6
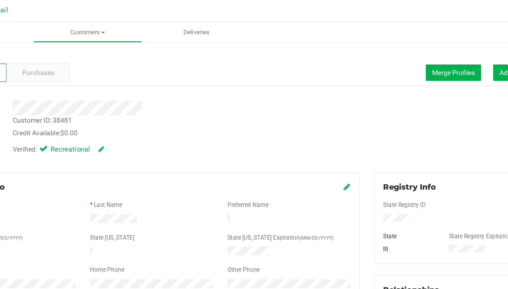
scroll to position [1, 0]
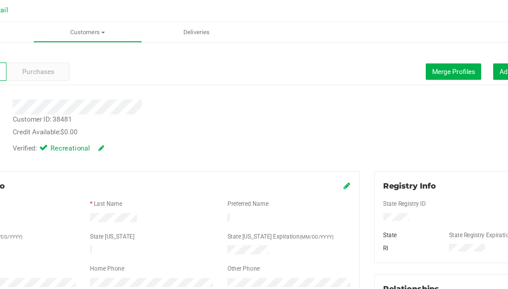
click at [389, 54] on span "Merge Profiles" at bounding box center [404, 53] width 31 height 6
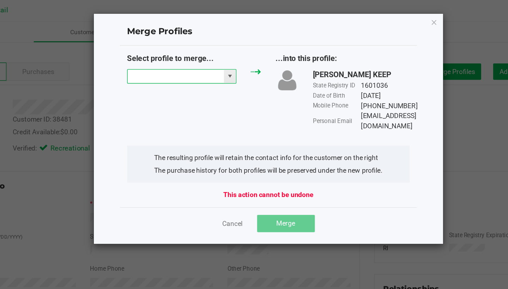
drag, startPoint x: 331, startPoint y: 80, endPoint x: 129, endPoint y: 56, distance: 203.6
click at [166, 56] on input "NO DATA FOUND" at bounding box center [201, 57] width 71 height 10
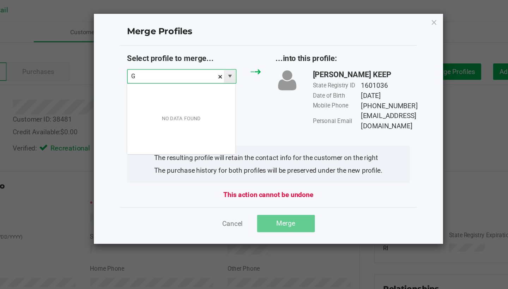
scroll to position [11, 80]
type input "G"
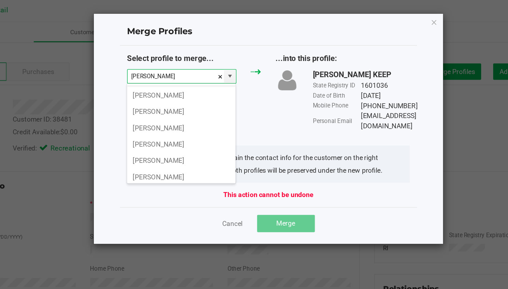
scroll to position [290, 0]
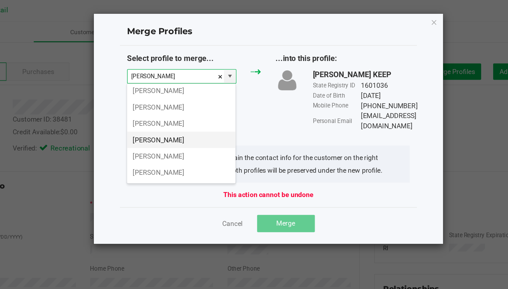
drag, startPoint x: 131, startPoint y: 86, endPoint x: 131, endPoint y: 99, distance: 13.1
click at [166, 99] on li "Geraldine Sullivan" at bounding box center [205, 103] width 79 height 12
type input "Geraldine Sullivan"
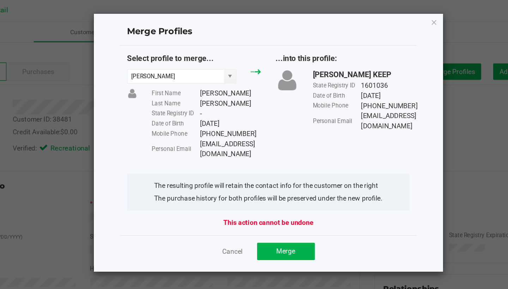
drag, startPoint x: 131, startPoint y: 99, endPoint x: 145, endPoint y: 103, distance: 15.4
click at [184, 103] on div "Personal Email sullivangeraldine8@gmail.com" at bounding box center [224, 110] width 80 height 15
copy div "sullivangeraldine8@gmail.com"
drag, startPoint x: 145, startPoint y: 103, endPoint x: 205, endPoint y: 172, distance: 91.0
click at [261, 179] on button "Merge" at bounding box center [282, 185] width 42 height 13
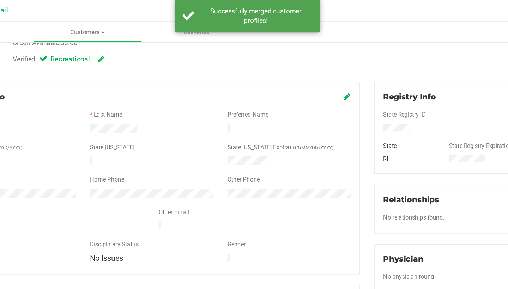
scroll to position [67, 0]
click at [325, 70] on icon at bounding box center [327, 71] width 5 height 6
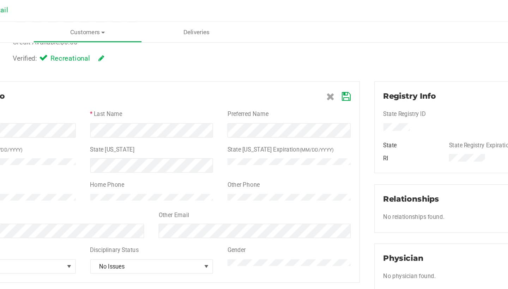
drag, startPoint x: 153, startPoint y: 185, endPoint x: 160, endPoint y: 166, distance: 20.2
click at [183, 163] on div "Other Email" at bounding box center [258, 159] width 151 height 8
drag, startPoint x: 160, startPoint y: 166, endPoint x: 255, endPoint y: 71, distance: 134.7
click at [323, 71] on icon at bounding box center [326, 72] width 6 height 6
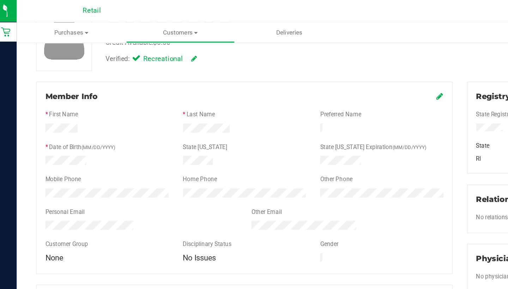
drag, startPoint x: 188, startPoint y: 89, endPoint x: 321, endPoint y: 71, distance: 134.7
click at [325, 71] on icon at bounding box center [327, 71] width 5 height 6
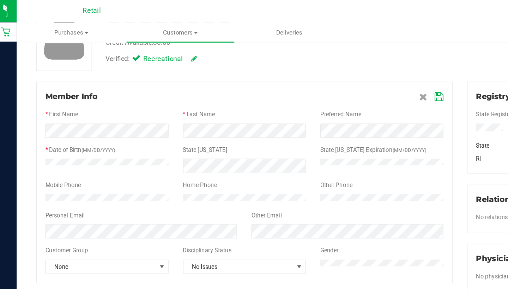
click at [323, 71] on icon at bounding box center [326, 72] width 6 height 6
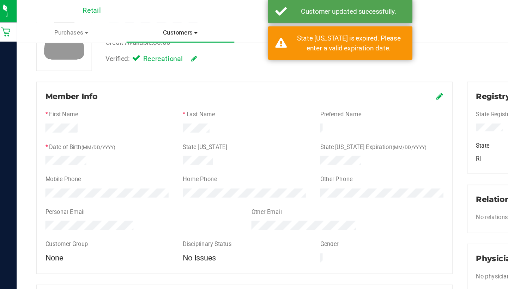
drag, startPoint x: 321, startPoint y: 71, endPoint x: 132, endPoint y: 26, distance: 194.3
click at [132, 26] on span "Customers" at bounding box center [136, 24] width 79 height 6
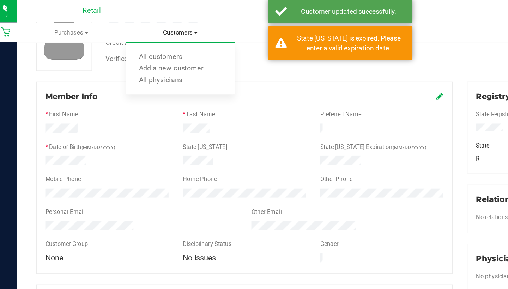
click at [128, 40] on span "All customers" at bounding box center [122, 43] width 51 height 6
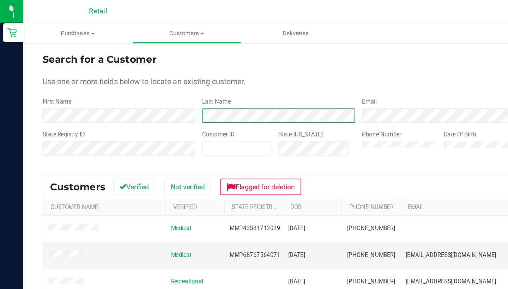
scroll to position [29, 0]
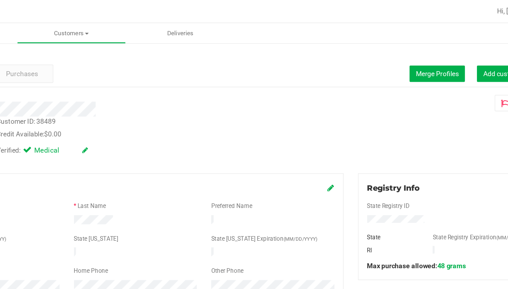
drag, startPoint x: 264, startPoint y: 77, endPoint x: 325, endPoint y: 47, distance: 68.5
click at [325, 47] on div "Profile Purchases Merge Profiles Add customer to queue" at bounding box center [262, 53] width 463 height 19
drag, startPoint x: 325, startPoint y: 47, endPoint x: 315, endPoint y: 54, distance: 12.7
click at [389, 54] on span "Merge Profiles" at bounding box center [404, 54] width 31 height 6
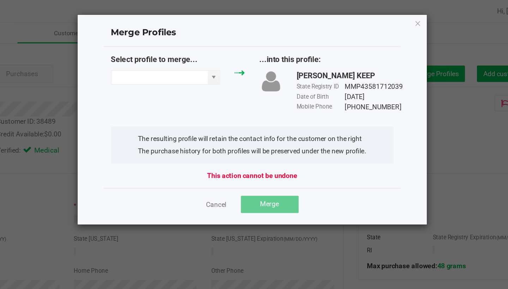
click at [166, 55] on input "NO DATA FOUND" at bounding box center [201, 57] width 71 height 10
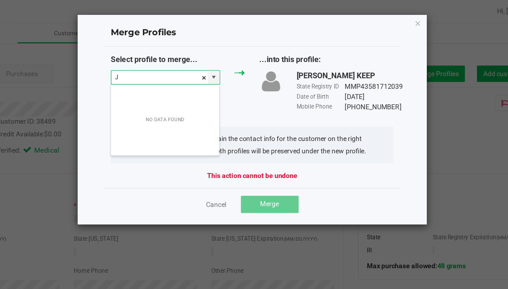
scroll to position [11, 80]
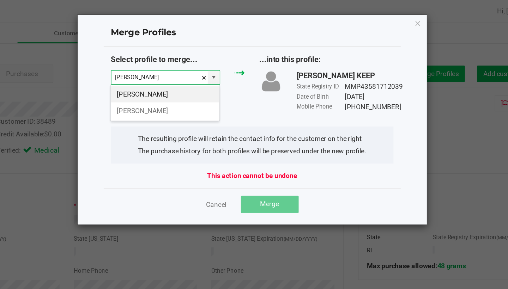
click at [166, 68] on li "James Coyle" at bounding box center [205, 69] width 79 height 12
type input "James Coyle"
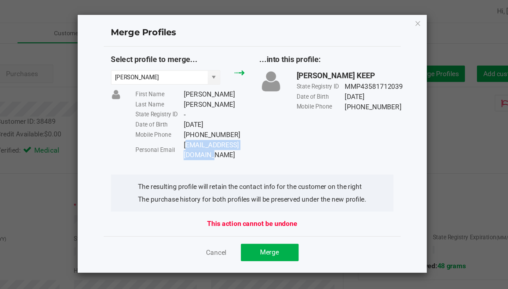
drag, startPoint x: 315, startPoint y: 54, endPoint x: 135, endPoint y: 106, distance: 186.9
click at [219, 106] on div "Coylejames82@gmail.com" at bounding box center [241, 110] width 45 height 15
copy div "Coylejames82@gmail.com"
drag, startPoint x: 135, startPoint y: 106, endPoint x: 189, endPoint y: 181, distance: 92.2
click at [261, 181] on button "Merge" at bounding box center [282, 185] width 42 height 13
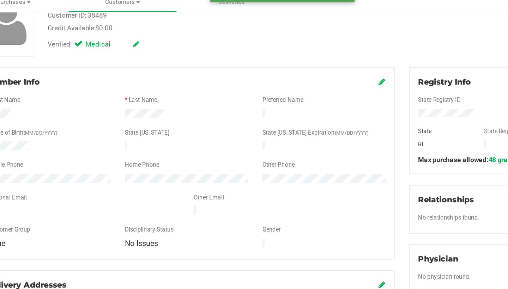
scroll to position [55, 0]
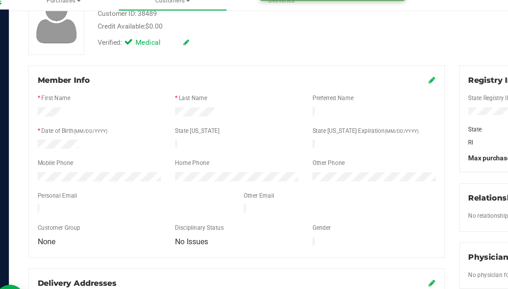
drag, startPoint x: 122, startPoint y: 151, endPoint x: 315, endPoint y: 58, distance: 213.5
click at [325, 80] on icon at bounding box center [327, 83] width 5 height 6
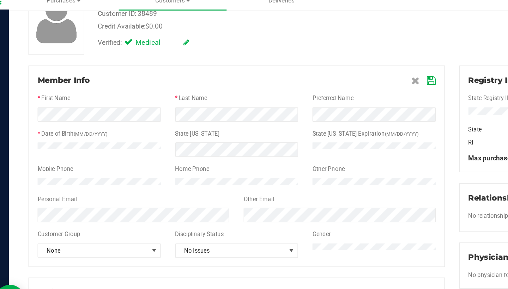
click at [323, 80] on icon at bounding box center [326, 83] width 6 height 6
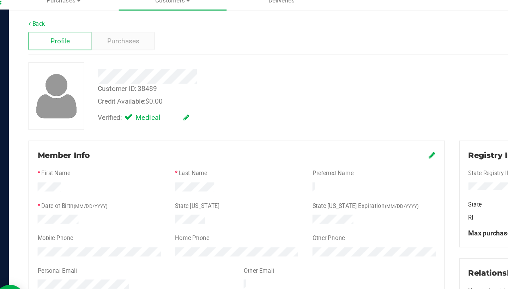
scroll to position [0, 0]
drag, startPoint x: 315, startPoint y: 59, endPoint x: 115, endPoint y: 4, distance: 207.1
click at [115, 17] on uib-tab-heading "Customers All customers Add a new customer All physicians" at bounding box center [136, 24] width 79 height 14
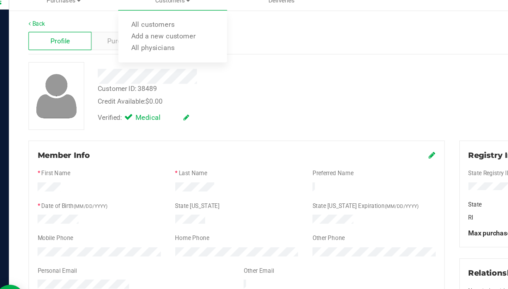
drag, startPoint x: 115, startPoint y: 4, endPoint x: 316, endPoint y: 114, distance: 229.7
click at [325, 135] on icon at bounding box center [327, 138] width 5 height 6
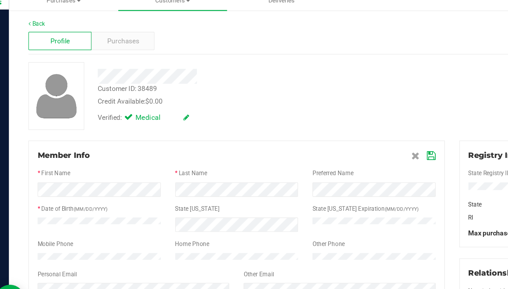
click at [323, 135] on icon at bounding box center [326, 138] width 6 height 6
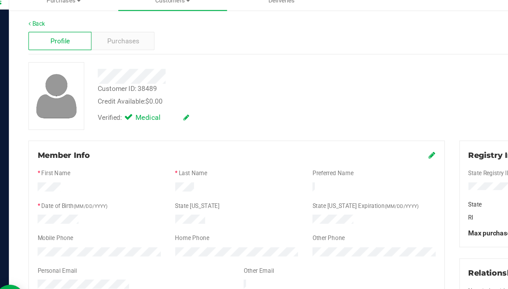
click at [124, 17] on uib-tab-heading "Customers All customers Add a new customer All physicians" at bounding box center [137, 24] width 80 height 15
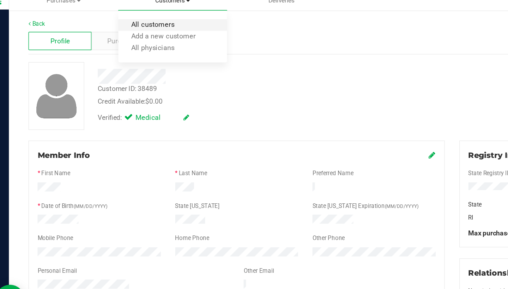
drag, startPoint x: 316, startPoint y: 115, endPoint x: 125, endPoint y: 17, distance: 215.2
click at [125, 40] on span "All customers" at bounding box center [122, 43] width 51 height 6
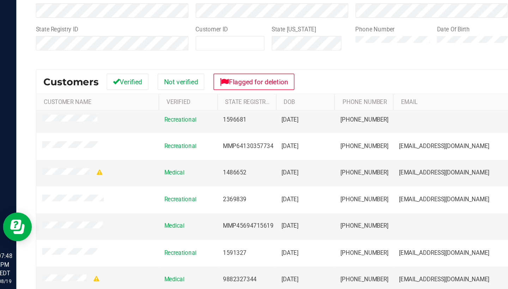
click at [148, 95] on div "Customer ID" at bounding box center [173, 107] width 50 height 25
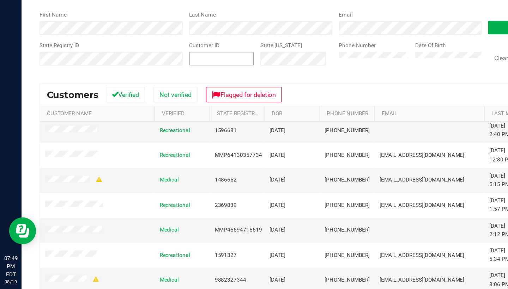
click at [391, 102] on button "Clear Search" at bounding box center [400, 108] width 37 height 12
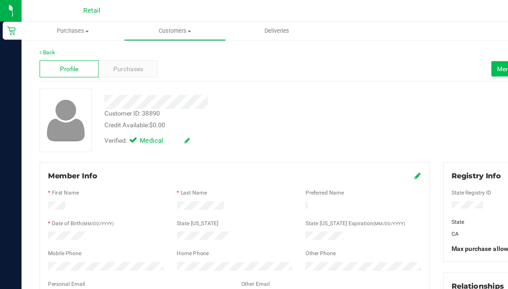
drag, startPoint x: 62, startPoint y: 149, endPoint x: 387, endPoint y: 52, distance: 338.8
click at [387, 52] on button "Merge Profiles" at bounding box center [405, 54] width 41 height 12
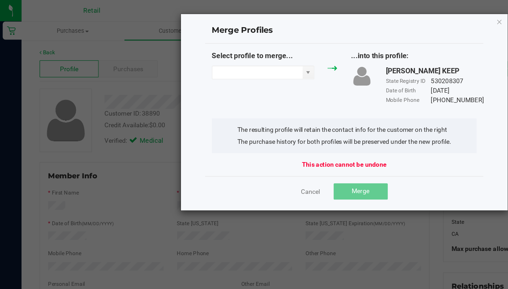
click at [198, 59] on input "NO DATA FOUND" at bounding box center [201, 57] width 71 height 10
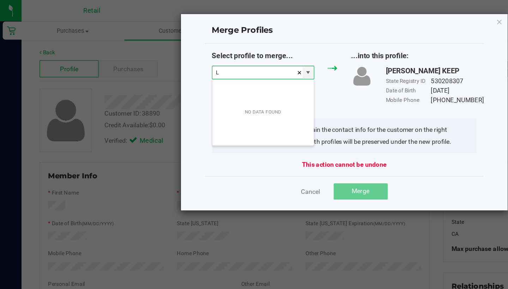
scroll to position [11, 80]
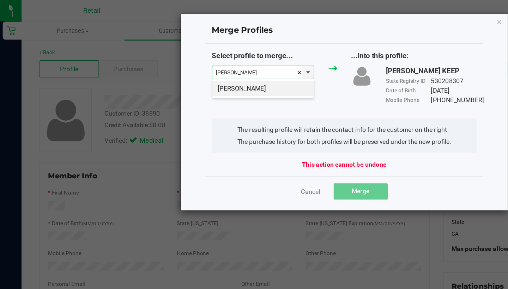
drag, startPoint x: 387, startPoint y: 52, endPoint x: 209, endPoint y: 62, distance: 177.7
click at [209, 62] on div "Luigy Johnson" at bounding box center [206, 69] width 80 height 15
drag, startPoint x: 209, startPoint y: 62, endPoint x: 211, endPoint y: 70, distance: 7.7
click at [211, 70] on li "Luigy Johnson" at bounding box center [205, 69] width 79 height 12
type input "Luigy Johnson"
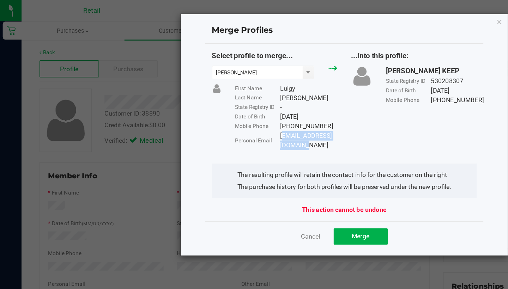
drag, startPoint x: 211, startPoint y: 70, endPoint x: 219, endPoint y: 107, distance: 37.8
click at [219, 107] on div "johnsonluigy@yahoo.com" at bounding box center [241, 110] width 45 height 15
copy div "johnsonluigy@yahoo.com"
drag, startPoint x: 219, startPoint y: 107, endPoint x: 284, endPoint y: 177, distance: 96.1
click at [284, 182] on span "Merge" at bounding box center [282, 185] width 14 height 6
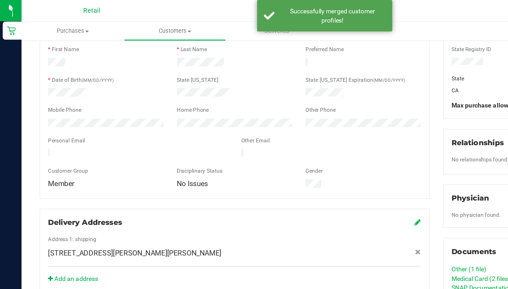
scroll to position [90, 0]
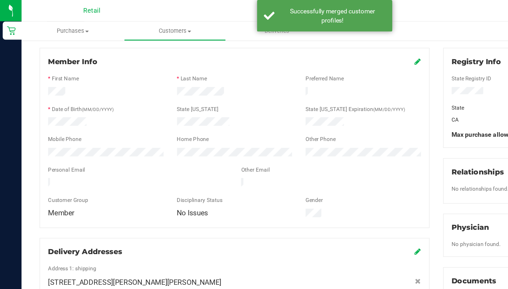
click at [327, 47] on icon at bounding box center [327, 48] width 5 height 6
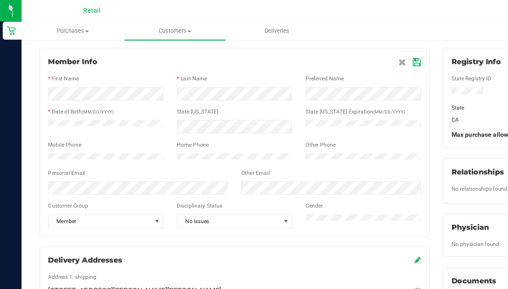
click at [326, 49] on icon at bounding box center [326, 49] width 6 height 6
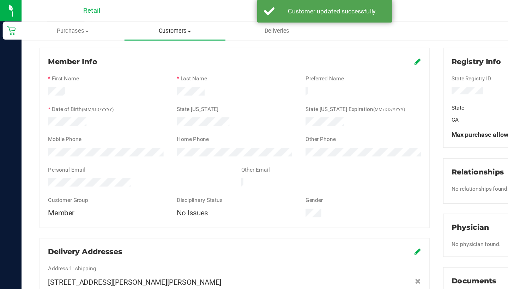
drag, startPoint x: 271, startPoint y: 170, endPoint x: 131, endPoint y: 26, distance: 200.3
click at [131, 26] on span "Customers" at bounding box center [136, 24] width 79 height 6
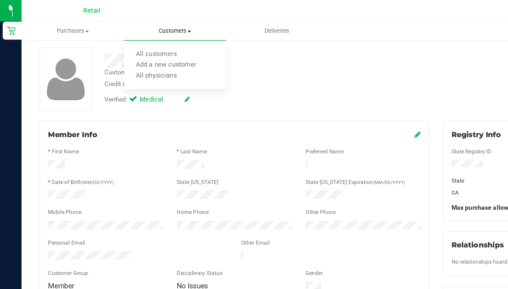
scroll to position [32, 0]
click at [129, 43] on span "All customers" at bounding box center [122, 43] width 51 height 6
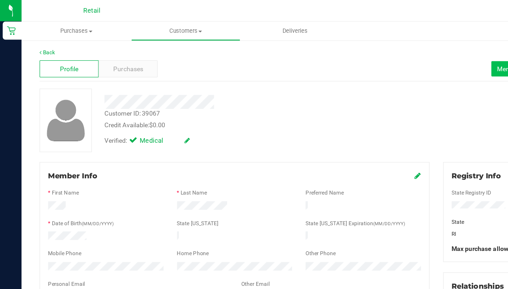
drag, startPoint x: 129, startPoint y: 43, endPoint x: 386, endPoint y: 54, distance: 256.7
click at [386, 54] on button "Merge Profiles" at bounding box center [405, 54] width 41 height 12
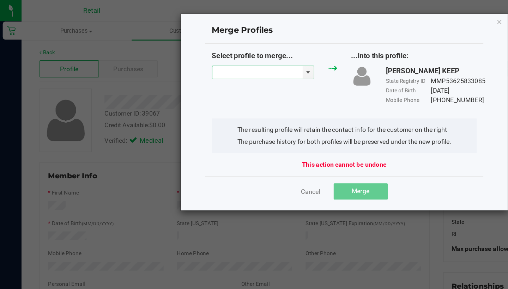
click at [202, 54] on input "NO DATA FOUND" at bounding box center [201, 57] width 71 height 10
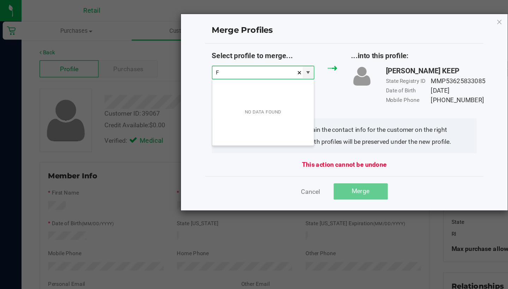
scroll to position [11, 80]
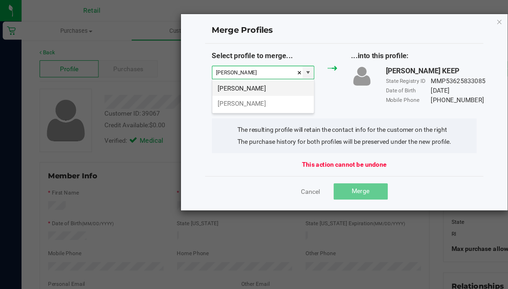
drag, startPoint x: 386, startPoint y: 54, endPoint x: 218, endPoint y: 68, distance: 168.6
click at [218, 68] on li "Frank McDowell" at bounding box center [205, 69] width 79 height 12
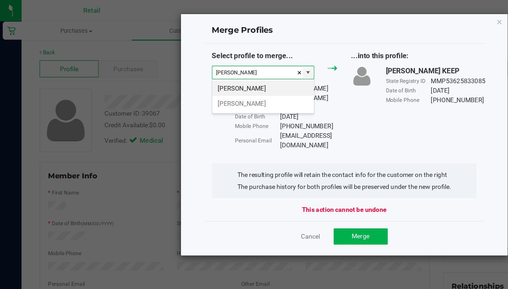
click at [223, 80] on li "Frank Mcdowell" at bounding box center [205, 81] width 79 height 12
type input "Frank Mcdowell"
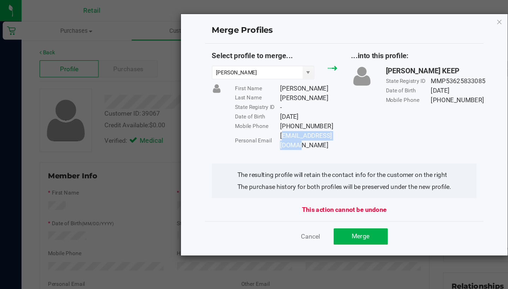
drag, startPoint x: 218, startPoint y: 68, endPoint x: 220, endPoint y: 106, distance: 38.2
click at [220, 106] on div "babyboymac06@aol.com" at bounding box center [241, 110] width 45 height 15
copy div "babyboymac06@aol.com"
click at [286, 182] on span "Merge" at bounding box center [282, 185] width 14 height 6
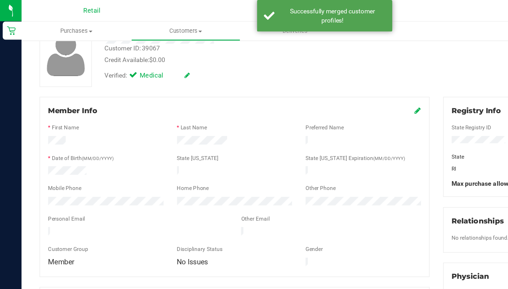
scroll to position [65, 0]
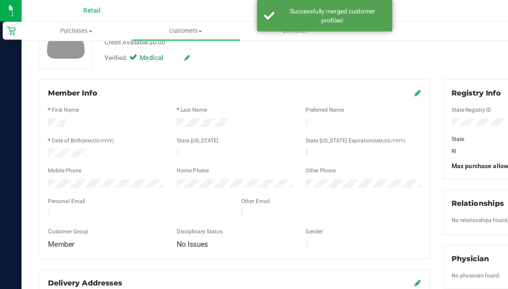
click at [326, 67] on div "Member Info * First Name * Last Name Preferred Name * Date of Birth (MM/DD/YYYY…" at bounding box center [183, 132] width 305 height 141
drag, startPoint x: 286, startPoint y: 179, endPoint x: 326, endPoint y: 76, distance: 110.1
click at [326, 76] on link at bounding box center [327, 73] width 5 height 7
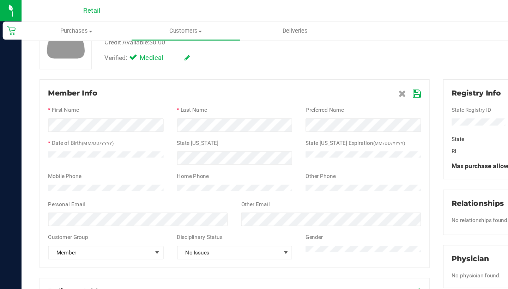
drag, startPoint x: 326, startPoint y: 76, endPoint x: 325, endPoint y: 71, distance: 5.1
click at [325, 71] on icon at bounding box center [326, 74] width 6 height 6
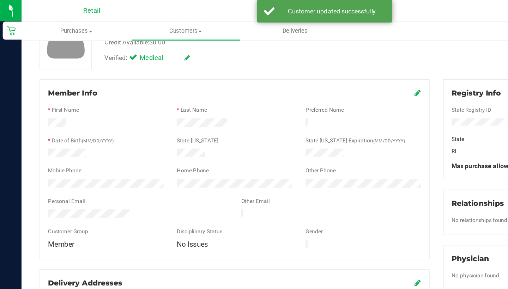
click at [155, 20] on uib-tab-heading "Customers All customers Add a new customer All physicians" at bounding box center [145, 24] width 85 height 14
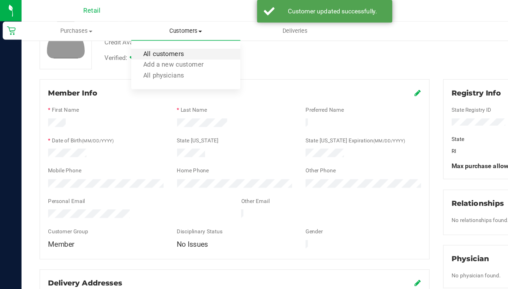
drag, startPoint x: 325, startPoint y: 71, endPoint x: 149, endPoint y: 42, distance: 179.2
click at [149, 42] on span "All customers" at bounding box center [128, 43] width 51 height 6
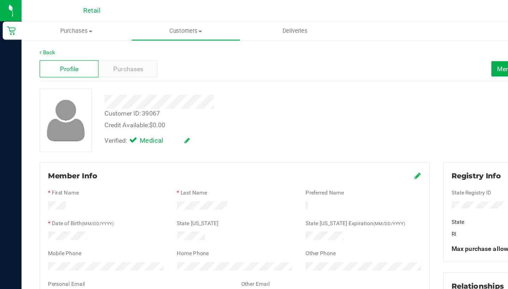
click at [328, 138] on icon at bounding box center [327, 138] width 5 height 6
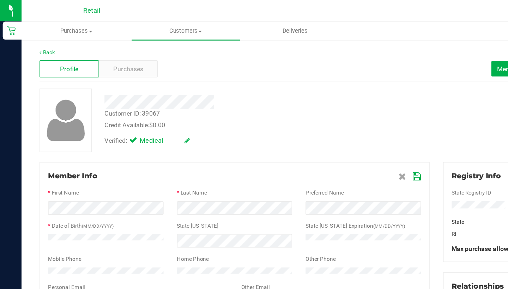
drag, startPoint x: 149, startPoint y: 42, endPoint x: 325, endPoint y: 138, distance: 201.0
click at [325, 138] on icon at bounding box center [326, 138] width 6 height 6
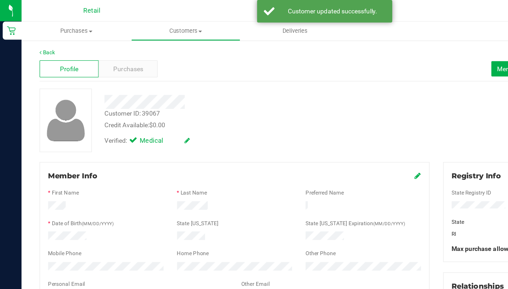
click at [143, 21] on uib-tab-heading "Customers All customers Add a new customer All physicians" at bounding box center [145, 24] width 85 height 14
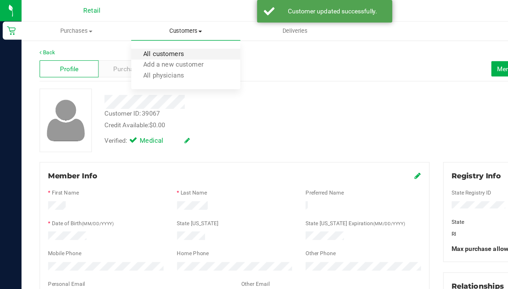
drag, startPoint x: 325, startPoint y: 138, endPoint x: 141, endPoint y: 43, distance: 206.9
click at [141, 43] on span "All customers" at bounding box center [128, 43] width 51 height 6
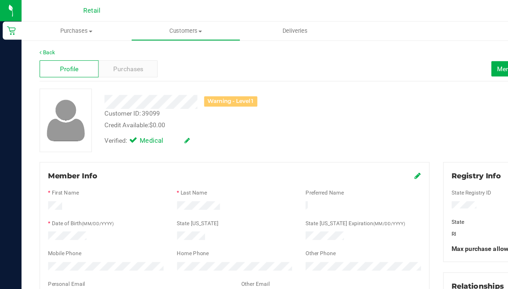
click at [383, 54] on div "Profile Purchases Merge Profiles Add customer to queue" at bounding box center [262, 53] width 463 height 19
click at [393, 54] on span "Merge Profiles" at bounding box center [404, 54] width 31 height 6
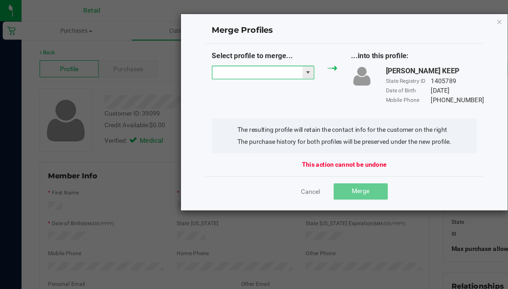
click at [172, 57] on input "NO DATA FOUND" at bounding box center [201, 57] width 71 height 10
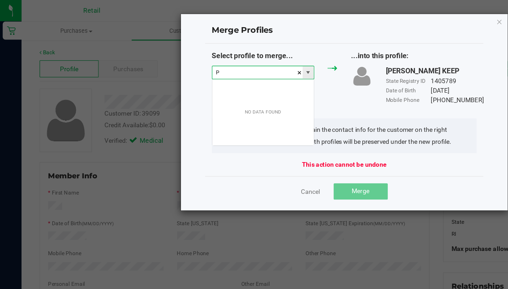
scroll to position [11, 80]
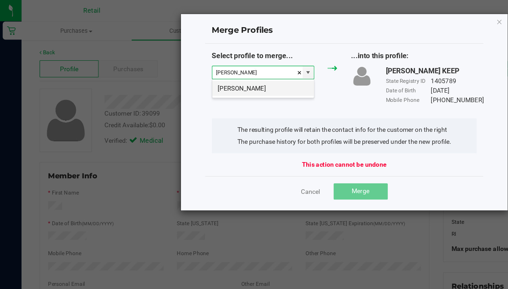
click at [179, 72] on li "Paul Kopech" at bounding box center [205, 69] width 79 height 12
type input "Paul Kopech"
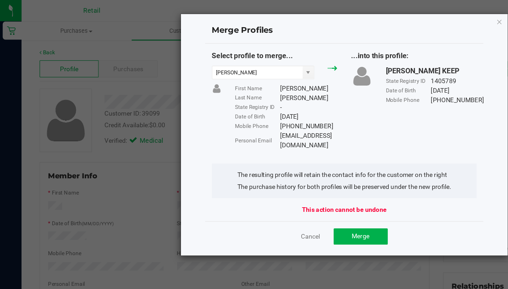
drag, startPoint x: 265, startPoint y: 105, endPoint x: 219, endPoint y: 104, distance: 46.3
click at [219, 104] on div "Personal Email pkopech@gmail.com" at bounding box center [224, 110] width 80 height 15
click at [278, 182] on span "Merge" at bounding box center [282, 185] width 14 height 6
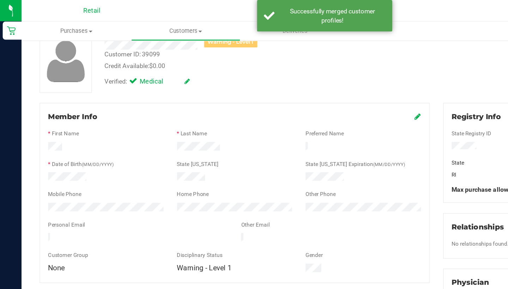
scroll to position [47, 0]
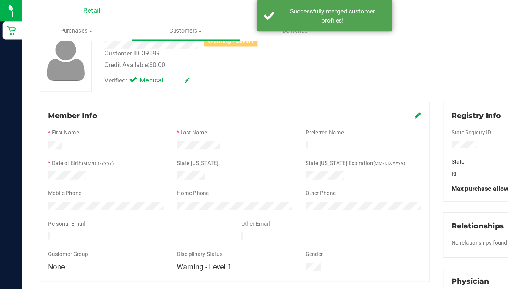
click at [326, 91] on icon at bounding box center [327, 90] width 5 height 6
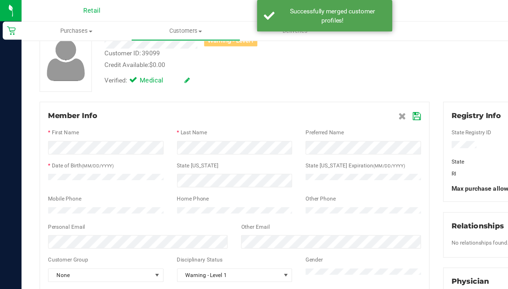
click at [141, 185] on div at bounding box center [184, 184] width 292 height 2
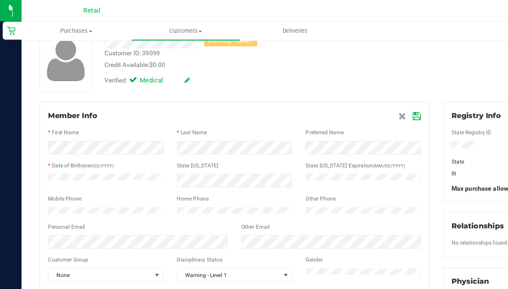
click at [326, 92] on icon at bounding box center [326, 91] width 6 height 6
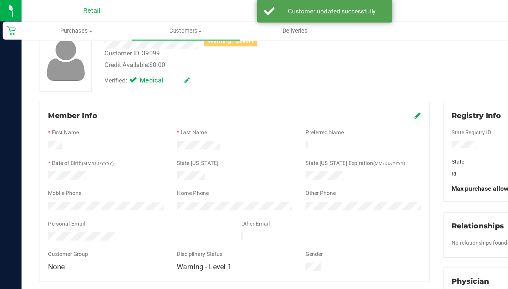
click at [326, 92] on icon at bounding box center [327, 90] width 5 height 6
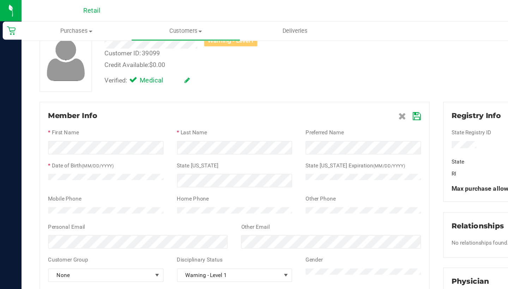
click at [326, 92] on icon at bounding box center [326, 91] width 6 height 6
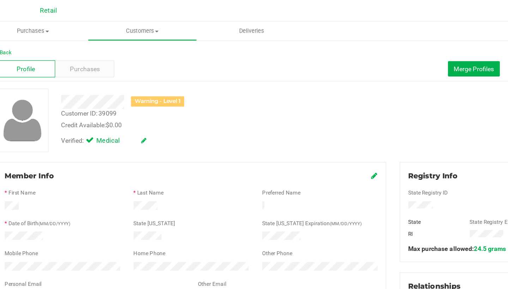
scroll to position [3, 0]
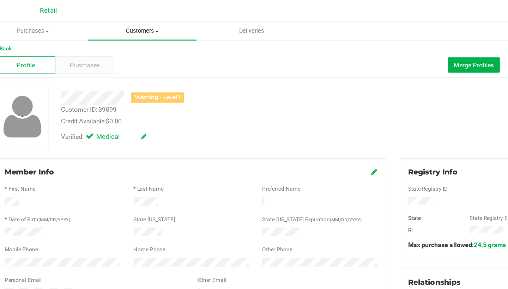
click at [106, 25] on span "Customers" at bounding box center [145, 24] width 85 height 6
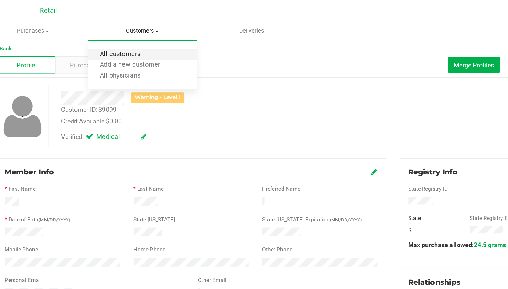
click at [106, 42] on span "All customers" at bounding box center [128, 43] width 51 height 6
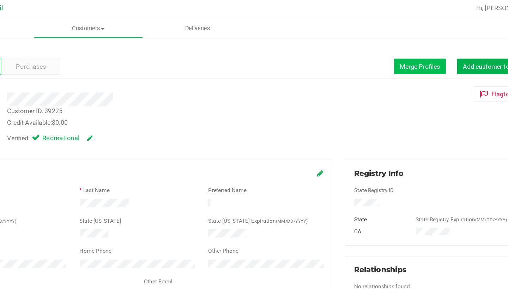
click at [385, 49] on button "Merge Profiles" at bounding box center [405, 54] width 41 height 12
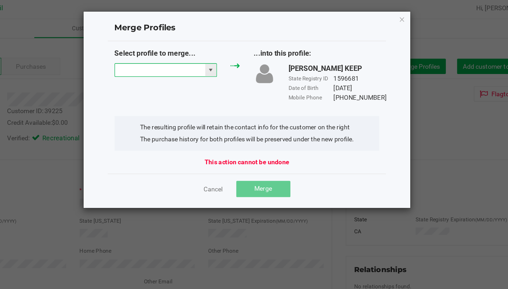
click at [166, 52] on input "NO DATA FOUND" at bounding box center [201, 57] width 71 height 10
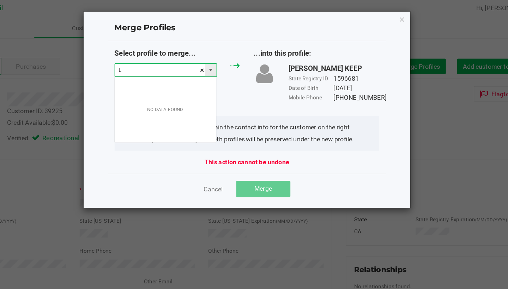
scroll to position [11, 80]
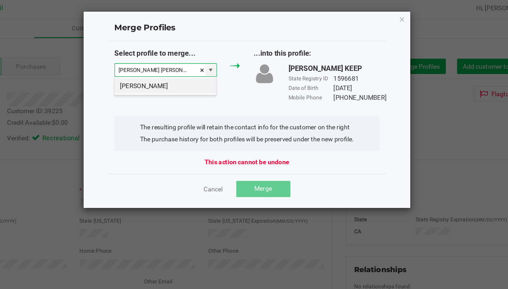
click at [165, 74] on div "Larry Robinson" at bounding box center [205, 69] width 80 height 15
click at [166, 72] on li "Larry Robinson" at bounding box center [205, 69] width 79 height 12
type input "Larry Robinson"
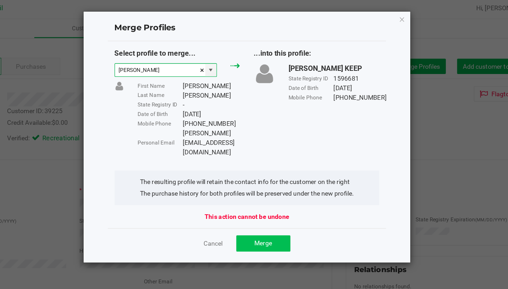
click at [261, 186] on button "Merge" at bounding box center [282, 192] width 42 height 13
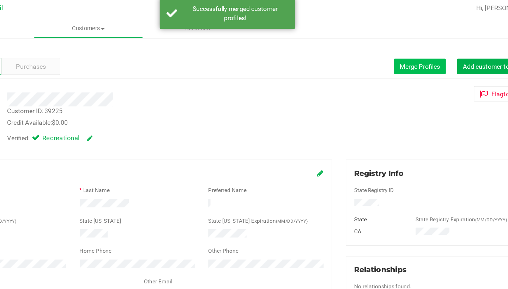
click at [385, 55] on button "Merge Profiles" at bounding box center [405, 54] width 41 height 12
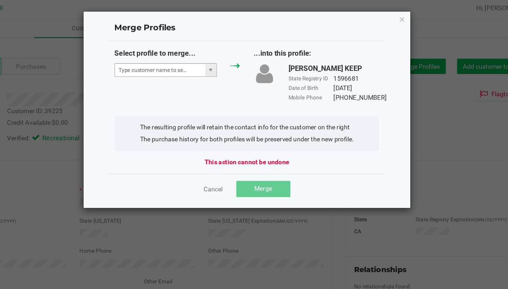
click at [166, 59] on span at bounding box center [206, 57] width 80 height 11
click at [166, 55] on input "NO DATA FOUND" at bounding box center [201, 57] width 71 height 10
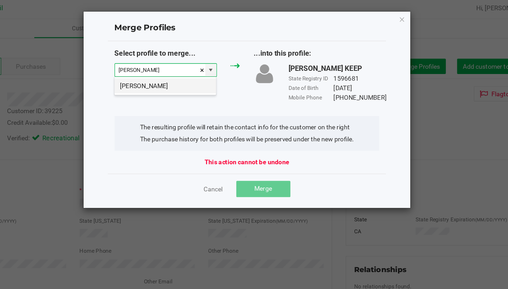
click at [166, 71] on li "Larry R" at bounding box center [205, 69] width 79 height 12
type input "Larry R"
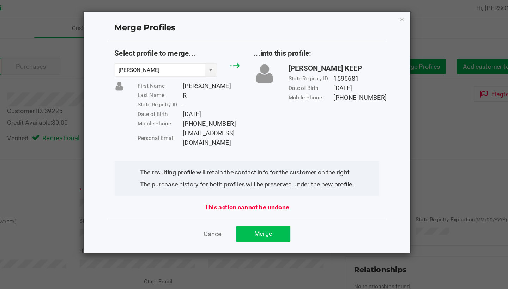
click at [261, 179] on button "Merge" at bounding box center [282, 185] width 42 height 13
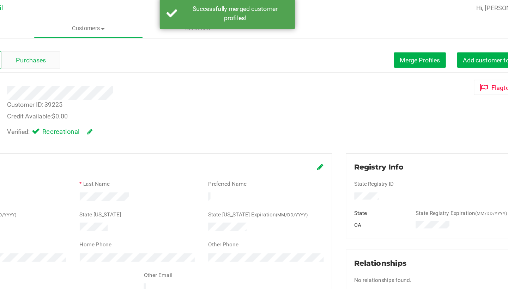
scroll to position [5, 0]
click at [89, 48] on span "Purchases" at bounding box center [100, 48] width 23 height 7
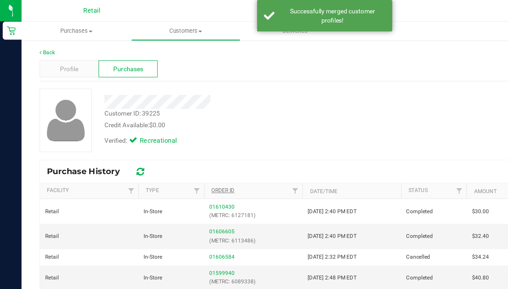
click at [176, 149] on link "Order ID" at bounding box center [174, 149] width 18 height 5
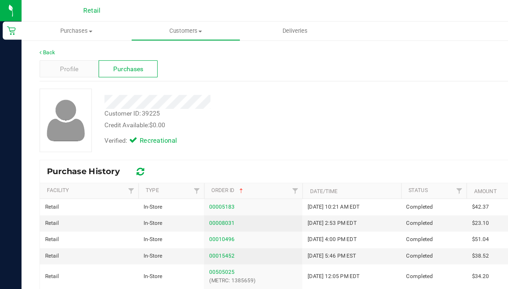
click at [117, 152] on th "Type" at bounding box center [134, 150] width 52 height 12
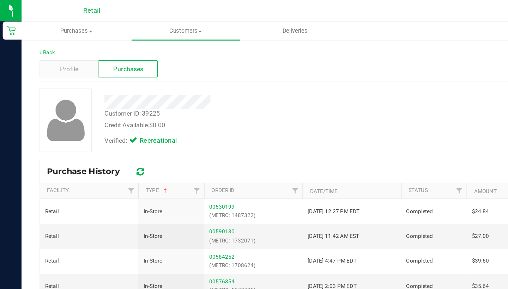
click at [117, 152] on th "Type" at bounding box center [134, 150] width 52 height 12
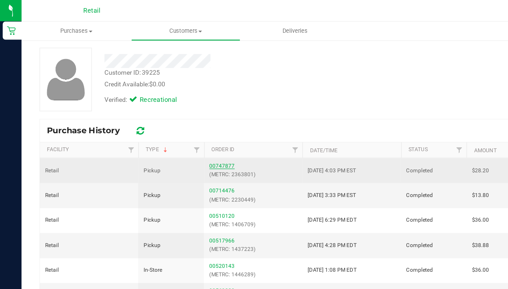
click at [175, 130] on link "00747877" at bounding box center [174, 129] width 20 height 5
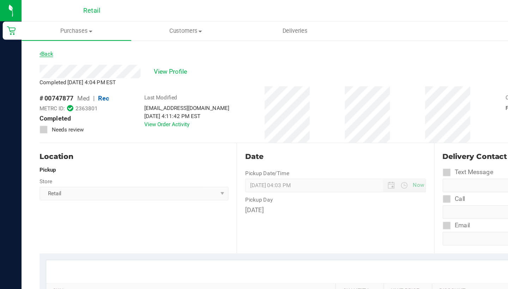
click at [39, 41] on link "Back" at bounding box center [36, 42] width 11 height 5
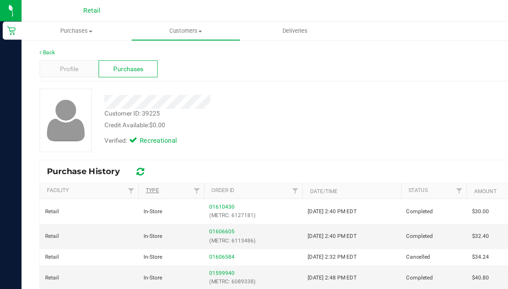
click at [122, 148] on link "Type" at bounding box center [119, 149] width 10 height 5
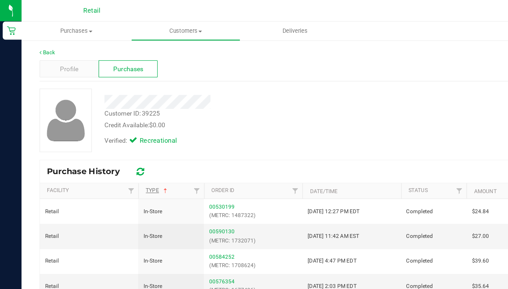
click at [122, 148] on link "Type" at bounding box center [123, 149] width 18 height 5
click at [174, 182] on link "00714476" at bounding box center [174, 181] width 20 height 5
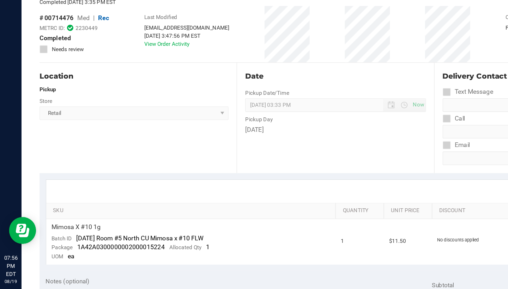
click at [36, 68] on div "# 00714476 Med | Rec METRC ID: 2230449 Completed Needs review" at bounding box center [58, 90] width 54 height 44
click at [39, 68] on div "# 00714476 Med | Rec METRC ID: 2230449 Completed Needs review" at bounding box center [58, 90] width 54 height 44
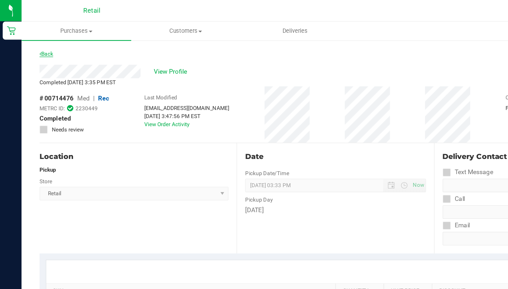
click at [37, 43] on link "Back" at bounding box center [36, 42] width 11 height 5
click at [129, 55] on span "View Profile" at bounding box center [135, 56] width 28 height 7
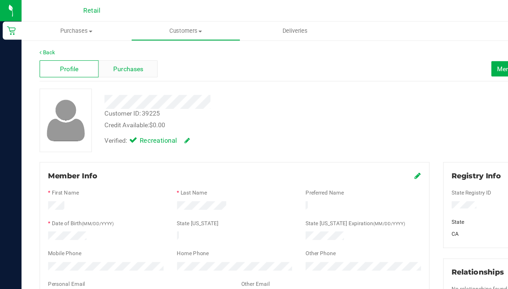
click at [100, 56] on span "Purchases" at bounding box center [100, 53] width 23 height 7
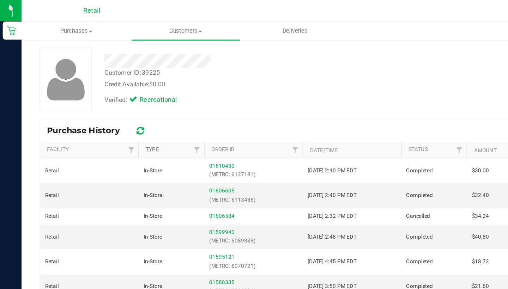
scroll to position [32, 0]
click at [121, 118] on link "Type" at bounding box center [119, 117] width 10 height 5
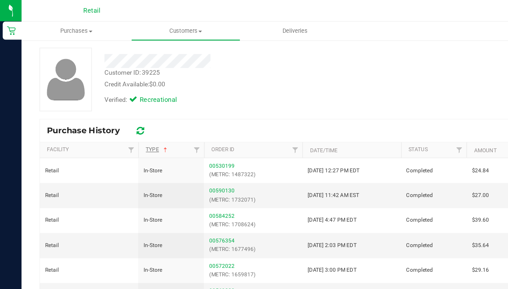
click at [121, 118] on link "Type" at bounding box center [123, 117] width 18 height 5
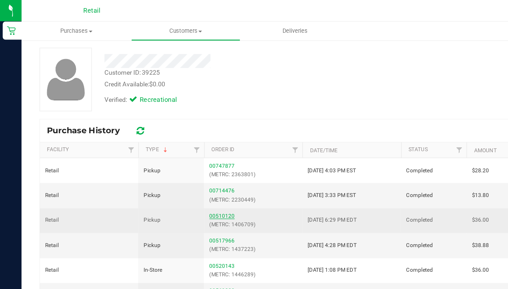
click at [179, 167] on link "00510120" at bounding box center [174, 169] width 20 height 5
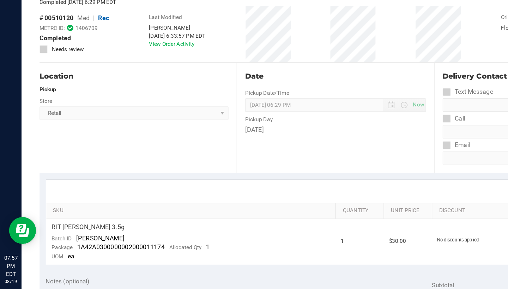
click at [38, 68] on div "# 00510120 Med | Rec METRC ID: 1406709 Completed Needs review" at bounding box center [58, 90] width 54 height 44
click at [40, 68] on div "# 00510120 Med | Rec METRC ID: 1406709 Completed Needs review" at bounding box center [58, 90] width 54 height 44
click at [129, 119] on div "Location" at bounding box center [105, 123] width 148 height 8
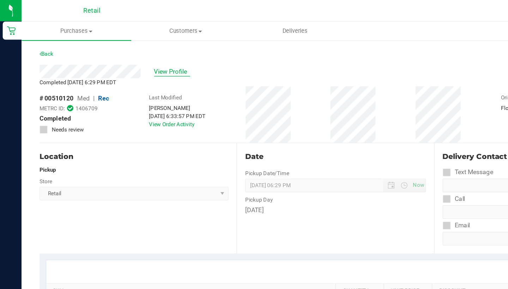
click at [133, 55] on span "View Profile" at bounding box center [135, 56] width 28 height 7
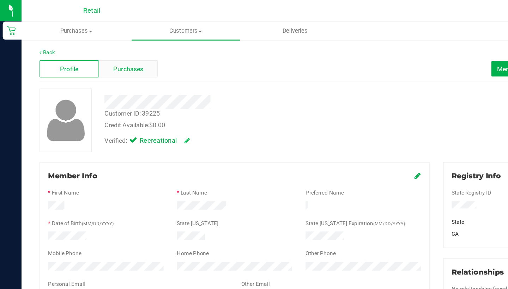
click at [93, 54] on span "Purchases" at bounding box center [100, 53] width 23 height 7
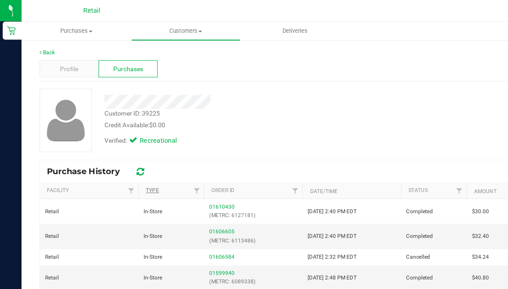
click at [120, 147] on link "Type" at bounding box center [119, 149] width 10 height 5
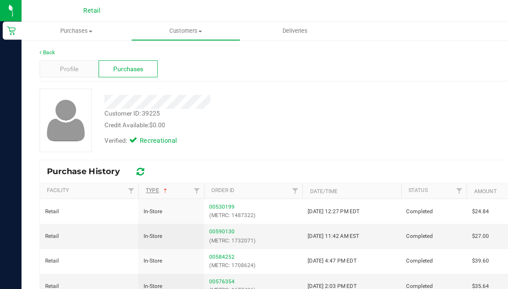
click at [120, 147] on link "Type" at bounding box center [123, 149] width 18 height 5
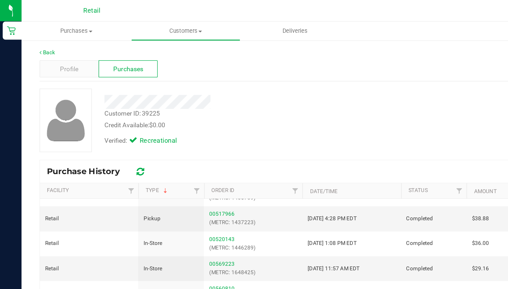
scroll to position [55, 0]
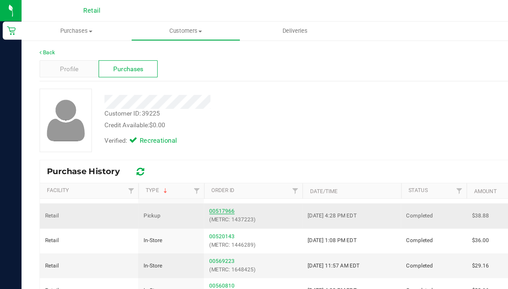
click at [175, 165] on link "00517966" at bounding box center [174, 165] width 20 height 5
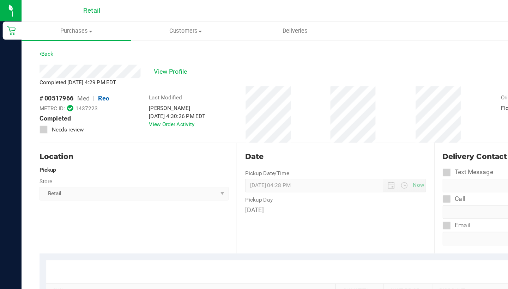
click at [133, 51] on div "View Profile" at bounding box center [262, 56] width 463 height 11
click at [134, 56] on span "View Profile" at bounding box center [135, 56] width 28 height 7
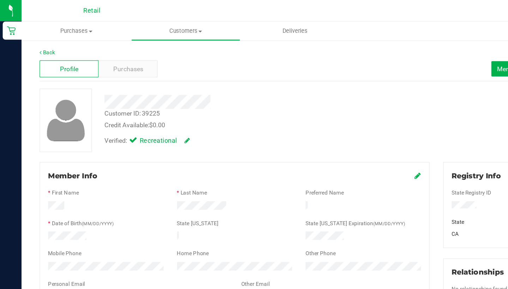
click at [326, 138] on icon at bounding box center [327, 138] width 5 height 6
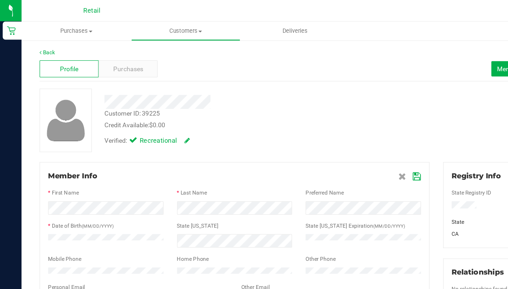
click at [326, 140] on icon at bounding box center [326, 138] width 6 height 6
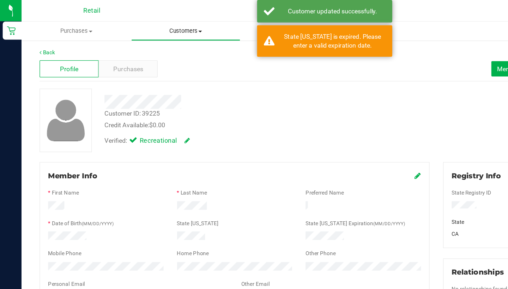
click at [151, 28] on uib-tab-heading "Customers All customers Add a new customer All physicians" at bounding box center [145, 24] width 85 height 14
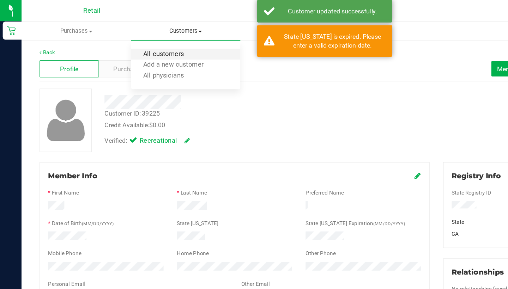
click at [148, 44] on span "All customers" at bounding box center [128, 43] width 51 height 6
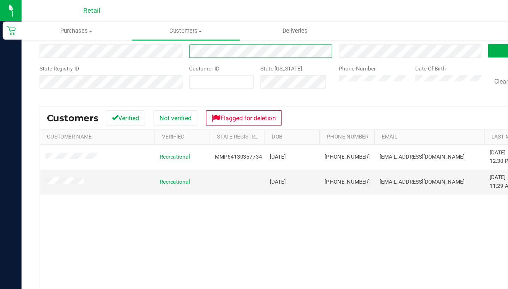
scroll to position [46, 0]
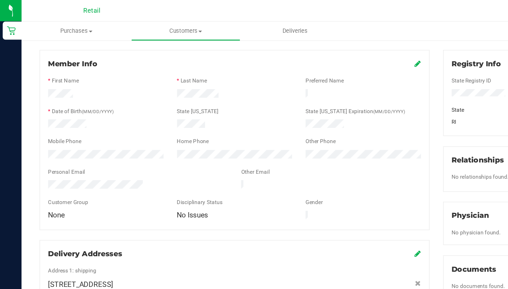
scroll to position [88, 0]
click at [325, 49] on icon at bounding box center [327, 50] width 5 height 6
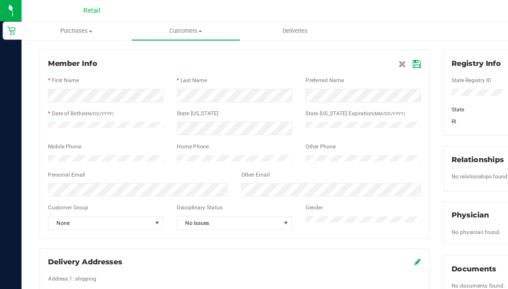
click at [324, 48] on icon at bounding box center [326, 50] width 6 height 6
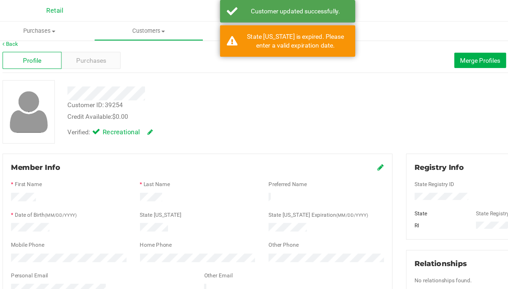
scroll to position [7, 0]
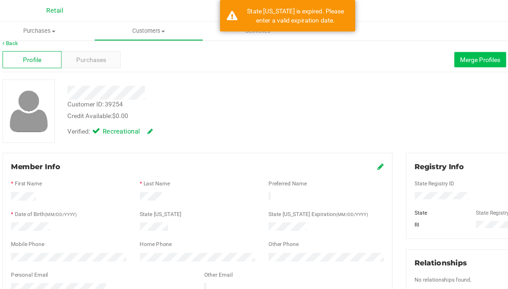
click at [385, 42] on button "Merge Profiles" at bounding box center [405, 47] width 41 height 12
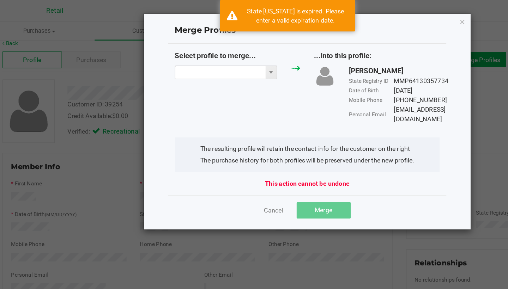
click at [188, 56] on input "NO DATA FOUND" at bounding box center [201, 57] width 71 height 10
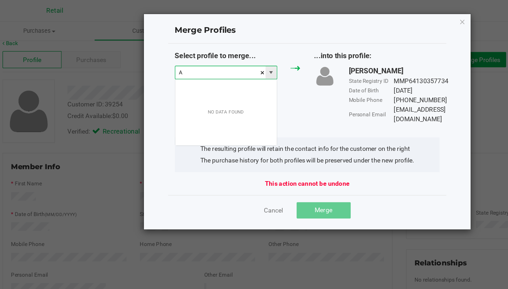
scroll to position [11, 80]
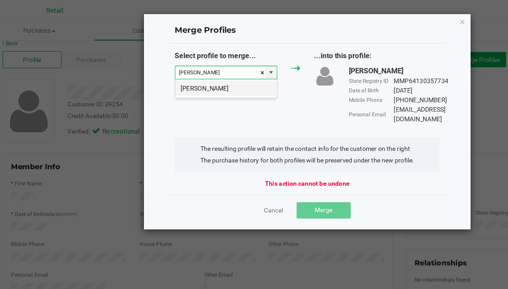
click at [186, 69] on li "[PERSON_NAME]" at bounding box center [205, 69] width 79 height 12
type input "[PERSON_NAME]"
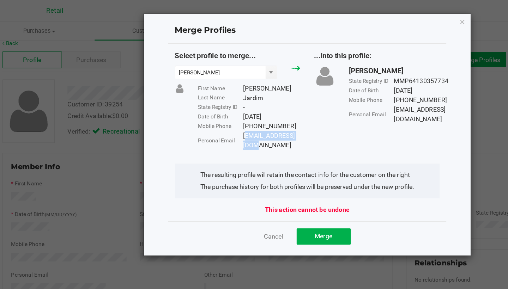
drag, startPoint x: 239, startPoint y: 107, endPoint x: 190, endPoint y: 104, distance: 48.7
click at [219, 105] on div "[EMAIL_ADDRESS][DOMAIN_NAME]" at bounding box center [241, 110] width 45 height 15
copy div "[EMAIL_ADDRESS][DOMAIN_NAME]"
click at [261, 182] on button "Merge" at bounding box center [282, 185] width 42 height 13
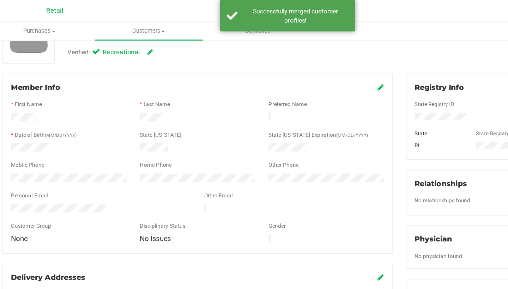
scroll to position [72, 0]
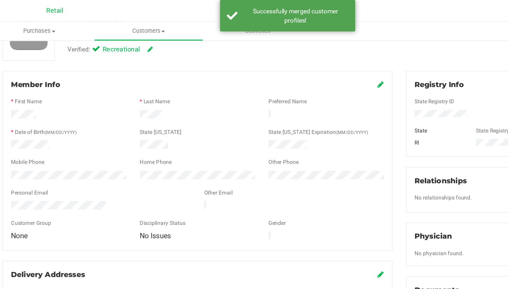
click at [325, 67] on icon at bounding box center [327, 66] width 5 height 6
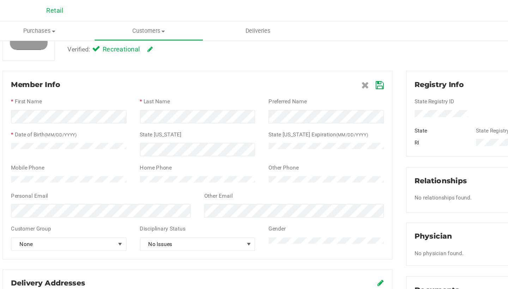
click at [323, 66] on icon at bounding box center [326, 67] width 6 height 6
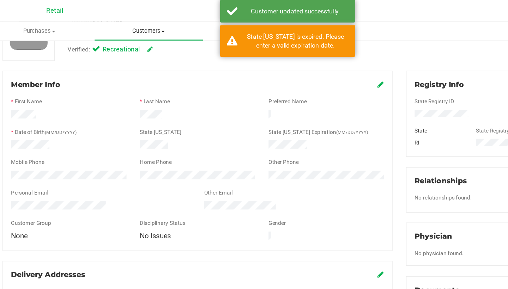
click at [116, 28] on uib-tab-heading "Customers All customers Add a new customer All physicians" at bounding box center [145, 24] width 85 height 14
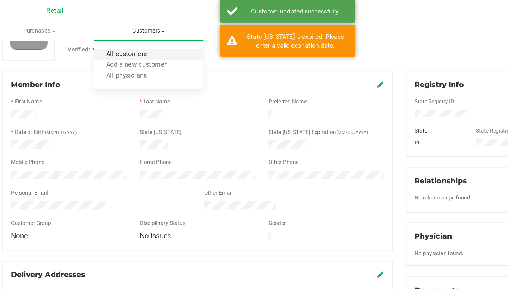
click at [116, 43] on span "All customers" at bounding box center [128, 43] width 51 height 6
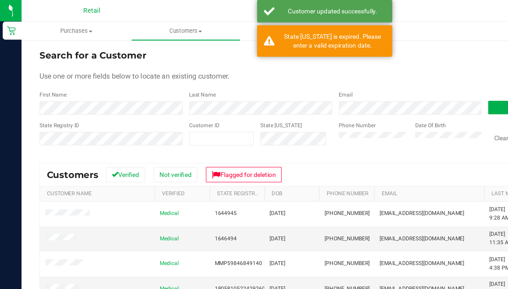
click at [181, 78] on div "Last Name" at bounding box center [201, 80] width 117 height 19
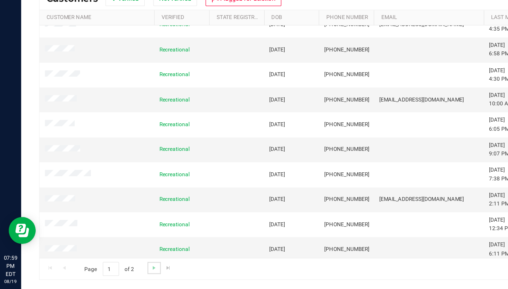
click at [118, 268] on link "Go to the next page" at bounding box center [121, 273] width 10 height 10
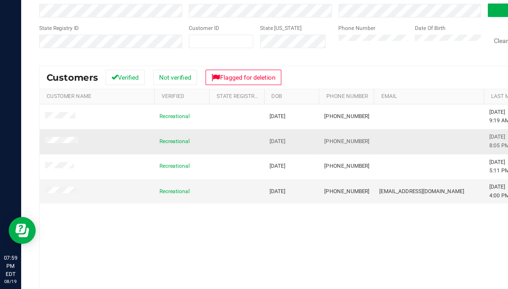
scroll to position [15, 0]
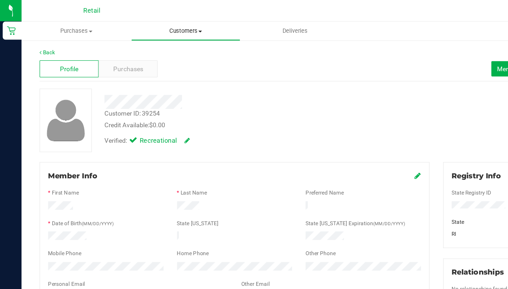
click at [153, 25] on span "Customers" at bounding box center [145, 24] width 85 height 6
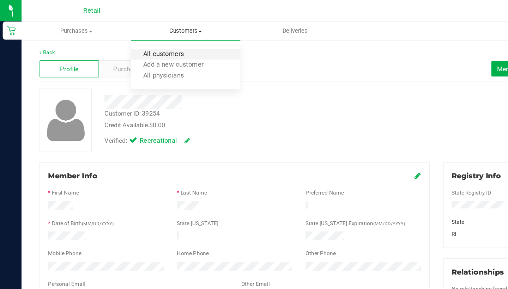
click at [153, 41] on span "All customers" at bounding box center [128, 43] width 51 height 6
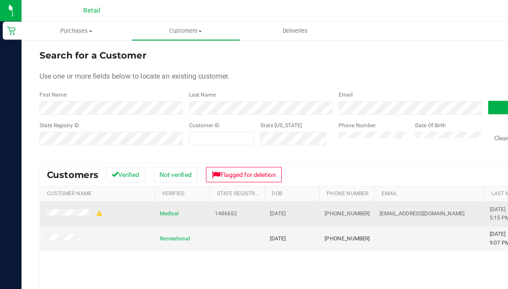
drag, startPoint x: 284, startPoint y: 166, endPoint x: 254, endPoint y: 163, distance: 30.1
click at [254, 163] on td "(401) 996-8666" at bounding box center [271, 167] width 43 height 19
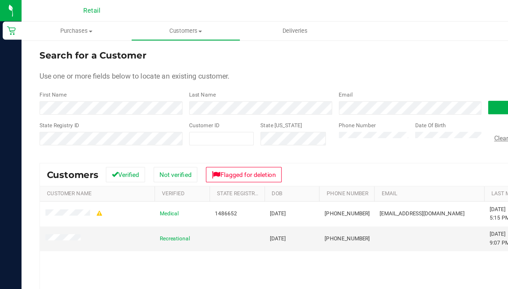
click at [394, 108] on button "Clear Search" at bounding box center [400, 108] width 37 height 12
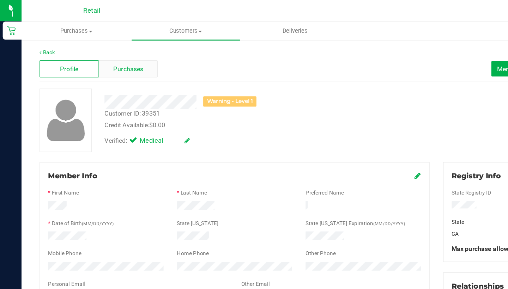
click at [101, 51] on span "Purchases" at bounding box center [100, 53] width 23 height 7
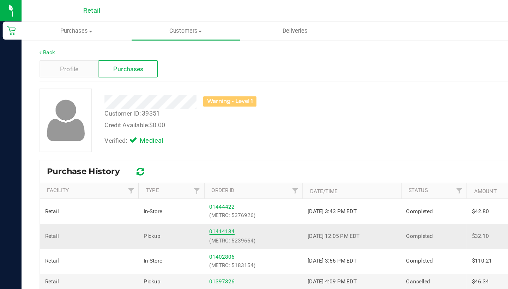
click at [179, 181] on link "01414184" at bounding box center [174, 181] width 20 height 5
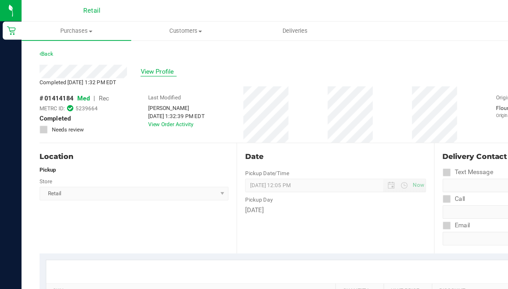
click at [121, 60] on span "View Profile" at bounding box center [124, 56] width 28 height 7
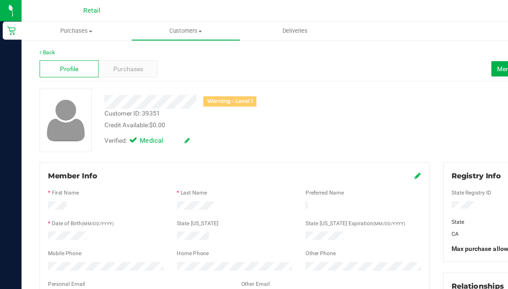
click at [326, 139] on icon at bounding box center [327, 138] width 5 height 6
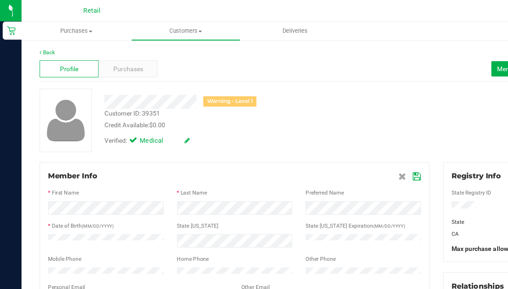
click at [324, 138] on icon at bounding box center [326, 138] width 6 height 6
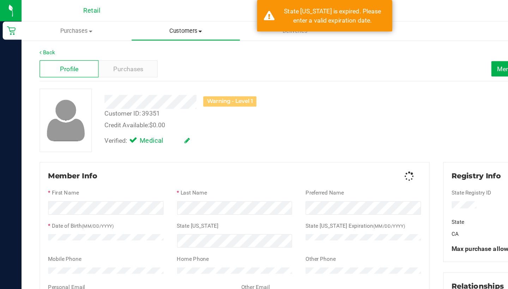
click at [151, 23] on span "Customers" at bounding box center [145, 24] width 85 height 6
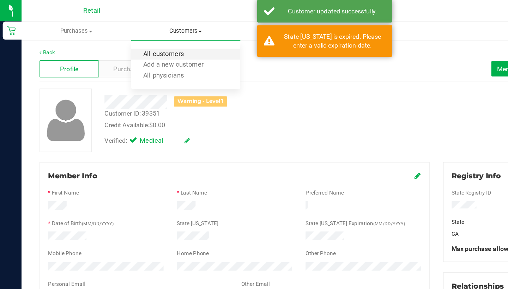
click at [150, 42] on span "All customers" at bounding box center [128, 43] width 51 height 6
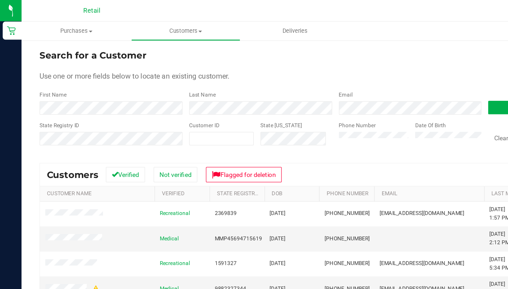
click at [79, 90] on form "Search for a Customer Use one or more fields below to locate an existing custom…" at bounding box center [262, 79] width 463 height 82
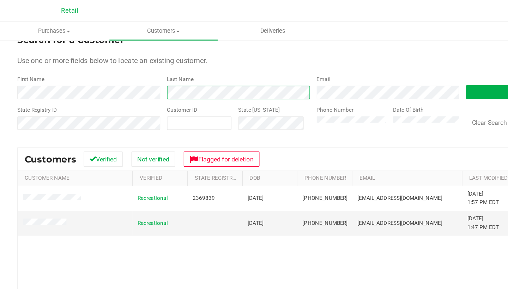
scroll to position [13, 0]
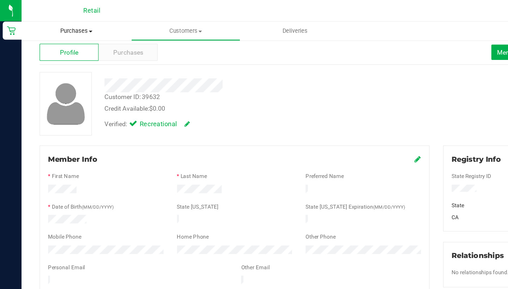
click at [99, 31] on uib-tab-heading "Purchases Summary of purchases Fulfillment All purchases" at bounding box center [60, 24] width 86 height 15
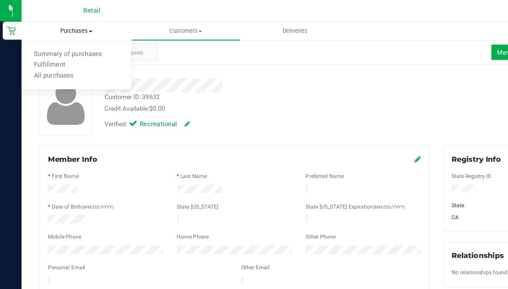
click at [99, 36] on ul "Summary of purchases Fulfillment All purchases" at bounding box center [60, 51] width 86 height 38
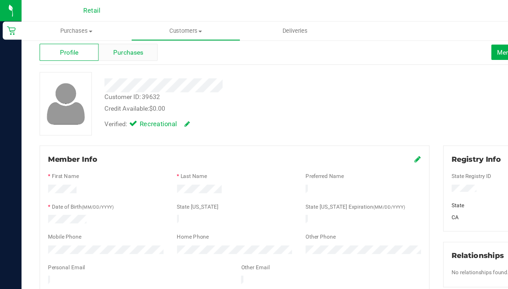
click at [114, 40] on div "Purchases" at bounding box center [100, 40] width 46 height 13
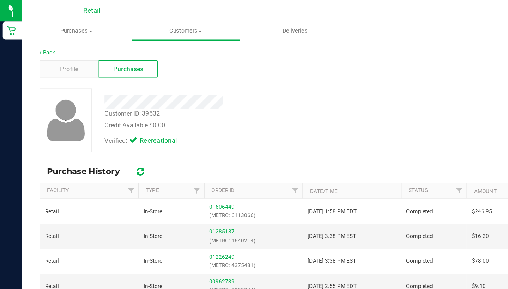
click at [118, 145] on th "Type" at bounding box center [134, 150] width 52 height 12
click at [118, 148] on link "Type" at bounding box center [123, 149] width 18 height 5
click at [118, 147] on link "Type" at bounding box center [123, 149] width 18 height 5
click at [118, 147] on link "Type" at bounding box center [119, 149] width 10 height 5
click at [43, 54] on div "Profile" at bounding box center [54, 53] width 46 height 13
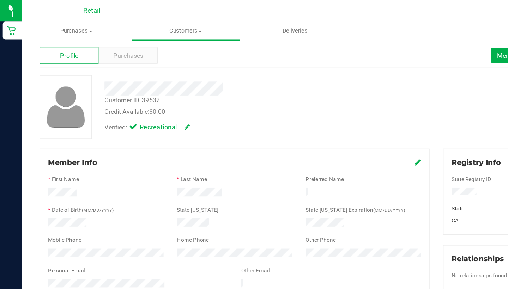
scroll to position [11, 0]
click at [325, 126] on icon at bounding box center [327, 127] width 5 height 6
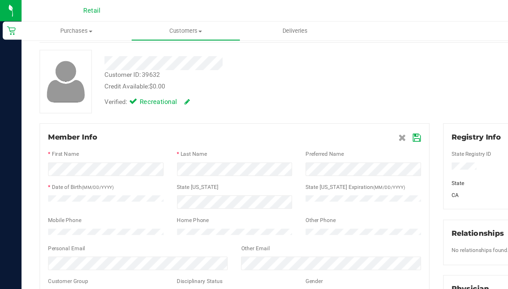
scroll to position [33, 0]
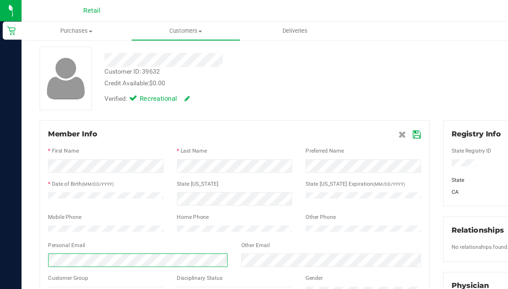
click at [25, 188] on div "Back Profile Purchases Merge Profiles Add customer to queue Customer ID: 39632 …" at bounding box center [262, 237] width 491 height 479
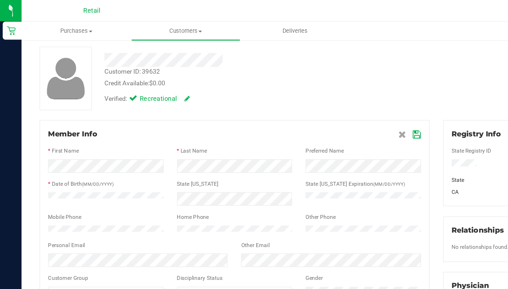
click at [325, 104] on icon at bounding box center [326, 106] width 6 height 6
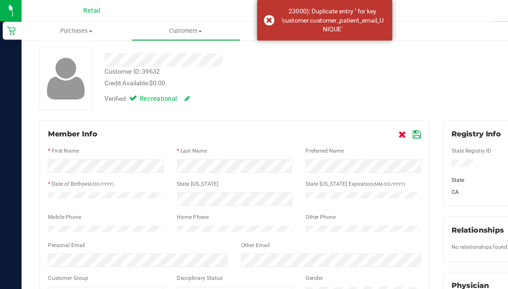
click at [313, 104] on icon at bounding box center [315, 106] width 6 height 6
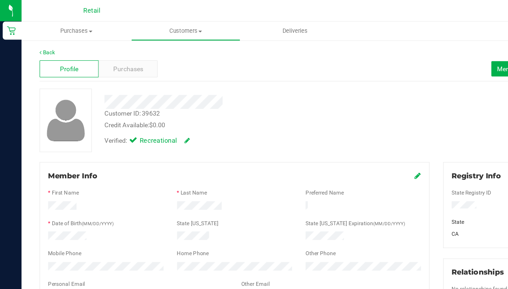
scroll to position [0, 0]
click at [387, 57] on button "Merge Profiles" at bounding box center [405, 54] width 41 height 12
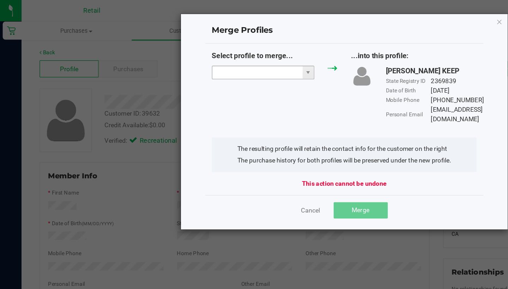
click at [197, 58] on input "NO DATA FOUND" at bounding box center [201, 57] width 71 height 10
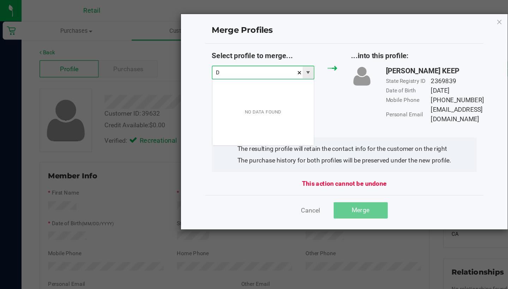
scroll to position [11, 80]
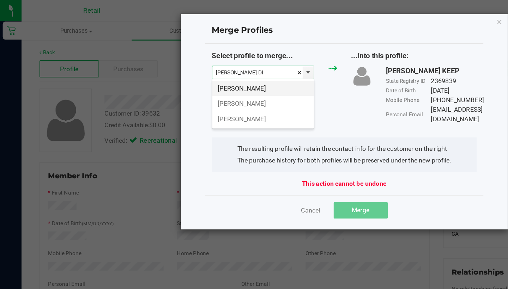
click at [212, 73] on li "Domenic Dicenso" at bounding box center [205, 69] width 79 height 12
type input "Domenic Dicenso"
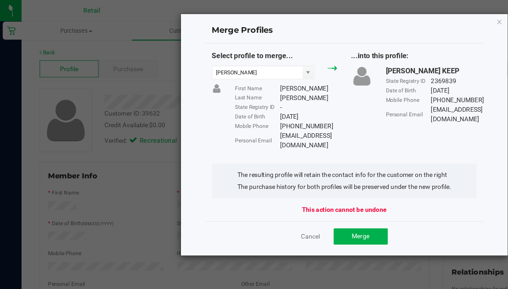
drag, startPoint x: 274, startPoint y: 107, endPoint x: 231, endPoint y: 109, distance: 42.8
click at [230, 108] on div "Select profile to merge... Domenic Dicenso First Name Domenic Last Name Dicenso…" at bounding box center [270, 79] width 218 height 78
click at [231, 109] on div "Ddicenso17@gmail.com" at bounding box center [241, 110] width 45 height 15
drag, startPoint x: 273, startPoint y: 105, endPoint x: 220, endPoint y: 107, distance: 52.6
click at [220, 107] on div "Select profile to merge... Domenic Dicenso First Name Domenic Last Name Dicenso…" at bounding box center [270, 79] width 218 height 78
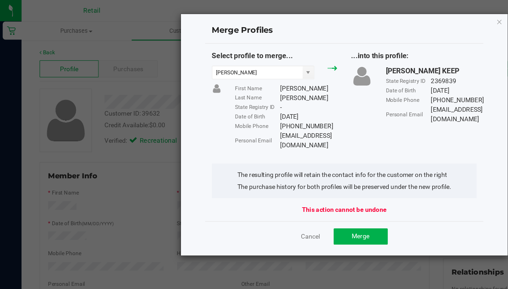
click at [220, 107] on div "Ddicenso17@gmail.com" at bounding box center [241, 110] width 45 height 15
drag, startPoint x: 220, startPoint y: 107, endPoint x: 271, endPoint y: 106, distance: 50.8
click at [264, 106] on div "Ddicenso17@gmail.com" at bounding box center [241, 110] width 45 height 15
copy div "Ddicenso17@gmail.com"
click at [281, 179] on button "Merge" at bounding box center [282, 185] width 42 height 13
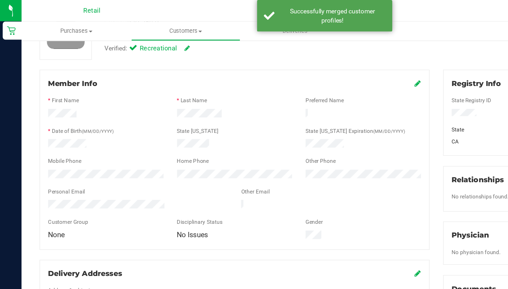
scroll to position [75, 0]
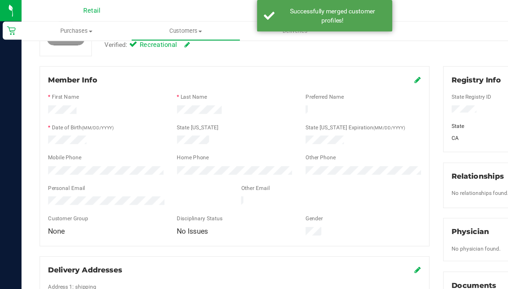
click at [327, 64] on icon at bounding box center [327, 63] width 5 height 6
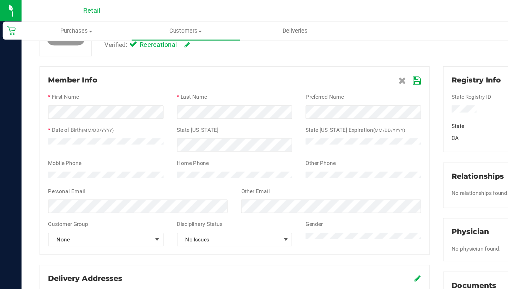
click at [326, 61] on icon at bounding box center [326, 63] width 6 height 6
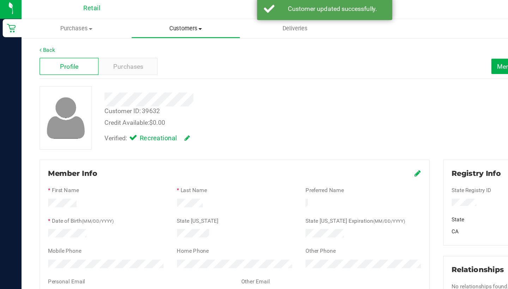
scroll to position [0, 0]
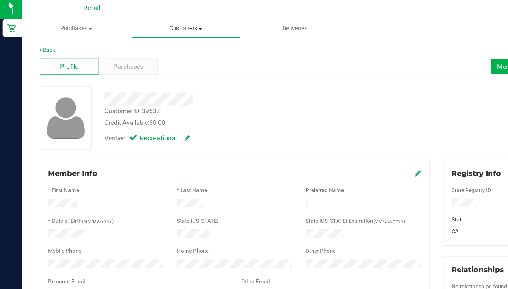
click at [155, 17] on uib-tab-heading "Customers All customers Add a new customer All physicians" at bounding box center [145, 24] width 85 height 14
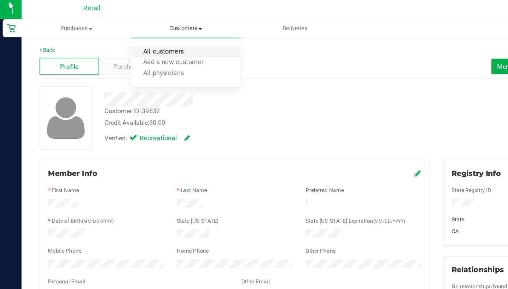
click at [152, 41] on span "All customers" at bounding box center [128, 43] width 51 height 6
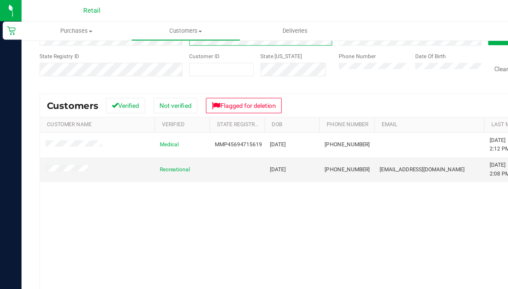
scroll to position [55, 0]
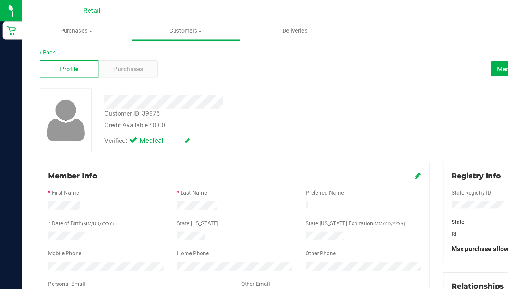
scroll to position [0, 0]
click at [387, 52] on button "Merge Profiles" at bounding box center [405, 54] width 41 height 12
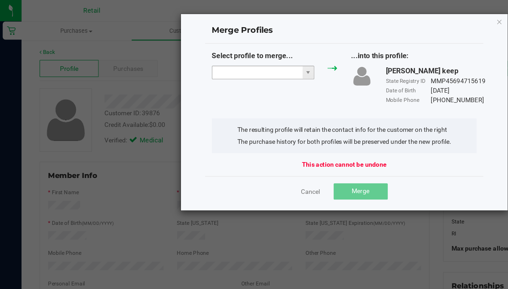
click at [181, 57] on input "NO DATA FOUND" at bounding box center [201, 57] width 71 height 10
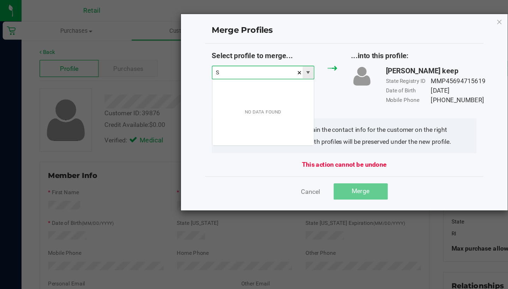
scroll to position [11, 80]
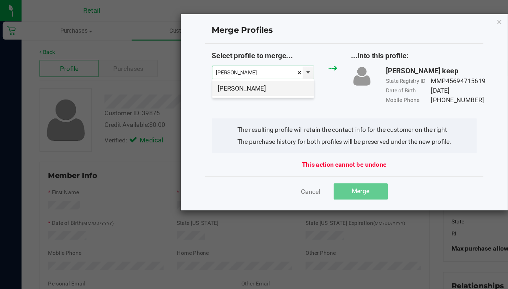
click at [179, 73] on li "Stephanie Penzel" at bounding box center [205, 69] width 79 height 12
type input "Stephanie Penzel"
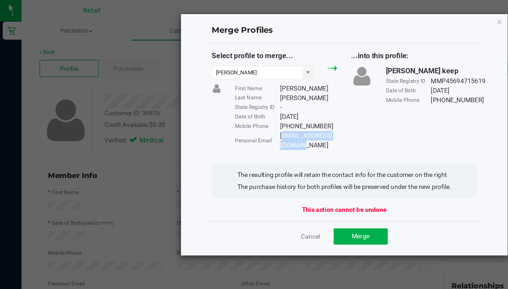
drag, startPoint x: 276, startPoint y: 105, endPoint x: 219, endPoint y: 104, distance: 57.2
click at [219, 104] on div "Stephwoman@icloud.com" at bounding box center [241, 110] width 45 height 15
copy div "Stephwoman@icloud.com"
click at [278, 182] on span "Merge" at bounding box center [282, 185] width 14 height 6
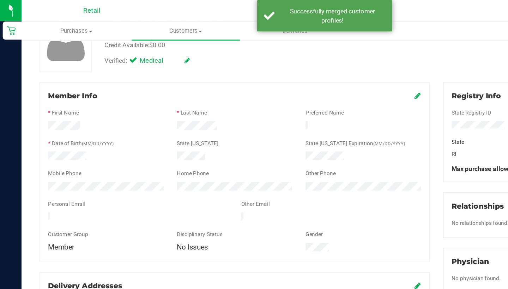
scroll to position [63, 0]
click at [325, 77] on icon at bounding box center [327, 75] width 5 height 6
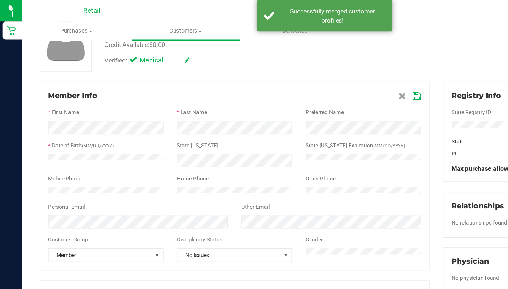
click at [70, 183] on div at bounding box center [184, 182] width 292 height 6
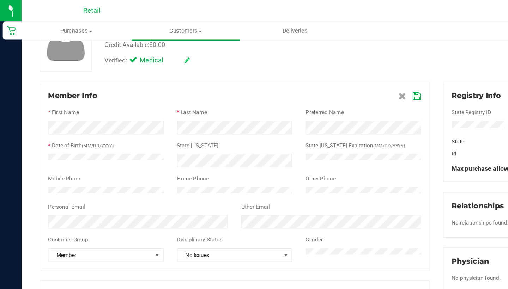
click at [323, 75] on icon at bounding box center [326, 75] width 6 height 6
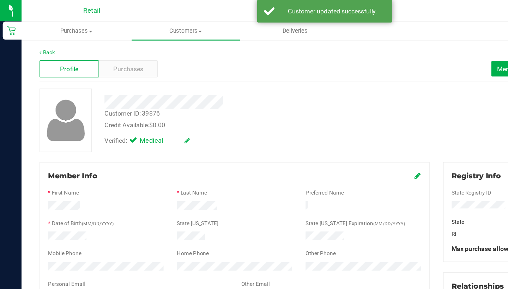
scroll to position [0, 0]
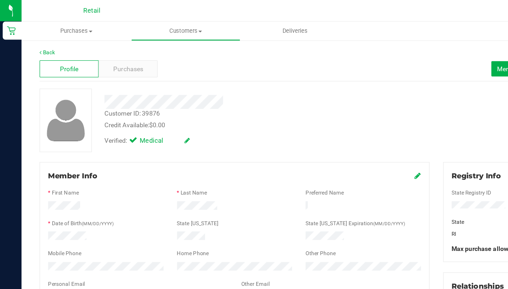
click at [327, 140] on icon at bounding box center [327, 138] width 5 height 6
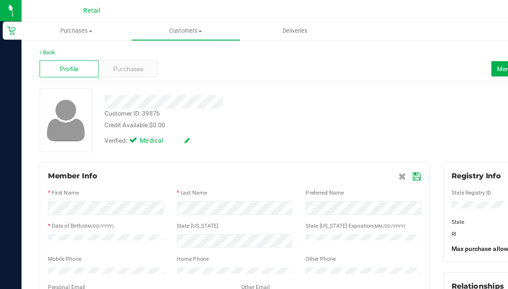
click at [321, 140] on span at bounding box center [321, 138] width 18 height 8
click at [326, 138] on icon at bounding box center [326, 138] width 6 height 6
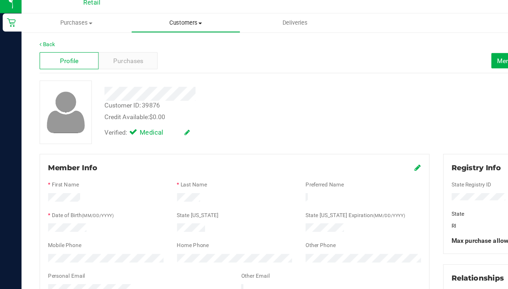
click at [150, 17] on uib-tab-heading "Customers All customers Add a new customer All physicians" at bounding box center [145, 24] width 85 height 14
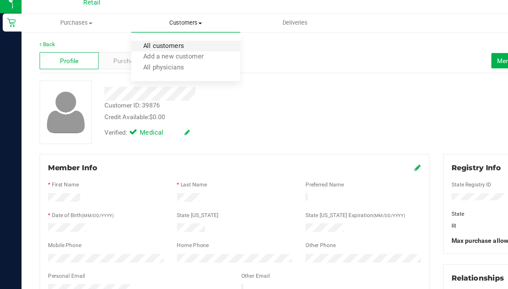
click at [151, 40] on span "All customers" at bounding box center [128, 43] width 51 height 6
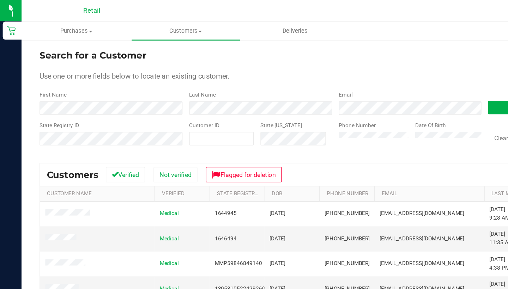
click at [178, 78] on div "Last Name" at bounding box center [201, 80] width 117 height 19
click at [84, 91] on form "Search for a Customer Use one or more fields below to locate an existing custom…" at bounding box center [262, 79] width 463 height 82
click at [84, 90] on form "Search for a Customer Use one or more fields below to locate an existing custom…" at bounding box center [262, 79] width 463 height 82
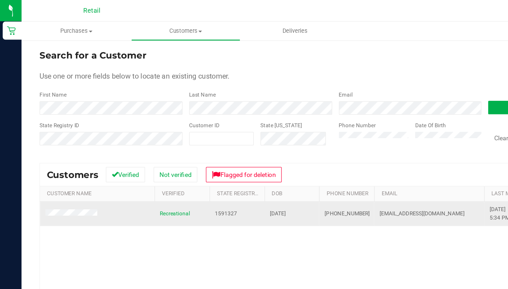
drag, startPoint x: 286, startPoint y: 166, endPoint x: 253, endPoint y: 163, distance: 33.4
click at [253, 163] on td "(401) 419-4192" at bounding box center [271, 167] width 43 height 19
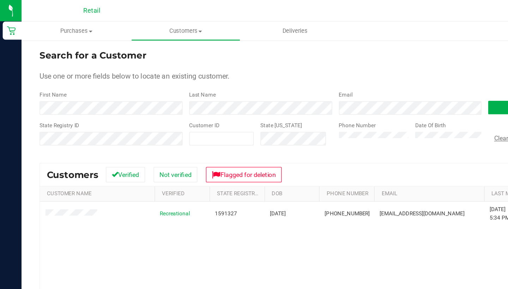
click at [393, 107] on button "Clear Search" at bounding box center [400, 108] width 37 height 12
click at [391, 111] on button "Clear Search" at bounding box center [400, 108] width 37 height 12
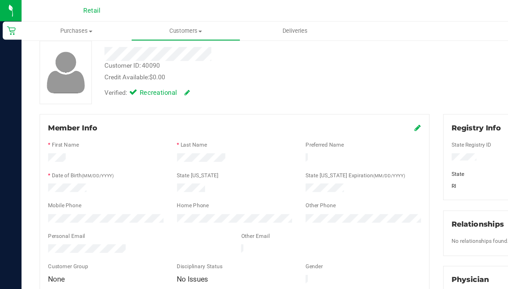
scroll to position [39, 0]
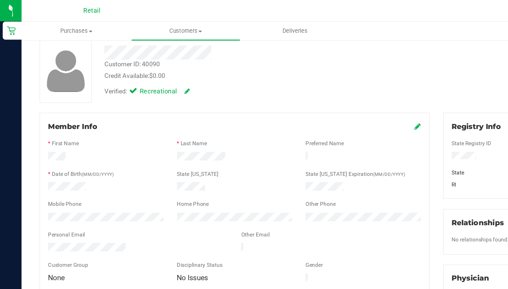
click at [323, 96] on div "Member Info" at bounding box center [184, 99] width 292 height 8
click at [325, 96] on icon at bounding box center [327, 99] width 5 height 6
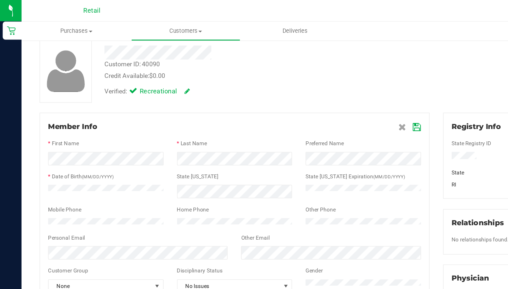
click at [182, 130] on div at bounding box center [184, 132] width 292 height 6
drag, startPoint x: 324, startPoint y: 99, endPoint x: 256, endPoint y: 74, distance: 72.1
click at [256, 74] on div "Back Profile Purchases Merge Profiles Add customer to queue Customer ID: 40090 …" at bounding box center [262, 223] width 463 height 448
click at [321, 89] on div "Member Info * First Name * Last Name Preferred Name * Date of Birth (MM/DD/YYYY…" at bounding box center [183, 162] width 305 height 148
click at [326, 100] on icon at bounding box center [326, 100] width 6 height 6
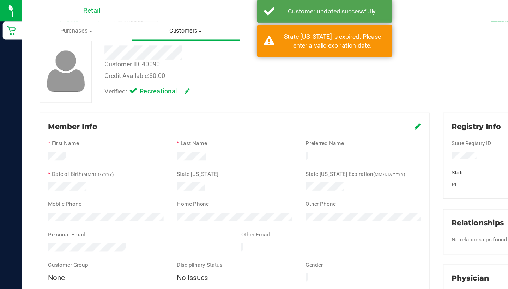
click at [151, 25] on span "Customers" at bounding box center [145, 24] width 85 height 6
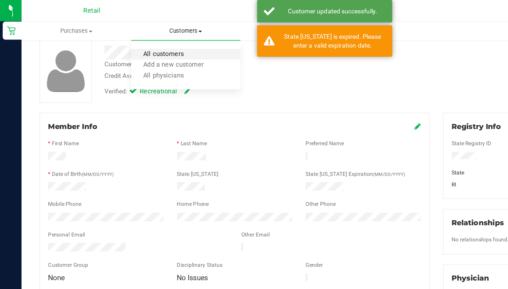
click at [150, 41] on span "All customers" at bounding box center [128, 43] width 51 height 6
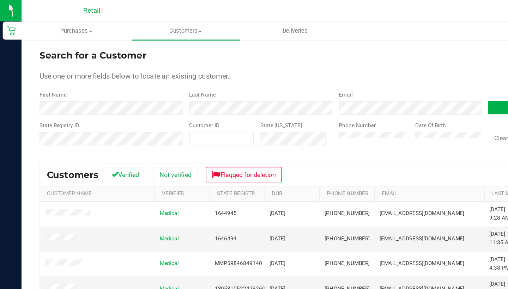
click at [174, 79] on div "Last Name" at bounding box center [201, 80] width 117 height 19
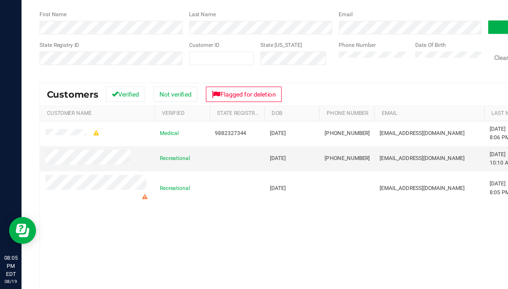
click at [92, 169] on div "Medical 9882327344 01/21/1989 (401) 935-6628 louieox89@gmail.com 8/9/2025 8:06 …" at bounding box center [262, 249] width 462 height 182
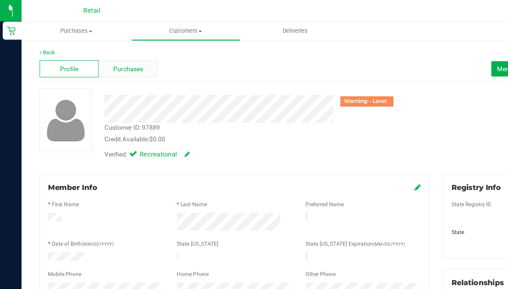
click at [102, 55] on span "Purchases" at bounding box center [100, 53] width 23 height 7
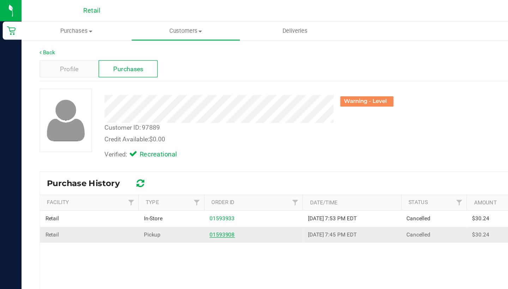
click at [178, 184] on link "01593908" at bounding box center [174, 183] width 20 height 5
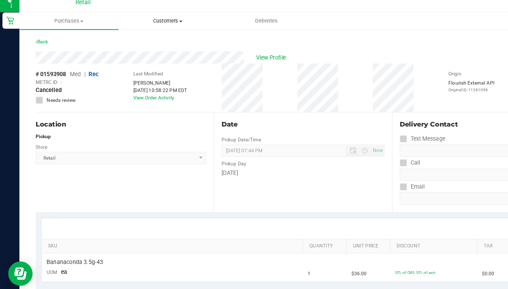
click at [147, 21] on span "Customers" at bounding box center [145, 24] width 85 height 6
click at [145, 40] on span "All customers" at bounding box center [128, 43] width 51 height 6
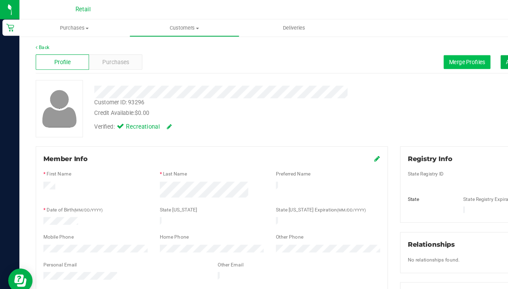
click at [396, 53] on span "Merge Profiles" at bounding box center [404, 54] width 31 height 6
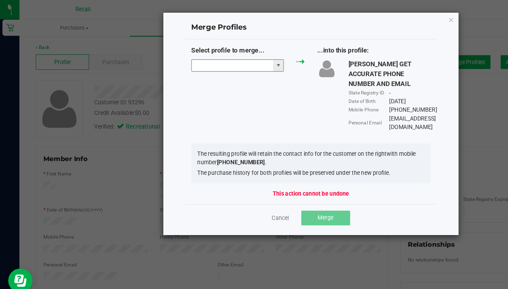
click at [203, 58] on input "NO DATA FOUND" at bounding box center [201, 57] width 71 height 10
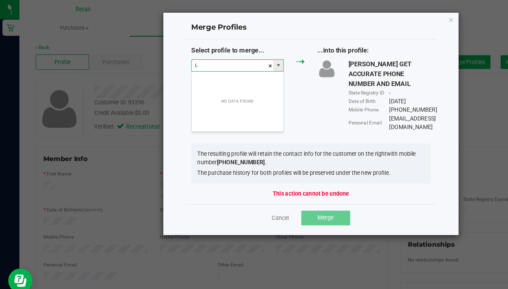
scroll to position [11, 80]
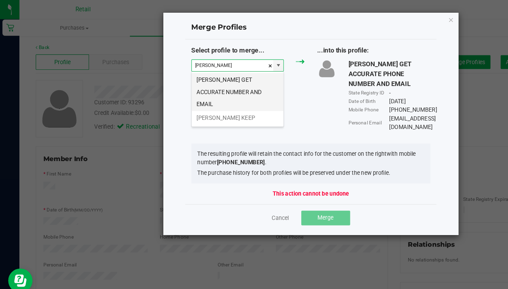
click at [215, 74] on li "Luis Olivos GET ACCURATE NUMBER AND EMAIL" at bounding box center [205, 79] width 79 height 33
type input "Luis Olivos GET ACCURATE NUMBER AND EMAIL"
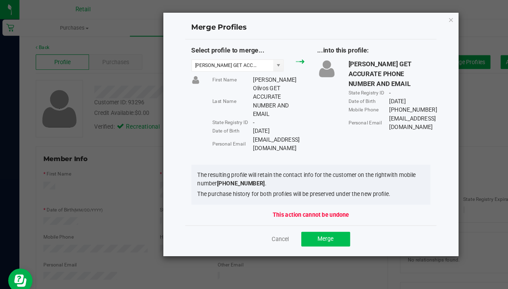
click at [290, 201] on button "Merge" at bounding box center [282, 207] width 42 height 13
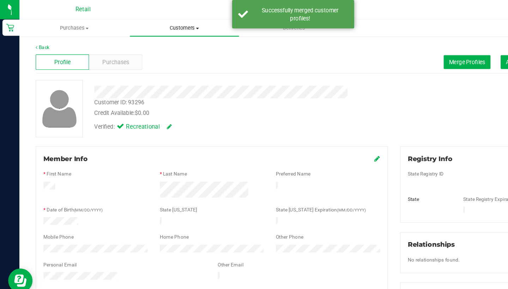
click at [160, 28] on uib-tab-heading "Customers All customers Add a new customer All physicians" at bounding box center [160, 24] width 95 height 14
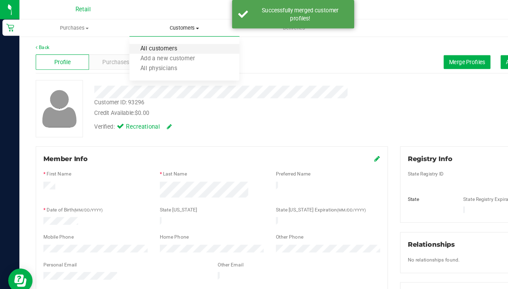
click at [160, 43] on span "All customers" at bounding box center [137, 43] width 51 height 6
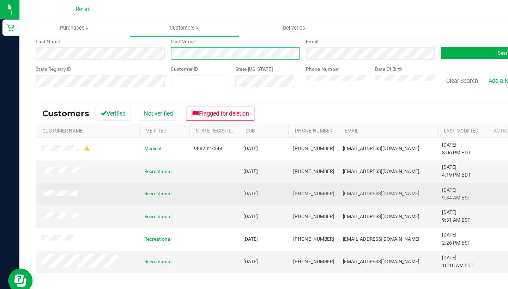
scroll to position [39, 0]
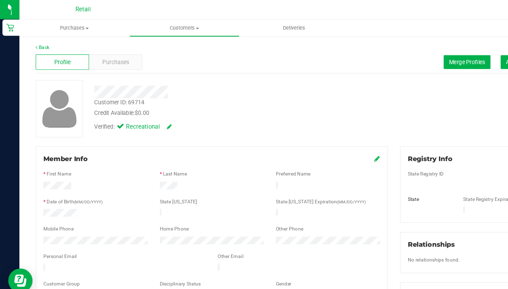
scroll to position [2, 0]
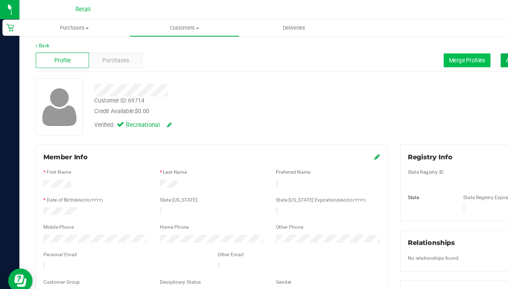
click at [397, 47] on button "Merge Profiles" at bounding box center [405, 52] width 41 height 12
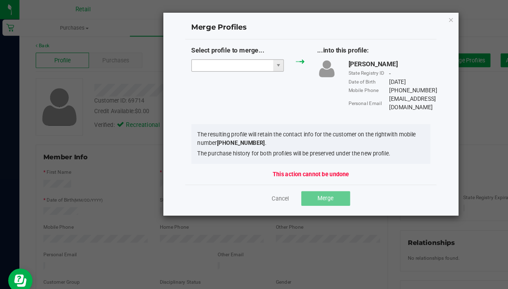
click at [194, 61] on input "NO DATA FOUND" at bounding box center [201, 57] width 71 height 10
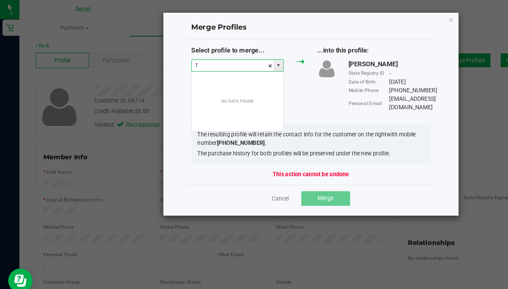
scroll to position [11, 80]
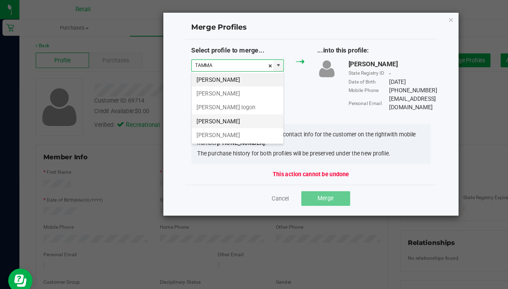
click at [201, 103] on li "Tammara Olivos" at bounding box center [205, 105] width 79 height 12
type input "Tammara Olivos"
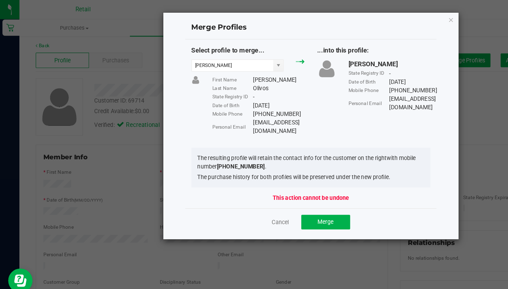
drag, startPoint x: 253, startPoint y: 98, endPoint x: 217, endPoint y: 95, distance: 35.8
click at [217, 95] on div "Mobile Phone (401) 654-9103" at bounding box center [224, 98] width 80 height 7
copy div "Mobile Phone (401) 654-9103"
click at [276, 75] on div "Tammara Olivos State Registry ID - Date of Birth 03/14/1987 Mobile Phone (401) …" at bounding box center [324, 75] width 109 height 46
drag, startPoint x: 253, startPoint y: 101, endPoint x: 219, endPoint y: 97, distance: 34.1
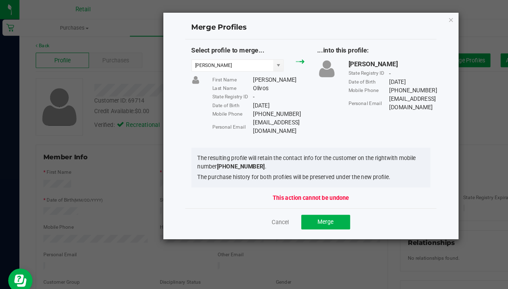
click at [219, 97] on div "Mobile Phone (401) 654-9103" at bounding box center [224, 98] width 80 height 7
copy div "(401) 654-9103"
click at [291, 186] on button "Merge" at bounding box center [282, 192] width 42 height 13
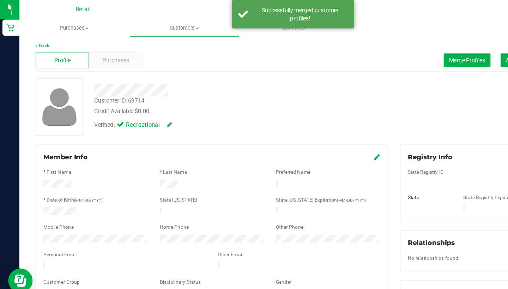
click at [37, 204] on div at bounding box center [82, 208] width 101 height 8
click at [388, 0] on nav "Retail Hi, Sarah!" at bounding box center [262, 8] width 491 height 17
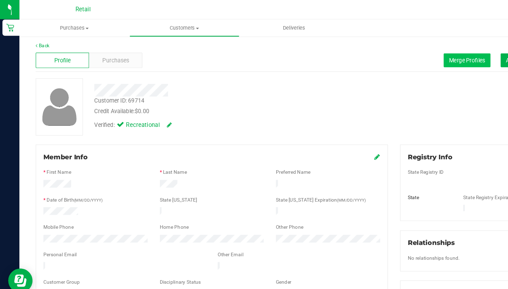
click at [399, 56] on button "Merge Profiles" at bounding box center [405, 52] width 41 height 12
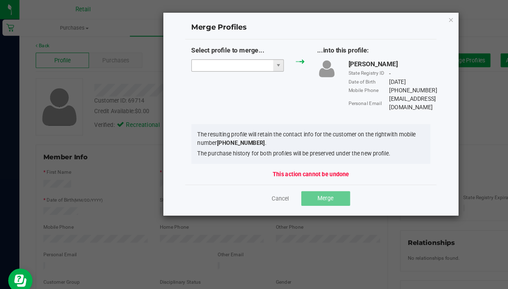
click at [207, 56] on input "NO DATA FOUND" at bounding box center [201, 57] width 71 height 10
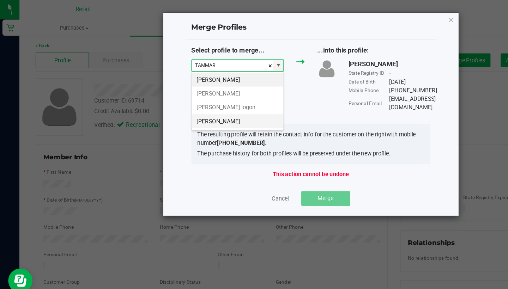
click at [205, 108] on li "Tammara Olivos" at bounding box center [205, 105] width 79 height 12
type input "Tammara Olivos"
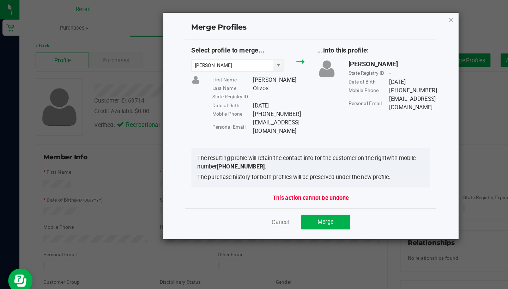
drag, startPoint x: 252, startPoint y: 97, endPoint x: 219, endPoint y: 96, distance: 33.5
click at [219, 96] on div "Mobile Phone (401) 282-9074" at bounding box center [224, 98] width 80 height 7
copy div "(401) 282-9074"
click at [288, 189] on span "Merge" at bounding box center [282, 192] width 14 height 6
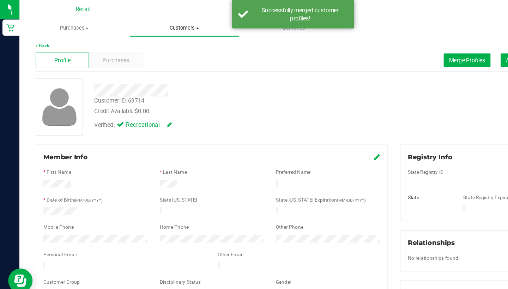
click at [161, 28] on uib-tab-heading "Customers All customers Add a new customer All physicians" at bounding box center [160, 24] width 95 height 14
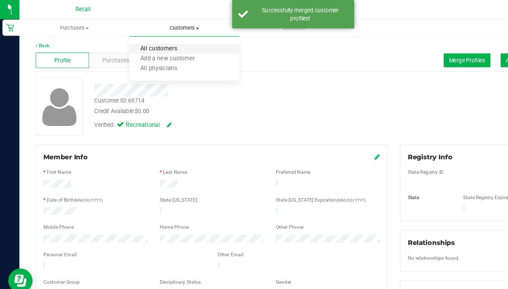
click at [162, 40] on span "All customers" at bounding box center [137, 43] width 51 height 6
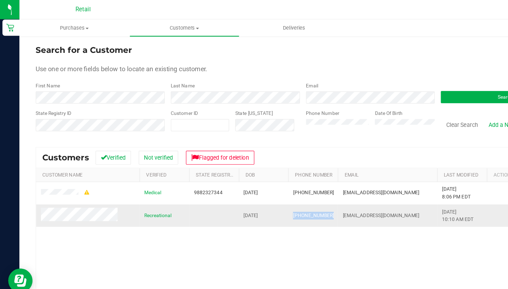
drag, startPoint x: 283, startPoint y: 186, endPoint x: 252, endPoint y: 182, distance: 31.0
click at [252, 182] on td "(401) 545-3945" at bounding box center [271, 186] width 43 height 19
copy span "(401) 545-3945"
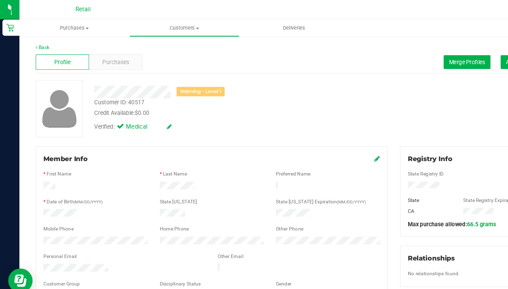
click at [326, 137] on icon at bounding box center [327, 138] width 5 height 6
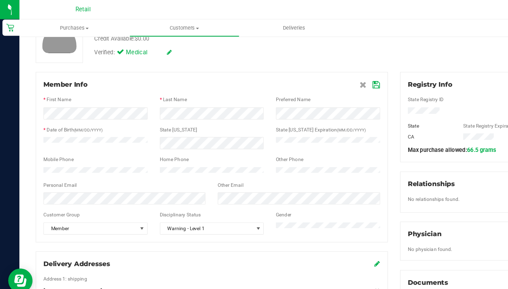
scroll to position [65, 0]
click at [324, 71] on icon at bounding box center [326, 74] width 6 height 6
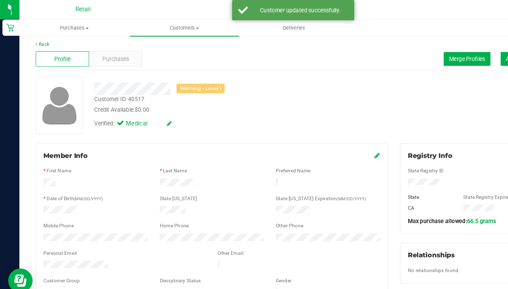
scroll to position [2, 0]
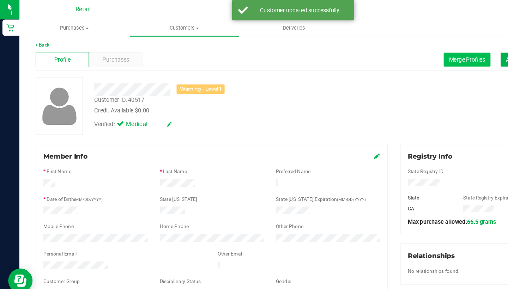
click at [398, 53] on span "Merge Profiles" at bounding box center [404, 52] width 31 height 6
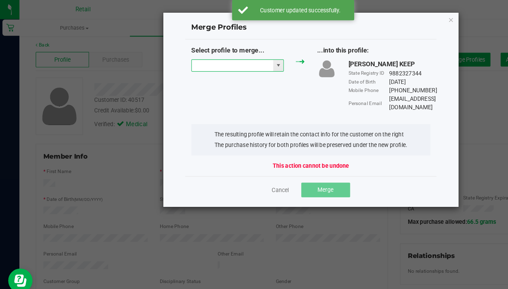
click at [208, 59] on input "NO DATA FOUND" at bounding box center [201, 57] width 71 height 10
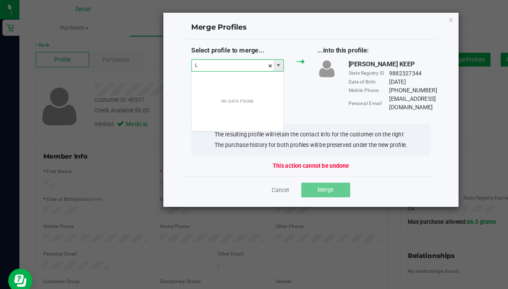
scroll to position [11, 80]
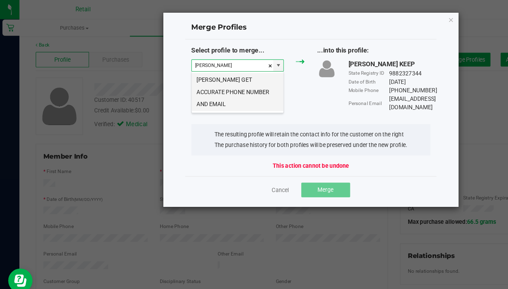
click at [215, 73] on li "Luis Olivos GET ACCURATE PHONE NUMBER AND EMAIL" at bounding box center [205, 79] width 79 height 33
type input "Luis Olivos GET ACCURATE PHONE NUMBER AND EMAIL"
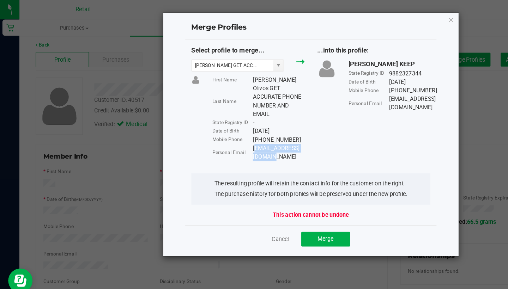
drag, startPoint x: 273, startPoint y: 127, endPoint x: 219, endPoint y: 125, distance: 54.0
click at [219, 125] on div "Louieox1989@gmail.com" at bounding box center [241, 132] width 45 height 15
copy div "Louieox1989@gmail.com"
click at [281, 204] on span "Merge" at bounding box center [282, 207] width 14 height 6
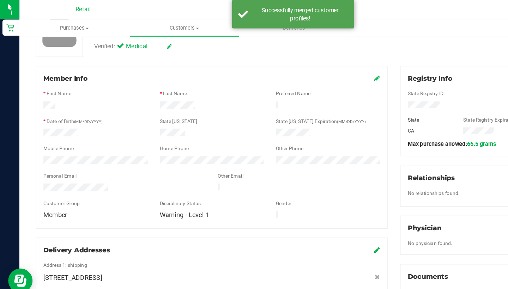
scroll to position [72, 0]
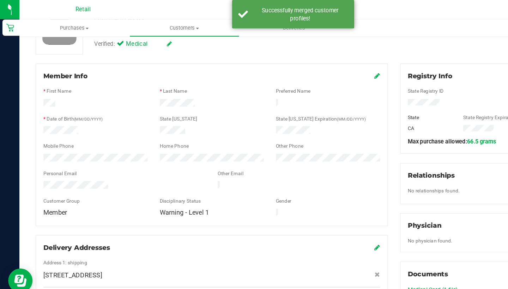
click at [323, 68] on div "Member Info" at bounding box center [184, 66] width 292 height 8
click at [326, 65] on icon at bounding box center [327, 66] width 5 height 6
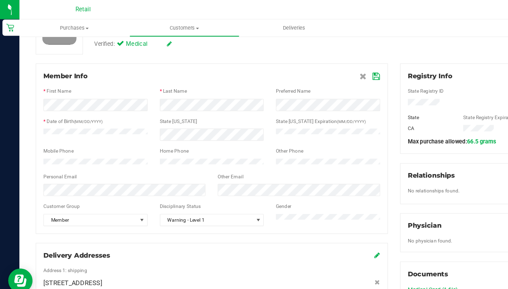
click at [327, 64] on icon at bounding box center [326, 67] width 6 height 6
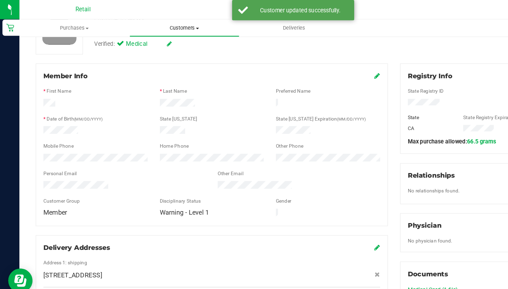
click at [170, 25] on span at bounding box center [171, 24] width 3 height 1
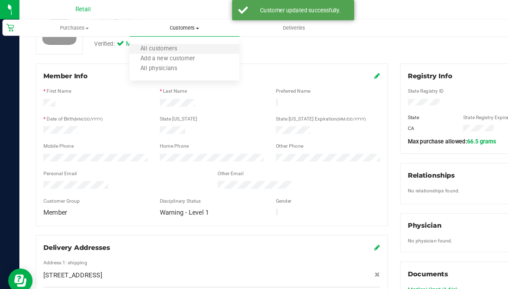
click at [169, 43] on li "All customers" at bounding box center [159, 42] width 95 height 8
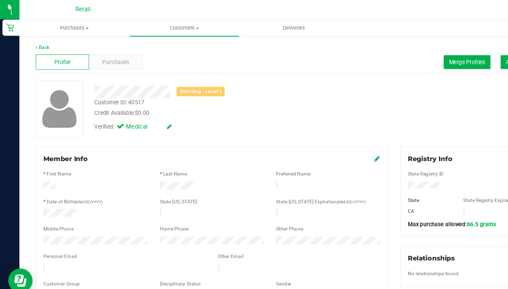
click at [325, 137] on icon at bounding box center [327, 138] width 5 height 6
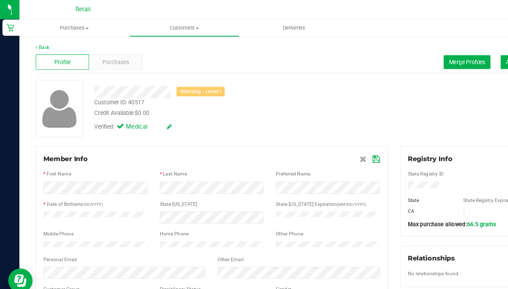
click at [325, 137] on icon at bounding box center [326, 138] width 6 height 6
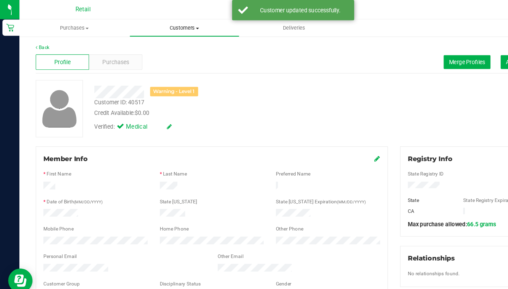
click at [165, 25] on span "Customers" at bounding box center [160, 24] width 95 height 6
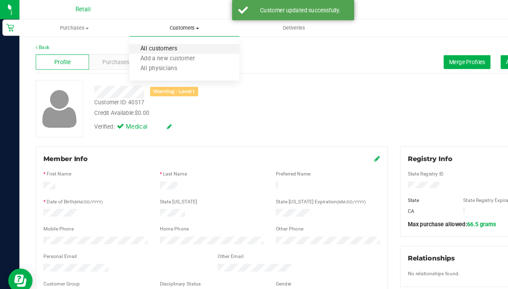
click at [158, 40] on span "All customers" at bounding box center [137, 43] width 51 height 6
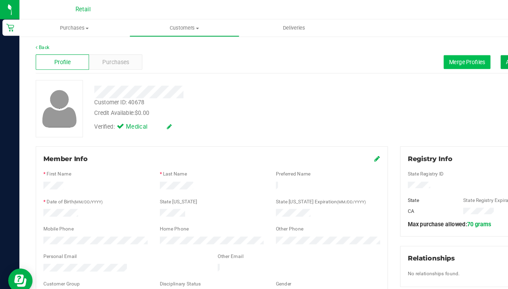
click at [406, 48] on button "Merge Profiles" at bounding box center [405, 54] width 41 height 12
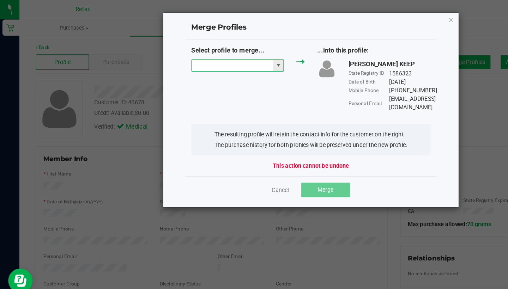
click at [206, 57] on input "NO DATA FOUND" at bounding box center [201, 57] width 71 height 10
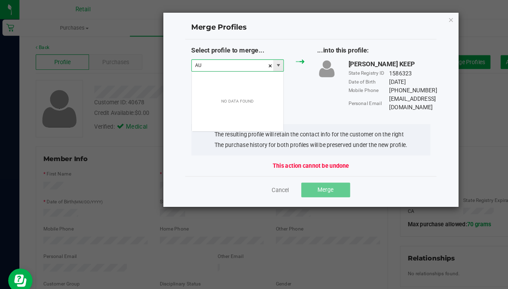
scroll to position [11, 80]
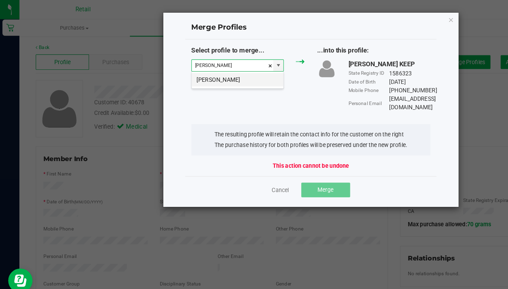
click at [209, 75] on li "Aubrey Olney" at bounding box center [205, 69] width 79 height 12
type input "Aubrey Olney"
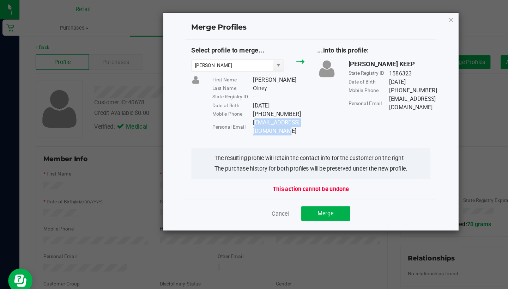
drag, startPoint x: 282, startPoint y: 105, endPoint x: 220, endPoint y: 105, distance: 62.1
click at [220, 105] on div "aolneyfatface13@gmail.com" at bounding box center [241, 110] width 45 height 15
copy div "aolneyfatface13@gmail.com"
click at [283, 182] on span "Merge" at bounding box center [282, 185] width 14 height 6
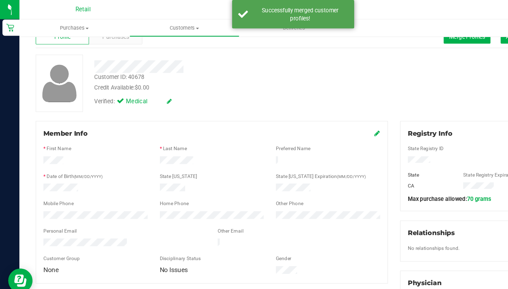
scroll to position [23, 0]
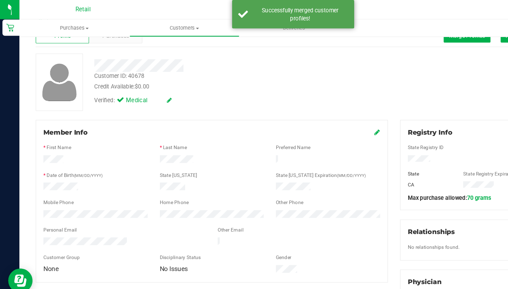
click at [327, 116] on icon at bounding box center [327, 115] width 5 height 6
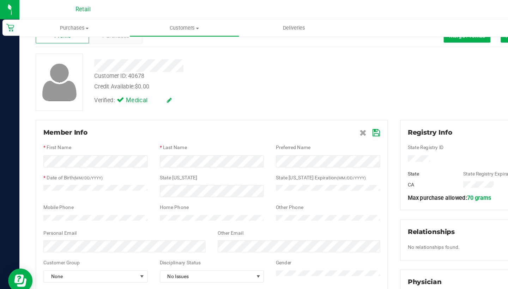
click at [325, 118] on icon at bounding box center [326, 116] width 6 height 6
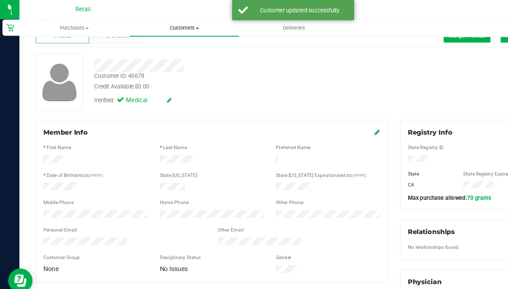
click at [161, 20] on uib-tab-heading "Customers All customers Add a new customer All physicians" at bounding box center [160, 24] width 95 height 14
click at [326, 114] on icon at bounding box center [327, 115] width 5 height 6
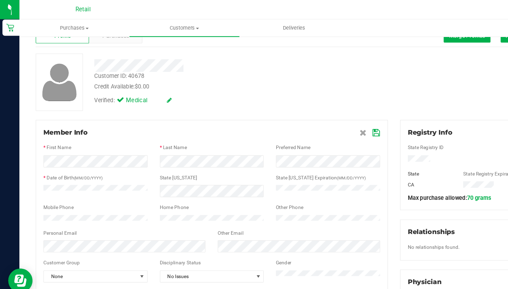
click at [181, 148] on div at bounding box center [184, 148] width 292 height 6
click at [325, 114] on icon at bounding box center [326, 116] width 6 height 6
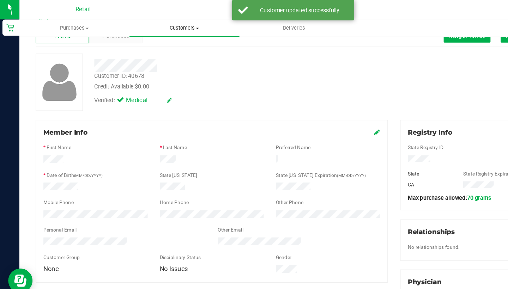
click at [156, 25] on span "Customers" at bounding box center [159, 24] width 95 height 6
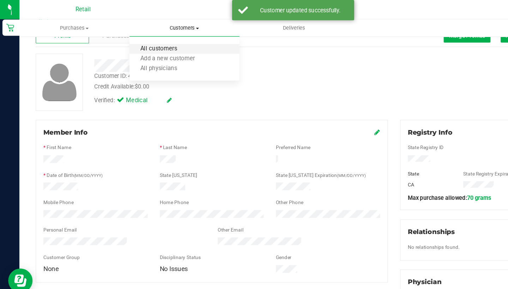
click at [156, 43] on span "All customers" at bounding box center [137, 43] width 51 height 6
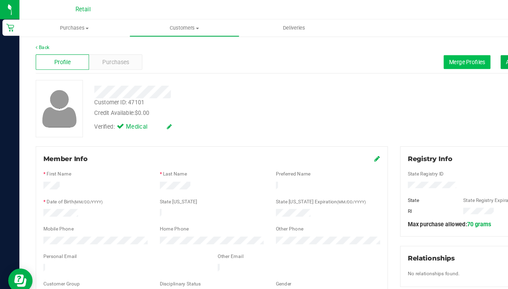
click at [393, 52] on span "Merge Profiles" at bounding box center [404, 54] width 31 height 6
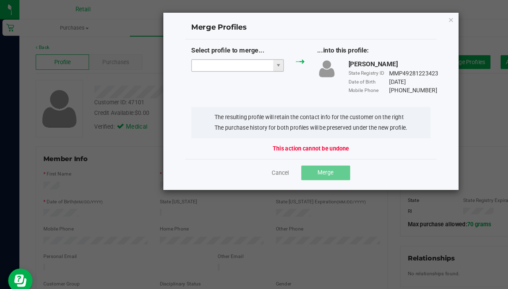
click at [176, 60] on input "NO DATA FOUND" at bounding box center [201, 57] width 71 height 10
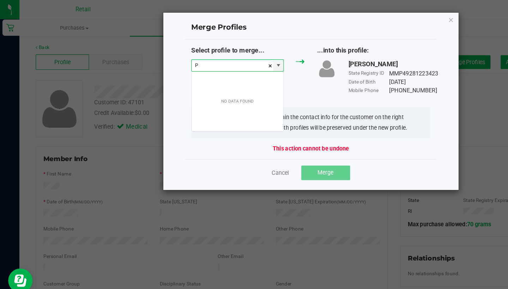
scroll to position [11, 80]
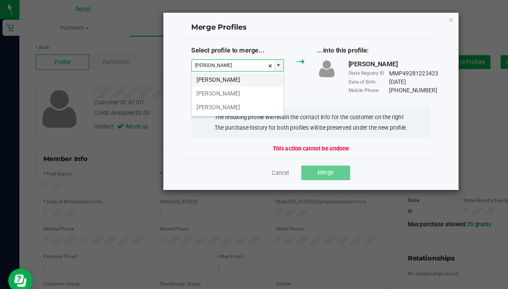
click at [207, 70] on li "Philip Thomas" at bounding box center [205, 69] width 79 height 12
type input "Philip Thomas"
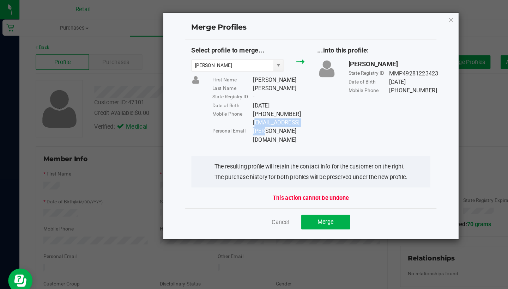
drag, startPoint x: 261, startPoint y: 105, endPoint x: 220, endPoint y: 100, distance: 41.2
click at [220, 100] on div "First Name Philip Last Name Thomas State Registry ID - Date of Birth 12/22/1947…" at bounding box center [224, 95] width 91 height 59
copy div "401) 568-7962 Personal Email philanddit@cox.net"
click at [247, 116] on div "Select profile to merge... Philip Thomas First Name Philip Last Name Thomas Sta…" at bounding box center [270, 107] width 218 height 146
drag, startPoint x: 219, startPoint y: 104, endPoint x: 262, endPoint y: 105, distance: 43.0
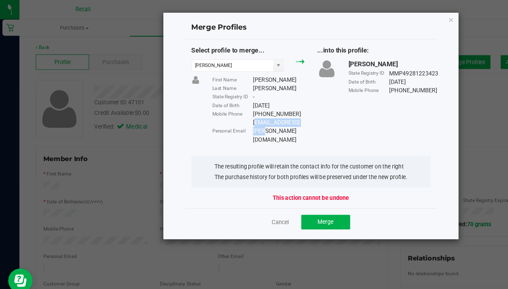
click at [262, 105] on div "Personal Email philanddit@cox.net" at bounding box center [224, 114] width 80 height 22
click at [284, 189] on span "Merge" at bounding box center [282, 192] width 14 height 6
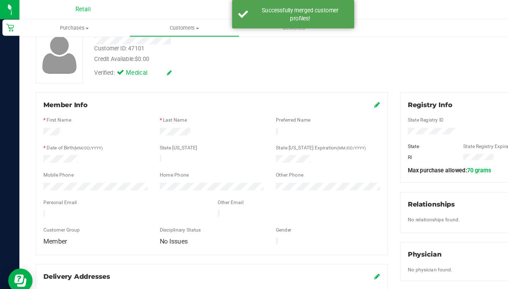
scroll to position [48, 0]
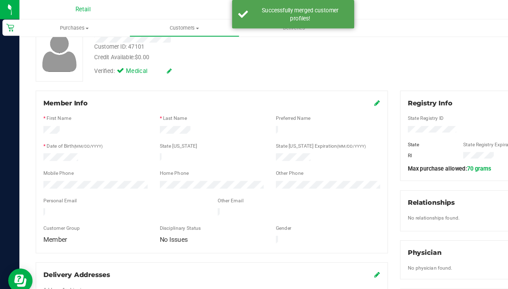
click at [328, 85] on div "Member Info * First Name * Last Name Preferred Name * Date of Birth (MM/DD/YYYY…" at bounding box center [183, 149] width 305 height 141
click at [326, 87] on icon at bounding box center [327, 89] width 5 height 6
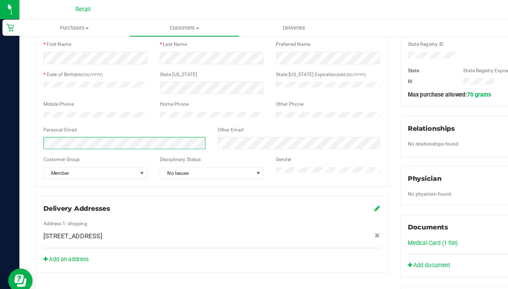
scroll to position [114, 0]
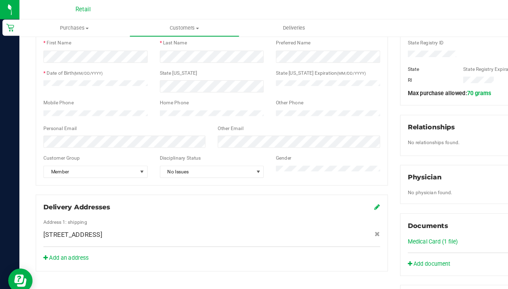
click at [104, 144] on div at bounding box center [184, 143] width 292 height 2
click at [104, 153] on span "Member" at bounding box center [78, 149] width 81 height 10
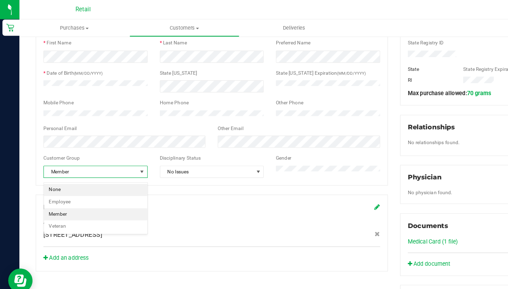
click at [97, 165] on li "None" at bounding box center [83, 164] width 90 height 11
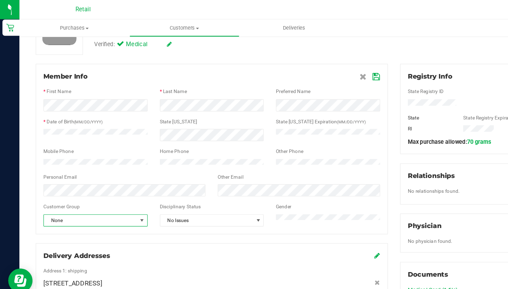
scroll to position [70, 0]
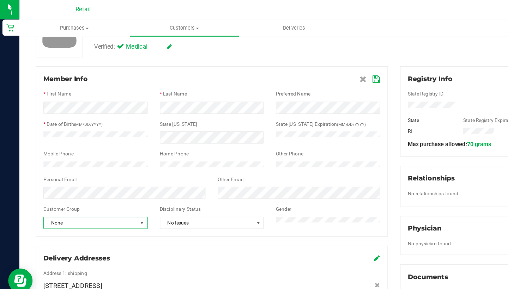
click at [325, 68] on icon at bounding box center [326, 69] width 6 height 6
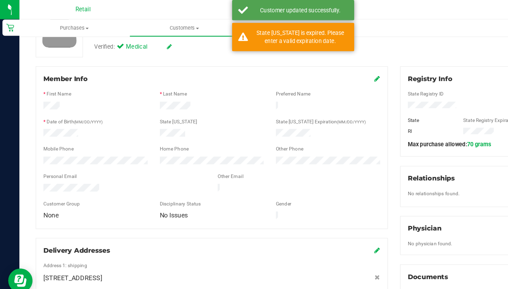
click at [146, 38] on icon at bounding box center [147, 40] width 4 height 5
click at [102, 41] on span "Verified:" at bounding box center [92, 41] width 21 height 9
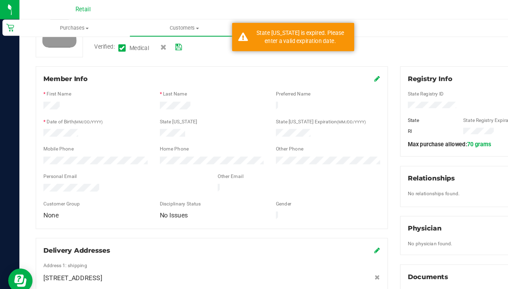
click at [107, 42] on icon at bounding box center [106, 42] width 5 height 0
click at [0, 0] on input "Medical" at bounding box center [0, 0] width 0 height 0
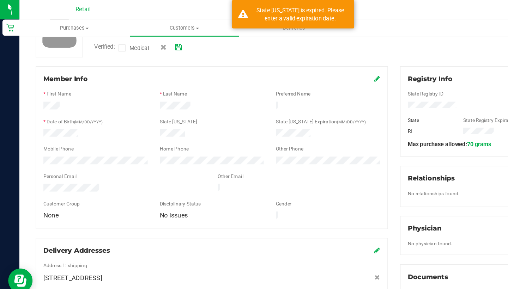
click at [155, 40] on icon at bounding box center [155, 40] width 6 height 5
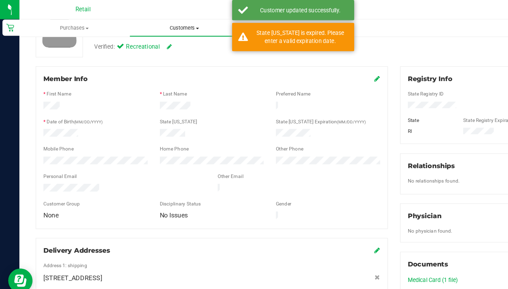
click at [160, 27] on span "Customers" at bounding box center [160, 24] width 95 height 6
click at [160, 36] on ul "All customers Add a new customer All physicians" at bounding box center [159, 51] width 95 height 38
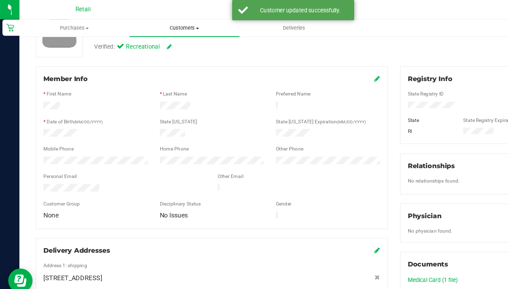
click at [160, 30] on uib-tab-heading "Customers All customers Add a new customer All physicians" at bounding box center [159, 24] width 95 height 15
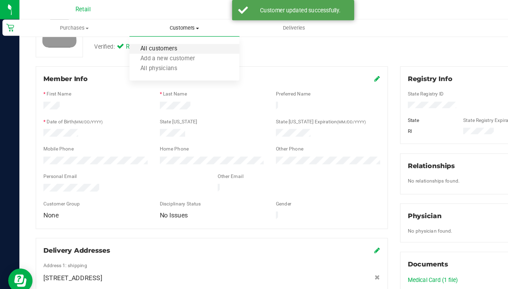
click at [159, 42] on span "All customers" at bounding box center [137, 43] width 51 height 6
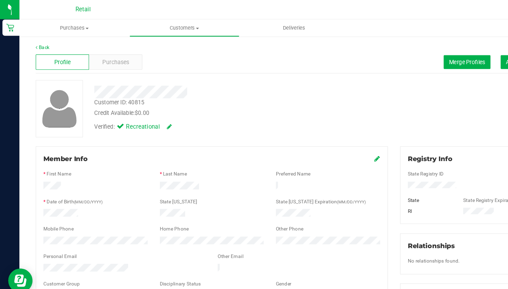
click at [325, 138] on icon at bounding box center [327, 138] width 5 height 6
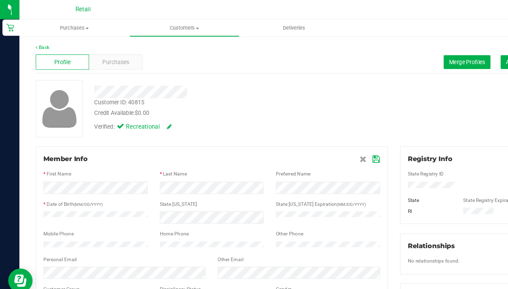
click at [326, 140] on icon at bounding box center [326, 138] width 6 height 6
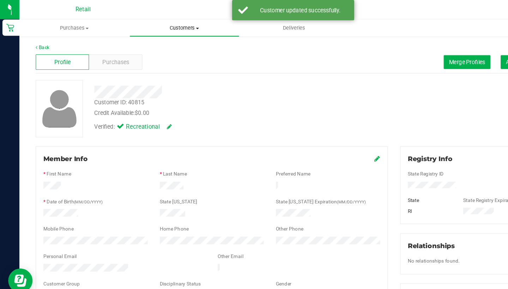
click at [158, 26] on span "Customers" at bounding box center [160, 24] width 95 height 6
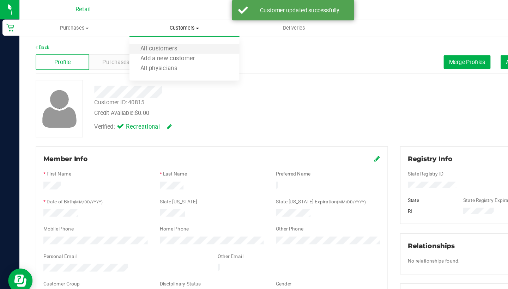
click at [156, 46] on li "All customers" at bounding box center [159, 42] width 95 height 8
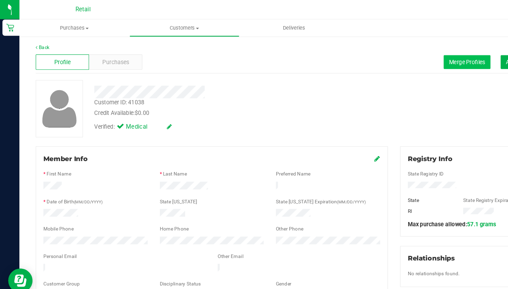
click at [390, 54] on span "Merge Profiles" at bounding box center [404, 54] width 31 height 6
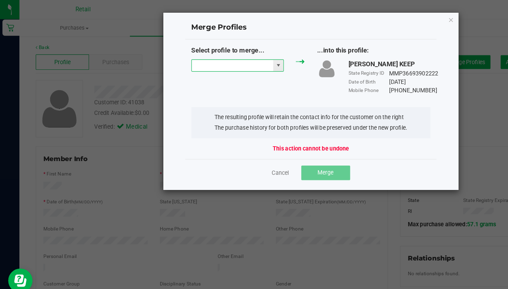
click at [207, 58] on input "NO DATA FOUND" at bounding box center [201, 57] width 71 height 10
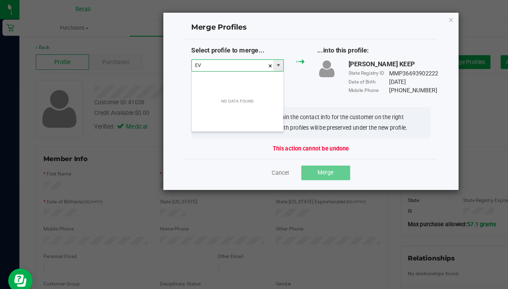
scroll to position [11, 80]
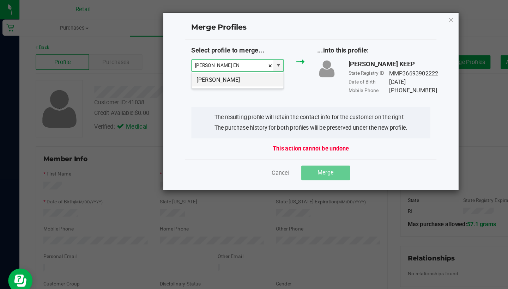
click at [229, 72] on li "Evelyn Engelhardt" at bounding box center [205, 69] width 79 height 12
type input "Evelyn Engelhardt"
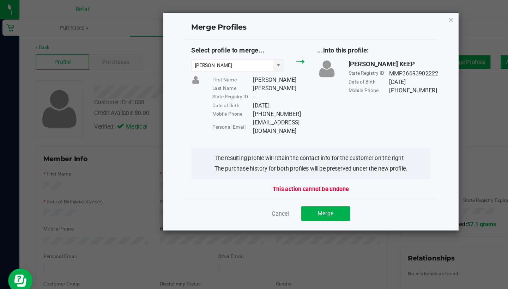
drag, startPoint x: 279, startPoint y: 104, endPoint x: 218, endPoint y: 105, distance: 61.8
click at [217, 105] on div "Personal Email bianca.rose777@gmail.com" at bounding box center [224, 110] width 80 height 15
click at [284, 181] on button "Merge" at bounding box center [282, 185] width 42 height 13
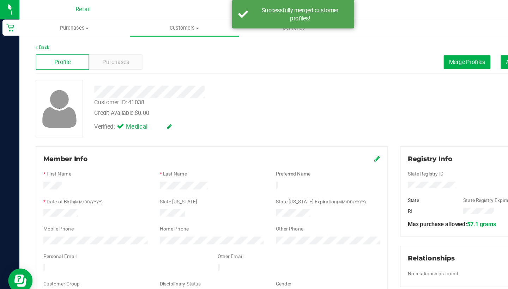
click at [326, 136] on icon at bounding box center [327, 138] width 5 height 6
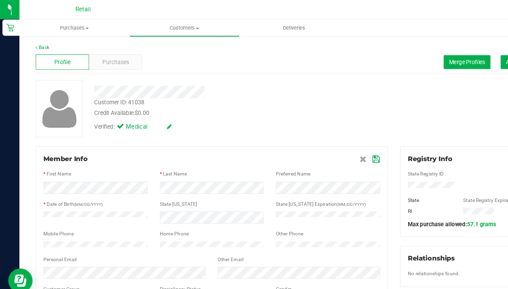
click at [322, 135] on span at bounding box center [321, 138] width 18 height 8
click at [324, 138] on icon at bounding box center [326, 138] width 6 height 6
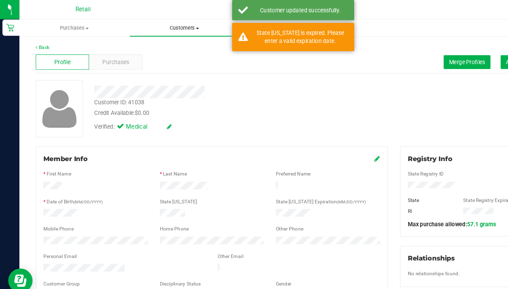
click at [154, 26] on span "Customers" at bounding box center [160, 24] width 95 height 6
click at [326, 138] on icon at bounding box center [327, 138] width 5 height 6
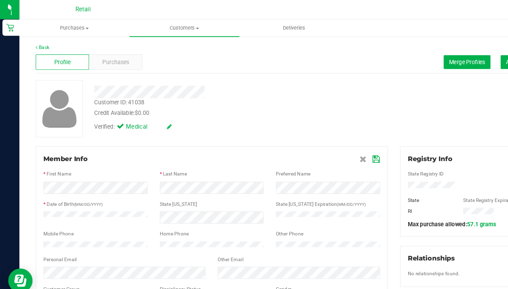
click at [328, 137] on icon at bounding box center [326, 138] width 6 height 6
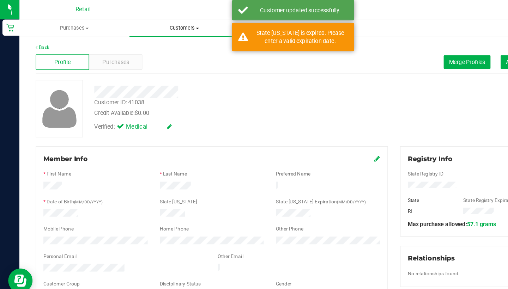
click at [154, 27] on span "Customers" at bounding box center [159, 24] width 95 height 6
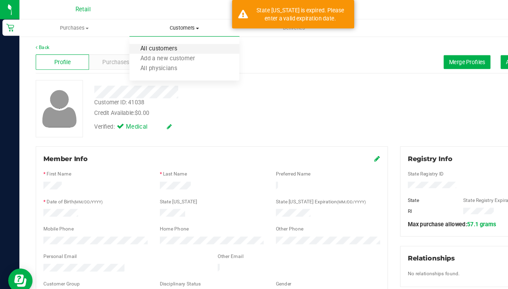
click at [152, 44] on span "All customers" at bounding box center [137, 43] width 51 height 6
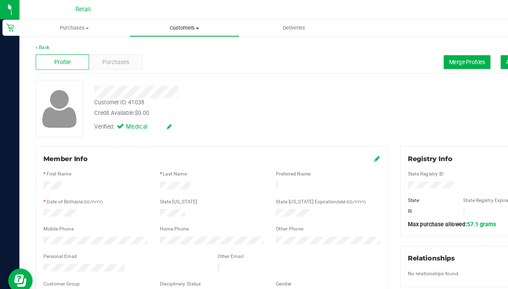
click at [159, 25] on span "Customers" at bounding box center [160, 24] width 95 height 6
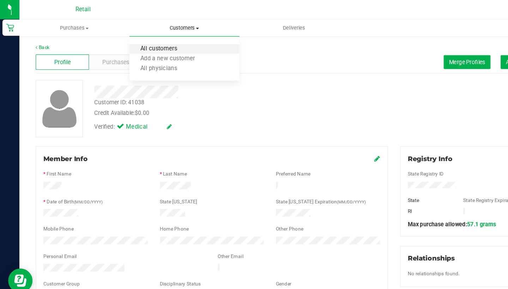
click at [158, 43] on span "All customers" at bounding box center [137, 43] width 51 height 6
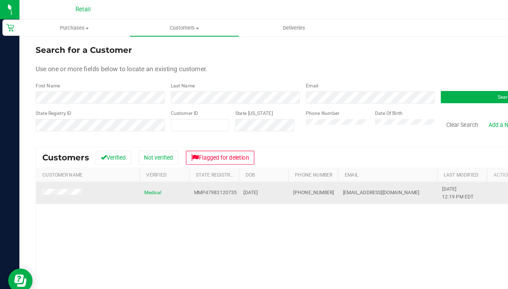
drag, startPoint x: 285, startPoint y: 167, endPoint x: 252, endPoint y: 164, distance: 32.9
click at [252, 165] on td "(401) 787-5568" at bounding box center [271, 167] width 43 height 19
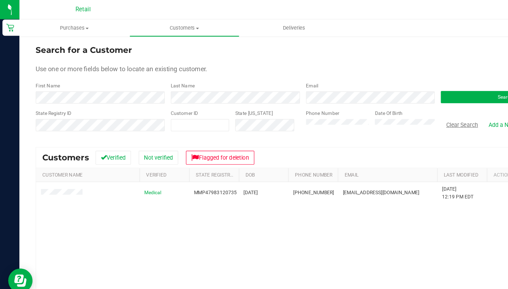
click at [399, 109] on button "Clear Search" at bounding box center [400, 108] width 37 height 12
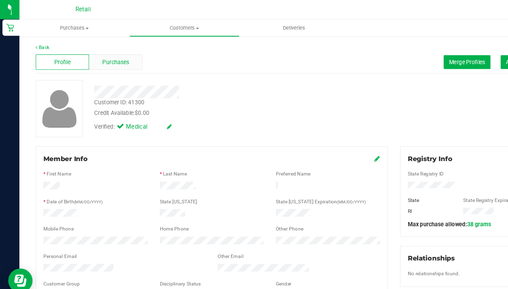
click at [92, 55] on span "Purchases" at bounding box center [100, 53] width 23 height 7
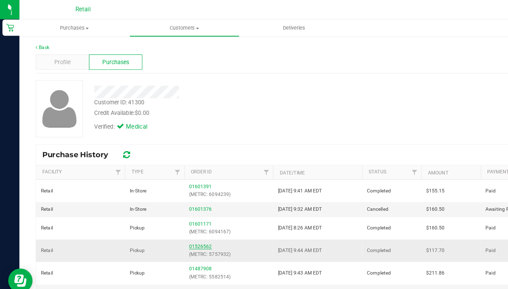
click at [175, 215] on link "01526562" at bounding box center [174, 213] width 20 height 5
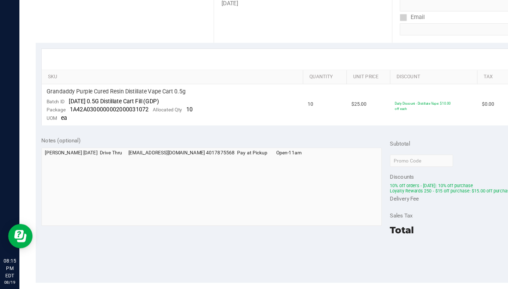
scroll to position [123, 0]
click at [199, 185] on div "Notes (optional) Subtotal $250.00 Discounts ($140.00) 10% off orders - Sunday: …" at bounding box center [262, 218] width 463 height 132
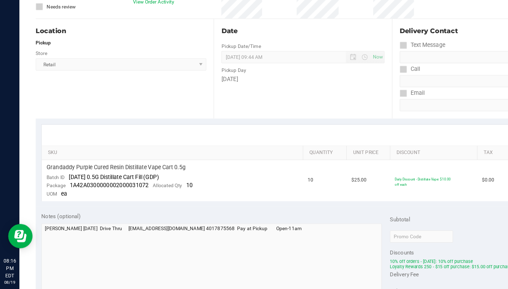
scroll to position [54, 0]
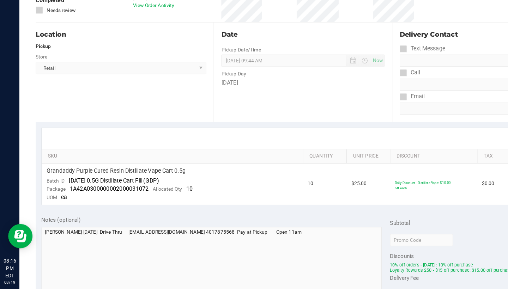
click at [153, 76] on div "Pickup" at bounding box center [105, 79] width 148 height 6
click at [153, 58] on div "Location Pickup Store Retail Select Store Retail" at bounding box center [108, 101] width 154 height 86
click at [159, 76] on div "Pickup" at bounding box center [105, 79] width 148 height 6
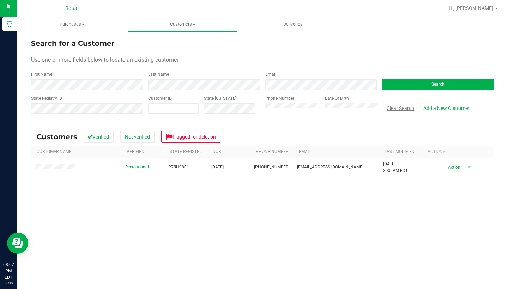
click at [402, 112] on button "Clear Search" at bounding box center [400, 108] width 37 height 12
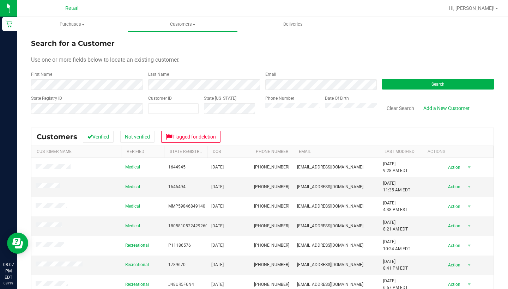
click at [302, 114] on div "Phone Number" at bounding box center [292, 107] width 55 height 25
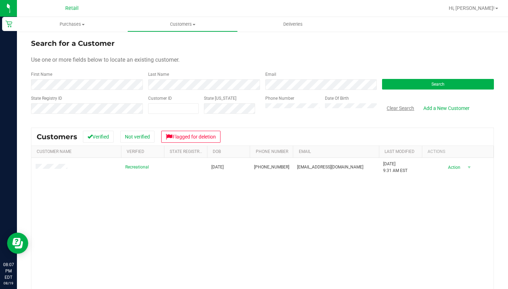
click at [395, 109] on button "Clear Search" at bounding box center [400, 108] width 37 height 12
click at [407, 113] on button "Clear Search" at bounding box center [400, 108] width 37 height 12
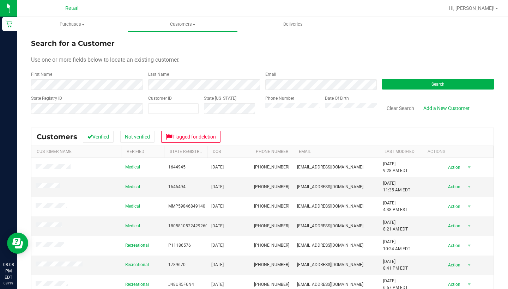
click at [283, 103] on div "Phone Number" at bounding box center [292, 107] width 55 height 25
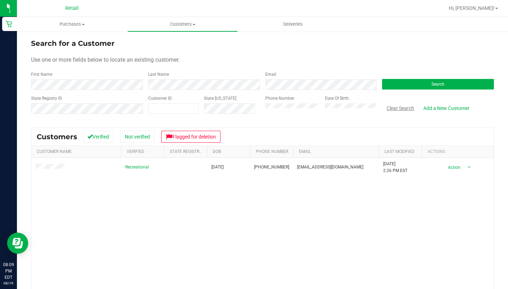
click at [409, 109] on button "Clear Search" at bounding box center [400, 108] width 37 height 12
click at [399, 110] on button "Clear Search" at bounding box center [400, 108] width 37 height 12
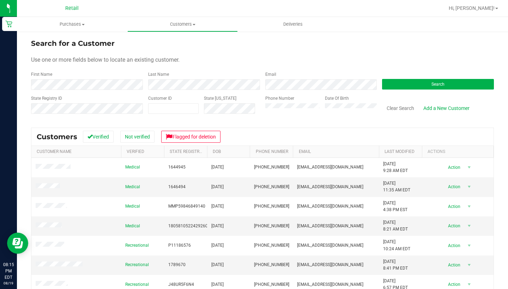
click at [282, 114] on div "Phone Number" at bounding box center [292, 107] width 55 height 25
click at [409, 107] on button "Clear Search" at bounding box center [400, 108] width 37 height 12
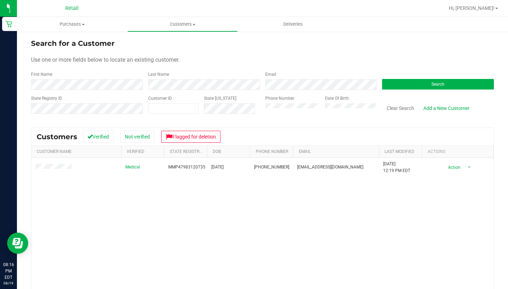
drag, startPoint x: 409, startPoint y: 110, endPoint x: 286, endPoint y: 65, distance: 130.9
click at [286, 65] on form "Search for a Customer Use one or more fields below to locate an existing custom…" at bounding box center [262, 79] width 463 height 82
click at [410, 108] on button "Clear Search" at bounding box center [400, 108] width 37 height 12
click at [408, 107] on button "Clear Search" at bounding box center [400, 108] width 37 height 12
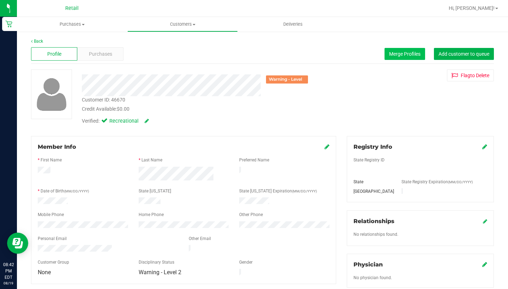
click at [401, 56] on span "Merge Profiles" at bounding box center [404, 54] width 31 height 6
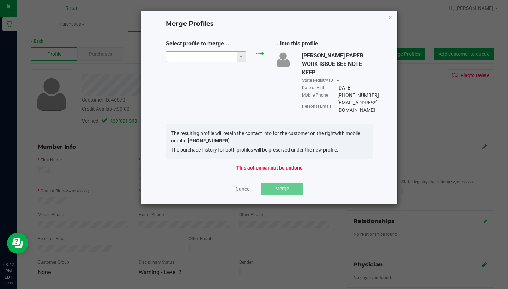
click at [189, 57] on input "NO DATA FOUND" at bounding box center [201, 57] width 71 height 10
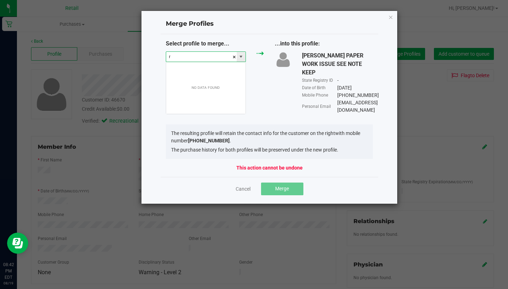
scroll to position [11, 80]
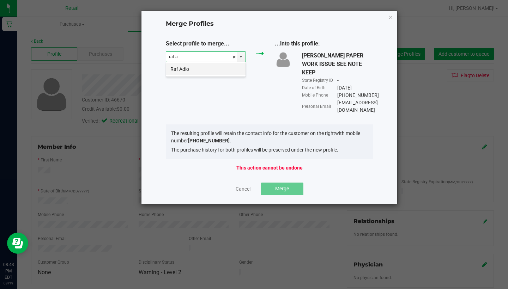
click at [194, 64] on li "Raf Adio" at bounding box center [205, 69] width 79 height 12
type input "Raf Adio"
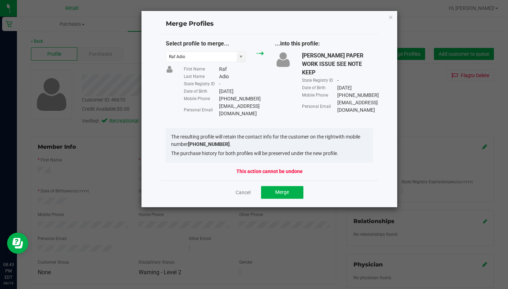
drag, startPoint x: 255, startPoint y: 98, endPoint x: 219, endPoint y: 97, distance: 35.6
click at [219, 97] on div "Mobile Phone [PHONE_NUMBER]" at bounding box center [224, 98] width 80 height 7
copy div "[PHONE_NUMBER]"
click at [281, 189] on span "Merge" at bounding box center [282, 192] width 14 height 6
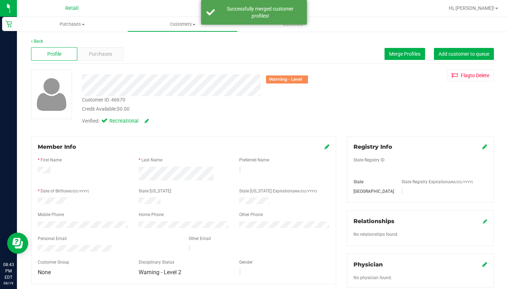
click at [323, 148] on div "Member Info" at bounding box center [184, 147] width 292 height 8
click at [325, 144] on icon at bounding box center [327, 147] width 5 height 6
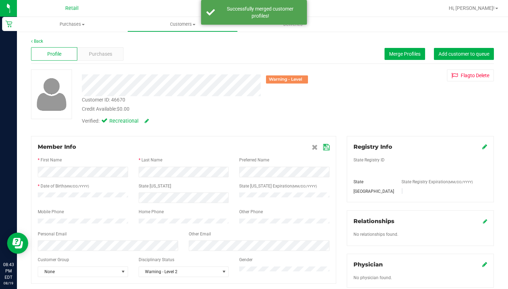
click at [257, 231] on div at bounding box center [184, 228] width 292 height 6
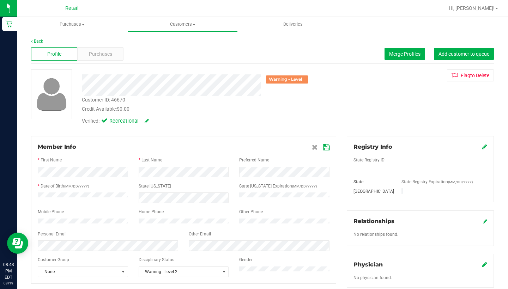
click at [325, 145] on icon at bounding box center [326, 148] width 6 height 6
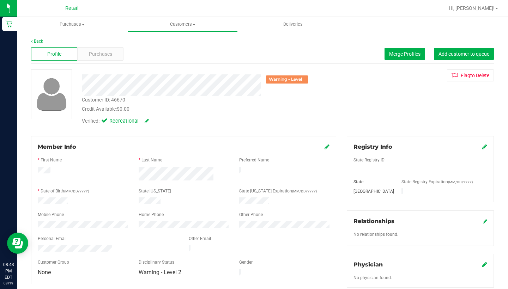
scroll to position [0, 0]
click at [182, 24] on span "Customers" at bounding box center [183, 24] width 110 height 6
click at [180, 43] on li "All customers" at bounding box center [182, 42] width 110 height 8
click at [326, 145] on icon at bounding box center [327, 147] width 5 height 6
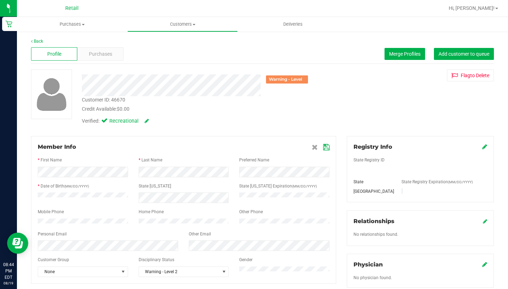
click at [327, 146] on icon at bounding box center [326, 148] width 6 height 6
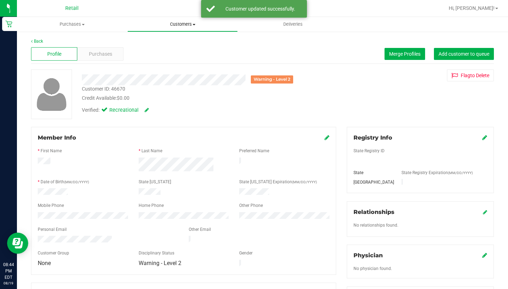
click at [175, 28] on uib-tab-heading "Customers All customers Add a new customer All physicians" at bounding box center [183, 24] width 110 height 14
click at [175, 43] on span "All customers" at bounding box center [152, 43] width 51 height 6
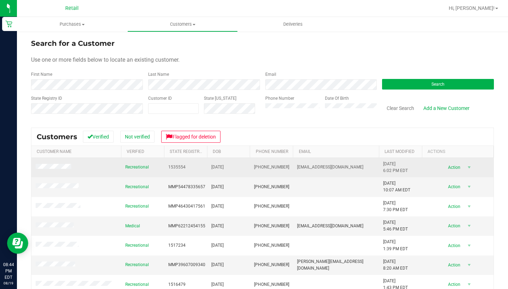
drag, startPoint x: 284, startPoint y: 165, endPoint x: 253, endPoint y: 164, distance: 31.4
click at [253, 164] on td "[PHONE_NUMBER]" at bounding box center [271, 167] width 43 height 19
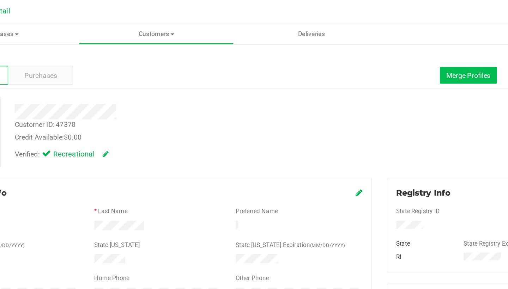
click at [385, 49] on button "Merge Profiles" at bounding box center [405, 54] width 41 height 12
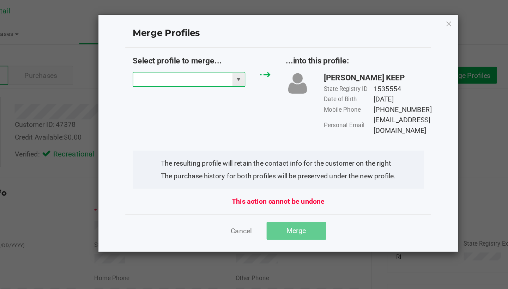
click at [166, 59] on input "NO DATA FOUND" at bounding box center [201, 57] width 71 height 10
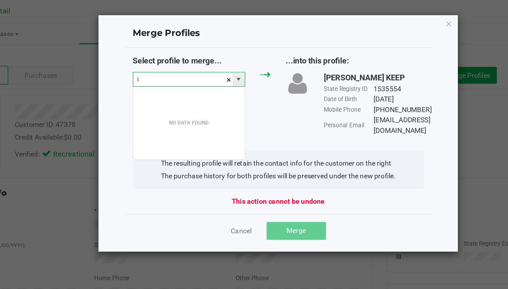
scroll to position [11, 80]
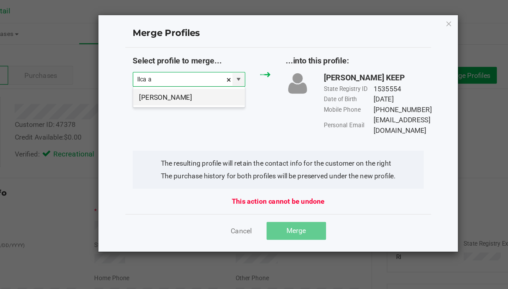
click at [166, 71] on li "Ilca Almeida" at bounding box center [205, 70] width 79 height 12
type input "Ilca Almeida"
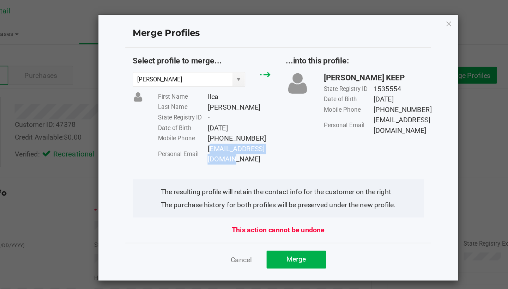
drag, startPoint x: 199, startPoint y: 105, endPoint x: 146, endPoint y: 102, distance: 52.4
click at [184, 103] on div "Personal Email Ilcajenicea@gmail.com" at bounding box center [224, 110] width 80 height 15
copy div "Personal Email Ilcajenicea@gmail.com"
click at [261, 179] on button "Merge" at bounding box center [282, 185] width 42 height 13
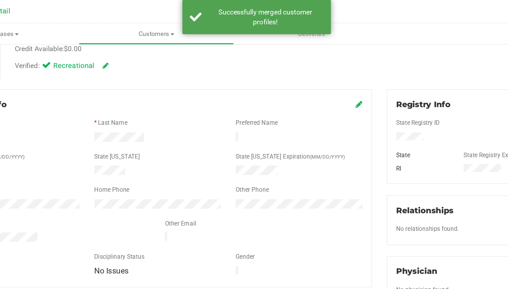
scroll to position [64, 0]
click at [325, 73] on icon at bounding box center [327, 74] width 5 height 6
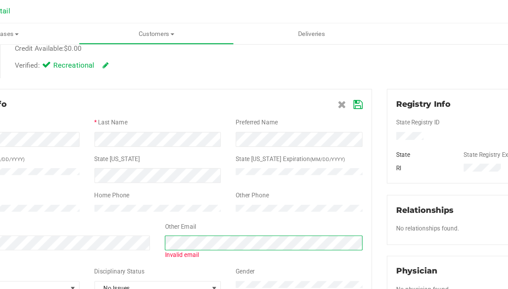
click at [109, 173] on div "Invalid email" at bounding box center [183, 176] width 302 height 17
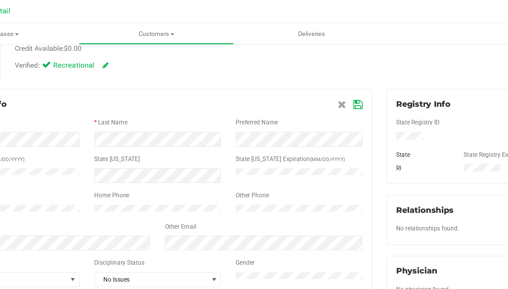
click at [323, 76] on icon at bounding box center [326, 75] width 6 height 6
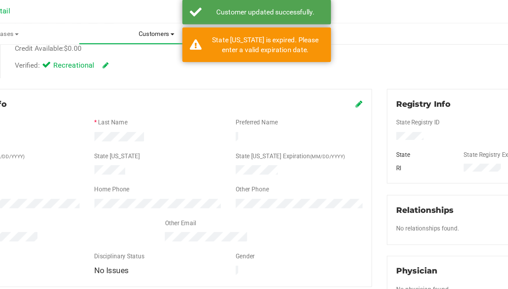
click at [128, 23] on span "Customers" at bounding box center [183, 24] width 110 height 6
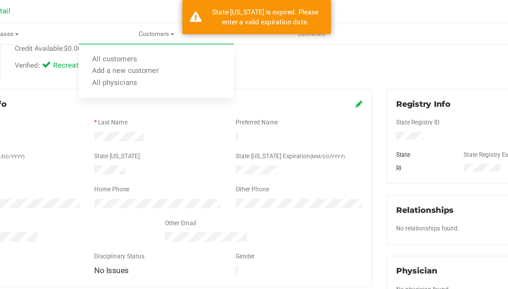
click at [325, 72] on icon at bounding box center [327, 74] width 5 height 6
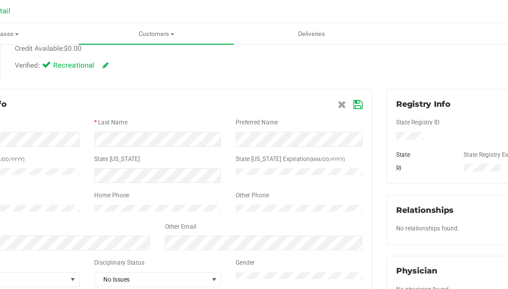
click at [323, 76] on icon at bounding box center [326, 75] width 6 height 6
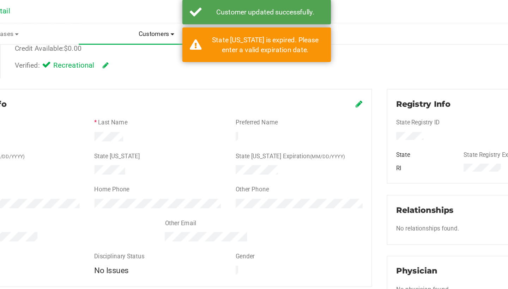
click at [127, 29] on uib-tab-heading "Customers All customers Add a new customer All physicians" at bounding box center [182, 24] width 110 height 15
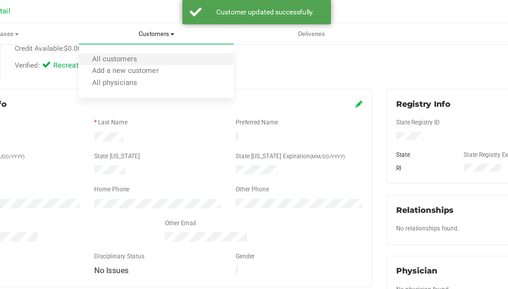
click at [127, 41] on li "All customers" at bounding box center [182, 42] width 110 height 8
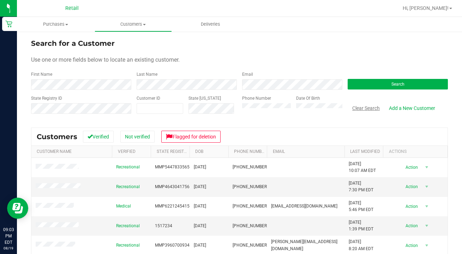
click at [364, 106] on button "Clear Search" at bounding box center [366, 108] width 37 height 12
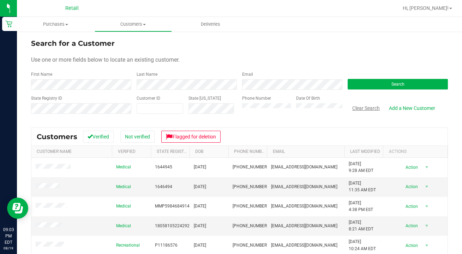
click at [364, 108] on button "Clear Search" at bounding box center [366, 108] width 37 height 12
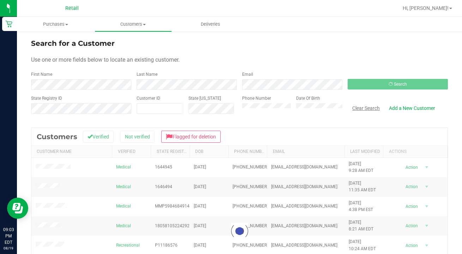
click at [364, 108] on button "Clear Search" at bounding box center [366, 108] width 37 height 12
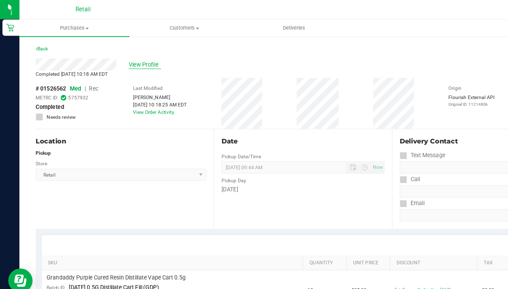
click at [128, 55] on span "View Profile" at bounding box center [125, 56] width 28 height 7
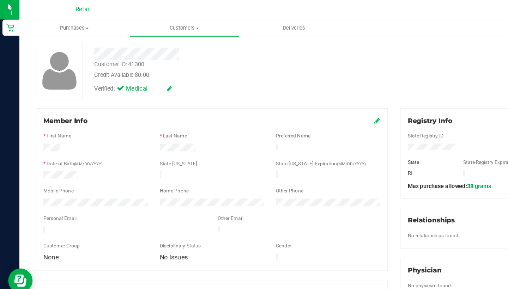
scroll to position [41, 0]
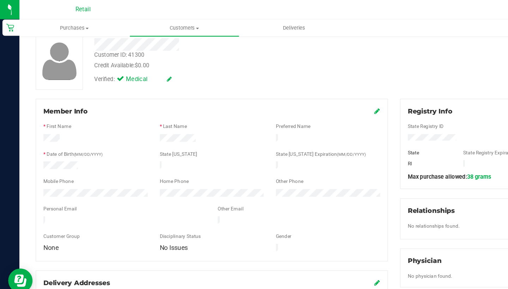
click at [327, 97] on icon at bounding box center [327, 96] width 5 height 6
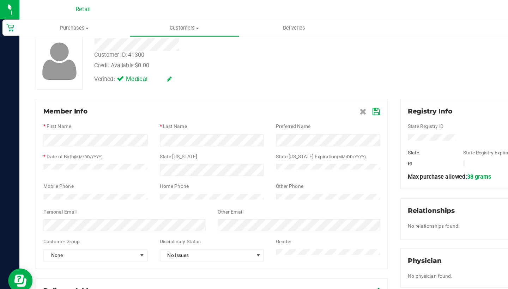
click at [324, 95] on icon at bounding box center [326, 97] width 6 height 6
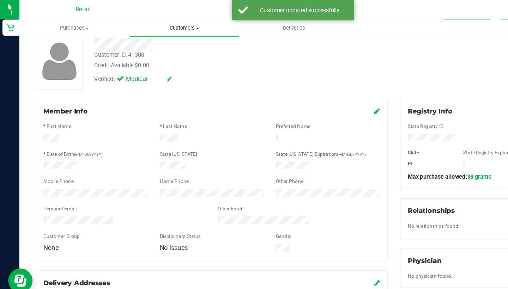
click at [162, 27] on span "Customers" at bounding box center [160, 24] width 95 height 6
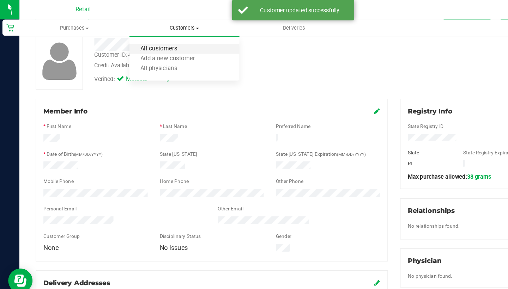
click at [162, 41] on span "All customers" at bounding box center [137, 43] width 51 height 6
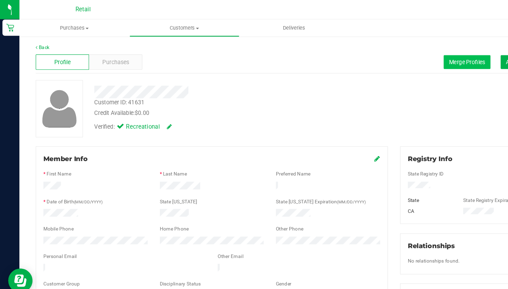
click at [395, 58] on button "Merge Profiles" at bounding box center [405, 54] width 41 height 12
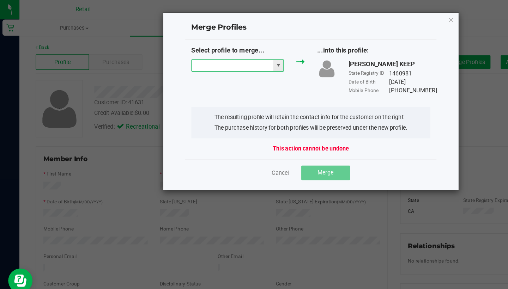
click at [215, 57] on input "NO DATA FOUND" at bounding box center [201, 57] width 71 height 10
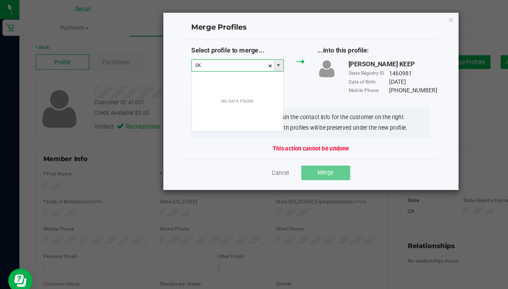
scroll to position [11, 80]
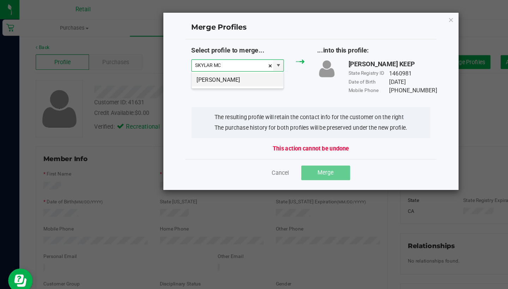
click at [224, 68] on li "[PERSON_NAME]" at bounding box center [205, 69] width 79 height 12
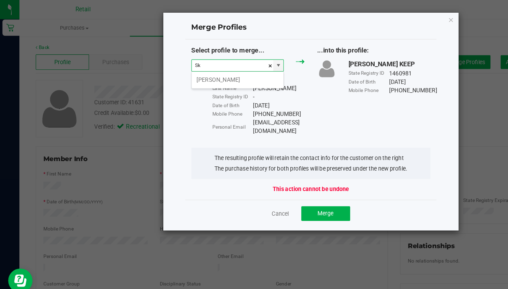
type input "S"
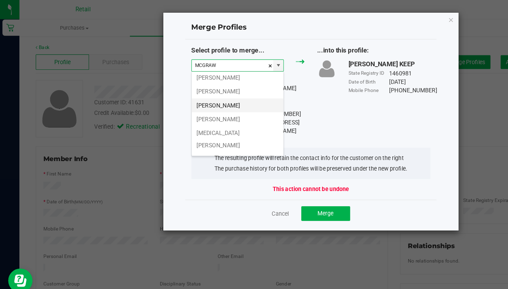
scroll to position [25, 0]
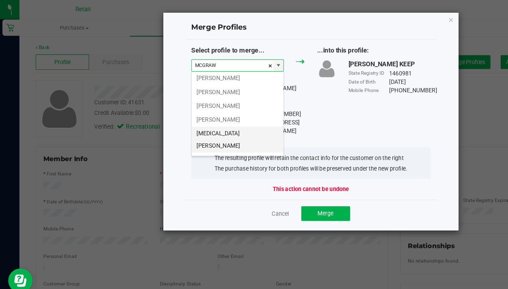
click at [202, 115] on li "[MEDICAL_DATA][PERSON_NAME]" at bounding box center [205, 121] width 79 height 23
type input "[MEDICAL_DATA][PERSON_NAME]"
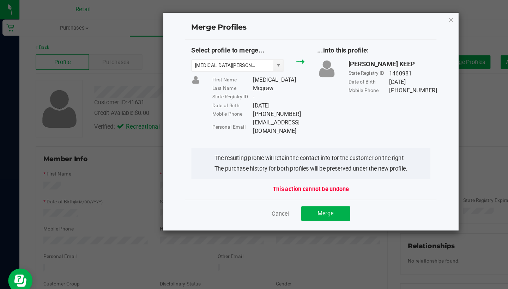
drag, startPoint x: 282, startPoint y: 107, endPoint x: 236, endPoint y: 103, distance: 45.7
click at [236, 103] on div "Select profile to merge... [MEDICAL_DATA][PERSON_NAME] First Name [MEDICAL_DATA…" at bounding box center [270, 79] width 218 height 78
click at [236, 103] on div "[EMAIL_ADDRESS][DOMAIN_NAME]" at bounding box center [241, 110] width 45 height 15
drag, startPoint x: 219, startPoint y: 105, endPoint x: 280, endPoint y: 103, distance: 60.4
click at [264, 103] on div "[EMAIL_ADDRESS][DOMAIN_NAME]" at bounding box center [241, 110] width 45 height 15
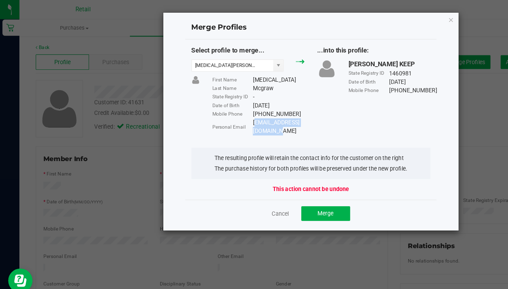
copy div "[EMAIL_ADDRESS][DOMAIN_NAME]"
click at [285, 182] on span "Merge" at bounding box center [282, 185] width 14 height 6
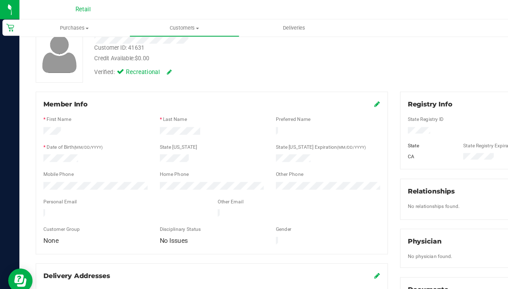
scroll to position [47, 0]
click at [322, 89] on div "Member Info" at bounding box center [184, 90] width 292 height 8
click at [327, 90] on icon at bounding box center [327, 90] width 5 height 6
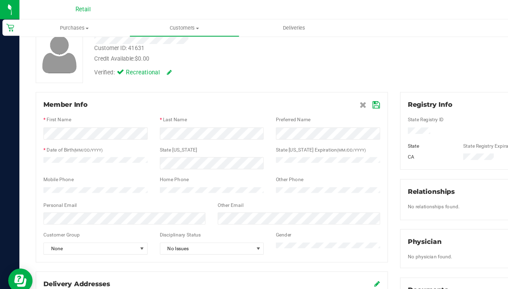
click at [327, 92] on icon at bounding box center [326, 91] width 6 height 6
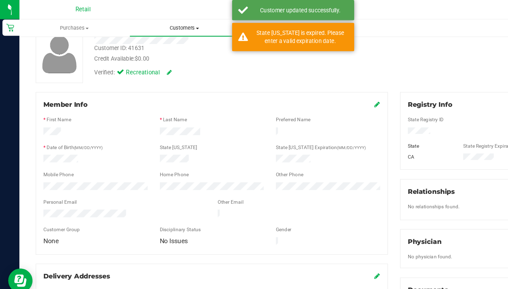
click at [164, 23] on span "Customers" at bounding box center [160, 24] width 95 height 6
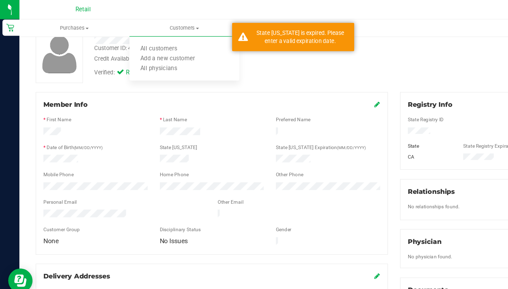
click at [326, 91] on icon at bounding box center [327, 90] width 5 height 6
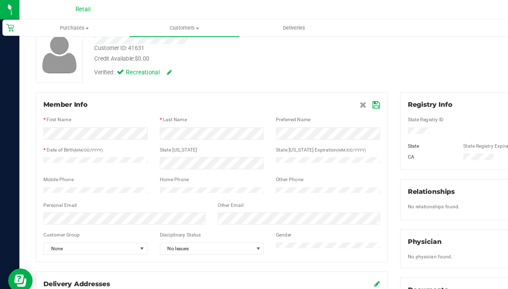
click at [326, 92] on icon at bounding box center [326, 91] width 6 height 6
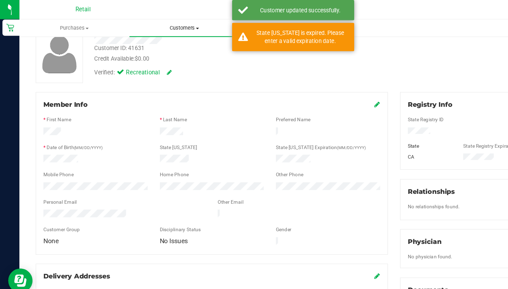
click at [153, 20] on uib-tab-heading "Customers All customers Add a new customer All physicians" at bounding box center [159, 24] width 95 height 15
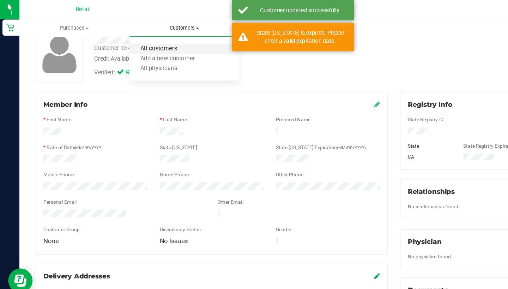
click at [153, 40] on span "All customers" at bounding box center [137, 43] width 51 height 6
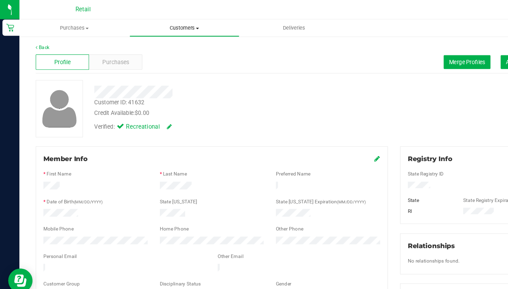
click at [158, 21] on uib-tab-heading "Customers All customers Add a new customer All physicians" at bounding box center [160, 24] width 95 height 14
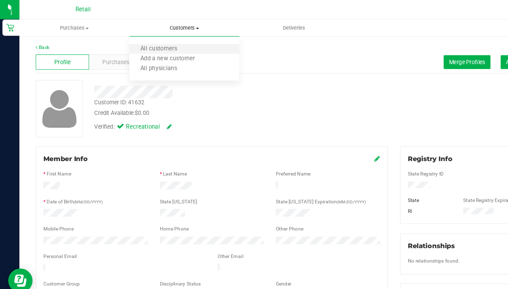
click at [155, 45] on li "All customers" at bounding box center [159, 42] width 95 height 8
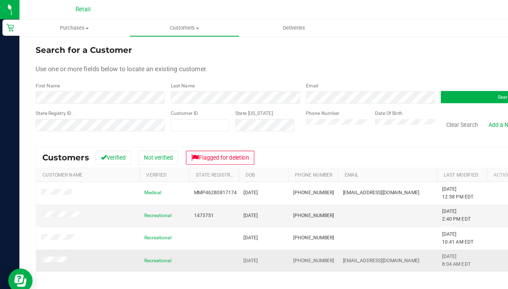
drag, startPoint x: 283, startPoint y: 225, endPoint x: 254, endPoint y: 223, distance: 29.7
click at [254, 223] on td "[PHONE_NUMBER]" at bounding box center [271, 226] width 43 height 19
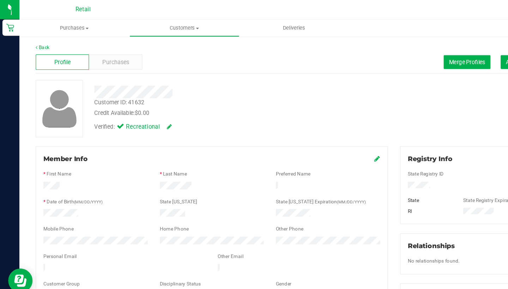
click at [327, 138] on icon at bounding box center [327, 138] width 5 height 6
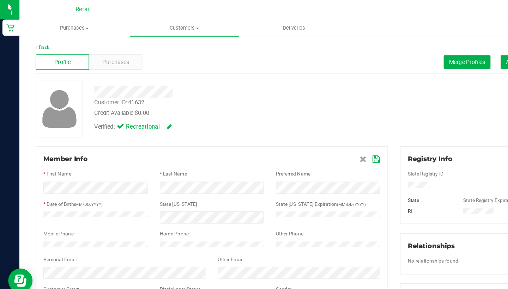
scroll to position [13, 0]
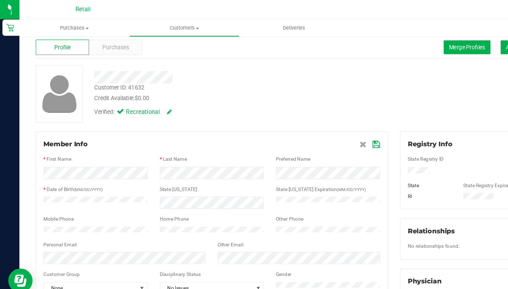
click at [252, 207] on div at bounding box center [184, 206] width 292 height 6
click at [326, 127] on icon at bounding box center [326, 125] width 6 height 6
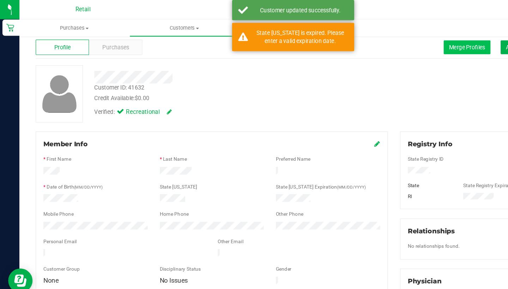
click at [395, 41] on span "Merge Profiles" at bounding box center [404, 41] width 31 height 6
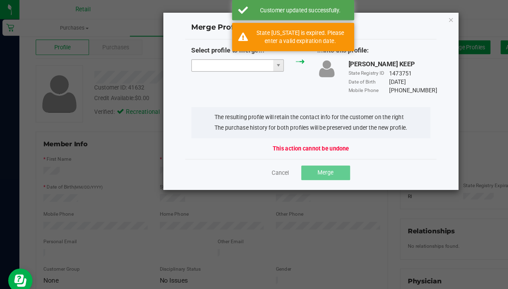
click at [206, 54] on input "NO DATA FOUND" at bounding box center [201, 57] width 71 height 10
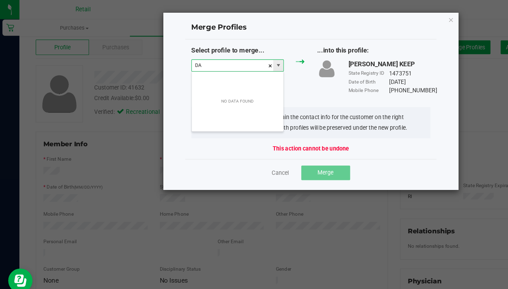
scroll to position [11, 80]
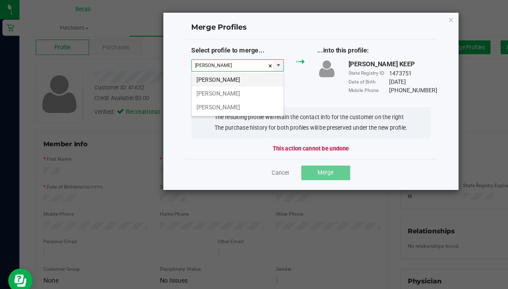
click at [209, 68] on li "[PERSON_NAME]" at bounding box center [205, 69] width 79 height 12
type input "[PERSON_NAME]"
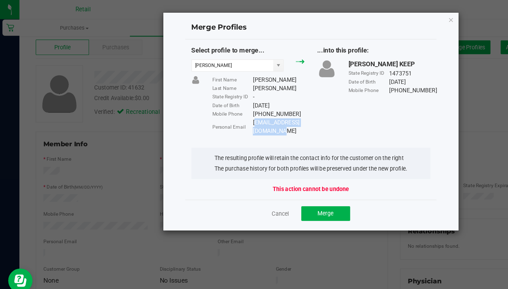
drag, startPoint x: 279, startPoint y: 107, endPoint x: 219, endPoint y: 105, distance: 60.0
click at [219, 106] on div "[EMAIL_ADDRESS][DOMAIN_NAME]" at bounding box center [241, 110] width 45 height 15
copy div "[EMAIL_ADDRESS][DOMAIN_NAME]"
click at [288, 173] on div "Cancel Merge" at bounding box center [270, 185] width 218 height 24
click at [287, 182] on span "Merge" at bounding box center [282, 185] width 14 height 6
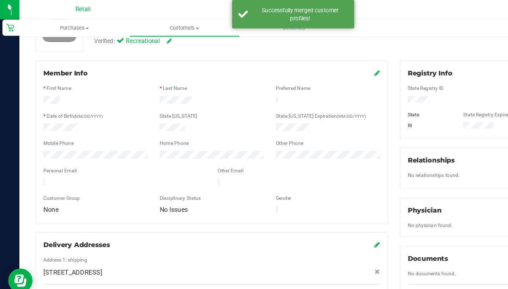
scroll to position [77, 0]
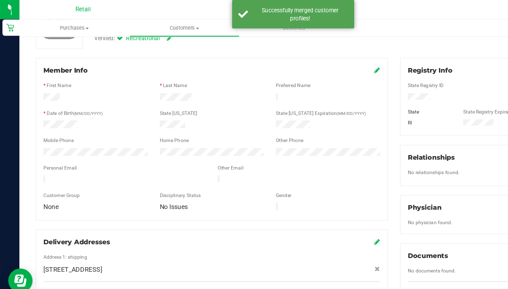
click at [327, 59] on icon at bounding box center [327, 61] width 5 height 6
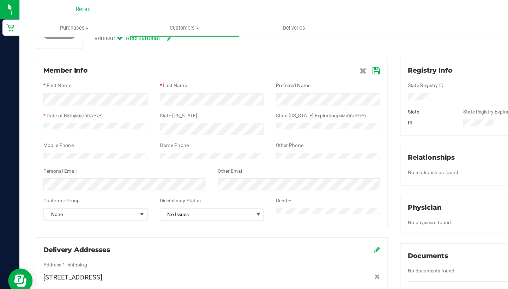
click at [325, 60] on icon at bounding box center [326, 62] width 6 height 6
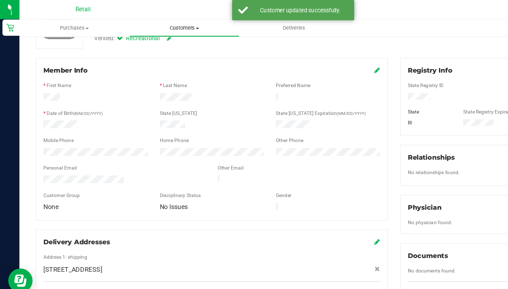
click at [160, 23] on span "Customers" at bounding box center [160, 24] width 95 height 6
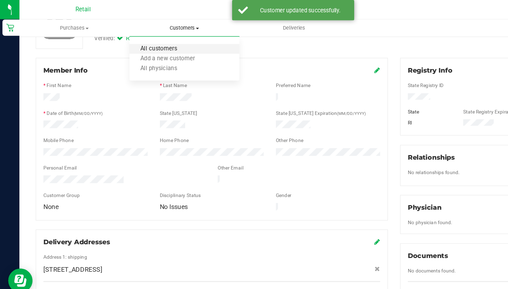
click at [157, 42] on span "All customers" at bounding box center [137, 43] width 51 height 6
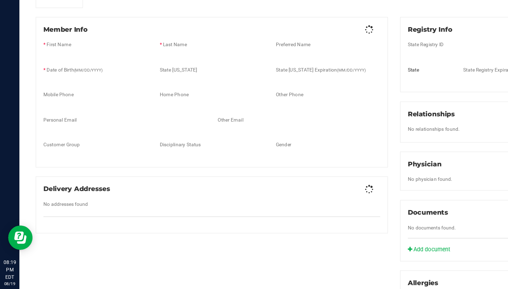
scroll to position [51, 0]
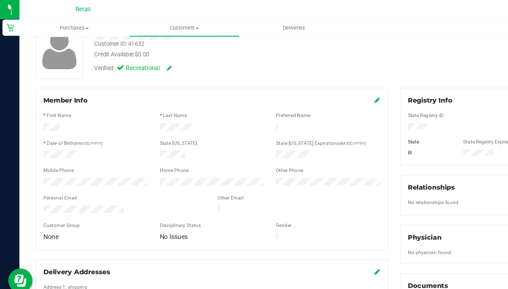
click at [325, 87] on icon at bounding box center [327, 87] width 5 height 6
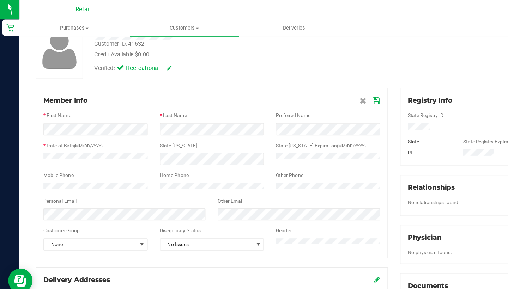
click at [327, 87] on icon at bounding box center [326, 88] width 6 height 6
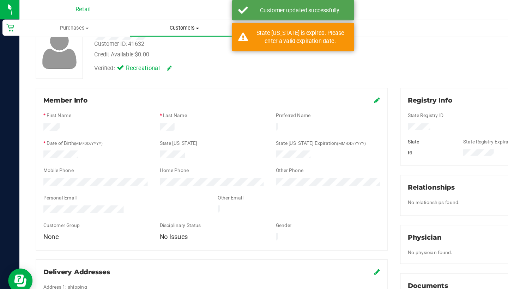
click at [168, 29] on uib-tab-heading "Customers All customers Add a new customer All physicians" at bounding box center [160, 24] width 95 height 14
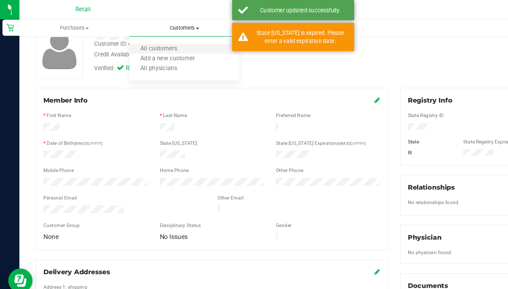
click at [168, 42] on li "All customers" at bounding box center [159, 42] width 95 height 8
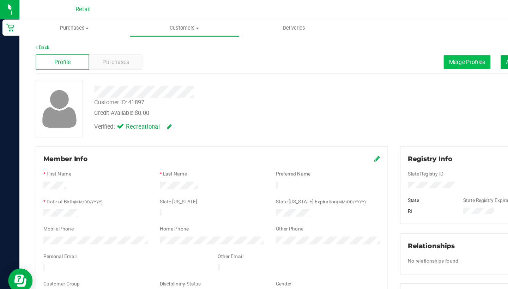
click at [407, 52] on span "Merge Profiles" at bounding box center [404, 54] width 31 height 6
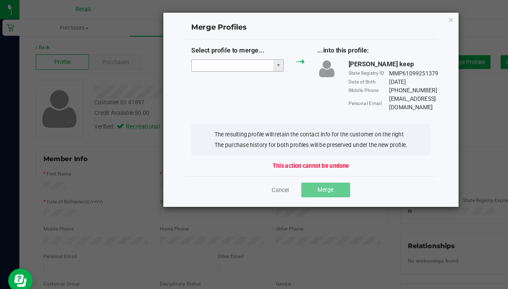
click at [183, 58] on input "NO DATA FOUND" at bounding box center [201, 57] width 71 height 10
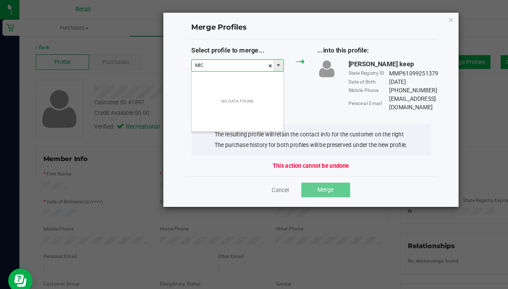
scroll to position [11, 80]
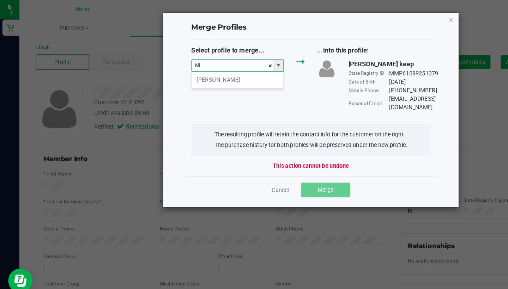
type input "M"
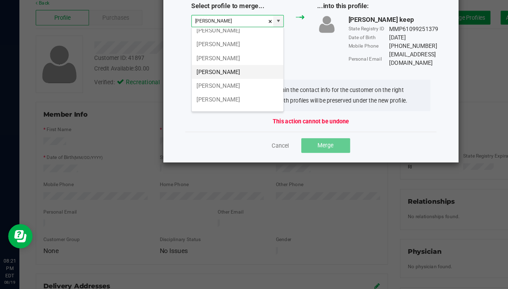
scroll to position [696, 0]
click at [195, 133] on li "[PERSON_NAME]" at bounding box center [205, 139] width 79 height 12
type input "[PERSON_NAME]"
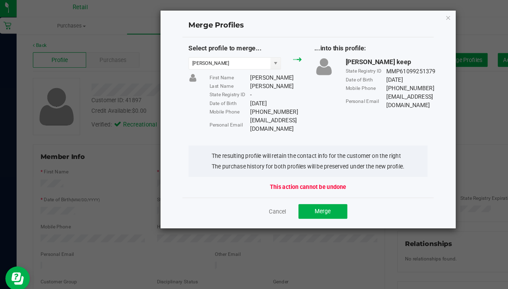
drag, startPoint x: 267, startPoint y: 104, endPoint x: 226, endPoint y: 103, distance: 40.6
click at [226, 104] on div "Select profile to merge... [PERSON_NAME] First Name [PERSON_NAME] Last Name [PE…" at bounding box center [270, 79] width 218 height 78
click at [212, 100] on div "Mobile Phone [PHONE_NUMBER]" at bounding box center [224, 98] width 80 height 7
drag, startPoint x: 217, startPoint y: 104, endPoint x: 266, endPoint y: 105, distance: 49.4
click at [264, 105] on div "[EMAIL_ADDRESS][DOMAIN_NAME]" at bounding box center [241, 110] width 45 height 15
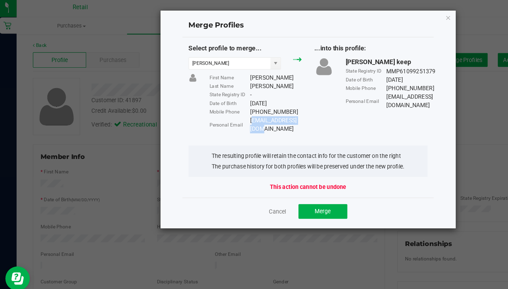
copy div "[EMAIL_ADDRESS][DOMAIN_NAME]"
click at [290, 179] on button "Merge" at bounding box center [282, 185] width 42 height 13
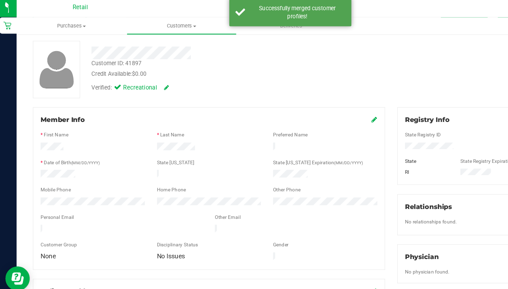
scroll to position [33, 0]
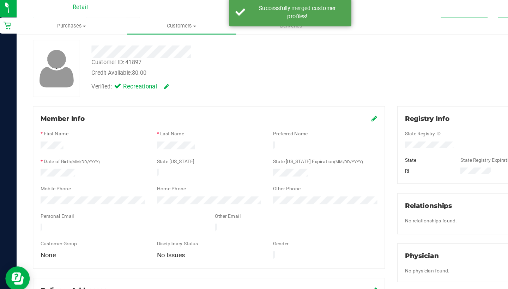
click at [325, 105] on icon at bounding box center [327, 105] width 5 height 6
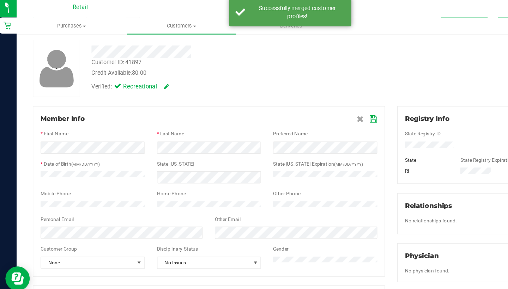
click at [258, 188] on div at bounding box center [184, 186] width 292 height 6
click at [323, 103] on icon at bounding box center [326, 105] width 6 height 6
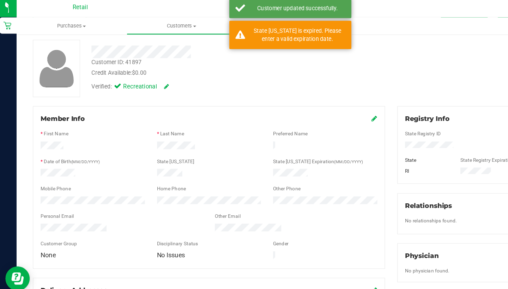
click at [325, 103] on icon at bounding box center [327, 105] width 5 height 6
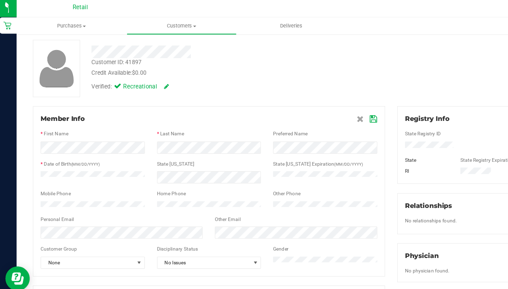
click at [323, 105] on icon at bounding box center [326, 105] width 6 height 6
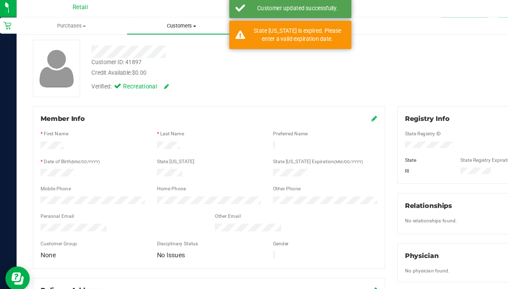
click at [146, 25] on span "Customers" at bounding box center [160, 24] width 95 height 6
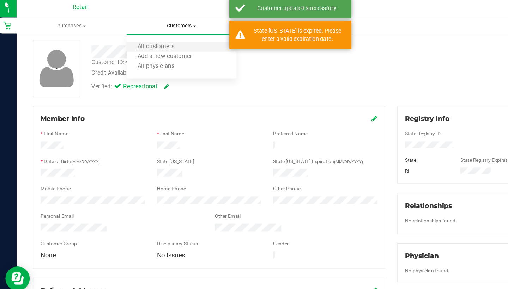
click at [145, 43] on li "All customers" at bounding box center [159, 42] width 95 height 8
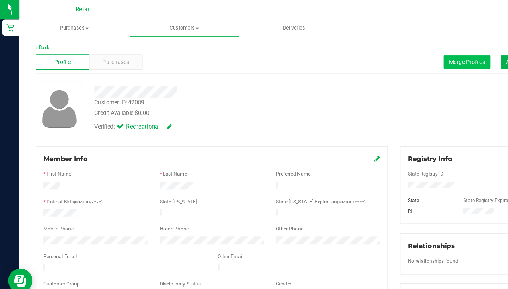
click at [389, 58] on button "Merge Profiles" at bounding box center [405, 54] width 41 height 12
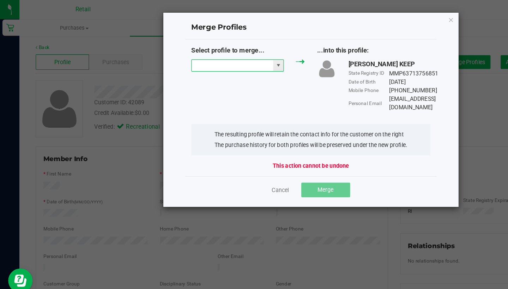
click at [219, 59] on input "NO DATA FOUND" at bounding box center [201, 57] width 71 height 10
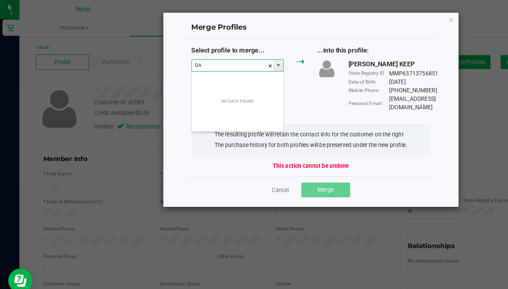
scroll to position [11, 80]
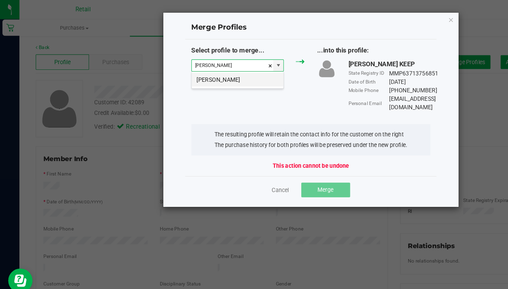
click at [217, 74] on li "[PERSON_NAME]" at bounding box center [205, 69] width 79 height 12
type input "[PERSON_NAME]"
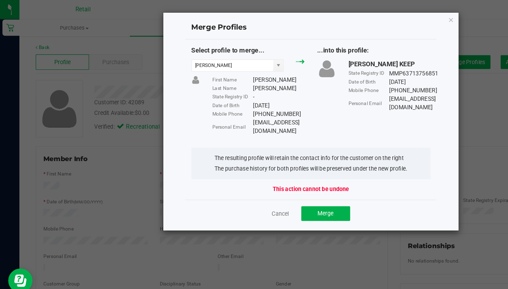
drag, startPoint x: 278, startPoint y: 105, endPoint x: 218, endPoint y: 105, distance: 60.0
click at [218, 105] on div "Personal Email [EMAIL_ADDRESS][DOMAIN_NAME]" at bounding box center [224, 110] width 80 height 15
copy div "[EMAIL_ADDRESS][DOMAIN_NAME]"
click at [290, 179] on button "Merge" at bounding box center [282, 185] width 42 height 13
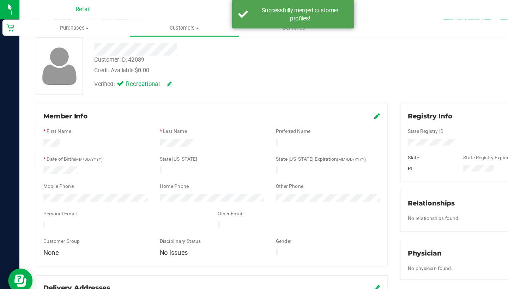
scroll to position [38, 0]
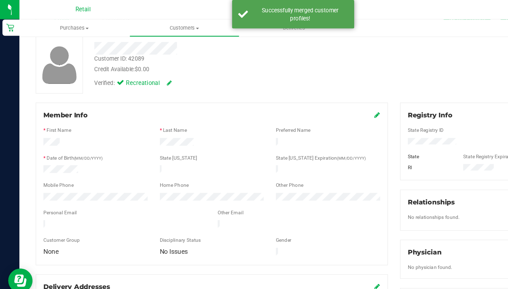
click at [327, 101] on icon at bounding box center [327, 100] width 5 height 6
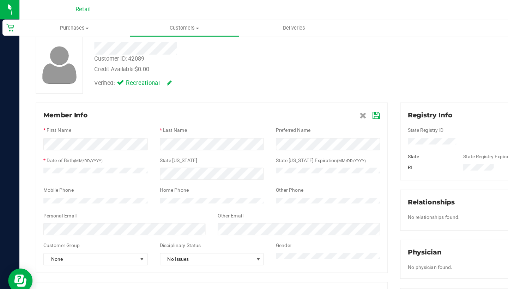
click at [327, 101] on icon at bounding box center [326, 100] width 6 height 6
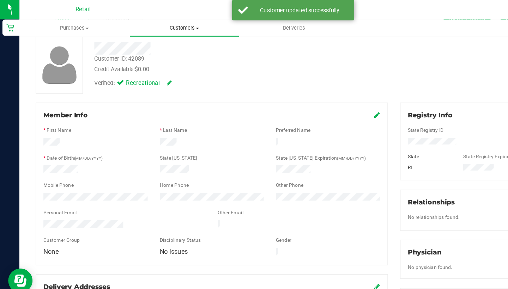
click at [170, 25] on span at bounding box center [171, 24] width 3 height 1
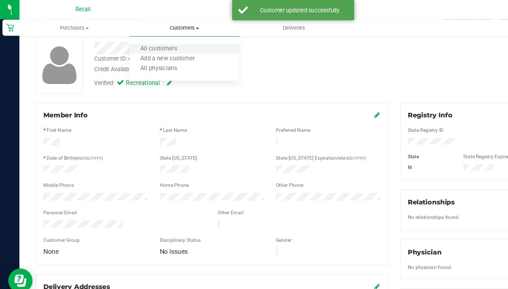
click at [167, 44] on li "All customers" at bounding box center [159, 42] width 95 height 8
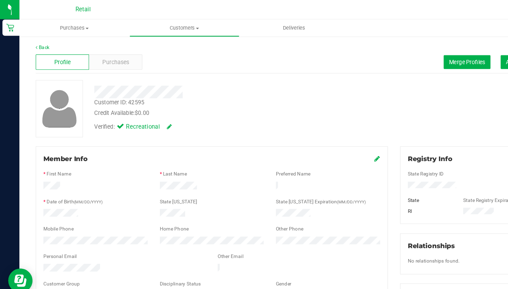
click at [45, 201] on form "Member Info * First Name * Last Name Preferred Name * Date of Birth (MM/DD/YYYY…" at bounding box center [184, 197] width 292 height 127
click at [158, 23] on span "Customers" at bounding box center [160, 24] width 95 height 6
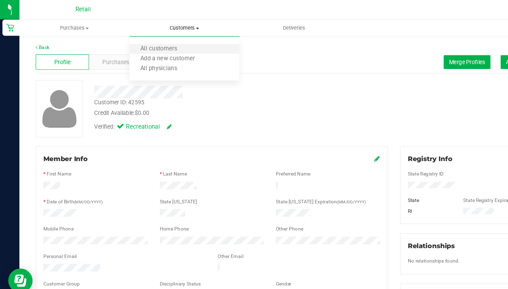
click at [157, 39] on li "All customers" at bounding box center [159, 42] width 95 height 8
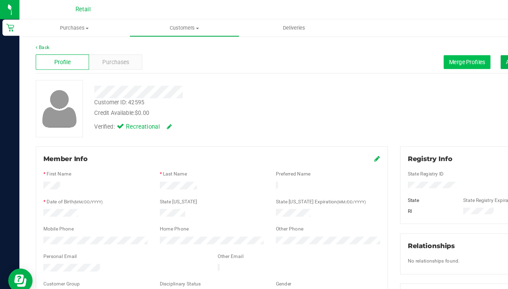
click at [396, 52] on span "Merge Profiles" at bounding box center [404, 54] width 31 height 6
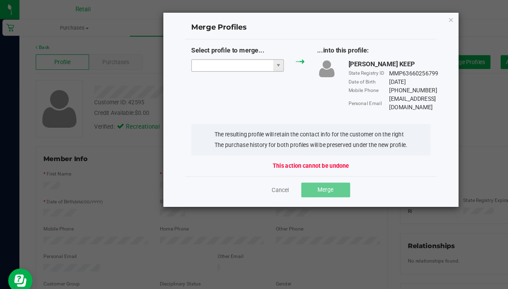
click at [199, 56] on input "NO DATA FOUND" at bounding box center [201, 57] width 71 height 10
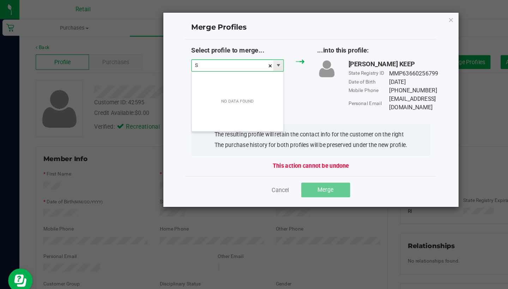
scroll to position [11, 80]
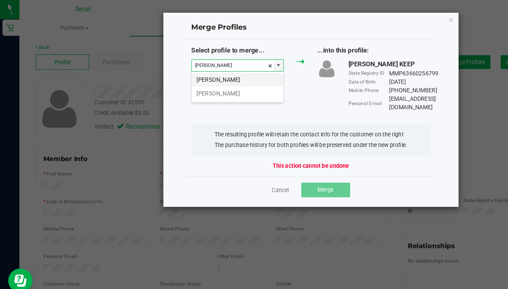
click at [209, 70] on li "[PERSON_NAME]" at bounding box center [205, 69] width 79 height 12
type input "[PERSON_NAME]"
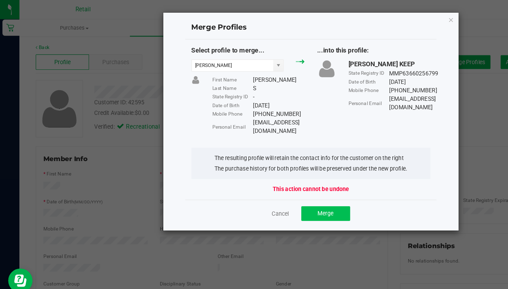
click at [282, 179] on button "Merge" at bounding box center [282, 185] width 42 height 13
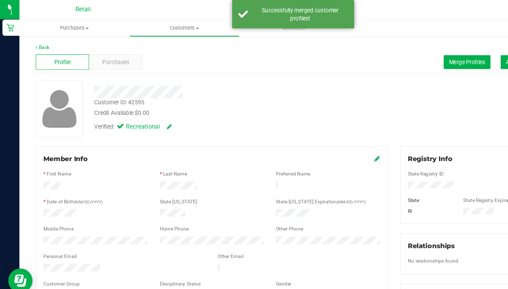
click at [326, 139] on icon at bounding box center [327, 138] width 5 height 6
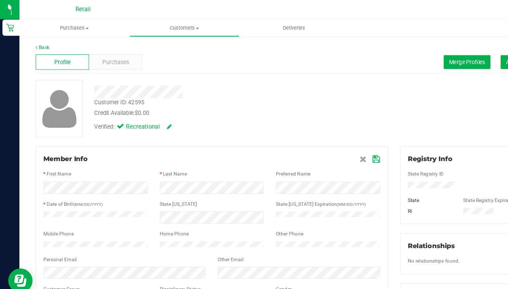
click at [326, 137] on icon at bounding box center [326, 138] width 6 height 6
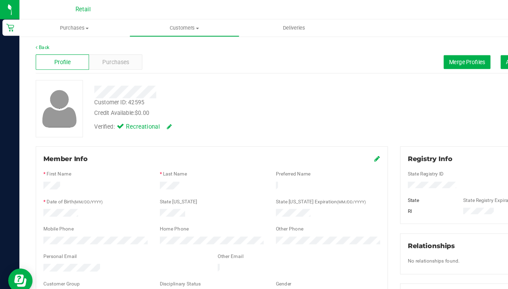
scroll to position [0, 0]
click at [158, 25] on span "Customers" at bounding box center [160, 24] width 95 height 6
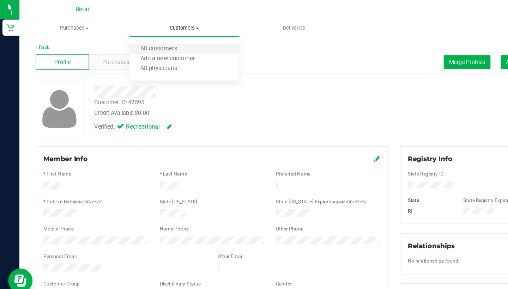
click at [158, 46] on li "All customers" at bounding box center [159, 42] width 95 height 8
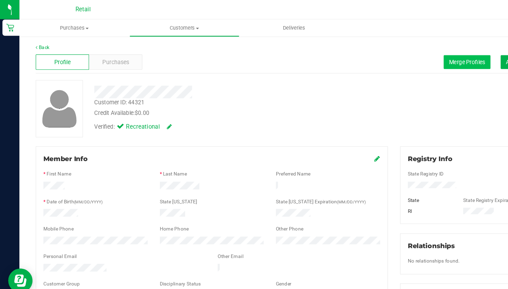
click at [400, 52] on span "Merge Profiles" at bounding box center [404, 54] width 31 height 6
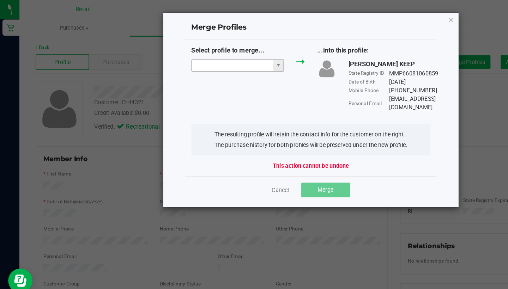
click at [192, 52] on input "NO DATA FOUND" at bounding box center [201, 57] width 71 height 10
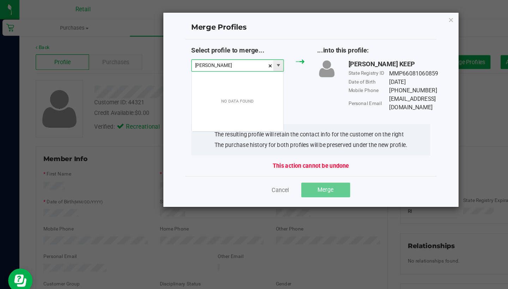
scroll to position [11, 80]
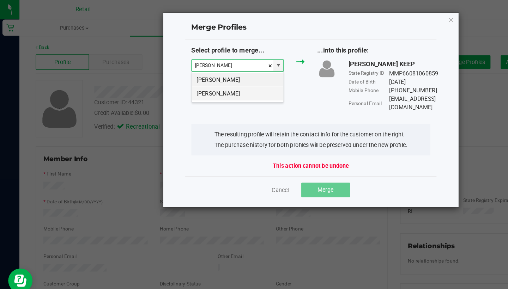
click at [194, 83] on li "[PERSON_NAME]" at bounding box center [205, 81] width 79 height 12
type input "[PERSON_NAME]"
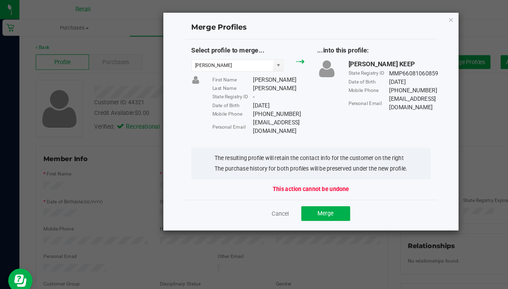
drag, startPoint x: 268, startPoint y: 105, endPoint x: 219, endPoint y: 106, distance: 49.4
click at [219, 106] on div "Personal Email [EMAIL_ADDRESS][DOMAIN_NAME]" at bounding box center [224, 110] width 80 height 15
copy div "[EMAIL_ADDRESS][DOMAIN_NAME]"
click at [281, 182] on span "Merge" at bounding box center [282, 185] width 14 height 6
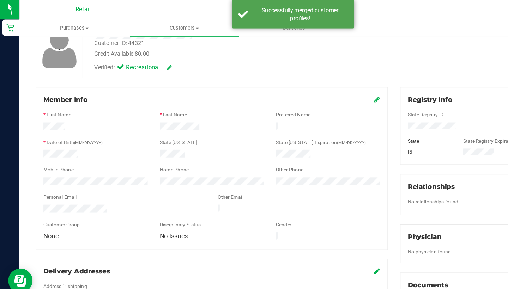
scroll to position [53, 0]
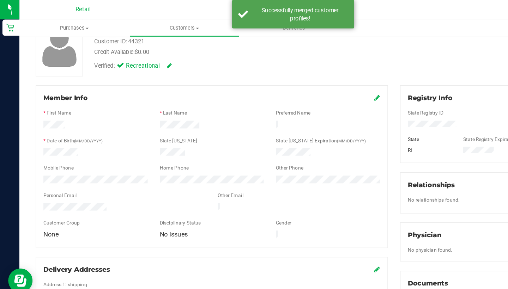
click at [325, 85] on icon at bounding box center [327, 85] width 5 height 6
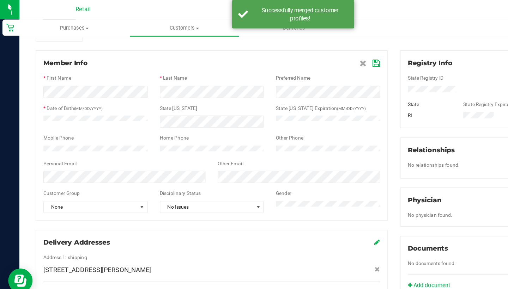
scroll to position [85, 0]
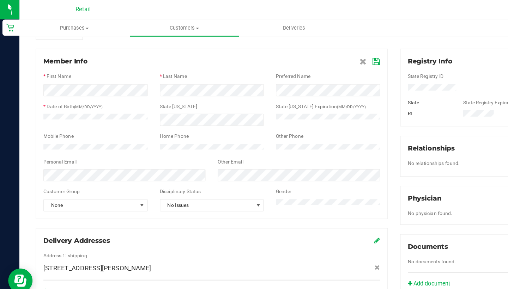
click at [324, 53] on icon at bounding box center [326, 54] width 6 height 6
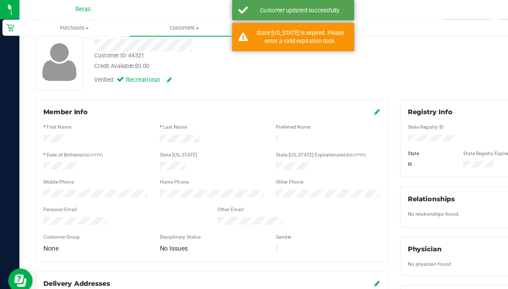
scroll to position [43, 0]
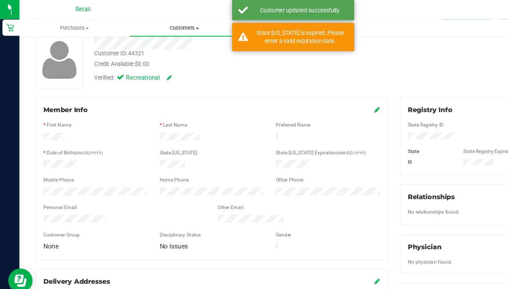
click at [162, 25] on span "Customers" at bounding box center [160, 24] width 95 height 6
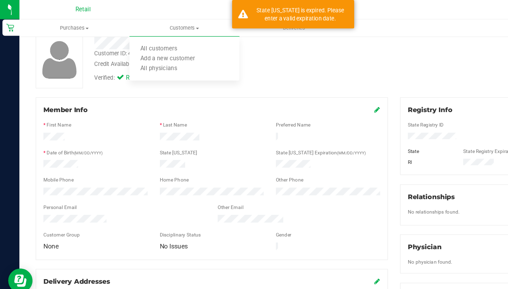
click at [325, 96] on icon at bounding box center [327, 95] width 5 height 6
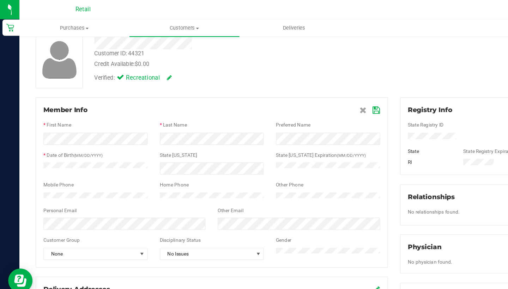
click at [325, 94] on icon at bounding box center [326, 96] width 6 height 6
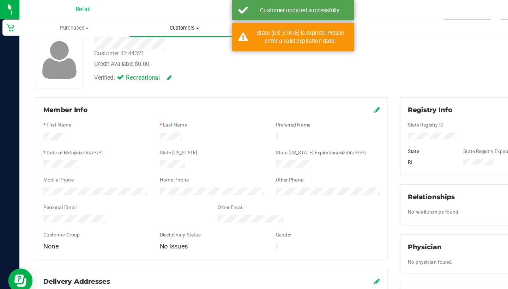
click at [147, 28] on uib-tab-heading "Customers All customers Add a new customer All physicians" at bounding box center [159, 24] width 95 height 15
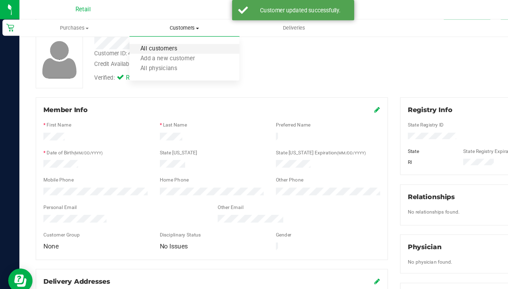
click at [151, 42] on span "All customers" at bounding box center [137, 43] width 51 height 6
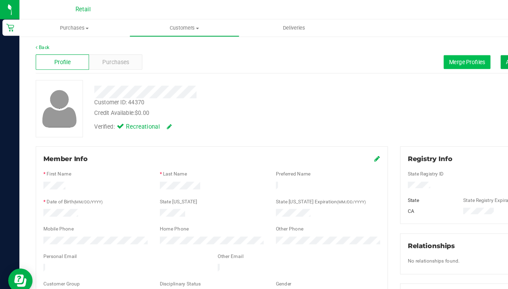
click at [392, 56] on span "Merge Profiles" at bounding box center [404, 54] width 31 height 6
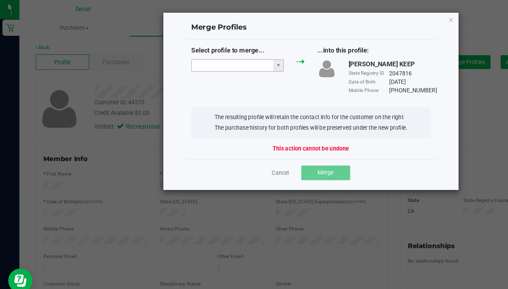
click at [192, 59] on input "NO DATA FOUND" at bounding box center [201, 57] width 71 height 10
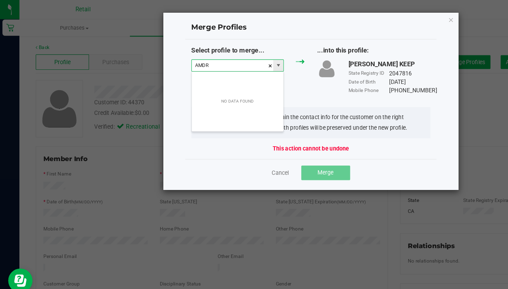
scroll to position [11, 80]
click at [175, 55] on input "AMDREW LAP" at bounding box center [201, 57] width 71 height 10
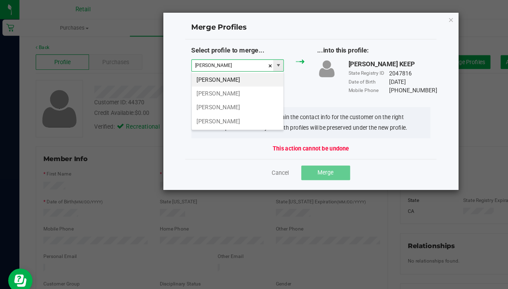
click at [204, 56] on input "[PERSON_NAME]" at bounding box center [201, 57] width 71 height 10
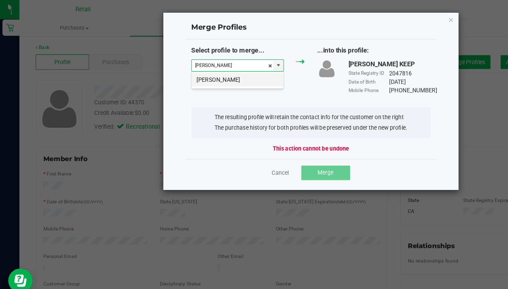
click at [217, 75] on li "[PERSON_NAME]" at bounding box center [205, 69] width 79 height 12
type input "[PERSON_NAME]"
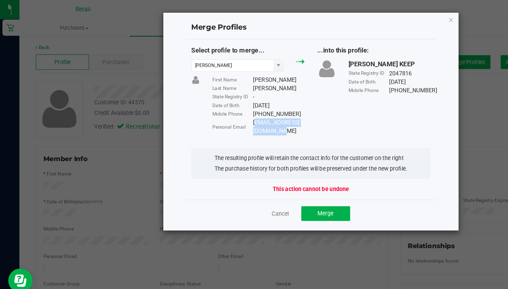
drag, startPoint x: 281, startPoint y: 106, endPoint x: 220, endPoint y: 104, distance: 61.1
click at [220, 104] on div "[EMAIL_ADDRESS][DOMAIN_NAME]" at bounding box center [241, 110] width 45 height 15
copy div "[EMAIL_ADDRESS][DOMAIN_NAME]"
click at [279, 182] on span "Merge" at bounding box center [282, 185] width 14 height 6
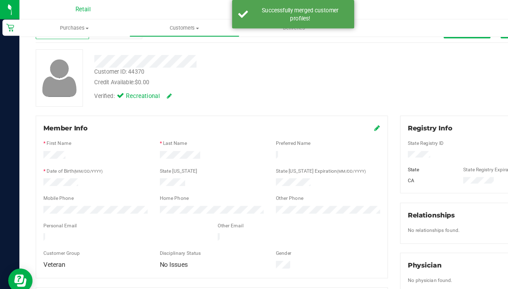
scroll to position [29, 0]
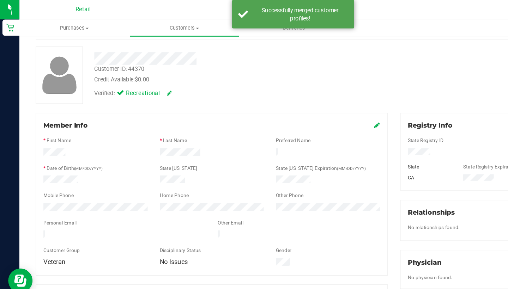
click at [326, 109] on icon at bounding box center [327, 108] width 5 height 6
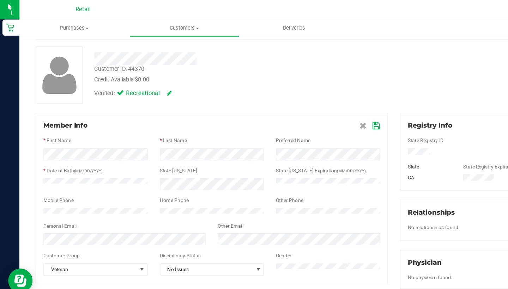
click at [326, 110] on icon at bounding box center [326, 109] width 6 height 6
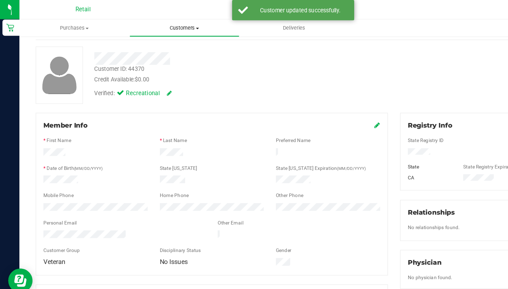
click at [165, 25] on span "Customers" at bounding box center [160, 24] width 95 height 6
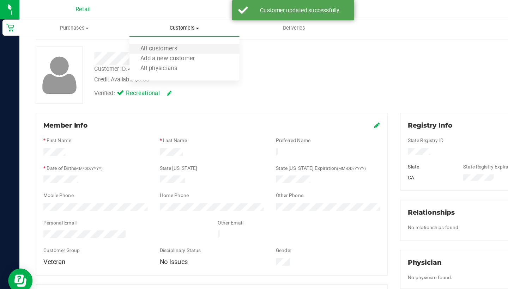
click at [165, 41] on li "All customers" at bounding box center [159, 42] width 95 height 8
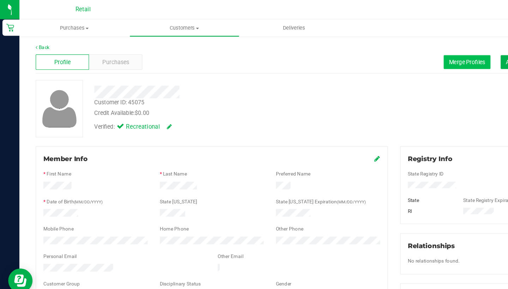
click at [405, 52] on span "Merge Profiles" at bounding box center [404, 54] width 31 height 6
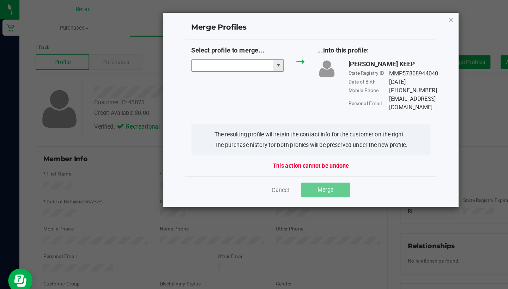
click at [201, 59] on input "NO DATA FOUND" at bounding box center [201, 57] width 71 height 10
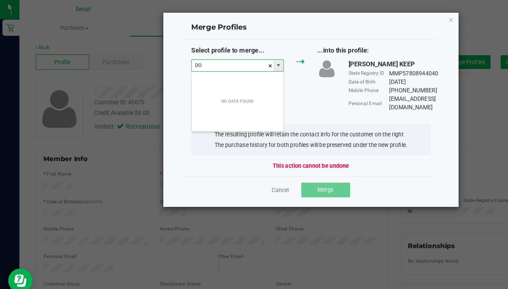
scroll to position [11, 80]
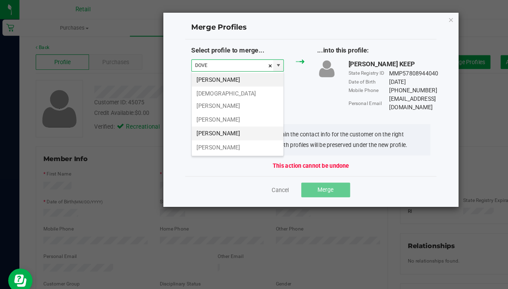
click at [208, 110] on li "[PERSON_NAME]" at bounding box center [205, 116] width 79 height 12
type input "[PERSON_NAME]"
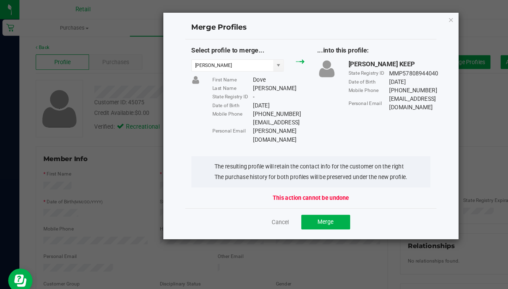
drag, startPoint x: 274, startPoint y: 105, endPoint x: 245, endPoint y: 102, distance: 29.5
click at [245, 102] on div "Select profile to merge... [PERSON_NAME] First Name [PERSON_NAME] Last Name [PE…" at bounding box center [270, 82] width 218 height 85
click at [210, 110] on div "Personal Email" at bounding box center [201, 113] width 35 height 6
drag, startPoint x: 220, startPoint y: 106, endPoint x: 273, endPoint y: 103, distance: 53.3
click at [273, 104] on div "Select profile to merge... [PERSON_NAME] First Name [PERSON_NAME] Last Name [PE…" at bounding box center [270, 82] width 218 height 85
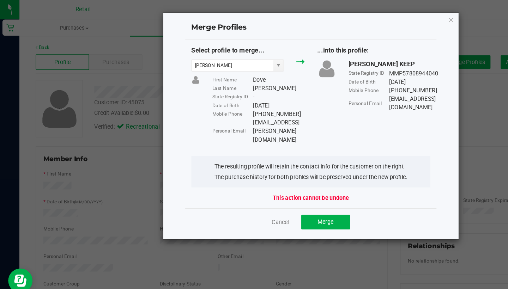
click at [273, 105] on div "Select profile to merge... [PERSON_NAME] First Name [PERSON_NAME] Last Name [PE…" at bounding box center [270, 82] width 218 height 85
drag, startPoint x: 220, startPoint y: 105, endPoint x: 272, endPoint y: 105, distance: 51.9
click at [264, 105] on div "[EMAIL_ADDRESS][PERSON_NAME][DOMAIN_NAME]" at bounding box center [241, 114] width 45 height 22
copy div "[EMAIL_ADDRESS][PERSON_NAME][DOMAIN_NAME]"
click at [295, 186] on button "Merge" at bounding box center [282, 192] width 42 height 13
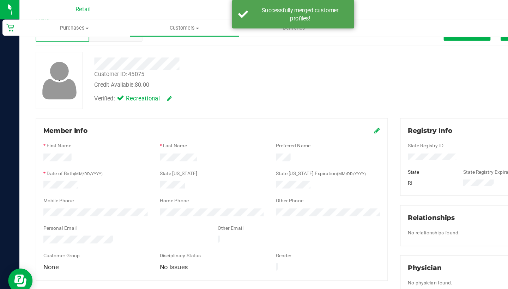
scroll to position [31, 0]
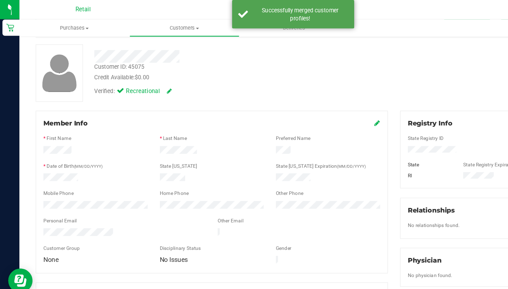
click at [324, 107] on div "Member Info" at bounding box center [184, 107] width 292 height 8
click at [216, 192] on div "Other Email" at bounding box center [258, 192] width 151 height 8
click at [216, 198] on div at bounding box center [258, 202] width 151 height 8
click at [327, 106] on icon at bounding box center [327, 107] width 5 height 6
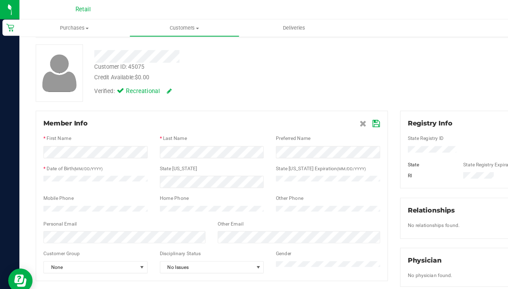
click at [325, 108] on icon at bounding box center [326, 107] width 6 height 6
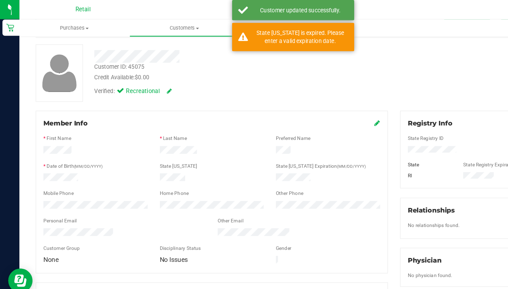
drag, startPoint x: 65, startPoint y: 129, endPoint x: 38, endPoint y: 126, distance: 27.0
click at [38, 126] on form "Member Info * First Name * Last Name Preferred Name * Date of Birth (MM/DD/YYYY…" at bounding box center [184, 166] width 292 height 127
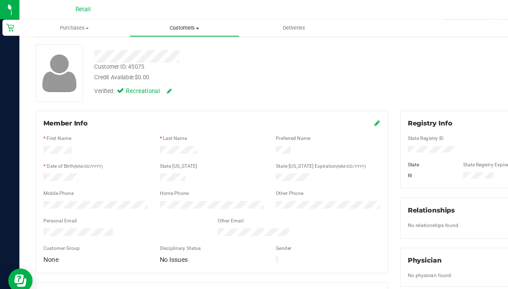
click at [153, 26] on span "Customers" at bounding box center [160, 24] width 95 height 6
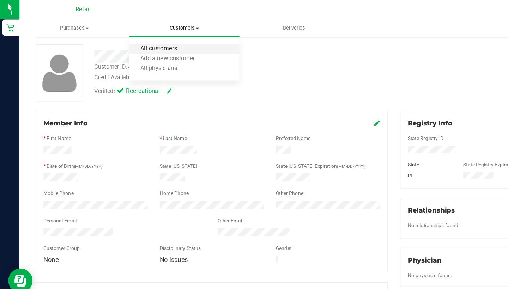
click at [151, 40] on span "All customers" at bounding box center [137, 43] width 51 height 6
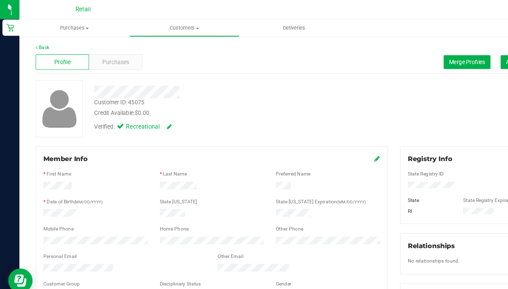
click at [326, 137] on icon at bounding box center [327, 138] width 5 height 6
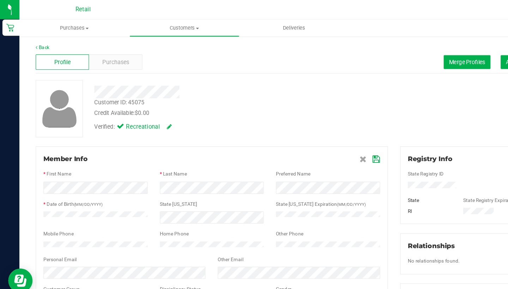
click at [327, 139] on icon at bounding box center [326, 138] width 6 height 6
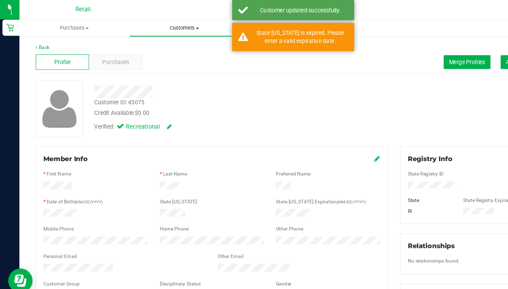
click at [164, 28] on uib-tab-heading "Customers All customers Add a new customer All physicians" at bounding box center [160, 24] width 95 height 14
click at [164, 37] on ul "All customers Add a new customer All physicians" at bounding box center [159, 51] width 95 height 38
click at [165, 23] on span "Customers" at bounding box center [159, 24] width 95 height 6
click at [165, 41] on li "All customers" at bounding box center [159, 42] width 95 height 8
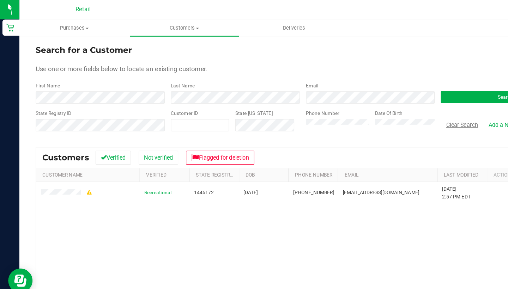
click at [399, 110] on button "Clear Search" at bounding box center [400, 108] width 37 height 12
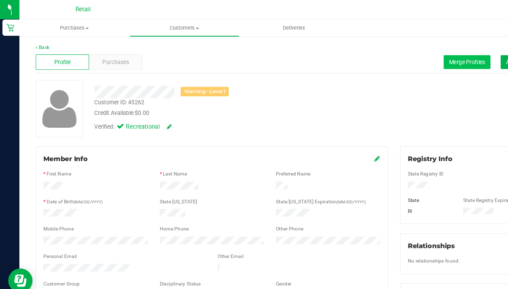
click at [396, 50] on button "Merge Profiles" at bounding box center [405, 54] width 41 height 12
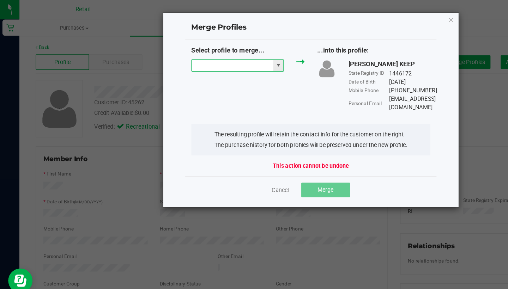
click at [212, 56] on input "NO DATA FOUND" at bounding box center [201, 57] width 71 height 10
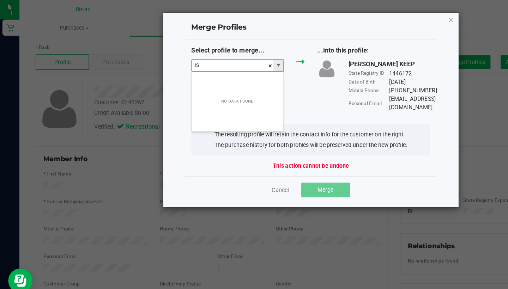
scroll to position [11, 80]
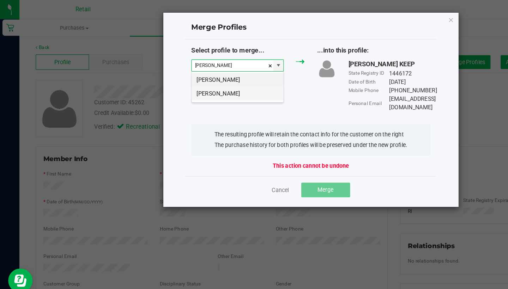
click at [206, 81] on li "[PERSON_NAME]" at bounding box center [205, 81] width 79 height 12
type input "[PERSON_NAME]"
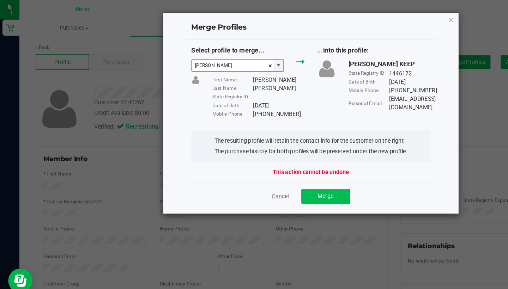
click at [281, 165] on button "Merge" at bounding box center [282, 170] width 42 height 13
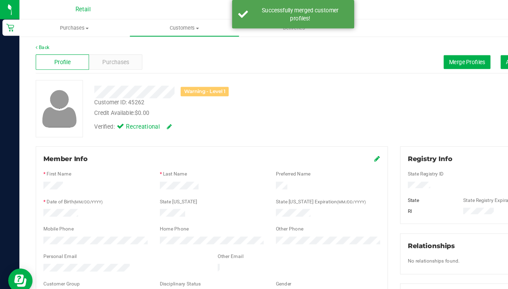
click at [325, 137] on icon at bounding box center [327, 138] width 5 height 6
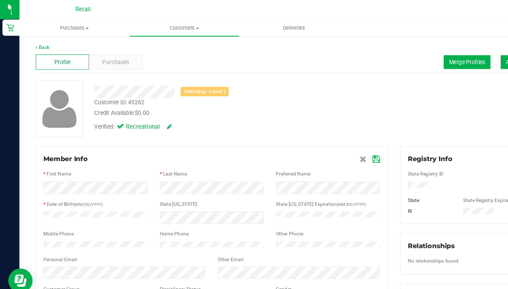
click at [324, 139] on icon at bounding box center [326, 138] width 6 height 6
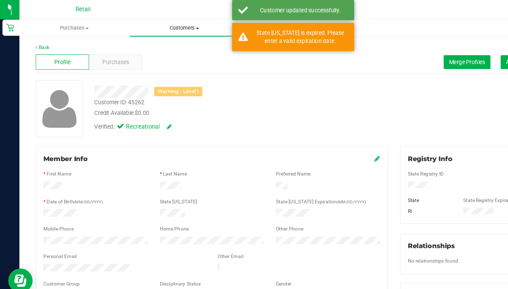
click at [153, 25] on span "Customers" at bounding box center [160, 24] width 95 height 6
click at [154, 44] on span "All customers" at bounding box center [137, 43] width 51 height 6
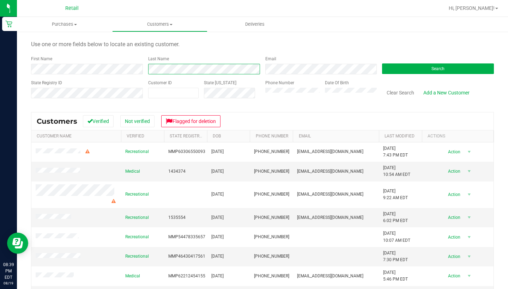
scroll to position [4, 0]
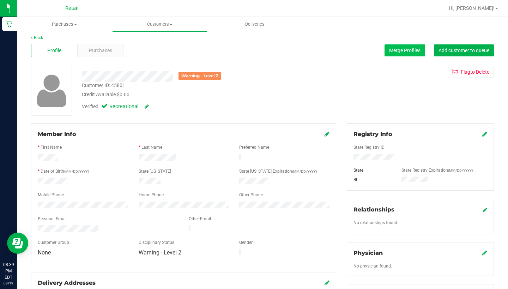
click at [403, 49] on span "Merge Profiles" at bounding box center [404, 51] width 31 height 6
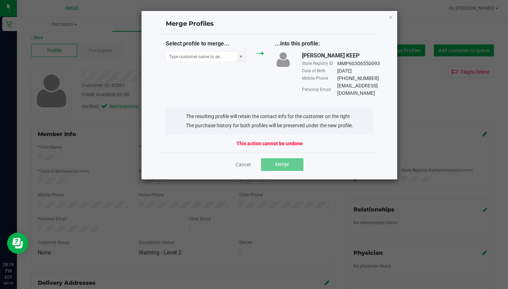
click at [205, 64] on div "Select profile to merge..." at bounding box center [215, 53] width 109 height 26
click at [205, 57] on input "NO DATA FOUND" at bounding box center [201, 57] width 71 height 10
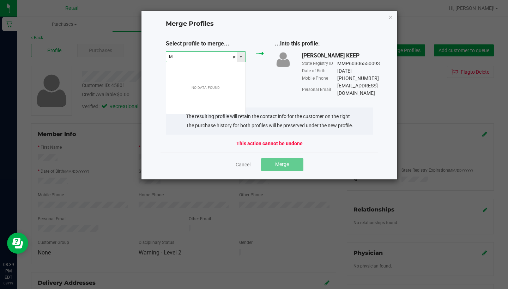
scroll to position [11, 80]
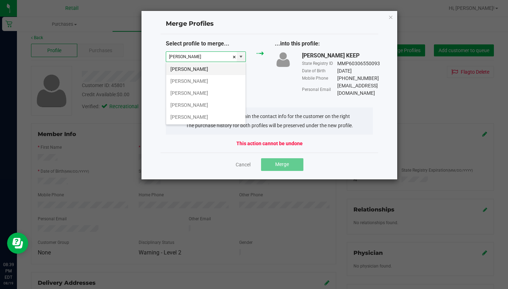
click at [204, 68] on li "[PERSON_NAME]" at bounding box center [205, 69] width 79 height 12
type input "[PERSON_NAME]"
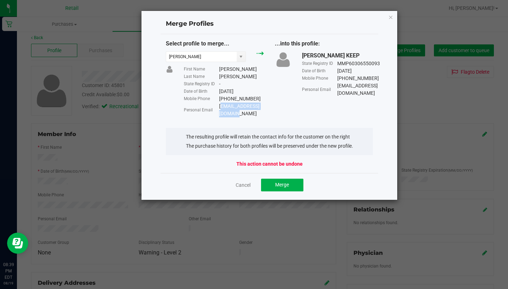
drag, startPoint x: 274, startPoint y: 103, endPoint x: 220, endPoint y: 106, distance: 53.3
click at [220, 106] on div "[EMAIL_ADDRESS][DOMAIN_NAME]" at bounding box center [241, 110] width 45 height 15
copy div "[EMAIL_ADDRESS][DOMAIN_NAME]"
click at [292, 179] on button "Merge" at bounding box center [282, 185] width 42 height 13
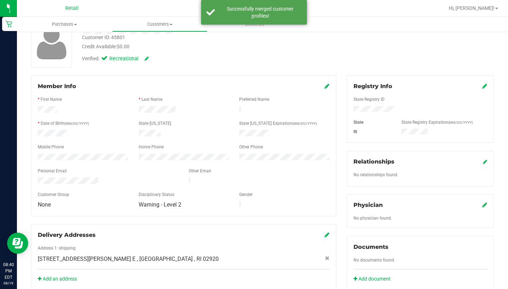
scroll to position [58, 0]
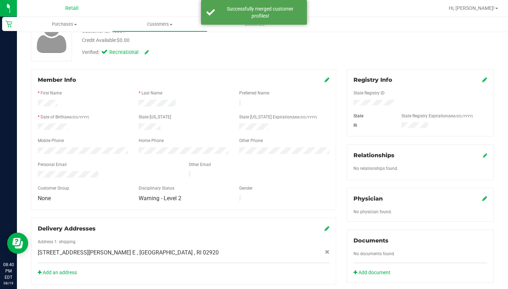
click at [328, 79] on icon at bounding box center [327, 80] width 5 height 6
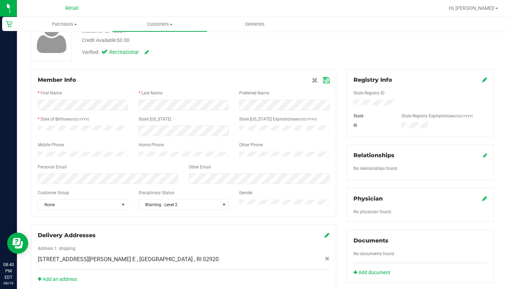
click at [325, 80] on icon at bounding box center [326, 81] width 6 height 6
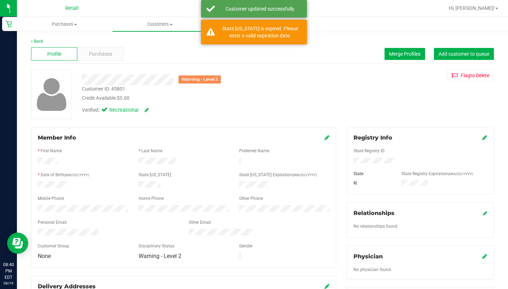
scroll to position [0, 0]
click at [327, 138] on icon at bounding box center [327, 138] width 5 height 6
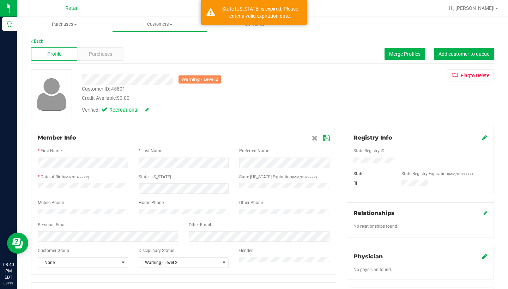
click at [187, 156] on div at bounding box center [184, 157] width 292 height 2
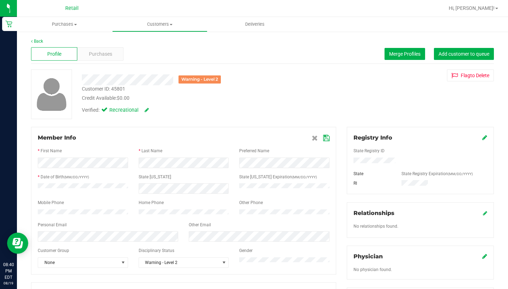
click at [322, 136] on span at bounding box center [321, 138] width 18 height 8
click at [327, 140] on icon at bounding box center [326, 138] width 6 height 6
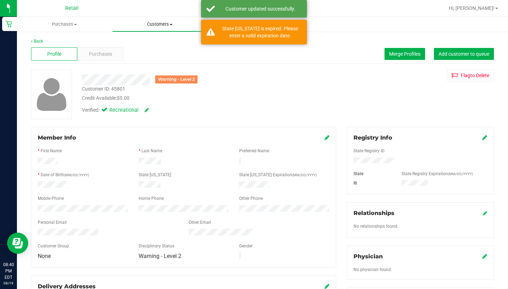
click at [163, 28] on uib-tab-heading "Customers All customers Add a new customer All physicians" at bounding box center [160, 24] width 95 height 14
click at [163, 41] on li "All customers" at bounding box center [159, 42] width 95 height 8
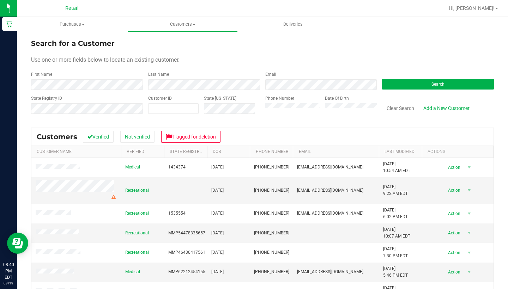
click at [73, 77] on div "First Name" at bounding box center [87, 80] width 112 height 19
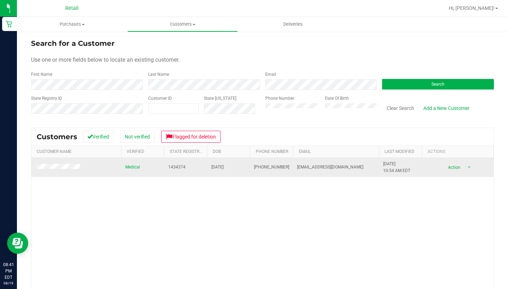
drag, startPoint x: 283, startPoint y: 166, endPoint x: 254, endPoint y: 165, distance: 29.0
click at [254, 165] on td "[PHONE_NUMBER]" at bounding box center [271, 167] width 43 height 19
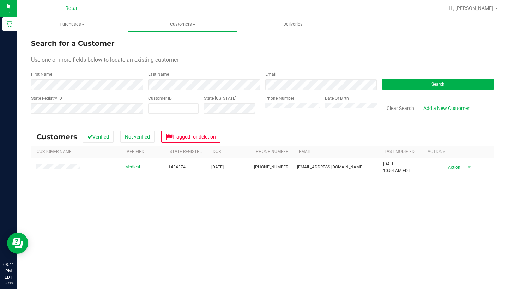
click at [296, 101] on div "Phone Number" at bounding box center [292, 107] width 55 height 25
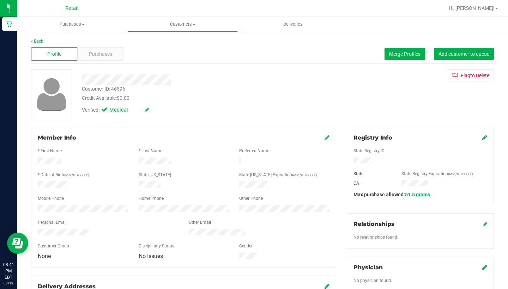
click at [324, 141] on div "Member Info" at bounding box center [184, 138] width 292 height 8
click at [179, 23] on span "Customers" at bounding box center [183, 24] width 110 height 6
click at [180, 43] on li "All customers" at bounding box center [182, 42] width 110 height 8
click at [325, 137] on icon at bounding box center [327, 138] width 5 height 6
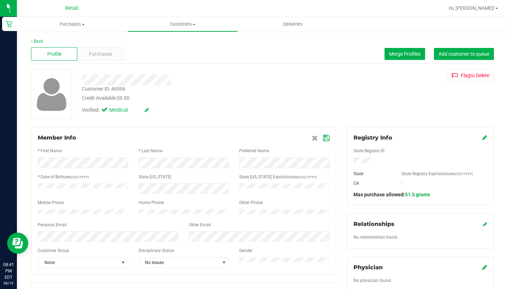
click at [322, 139] on span at bounding box center [321, 138] width 18 height 8
click at [324, 138] on icon at bounding box center [326, 138] width 6 height 6
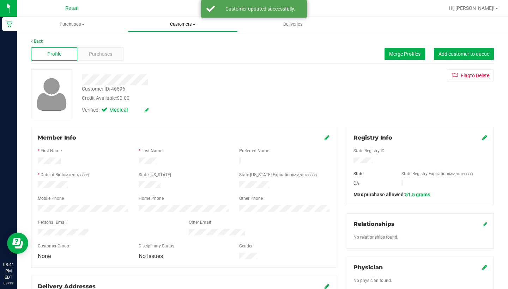
click at [185, 24] on span "Customers" at bounding box center [183, 24] width 110 height 6
click at [182, 39] on li "All customers" at bounding box center [182, 42] width 110 height 8
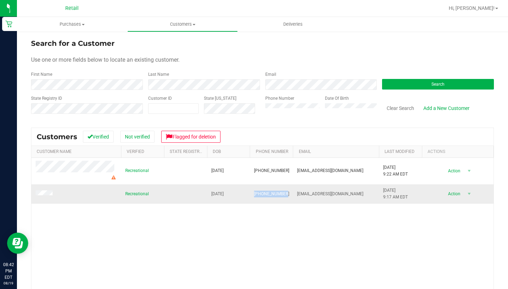
drag, startPoint x: 282, startPoint y: 185, endPoint x: 255, endPoint y: 183, distance: 27.2
click at [255, 185] on td "[PHONE_NUMBER]" at bounding box center [271, 194] width 43 height 19
click at [280, 209] on div "Recreational [DATE] (281) 202-2691 [EMAIL_ADDRESS][DOMAIN_NAME] [DATE] 9:22 AM …" at bounding box center [262, 249] width 462 height 182
drag, startPoint x: 284, startPoint y: 186, endPoint x: 255, endPoint y: 182, distance: 29.5
click at [255, 185] on td "[PHONE_NUMBER]" at bounding box center [271, 194] width 43 height 19
